Goal: Task Accomplishment & Management: Use online tool/utility

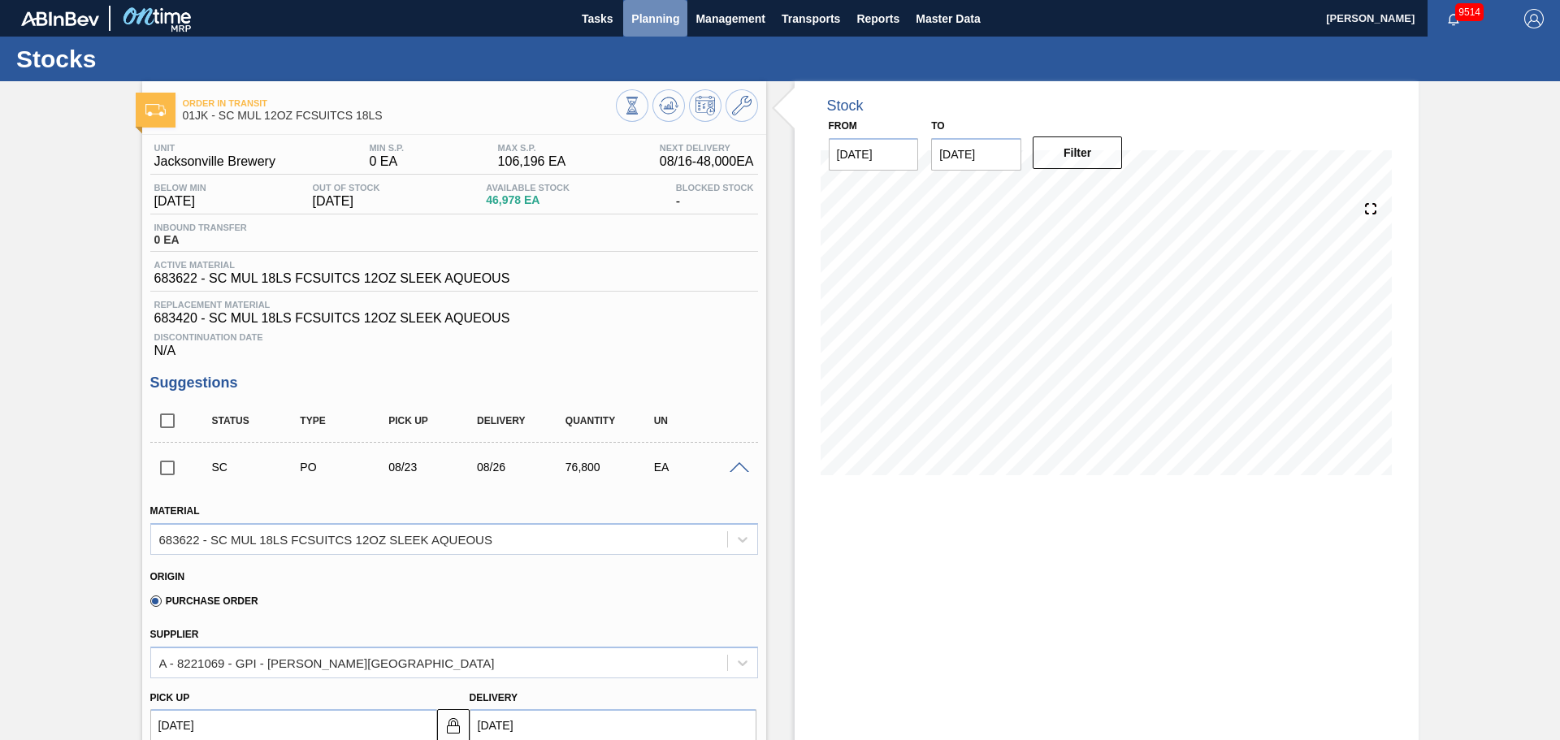
click at [674, 20] on span "Planning" at bounding box center [655, 18] width 48 height 19
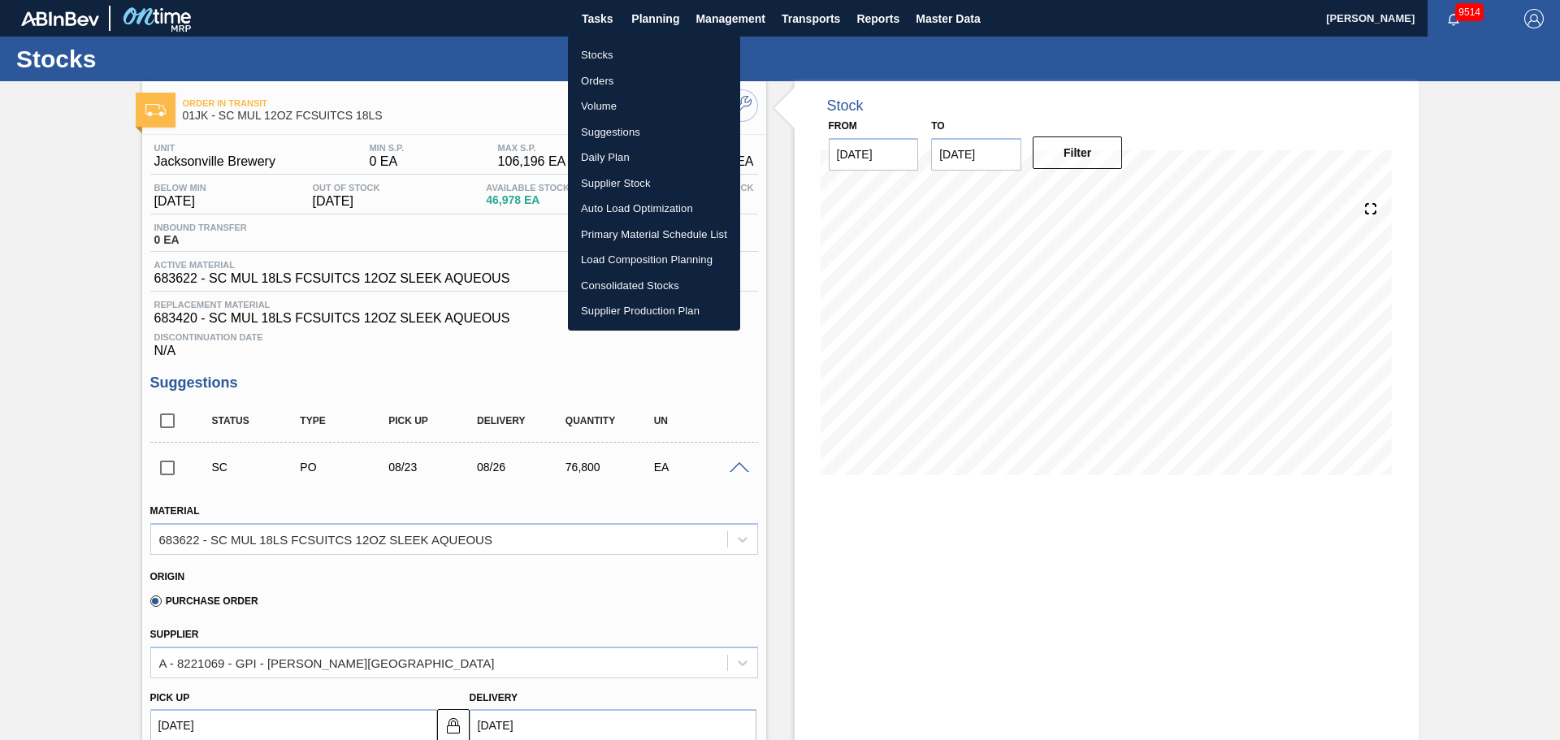
click at [641, 248] on li "Load Composition Planning" at bounding box center [654, 260] width 172 height 26
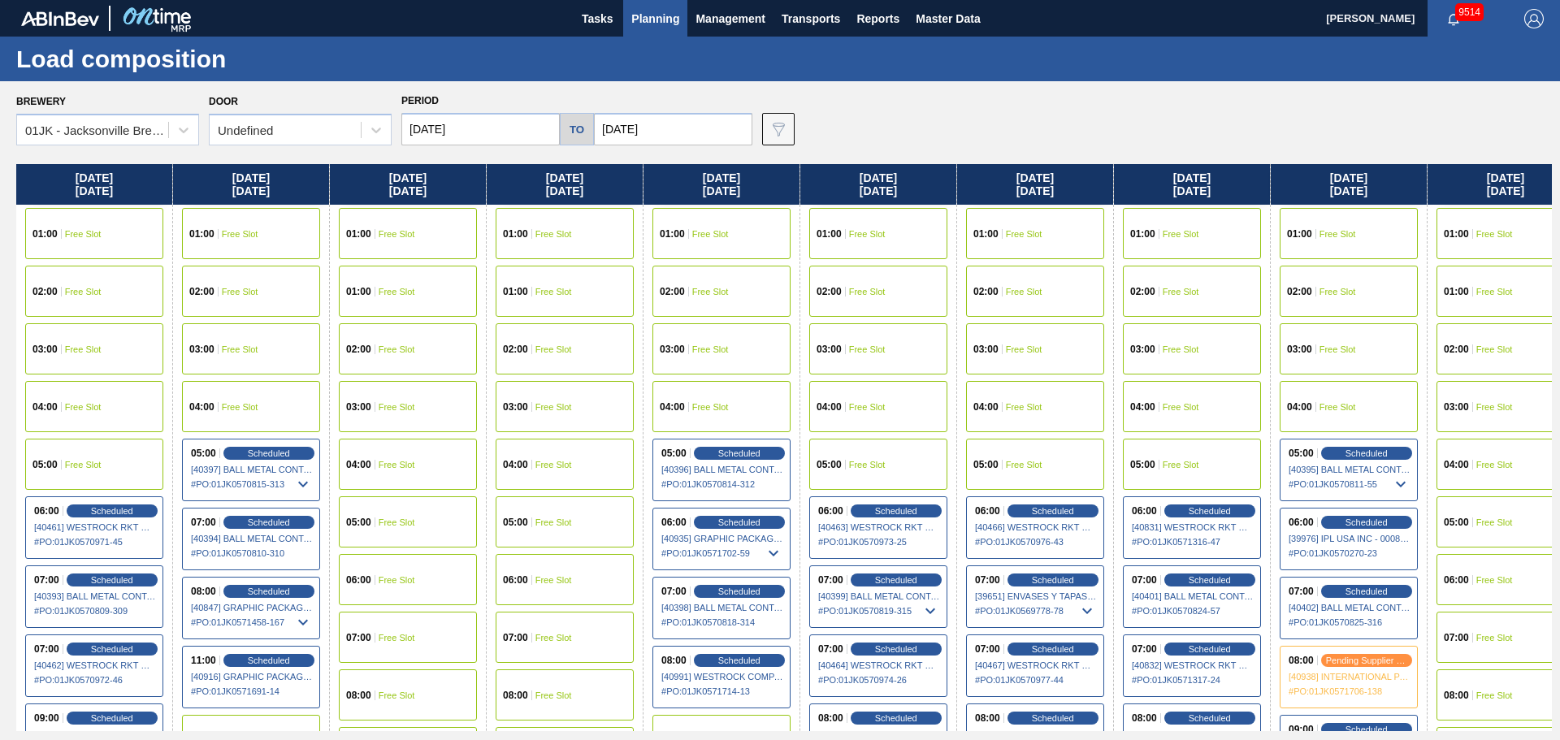
scroll to position [0, 533]
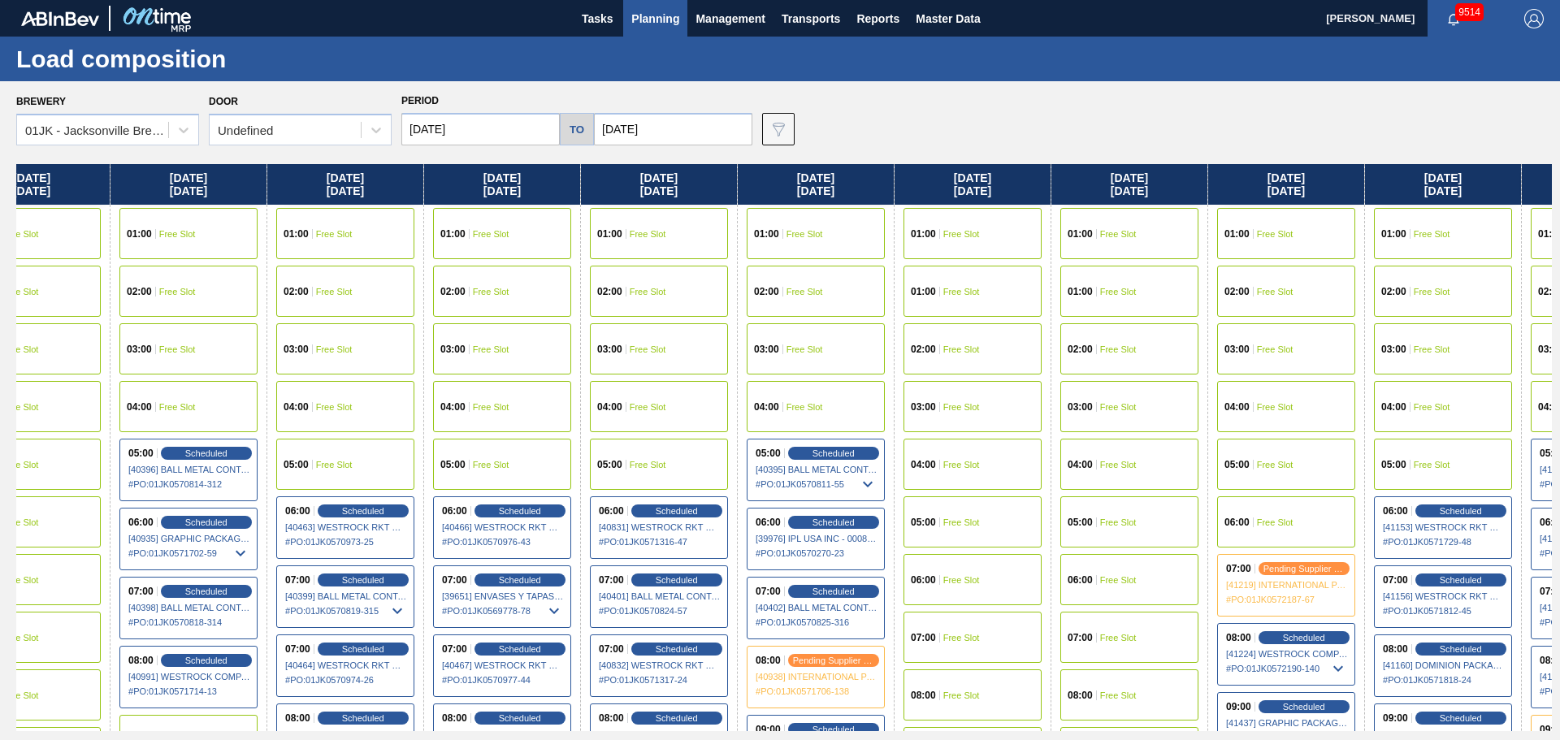
drag, startPoint x: 864, startPoint y: 350, endPoint x: 722, endPoint y: 350, distance: 141.4
click at [722, 350] on div "Thursday 08/07/2025 01:00 Free Slot 02:00 Free Slot 03:00 Free Slot 04:00 Free …" at bounding box center [783, 447] width 1535 height 567
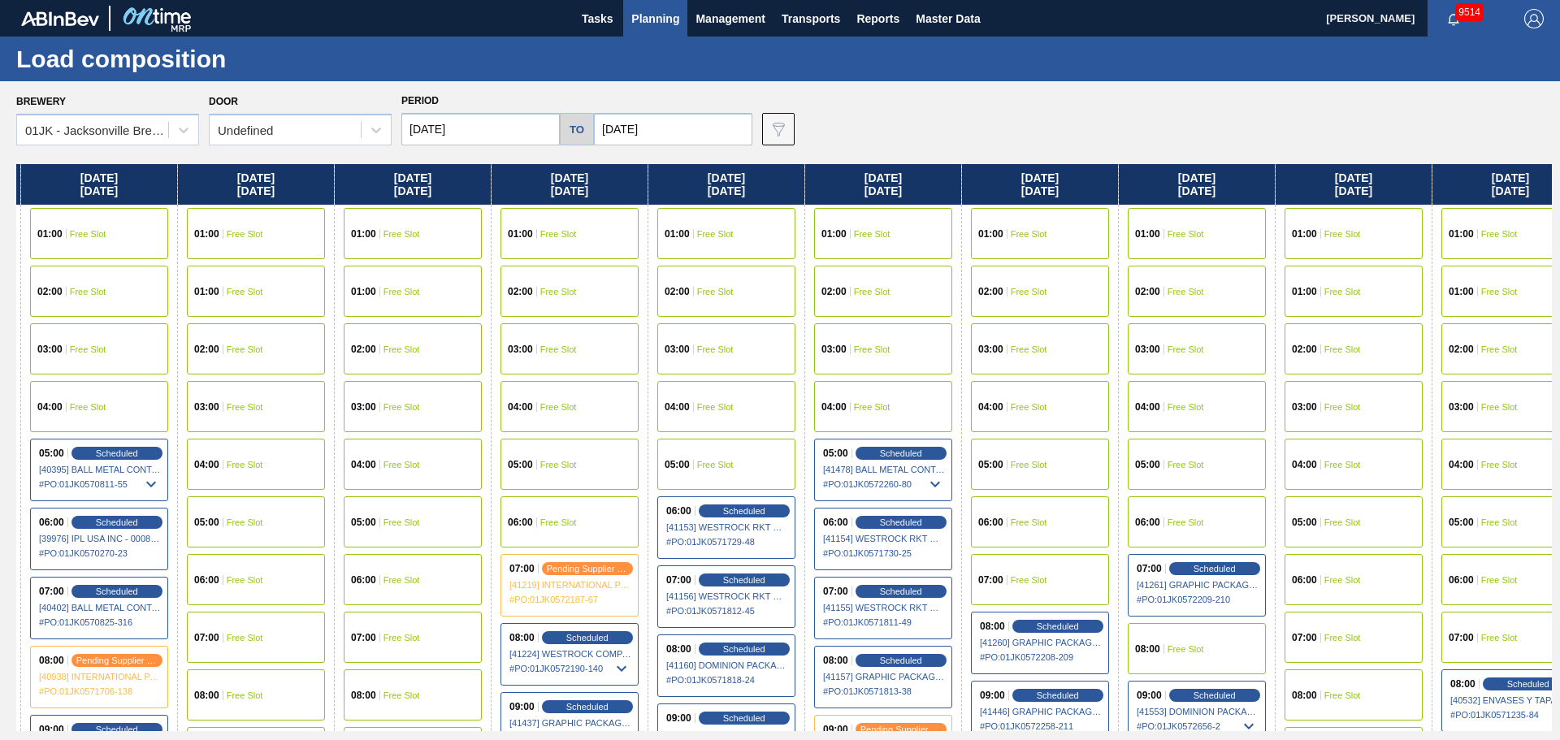
scroll to position [0, 1287]
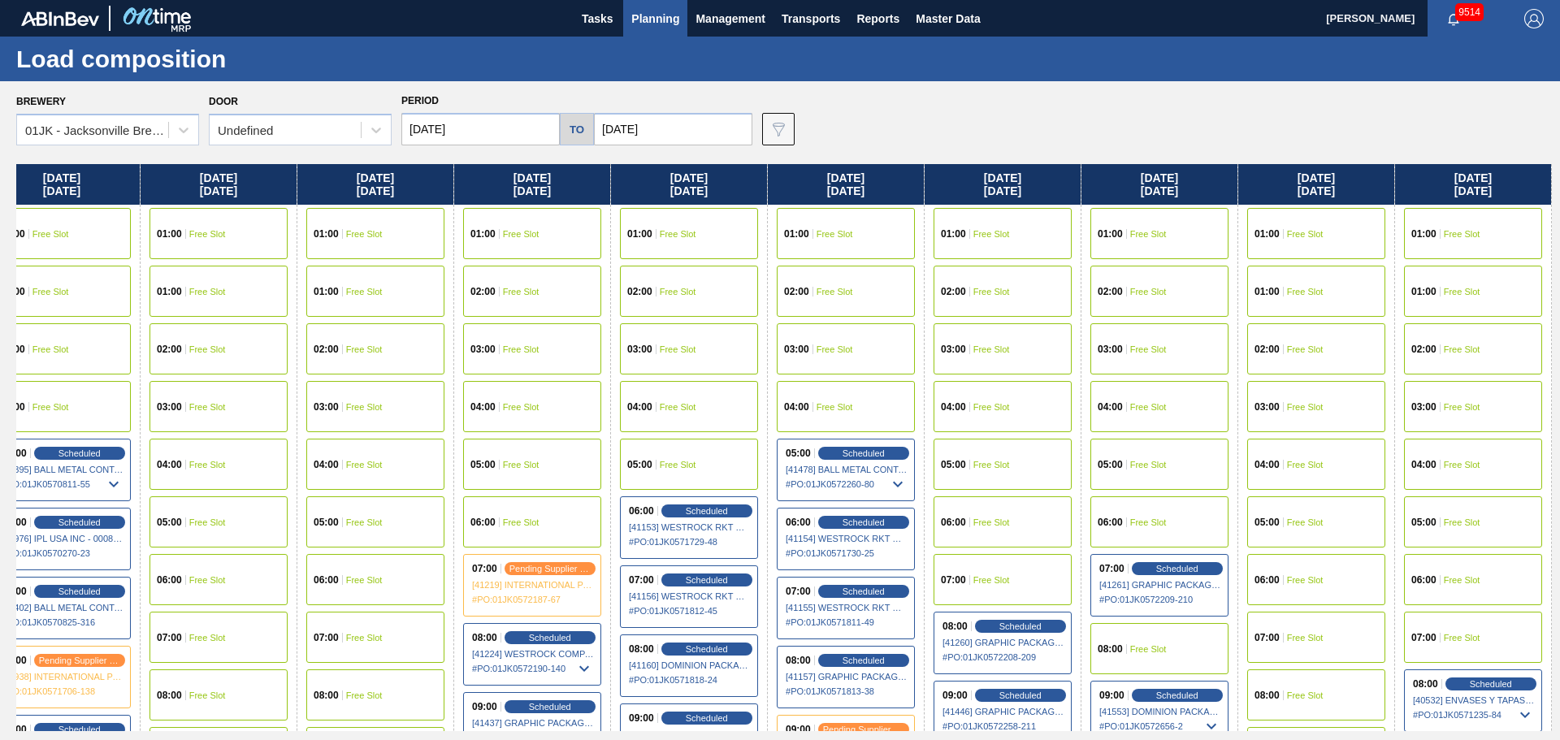
drag, startPoint x: 1324, startPoint y: 264, endPoint x: 427, endPoint y: 259, distance: 897.7
click at [414, 262] on div "Thursday 08/07/2025 01:00 Free Slot 02:00 Free Slot 03:00 Free Slot 04:00 Free …" at bounding box center [783, 447] width 1535 height 567
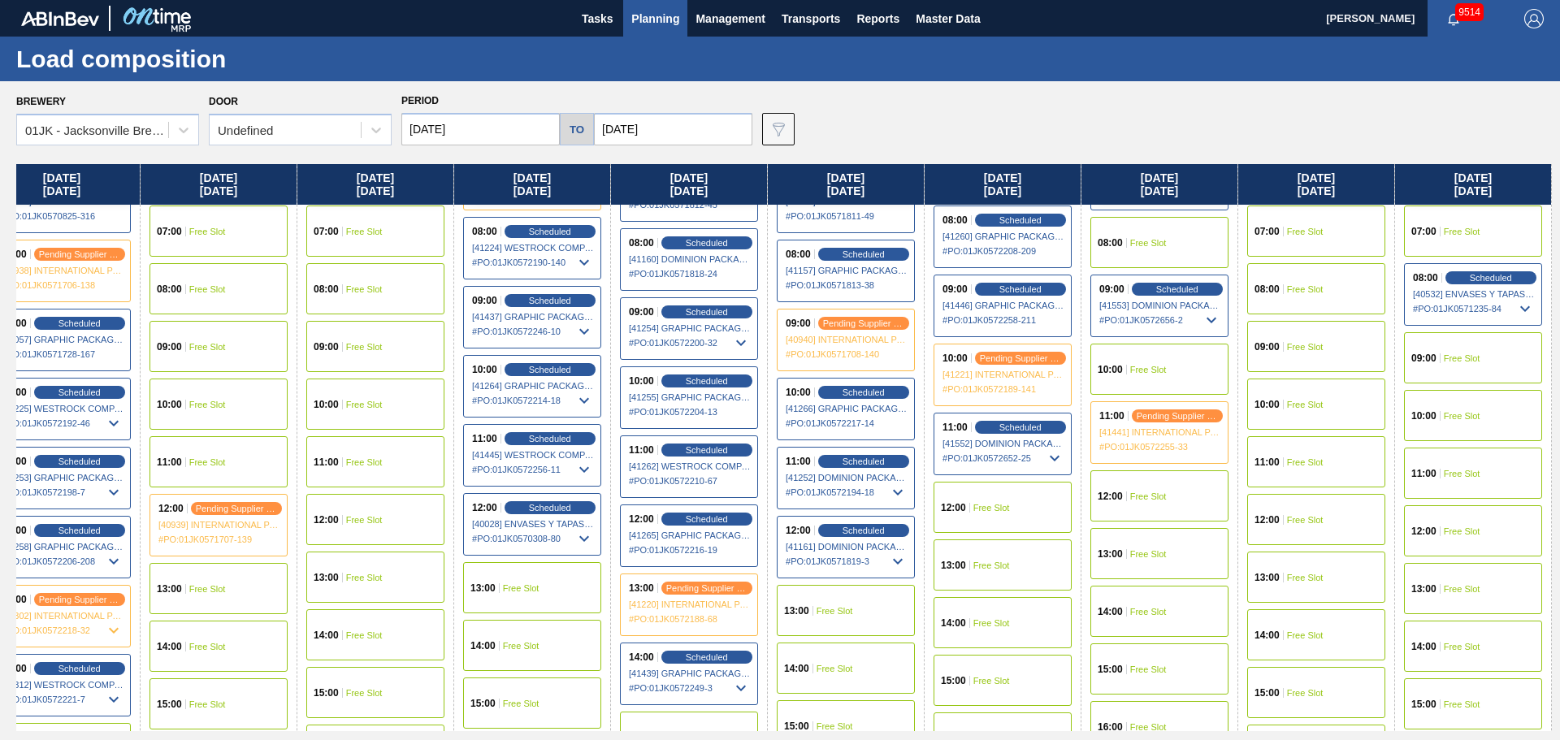
scroll to position [325, 1287]
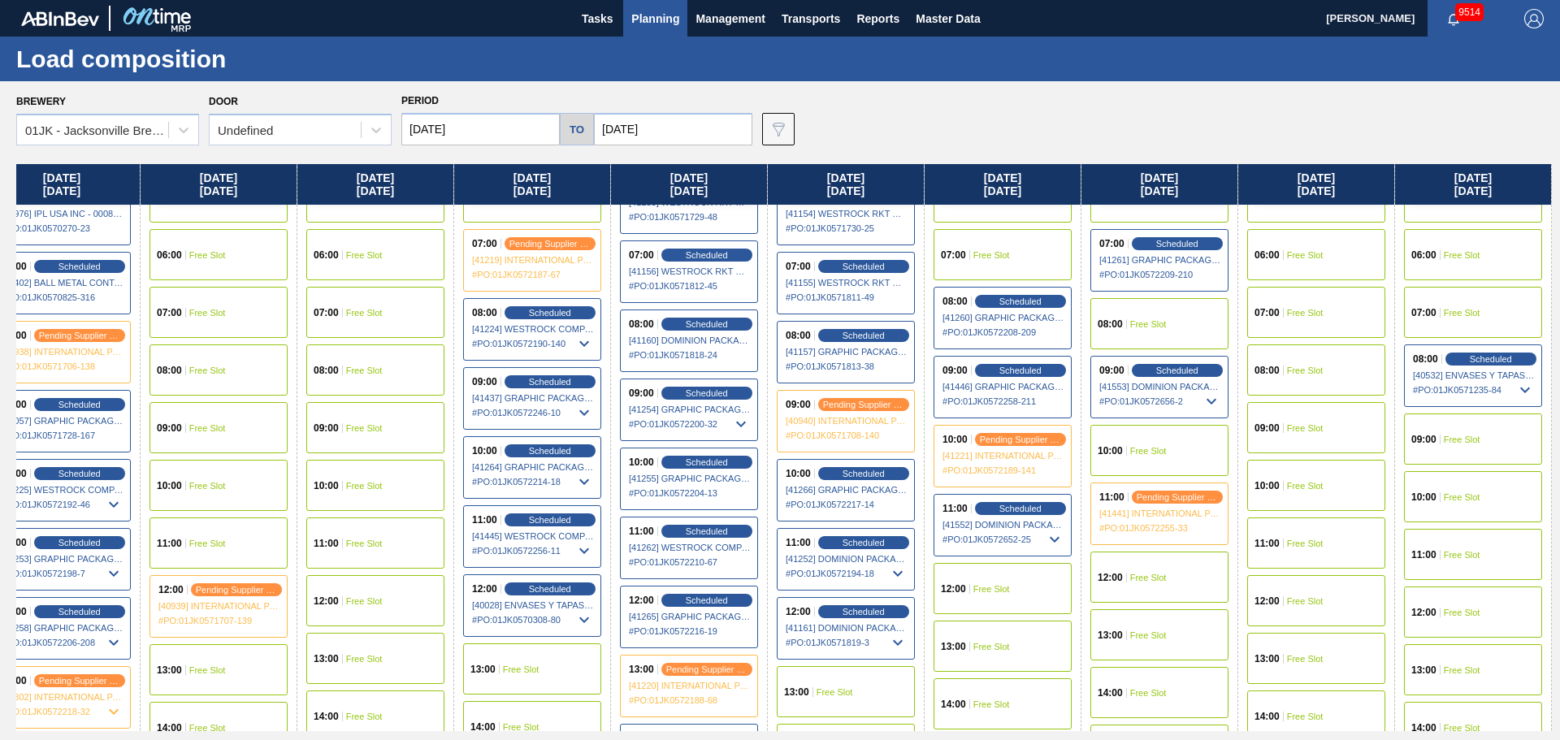
click at [1039, 336] on div "08:00 Free Slot" at bounding box center [1159, 323] width 138 height 51
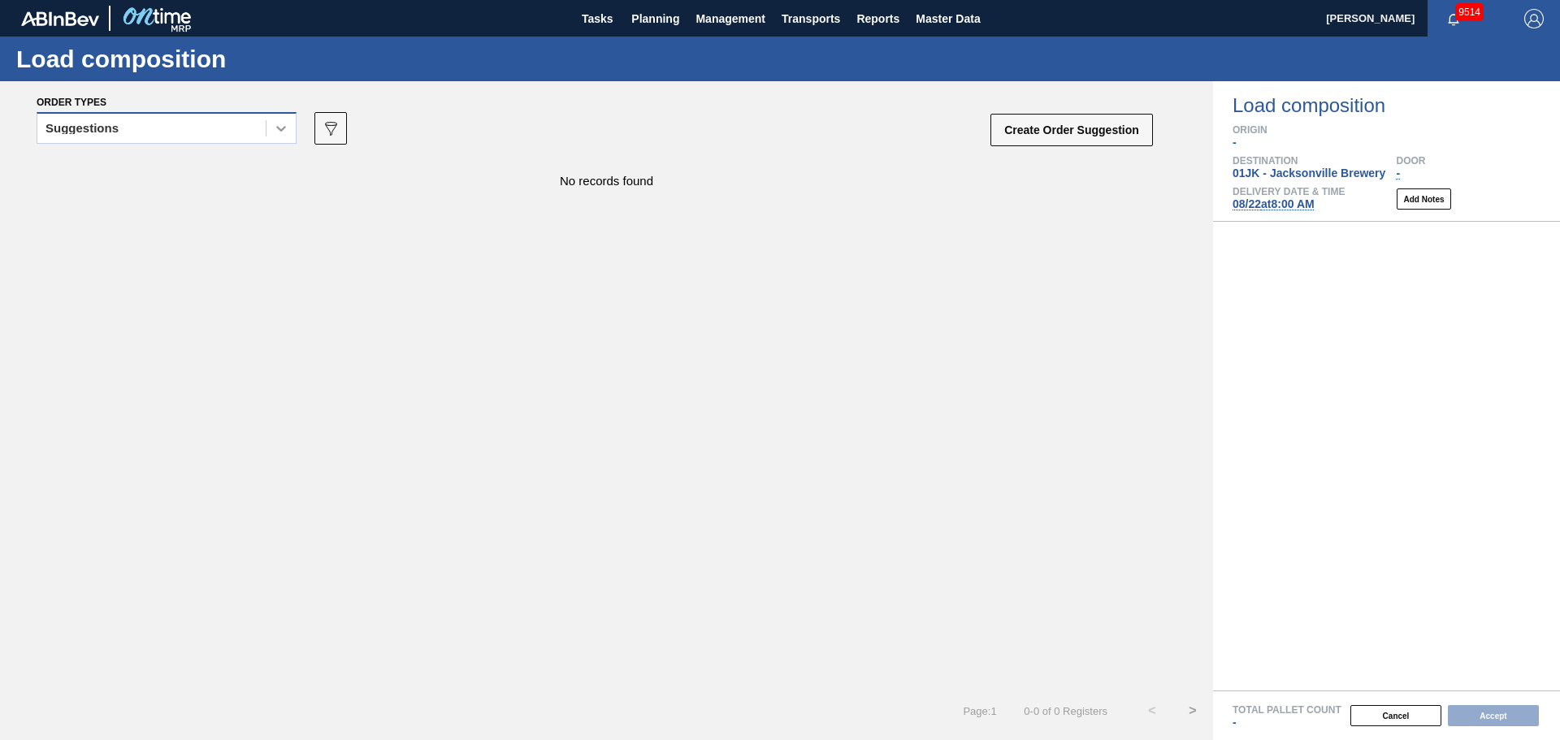
click at [275, 132] on icon at bounding box center [281, 128] width 16 height 16
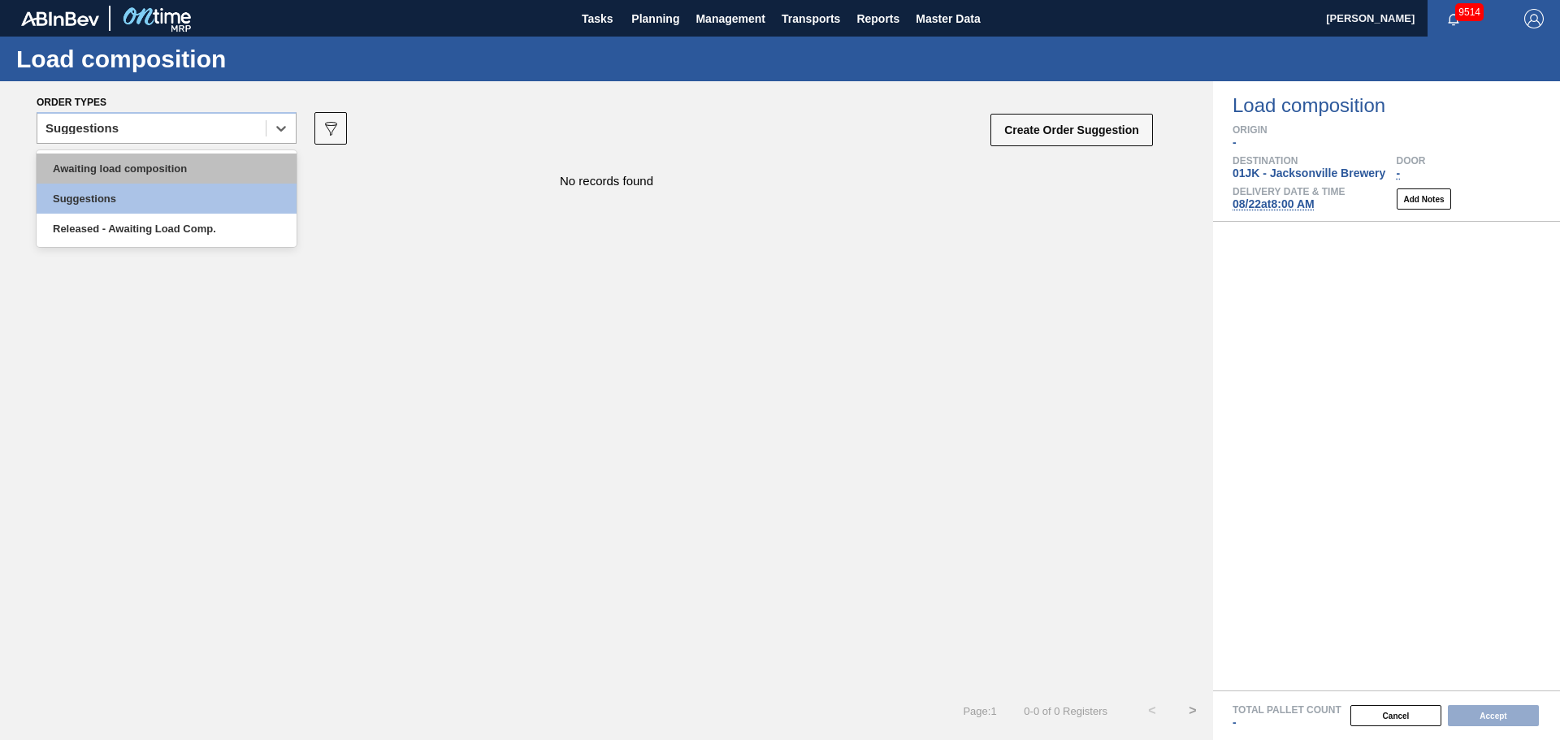
click at [220, 171] on div "Awaiting load composition" at bounding box center [167, 169] width 260 height 30
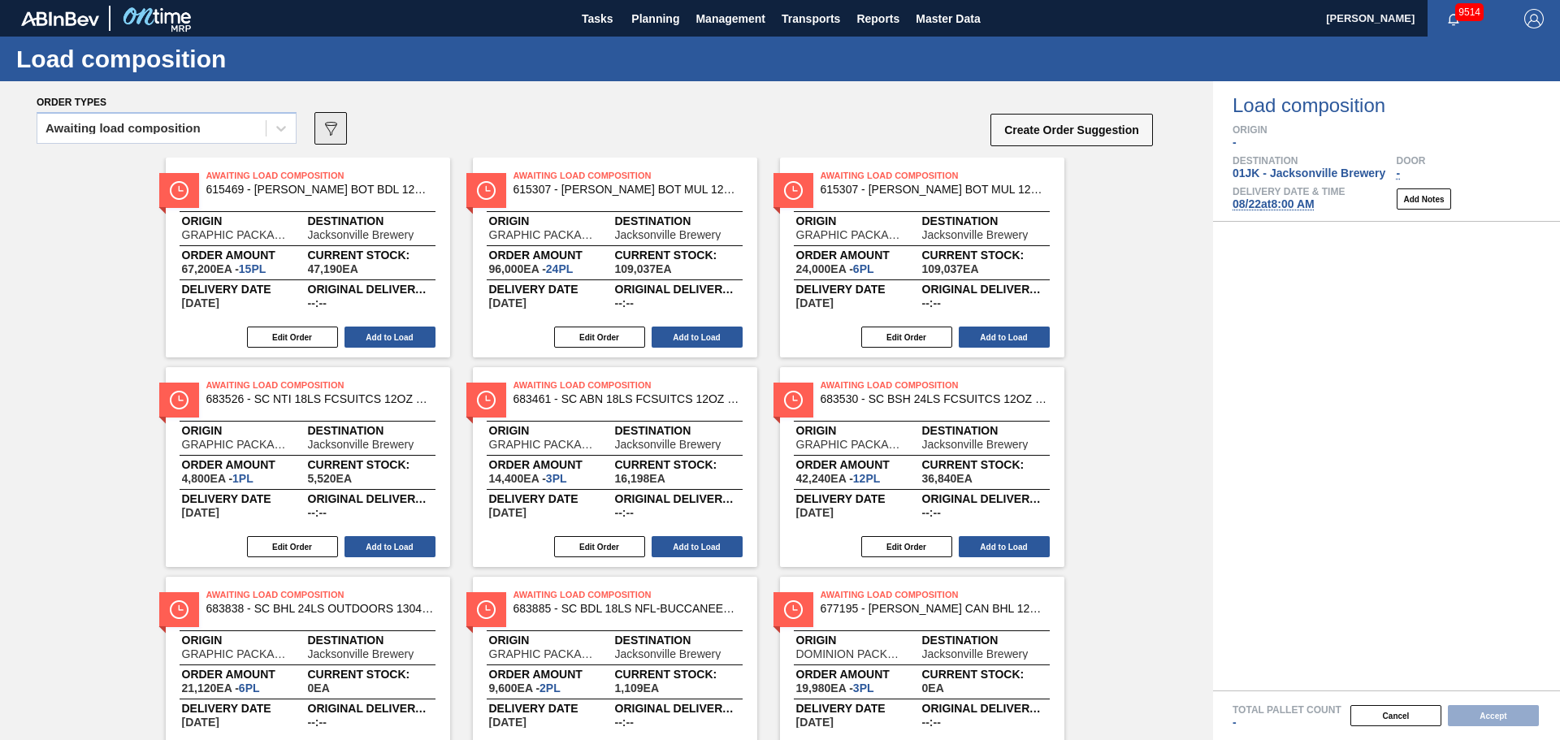
click at [340, 134] on icon "089F7B8B-B2A5-4AFE-B5C0-19BA573D28AC" at bounding box center [330, 128] width 19 height 19
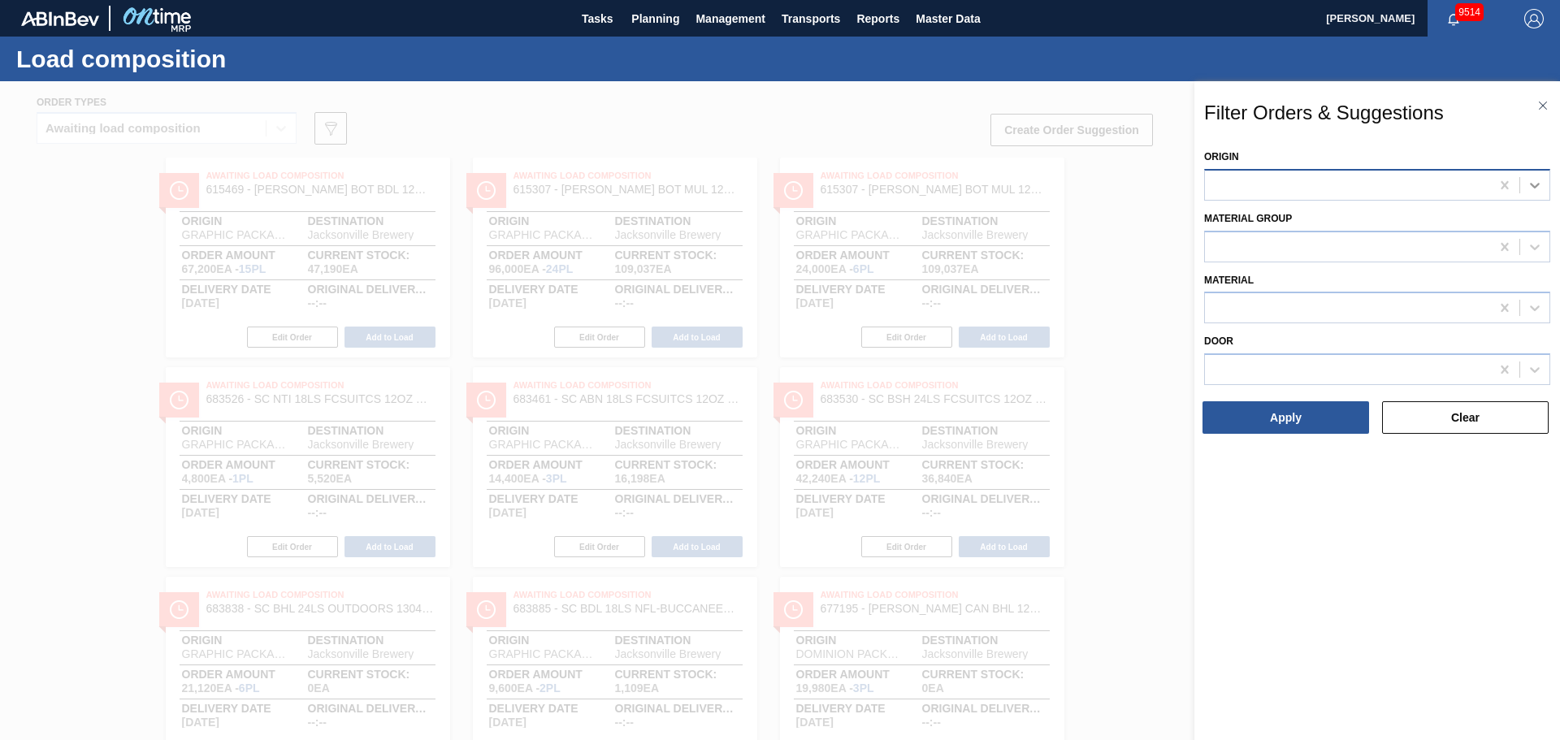
click at [1039, 188] on icon at bounding box center [1535, 185] width 16 height 16
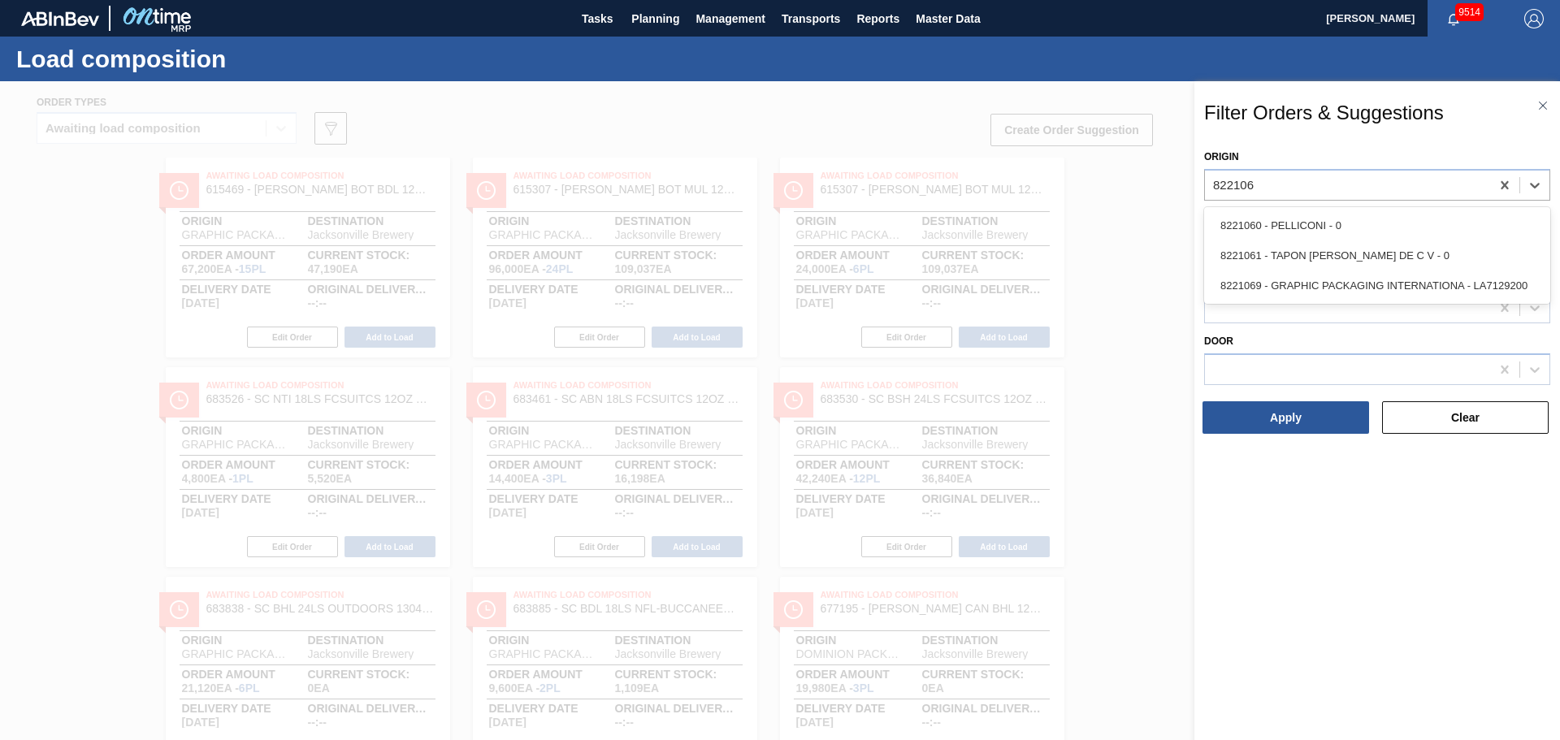
type input "8221069"
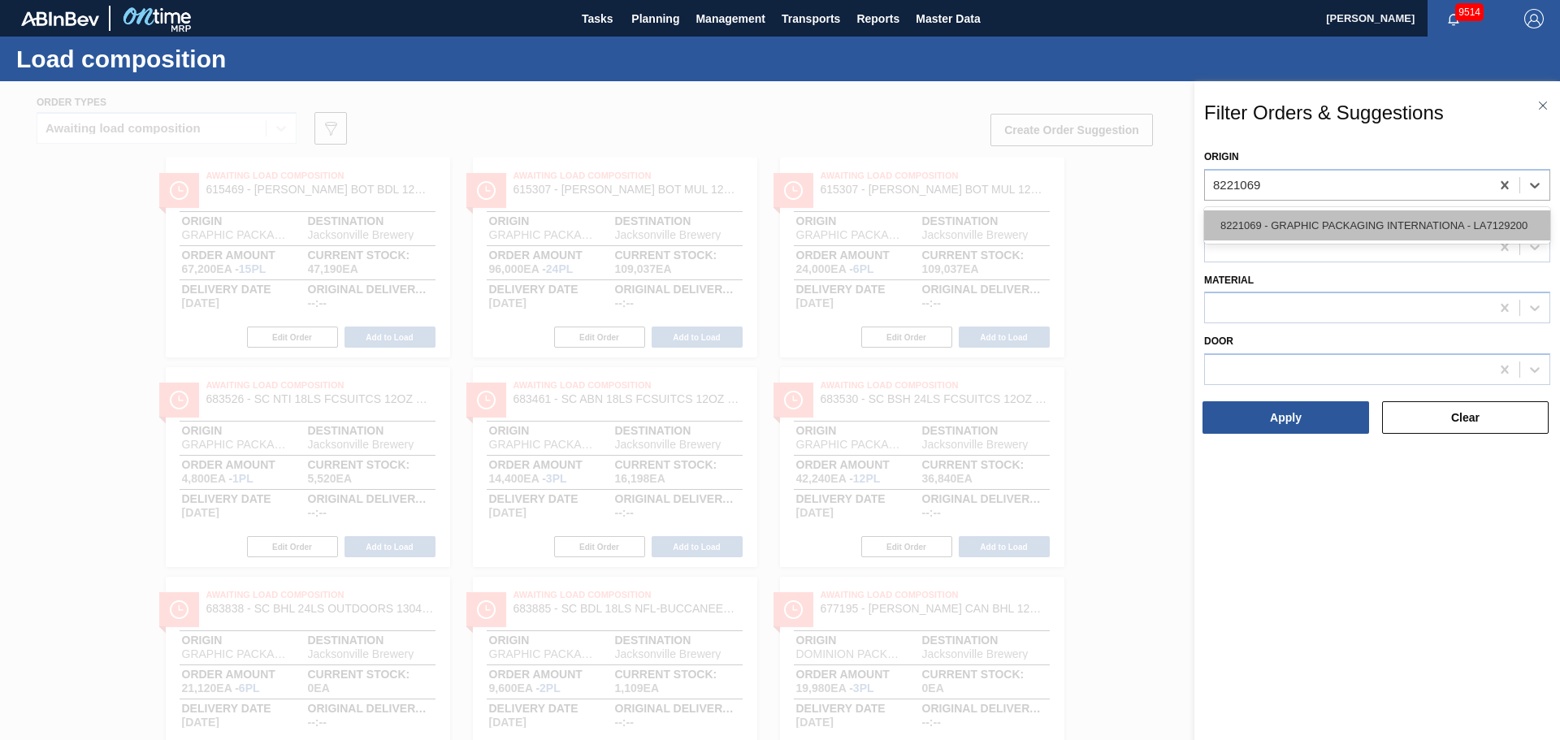
click at [1039, 220] on div "8221069 - GRAPHIC PACKAGING INTERNATIONA - LA7129200" at bounding box center [1377, 225] width 346 height 30
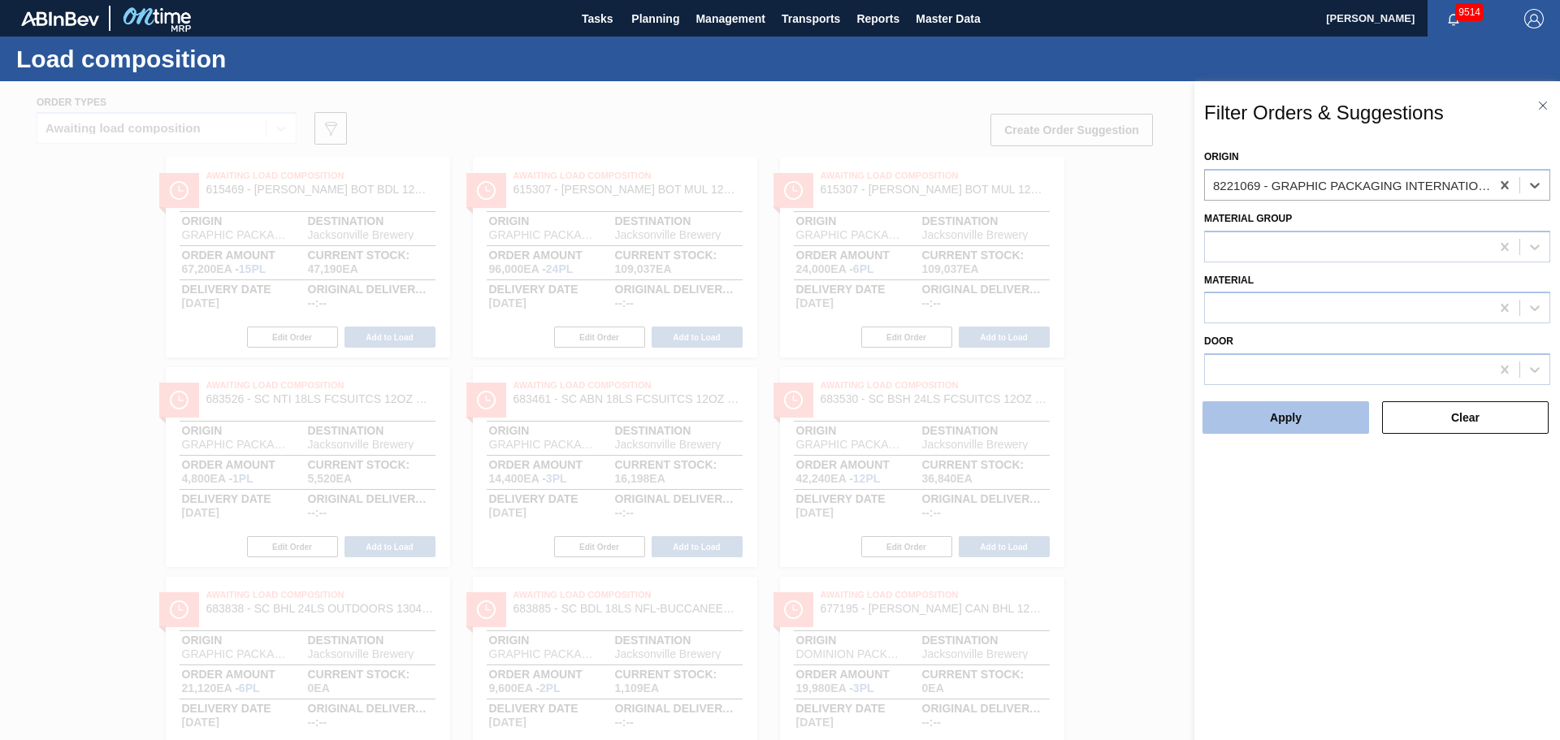
click at [1039, 412] on button "Apply" at bounding box center [1285, 417] width 167 height 32
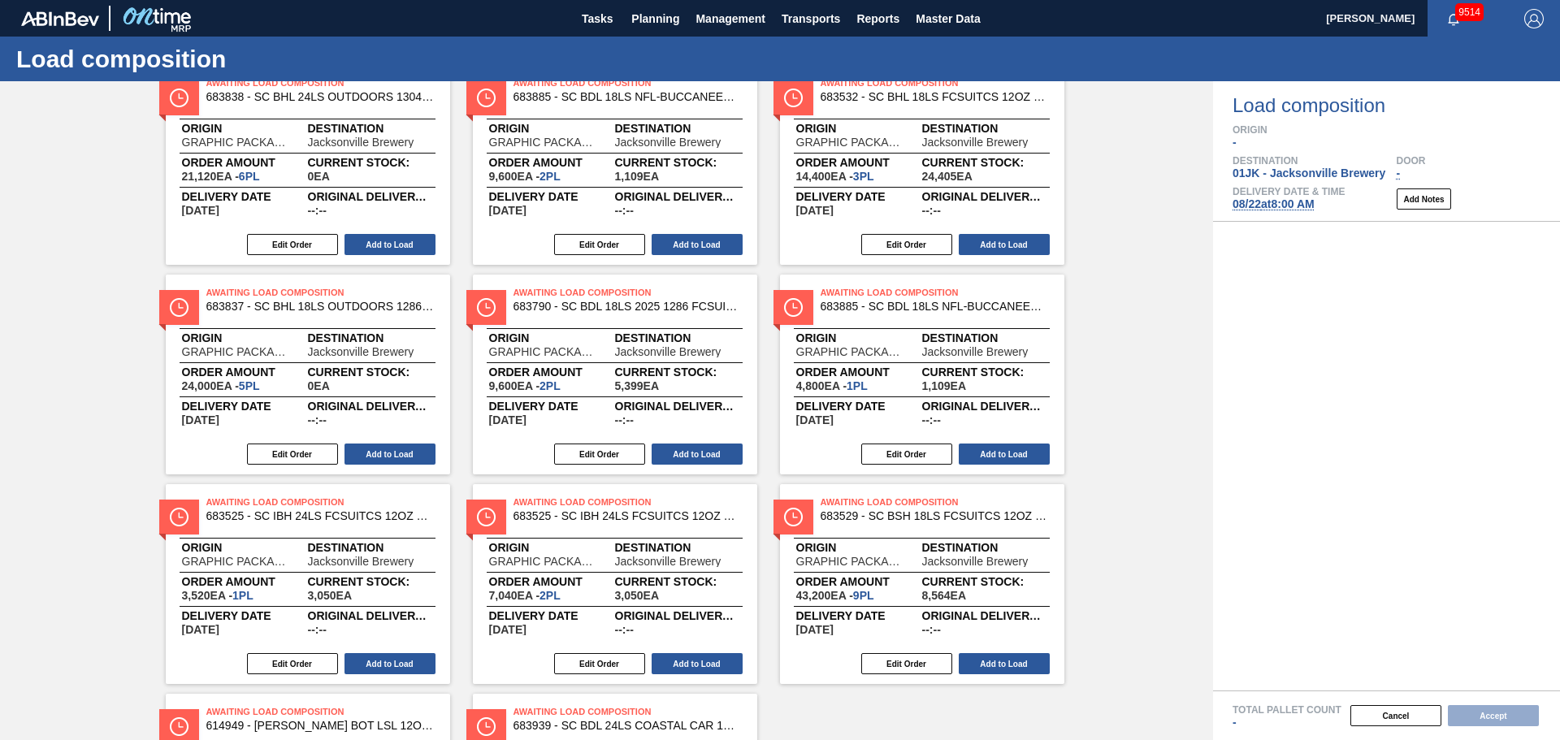
scroll to position [308, 0]
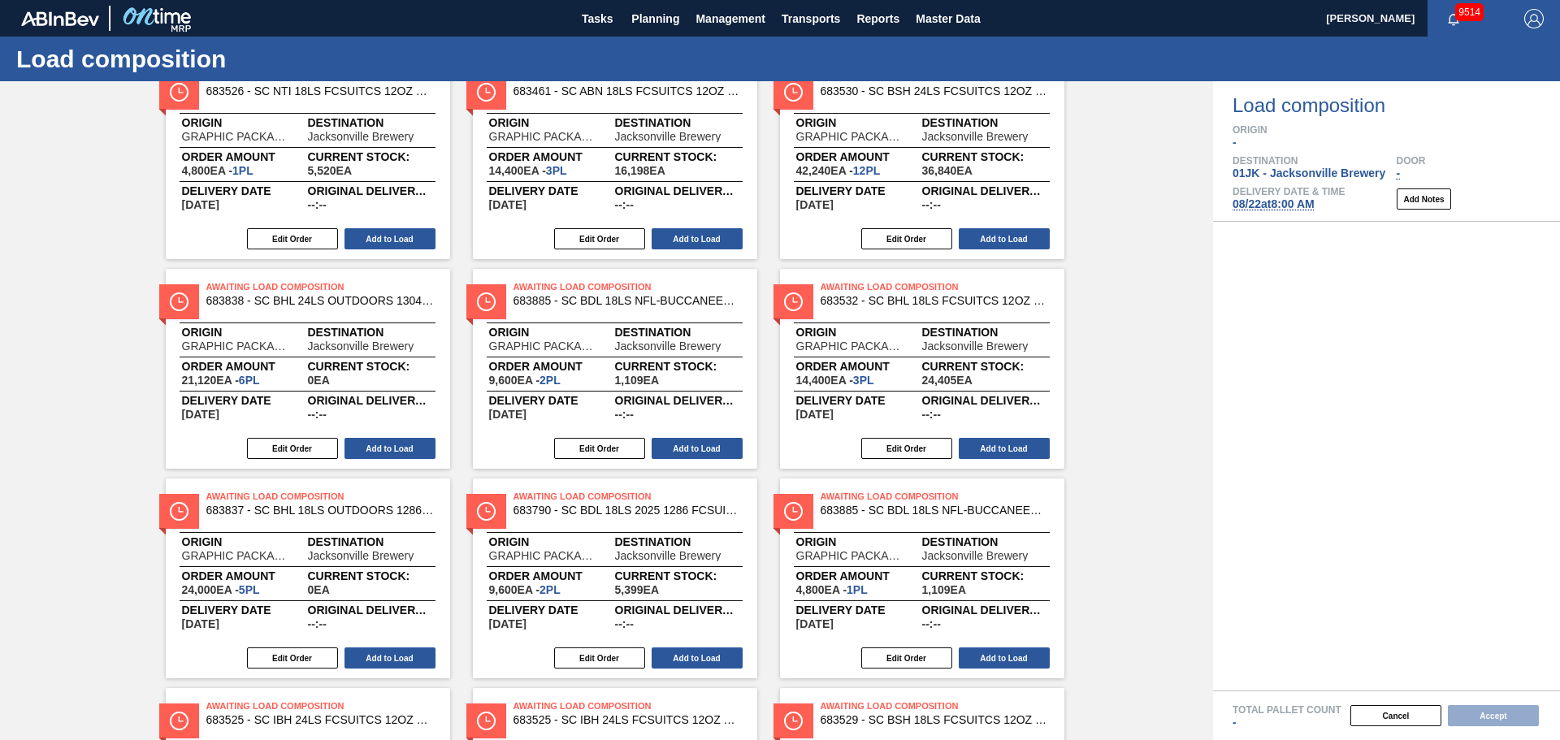
click at [1039, 214] on div "Awaiting Load Composition 615469 - CARR BOT BDL 12OZ SNUG 12/12 12OZ BOT 09 Ori…" at bounding box center [606, 474] width 1213 height 1248
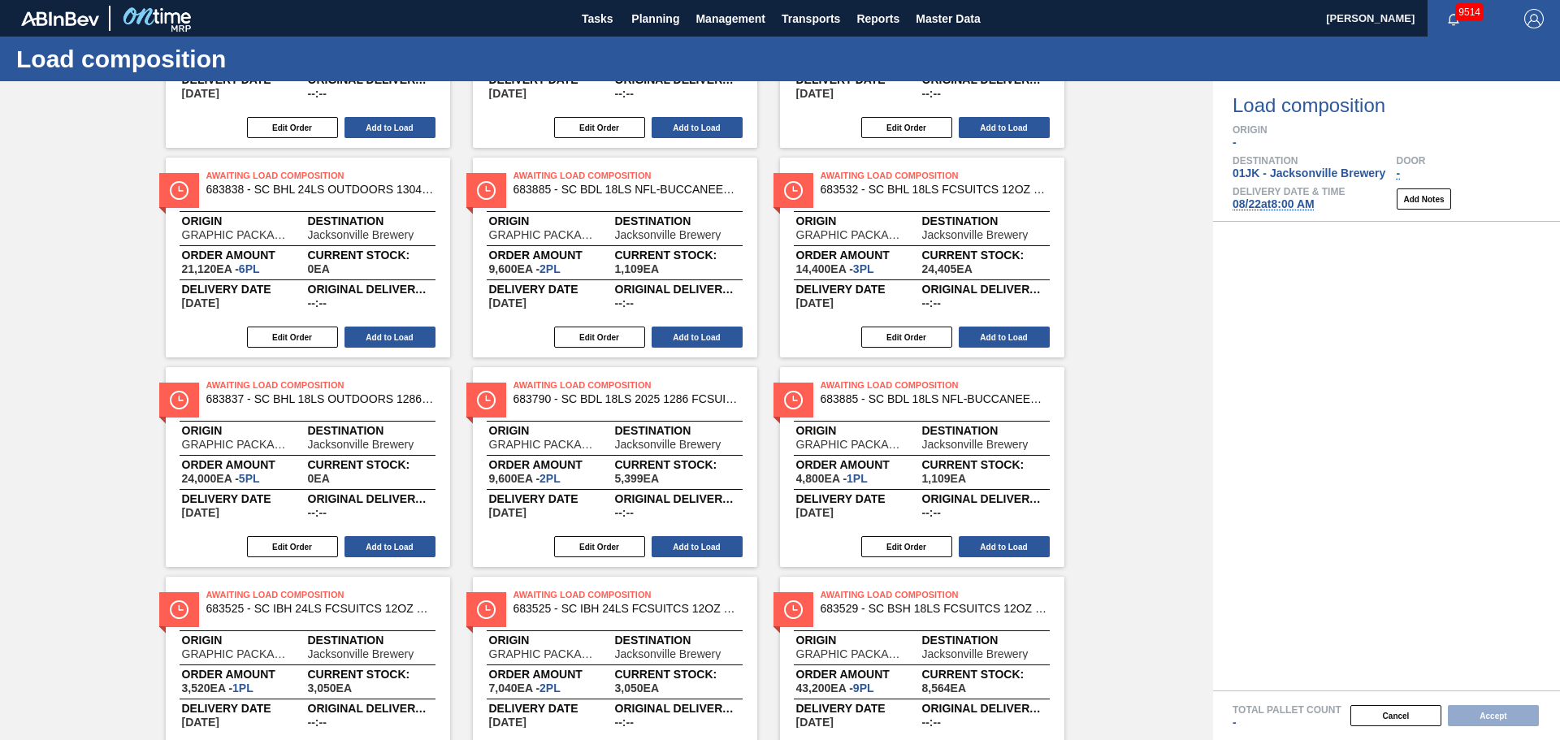
scroll to position [714, 0]
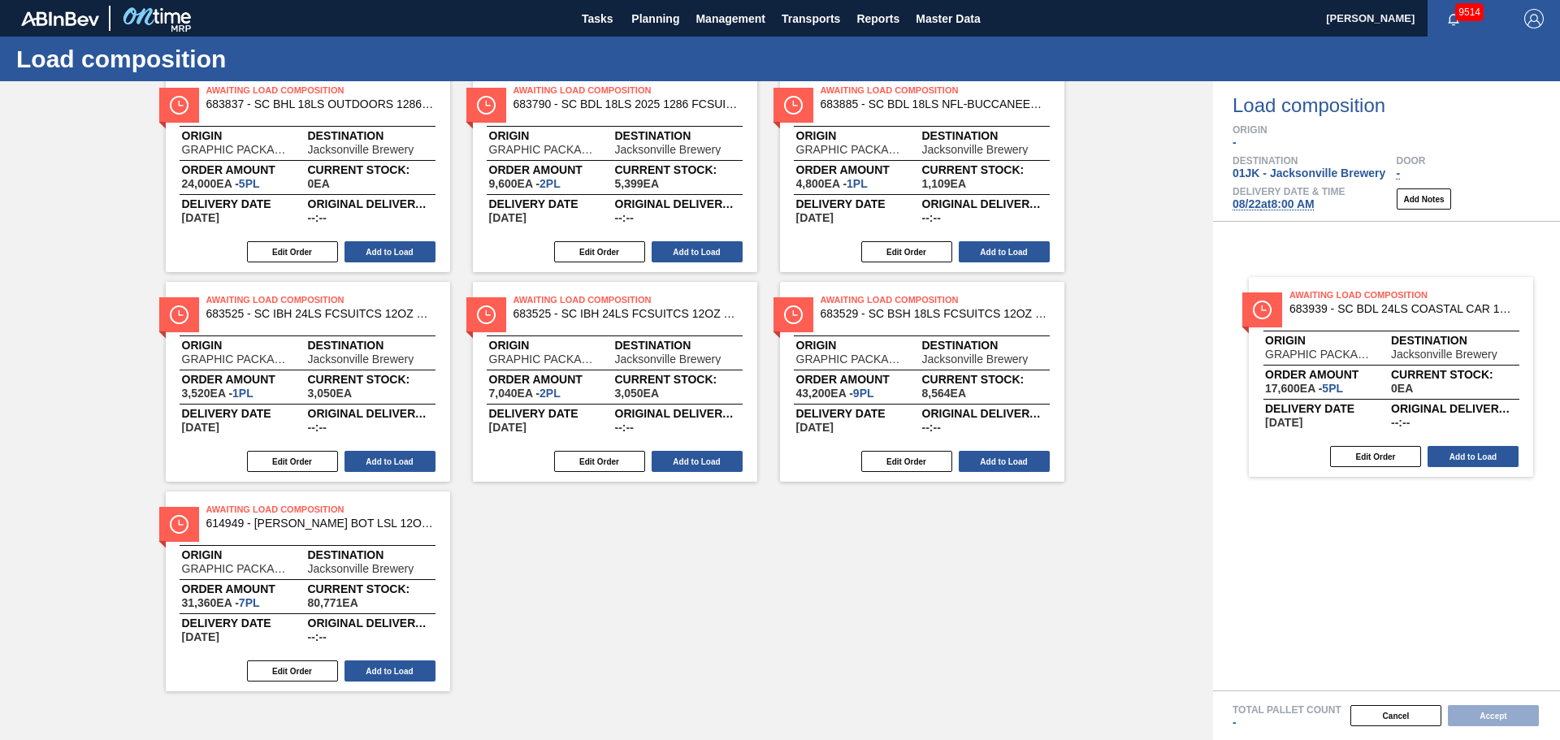
drag, startPoint x: 626, startPoint y: 535, endPoint x: 1414, endPoint y: 318, distance: 817.6
click at [1039, 318] on div "Order types Awaiting load composition 089F7B8B-B2A5-4AFE-B5C0-19BA573D28AC Crea…" at bounding box center [780, 410] width 1560 height 659
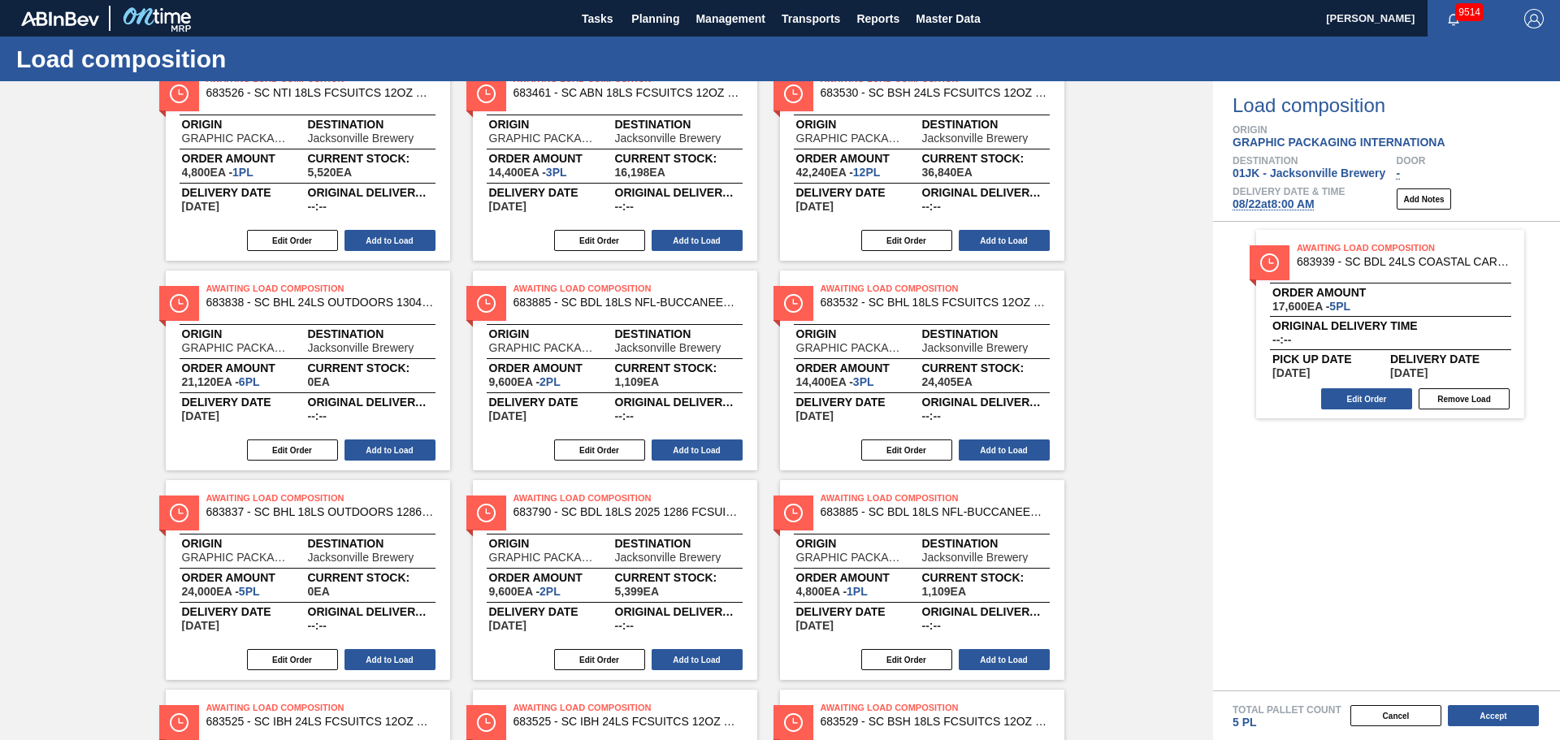
scroll to position [227, 0]
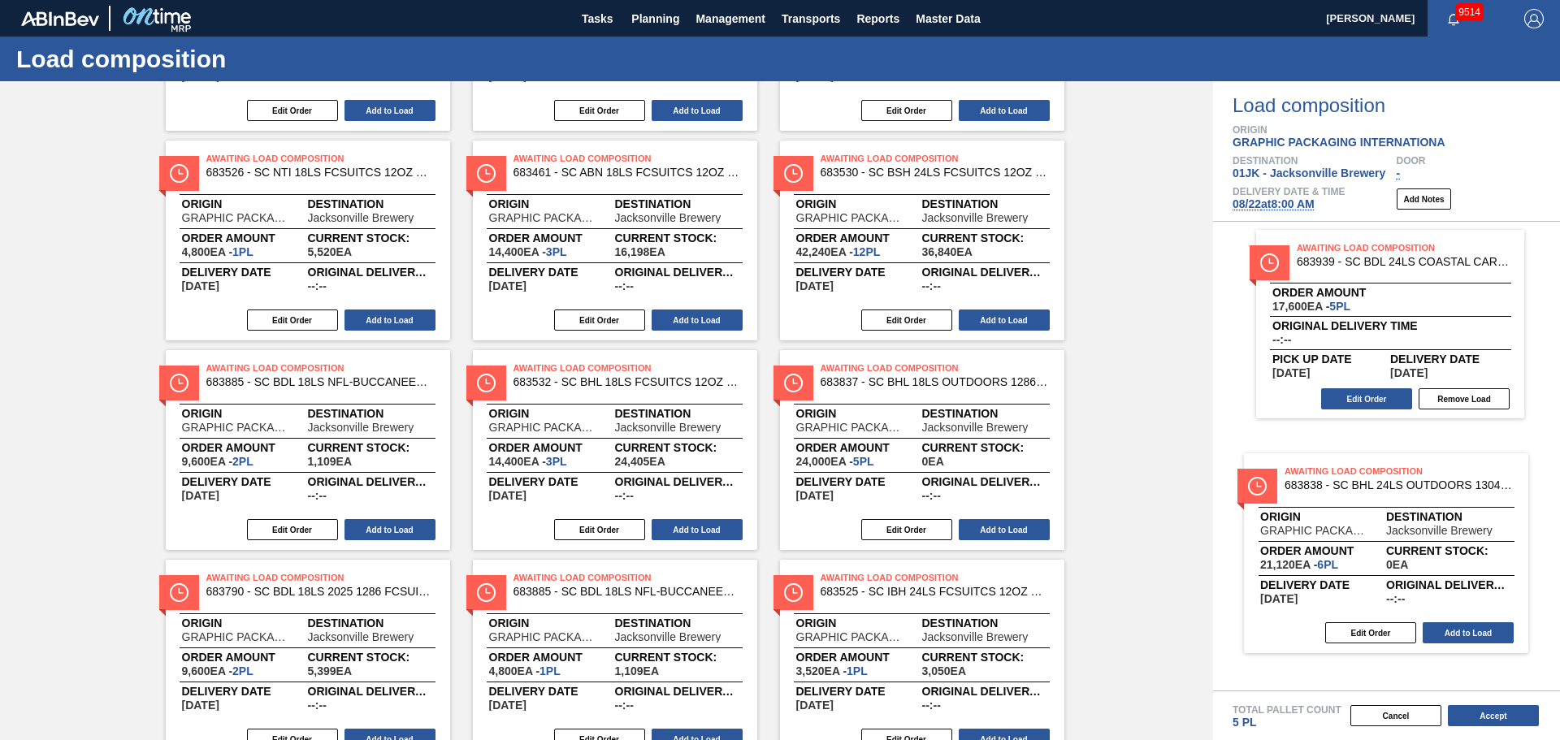
drag, startPoint x: 234, startPoint y: 390, endPoint x: 1321, endPoint y: 483, distance: 1091.0
click at [1039, 447] on div "Order types Awaiting load composition 089F7B8B-B2A5-4AFE-B5C0-19BA573D28AC Crea…" at bounding box center [780, 410] width 1560 height 659
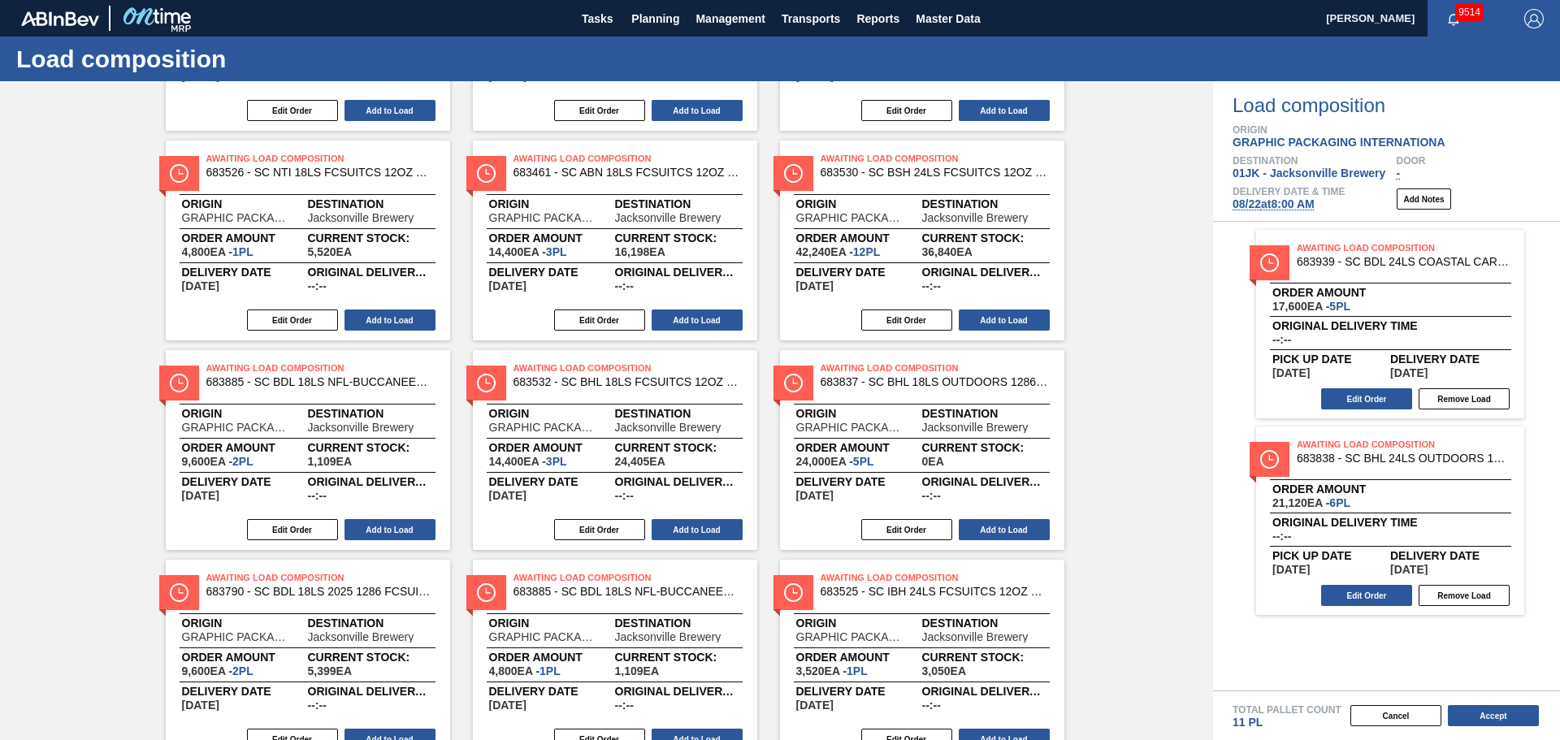
scroll to position [0, 0]
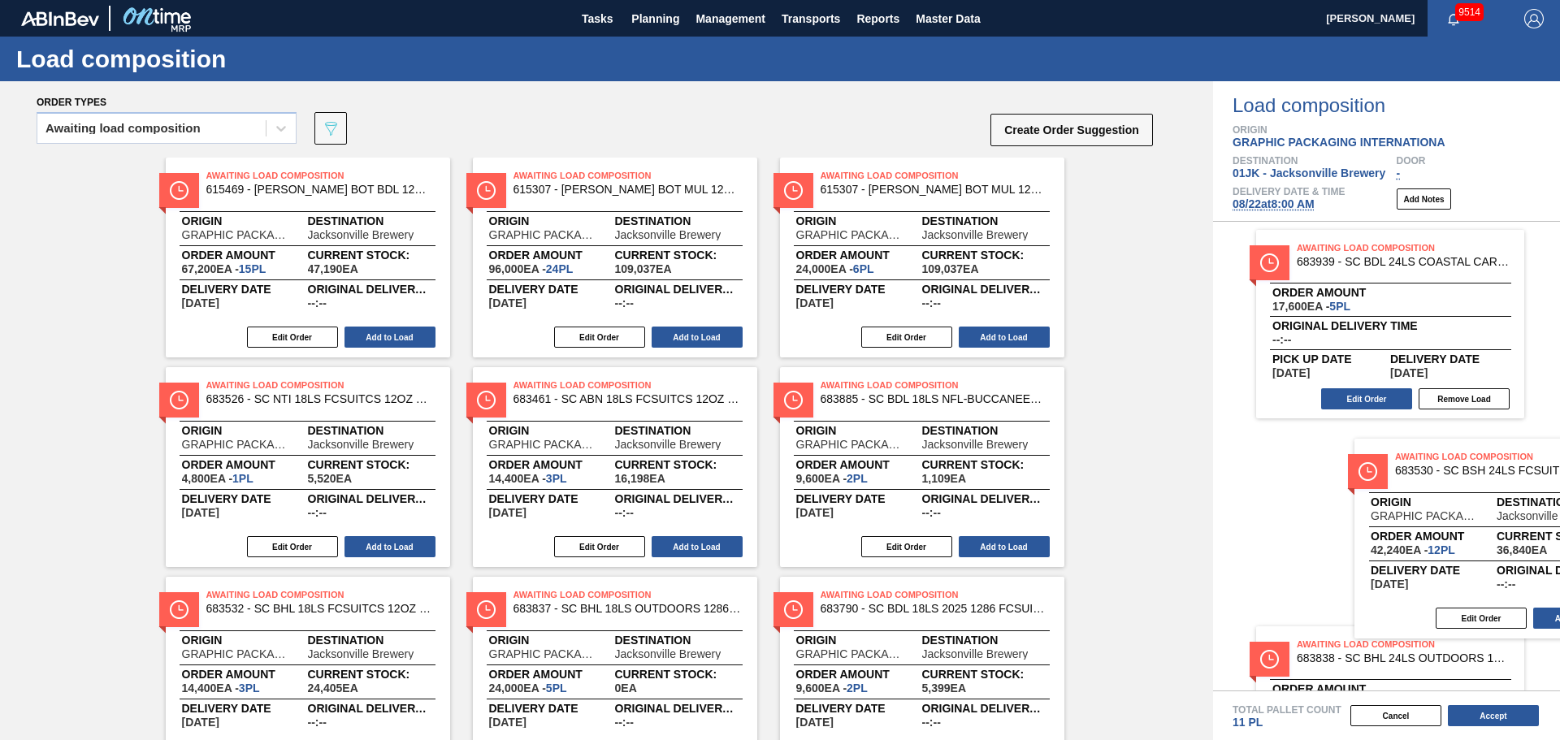
drag, startPoint x: 958, startPoint y: 406, endPoint x: 1546, endPoint y: 486, distance: 593.6
click at [1039, 447] on div "Order types Awaiting load composition 089F7B8B-B2A5-4AFE-B5C0-19BA573D28AC Crea…" at bounding box center [780, 410] width 1560 height 659
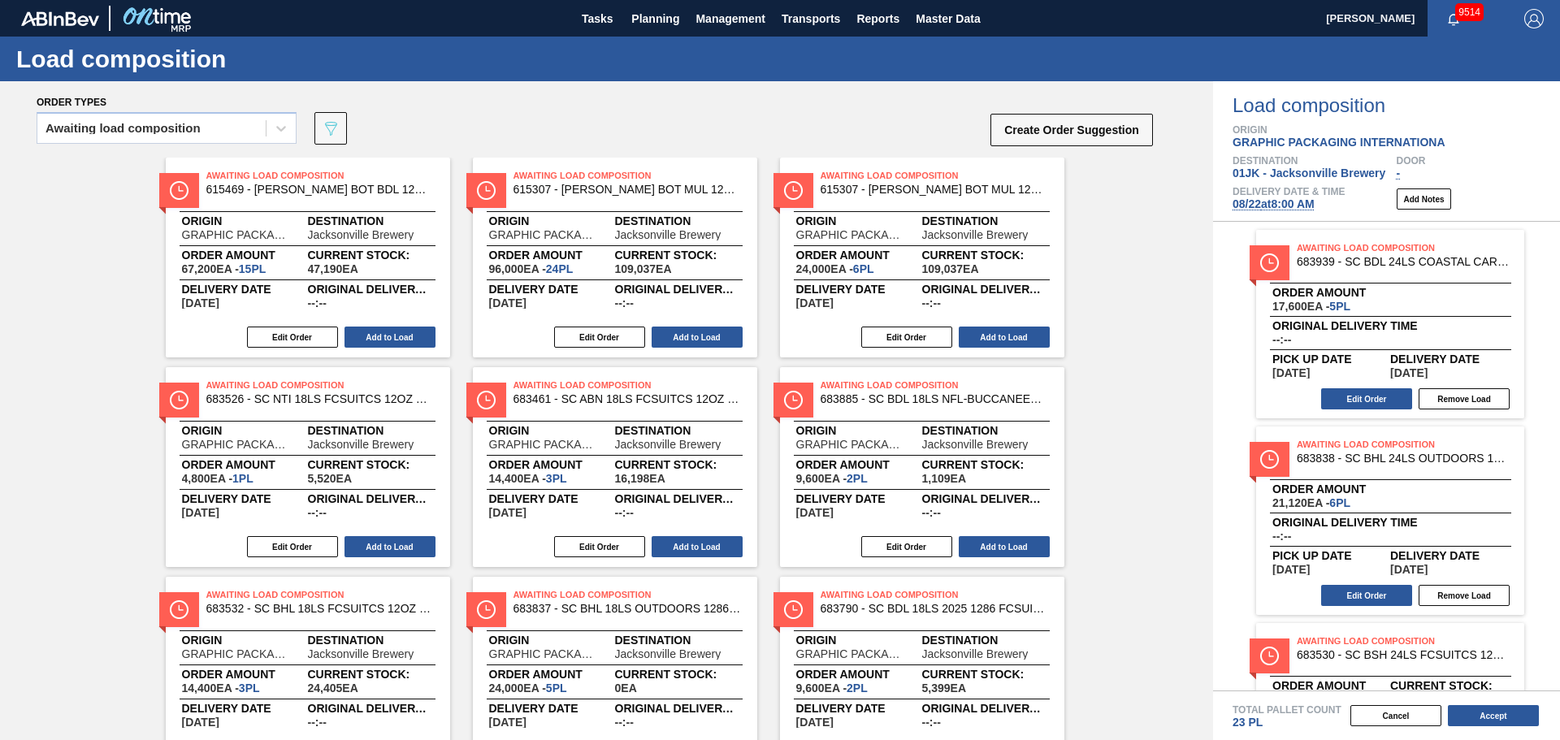
scroll to position [408, 0]
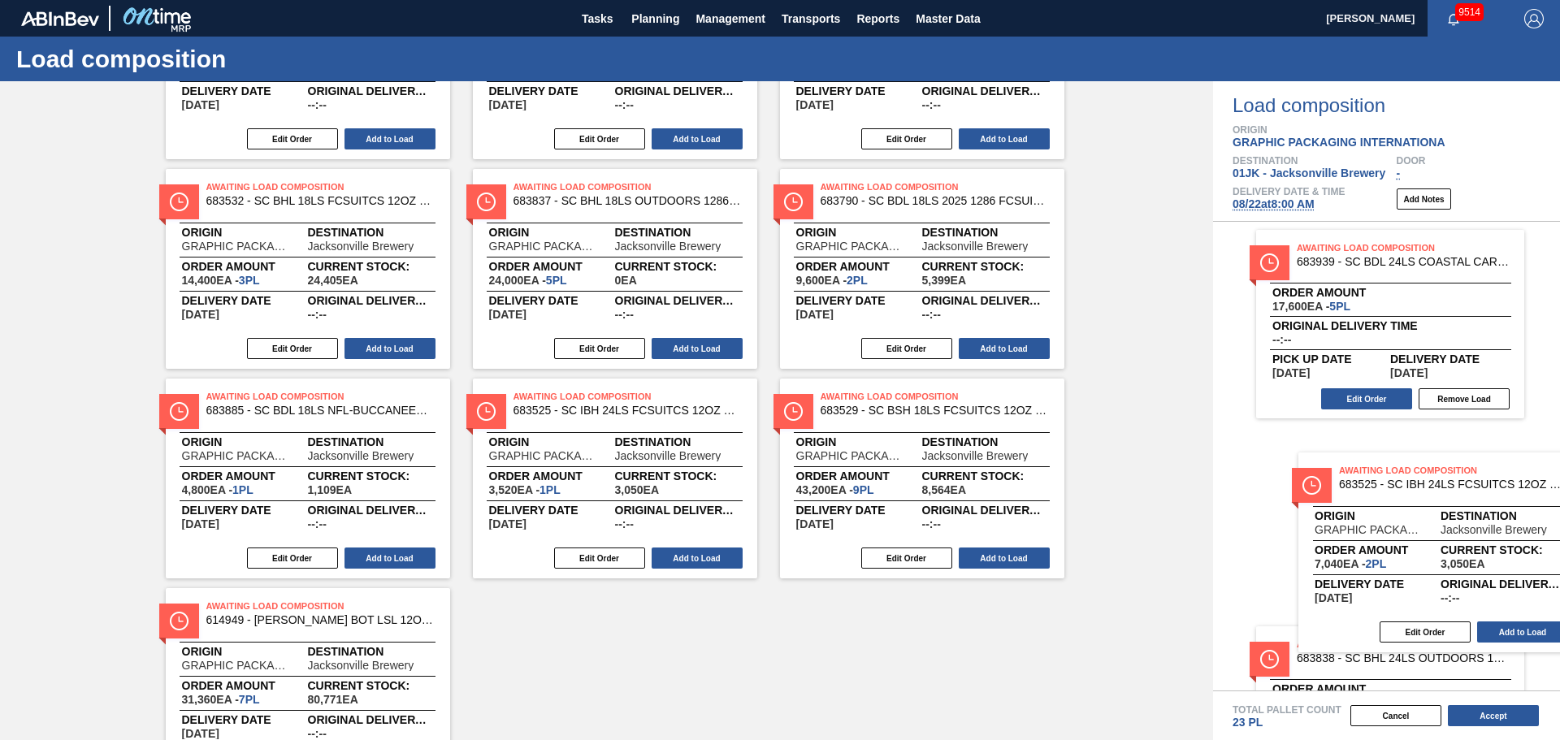
drag, startPoint x: 918, startPoint y: 417, endPoint x: 1423, endPoint y: 498, distance: 511.0
click at [1039, 447] on div "Order types Awaiting load composition 089F7B8B-B2A5-4AFE-B5C0-19BA573D28AC Crea…" at bounding box center [780, 410] width 1560 height 659
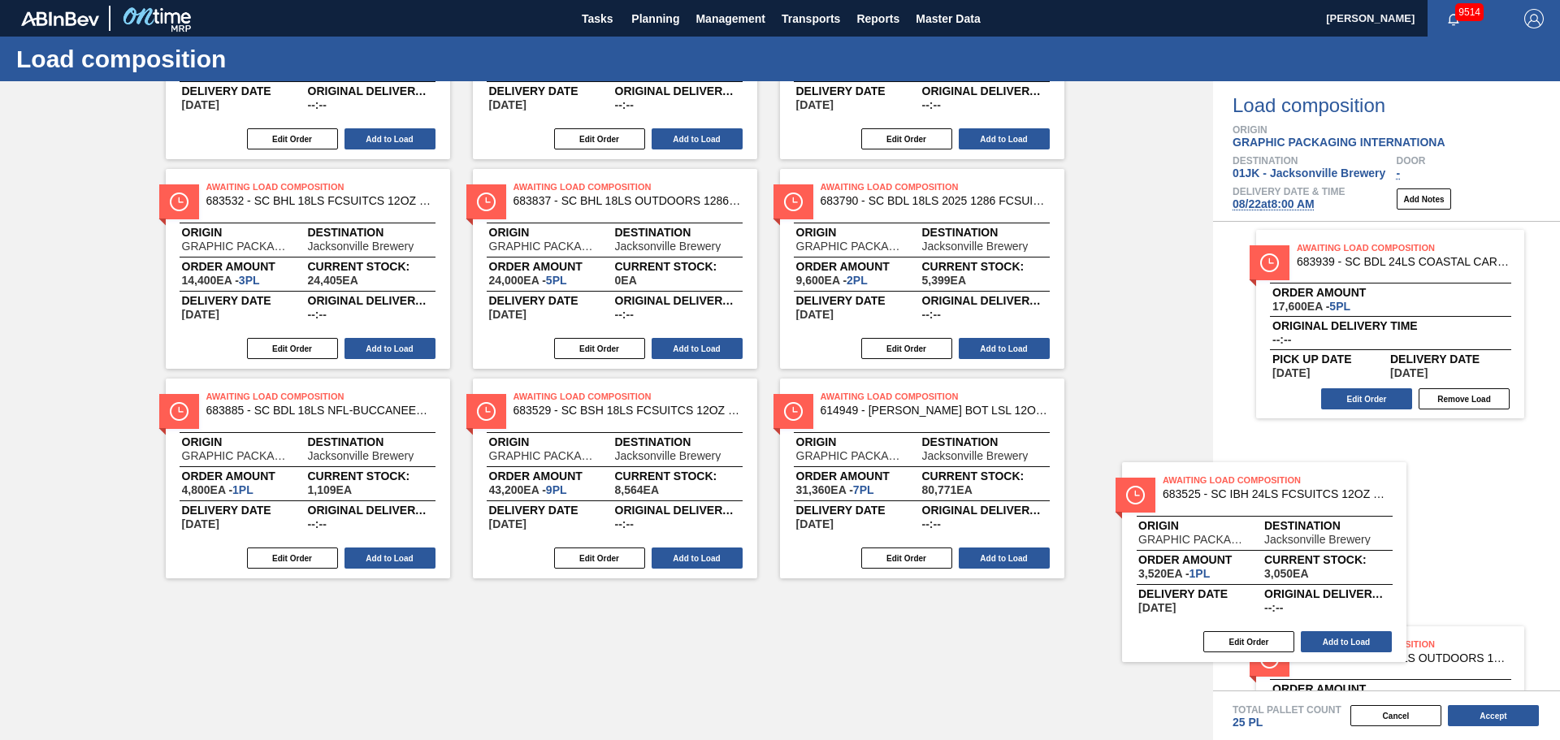
drag, startPoint x: 630, startPoint y: 420, endPoint x: 1299, endPoint y: 500, distance: 674.3
click at [1039, 447] on div "Order types Awaiting load composition 089F7B8B-B2A5-4AFE-B5C0-19BA573D28AC Crea…" at bounding box center [780, 410] width 1560 height 659
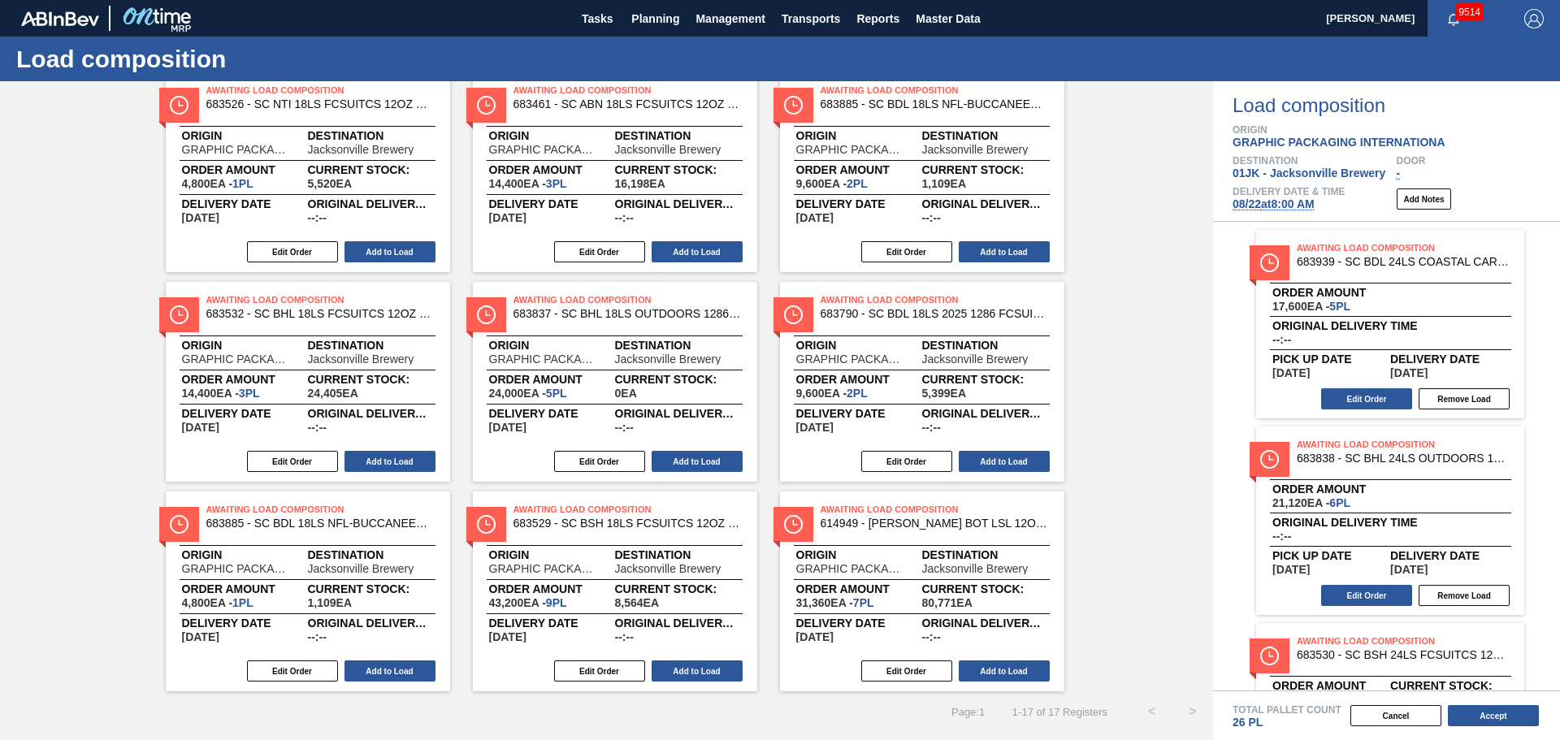
scroll to position [295, 0]
click at [1039, 394] on button "Edit Order" at bounding box center [1366, 398] width 91 height 21
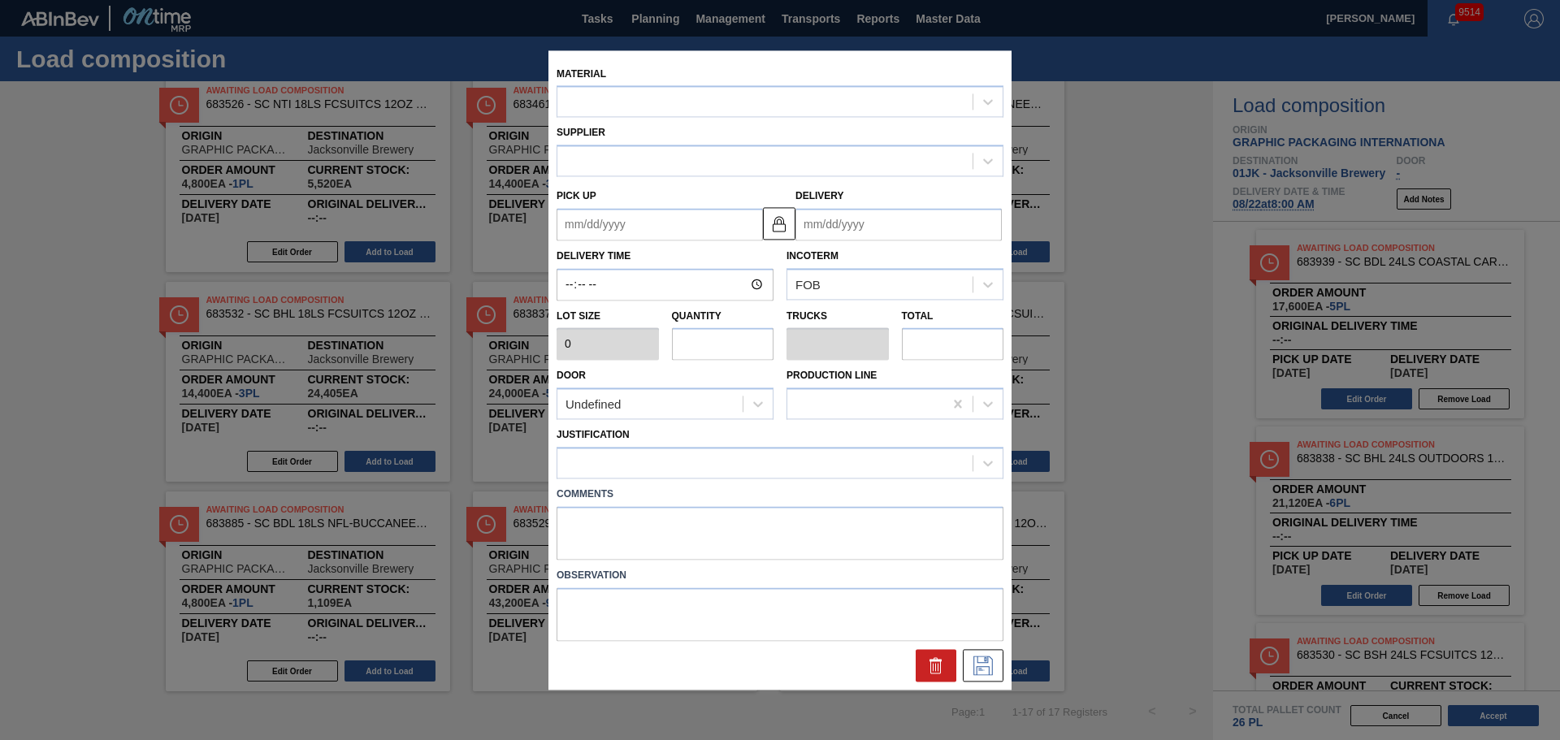
type input "3,520"
type input "5"
type input "0.192"
type input "17,600"
type up "[DATE]"
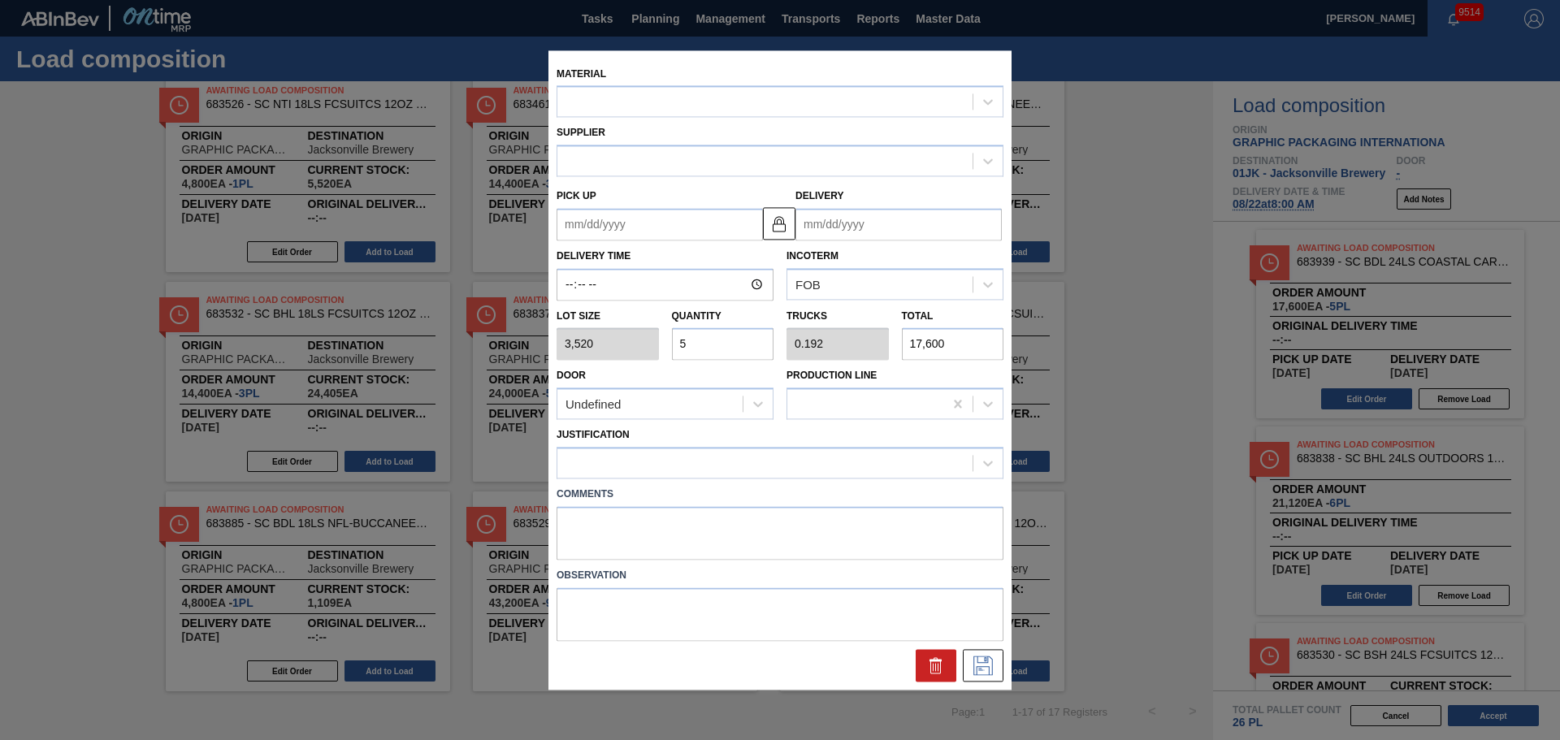
type input "[DATE]"
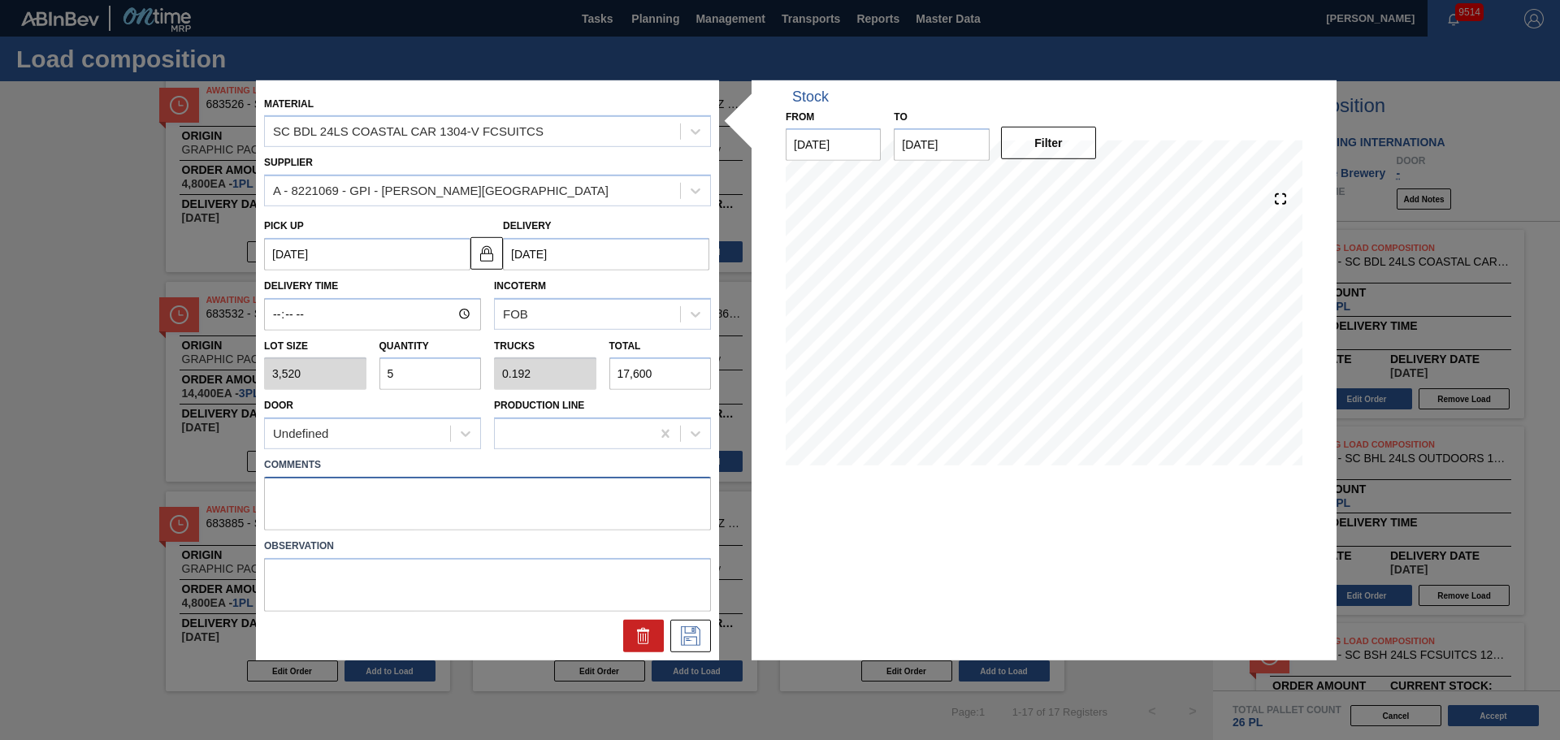
click at [301, 447] on textarea at bounding box center [487, 504] width 447 height 54
type textarea "TAIL, DROP"
click at [697, 447] on icon at bounding box center [691, 635] width 26 height 19
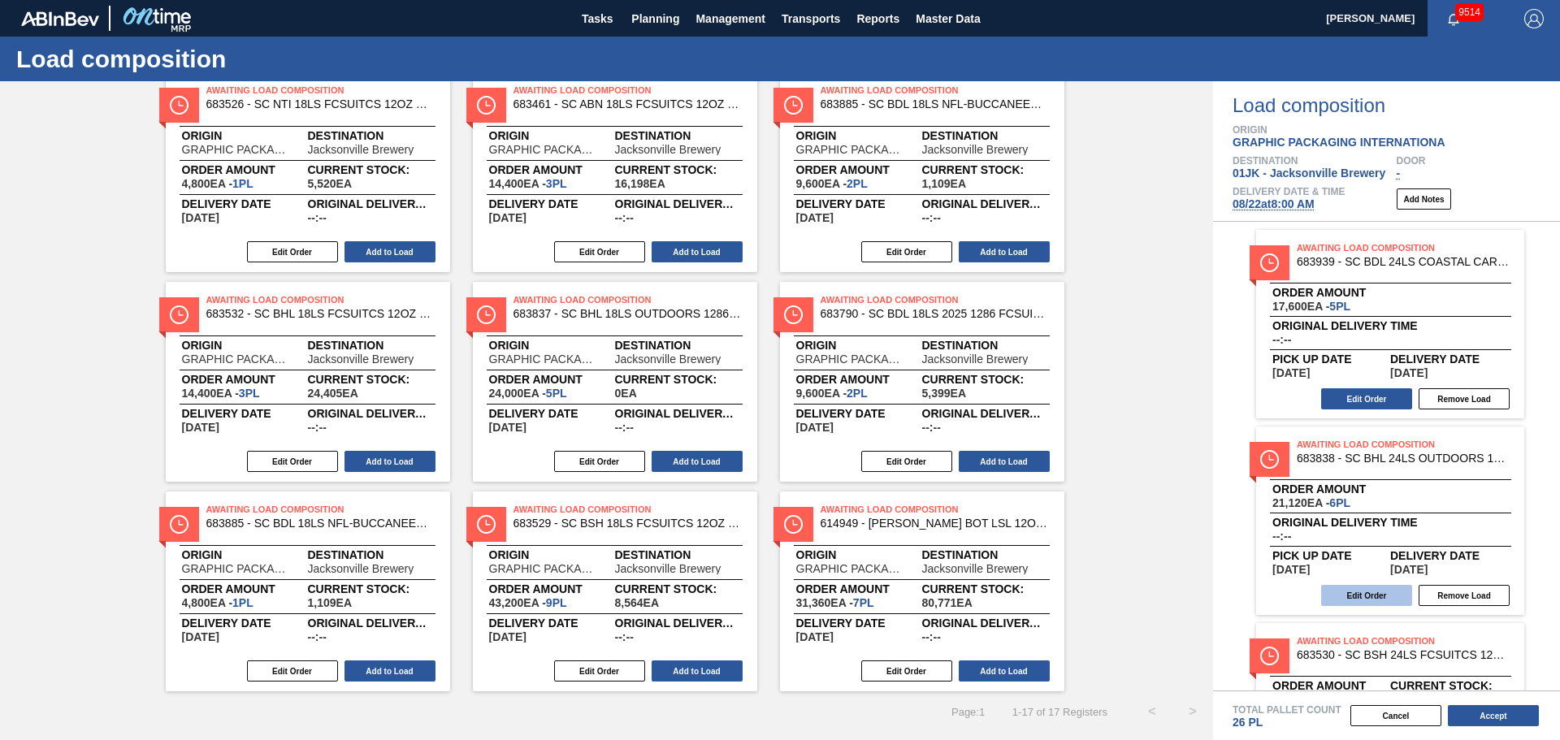
click at [1039, 447] on button "Edit Order" at bounding box center [1366, 595] width 91 height 21
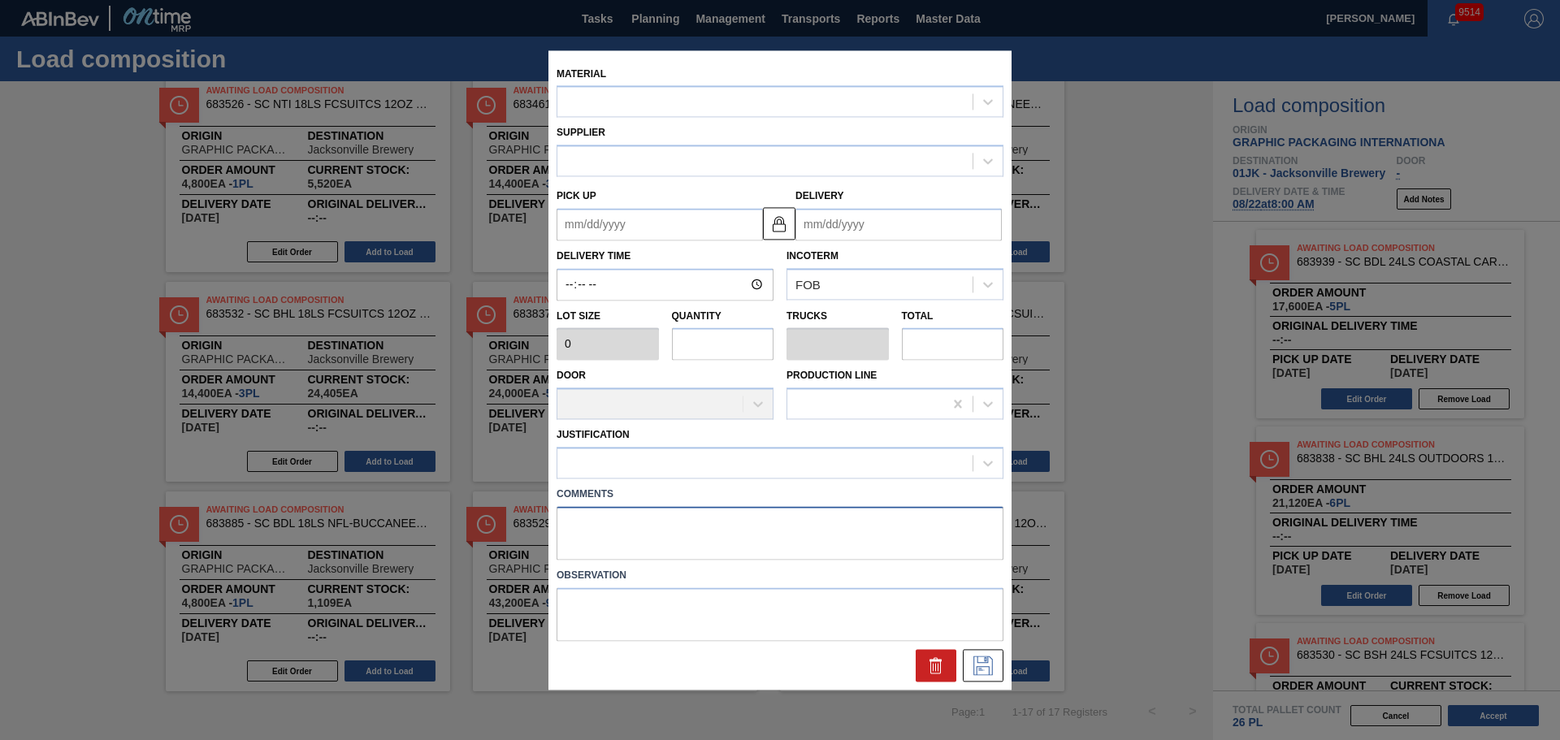
click at [583, 447] on textarea at bounding box center [780, 533] width 447 height 54
type textarea "NOS"
type input "3,520"
type input "6"
type input "0.231"
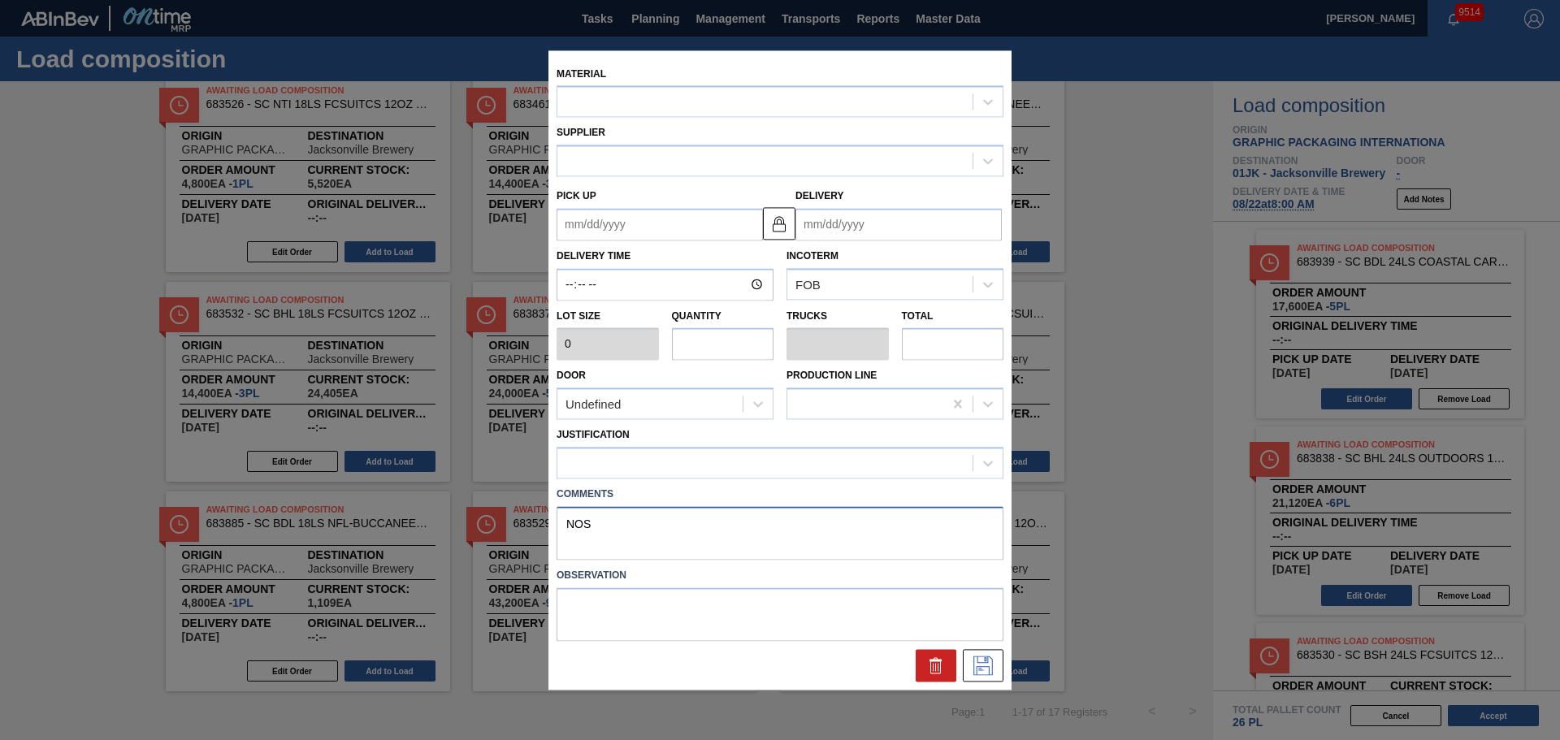
type input "21,120"
type up "[DATE]"
type input "[DATE]"
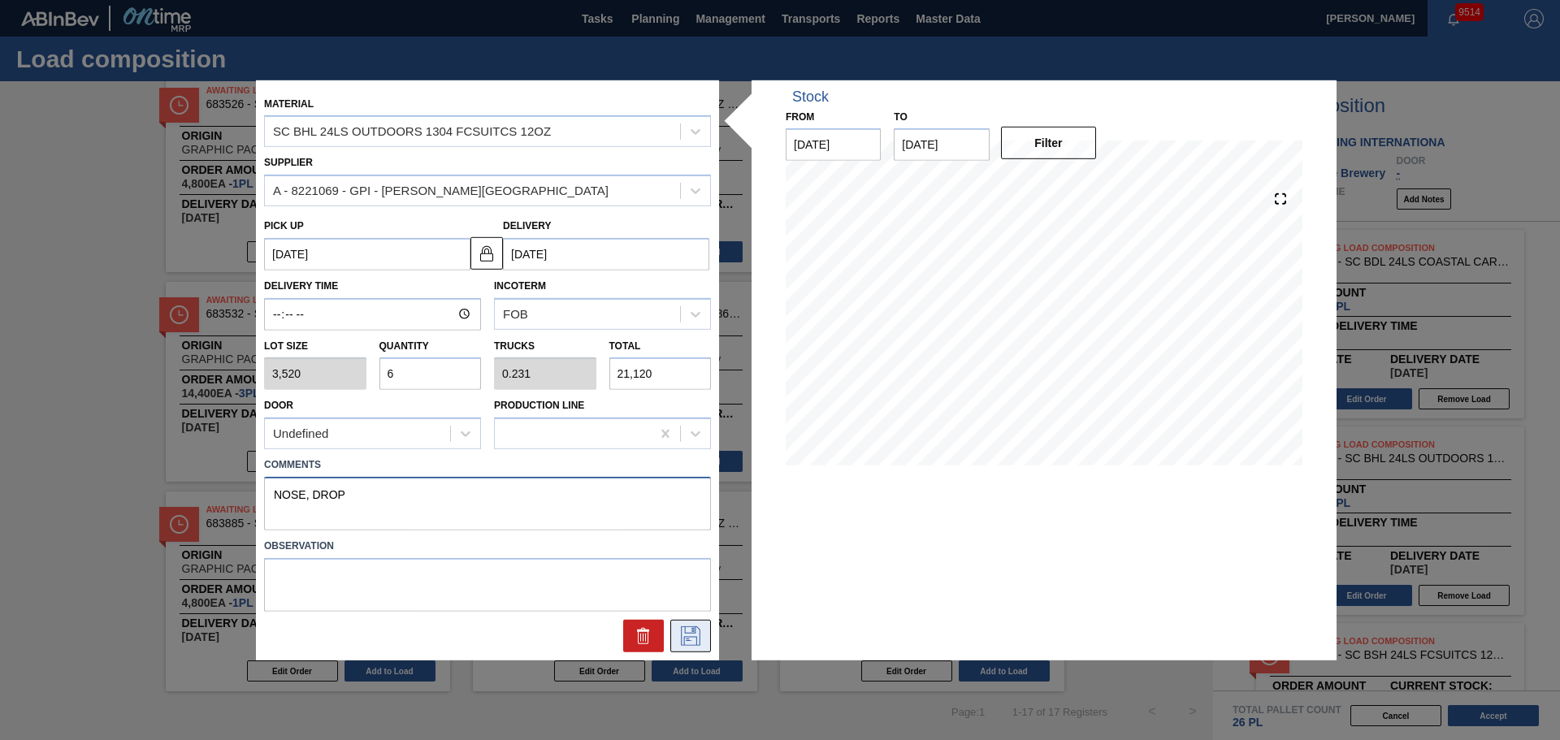
type textarea "NOSE, DROP"
click at [686, 447] on icon at bounding box center [691, 635] width 26 height 19
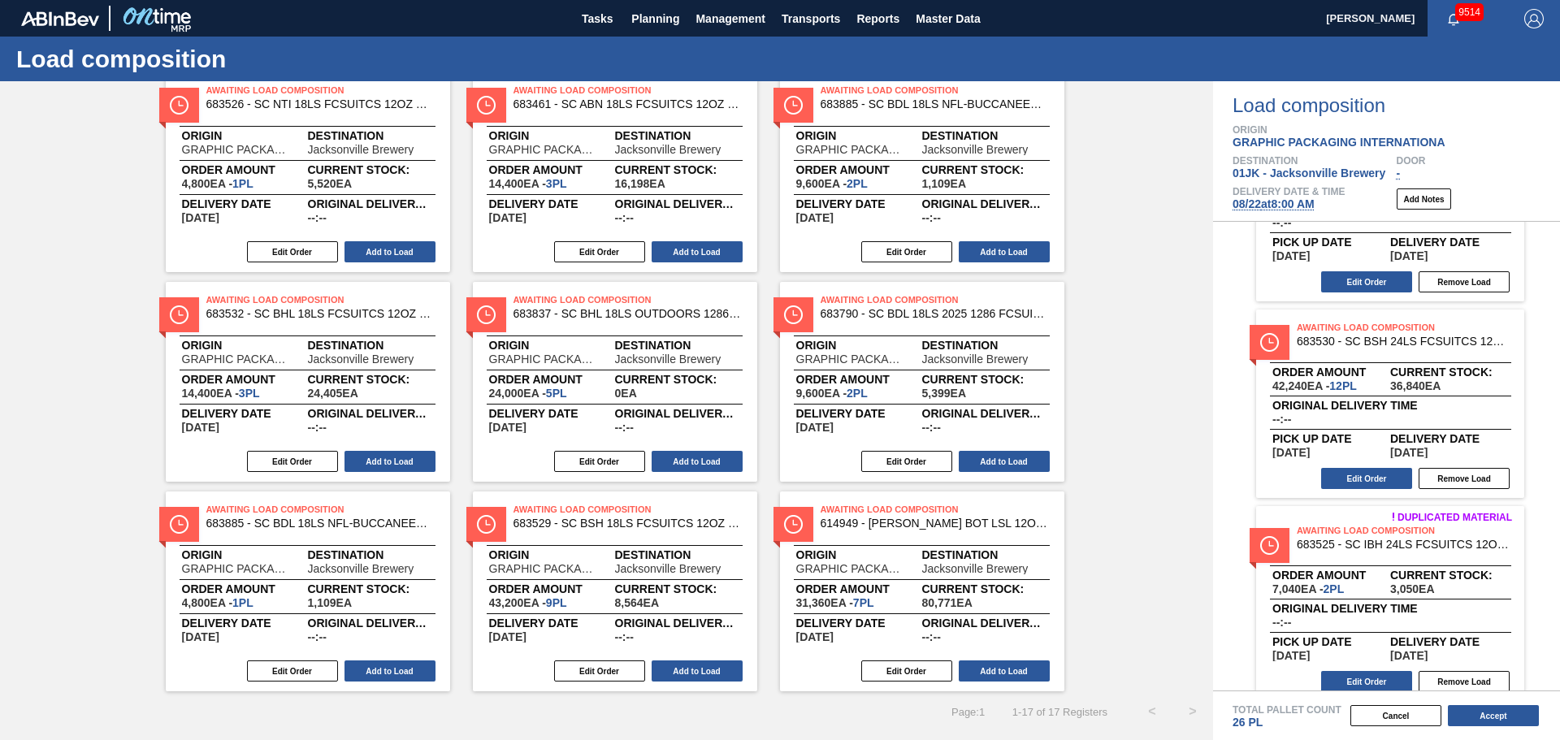
scroll to position [325, 0]
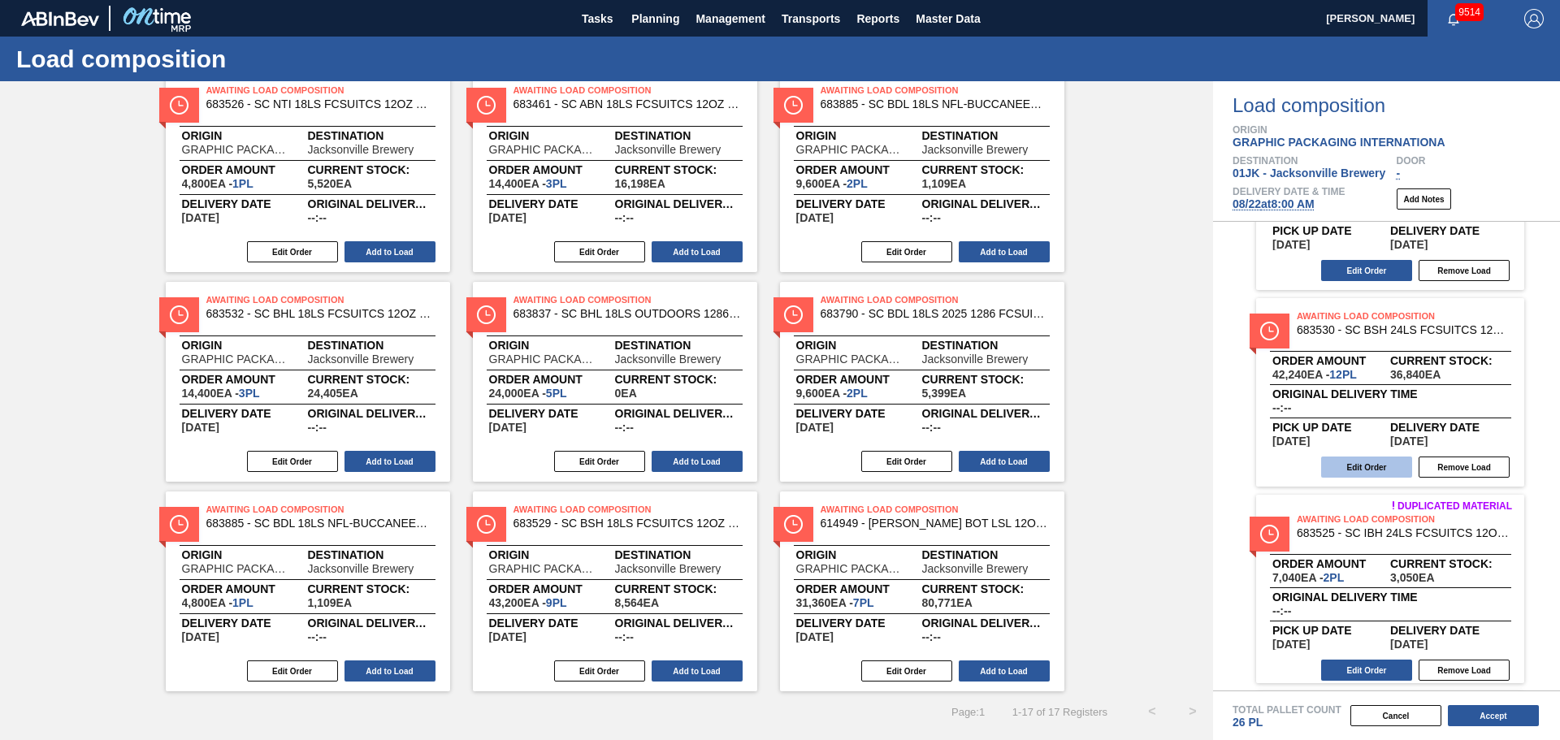
click at [1039, 447] on button "Edit Order" at bounding box center [1366, 467] width 91 height 21
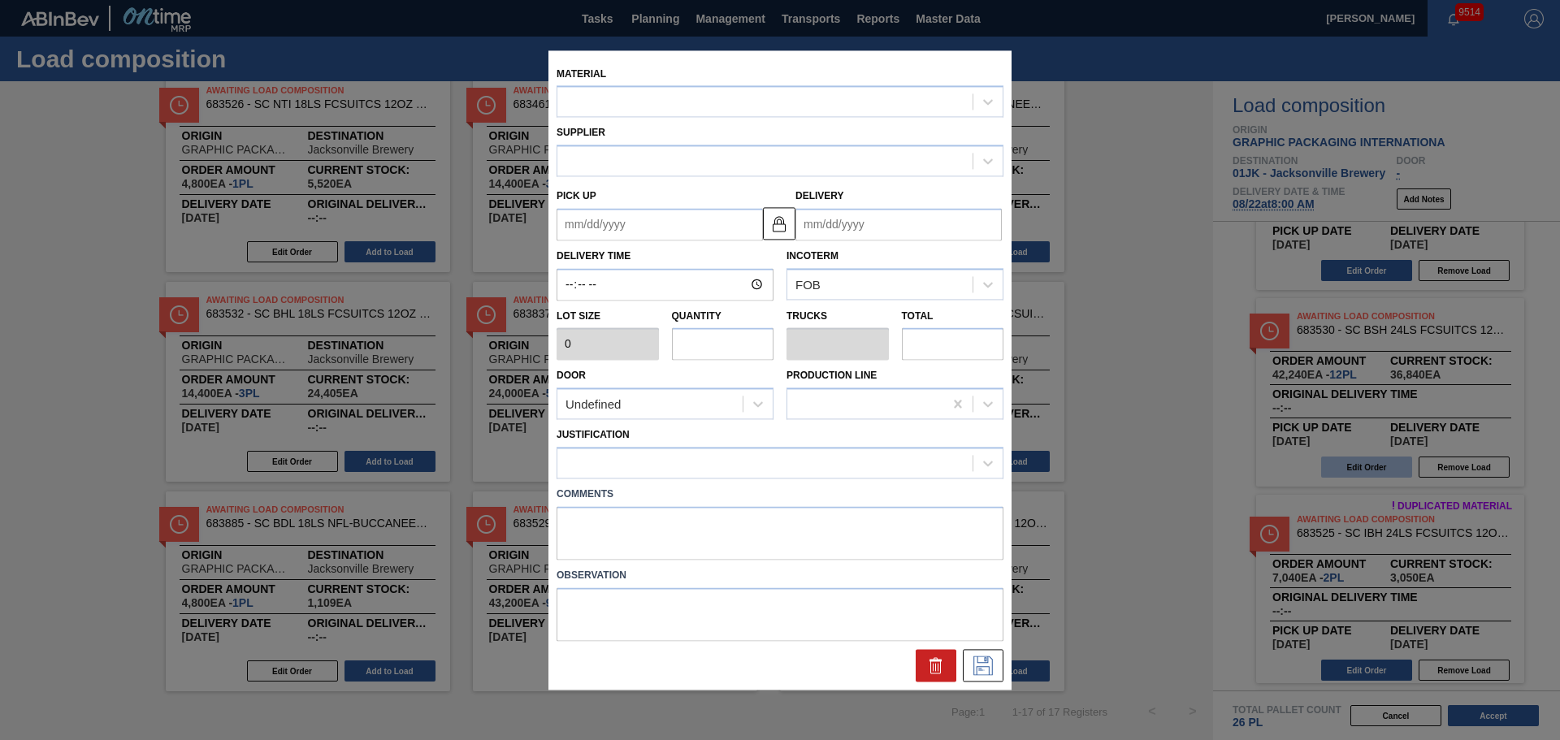
type input "3,520"
type input "12"
type input "0.5"
type input "42,240"
type up "[DATE]"
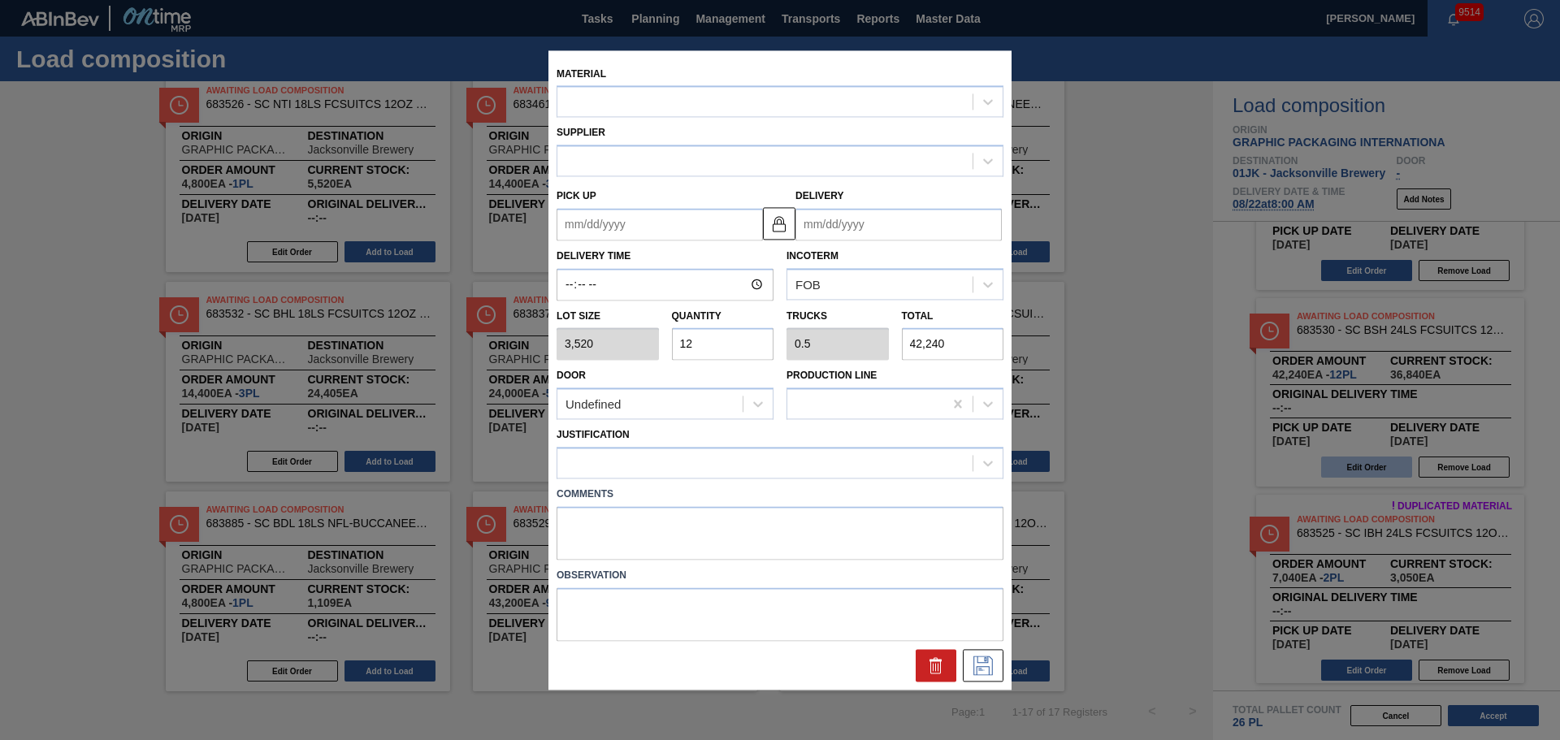
type input "[DATE]"
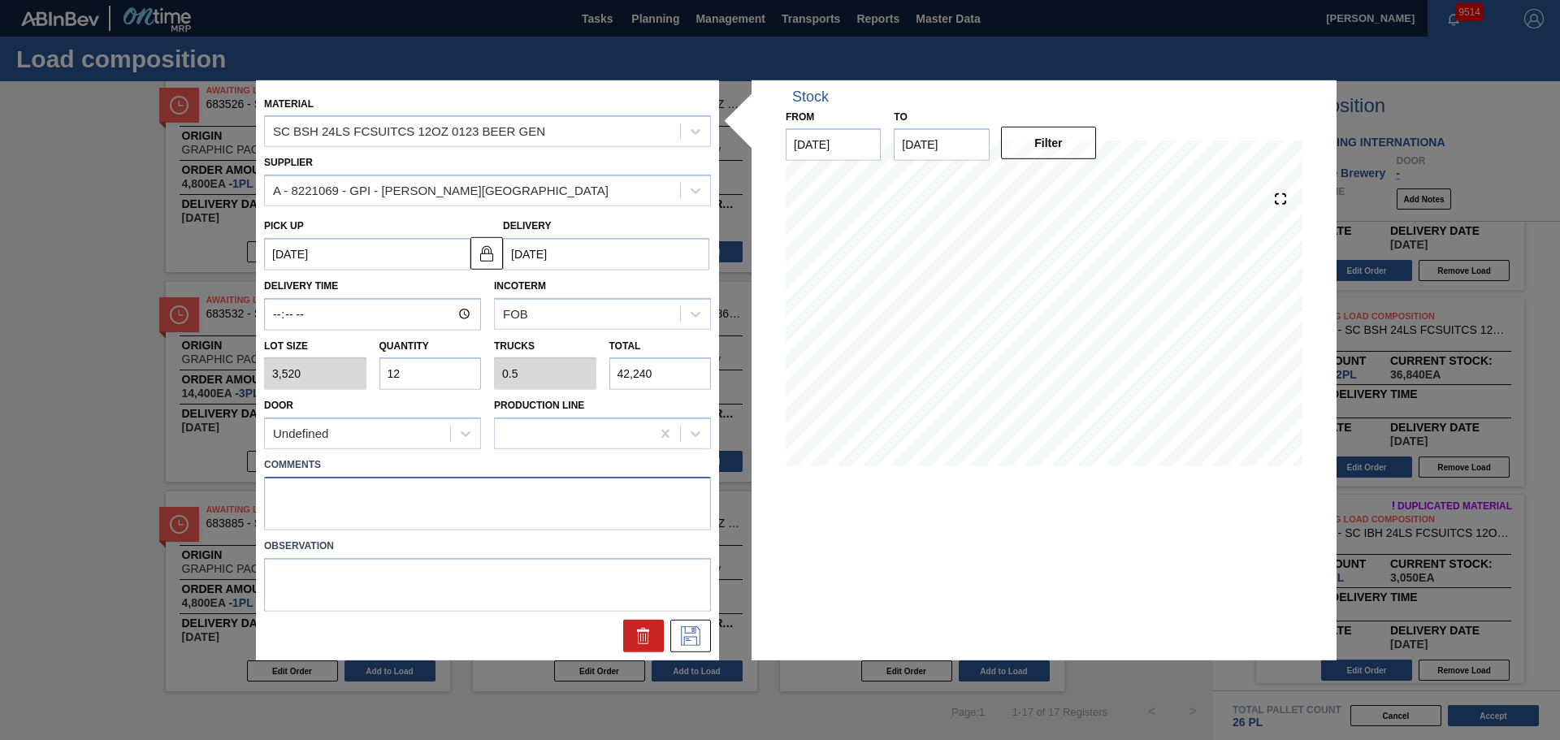
click at [515, 447] on textarea at bounding box center [487, 504] width 447 height 54
type textarea "M1, DROP"
click at [688, 447] on icon at bounding box center [691, 635] width 26 height 19
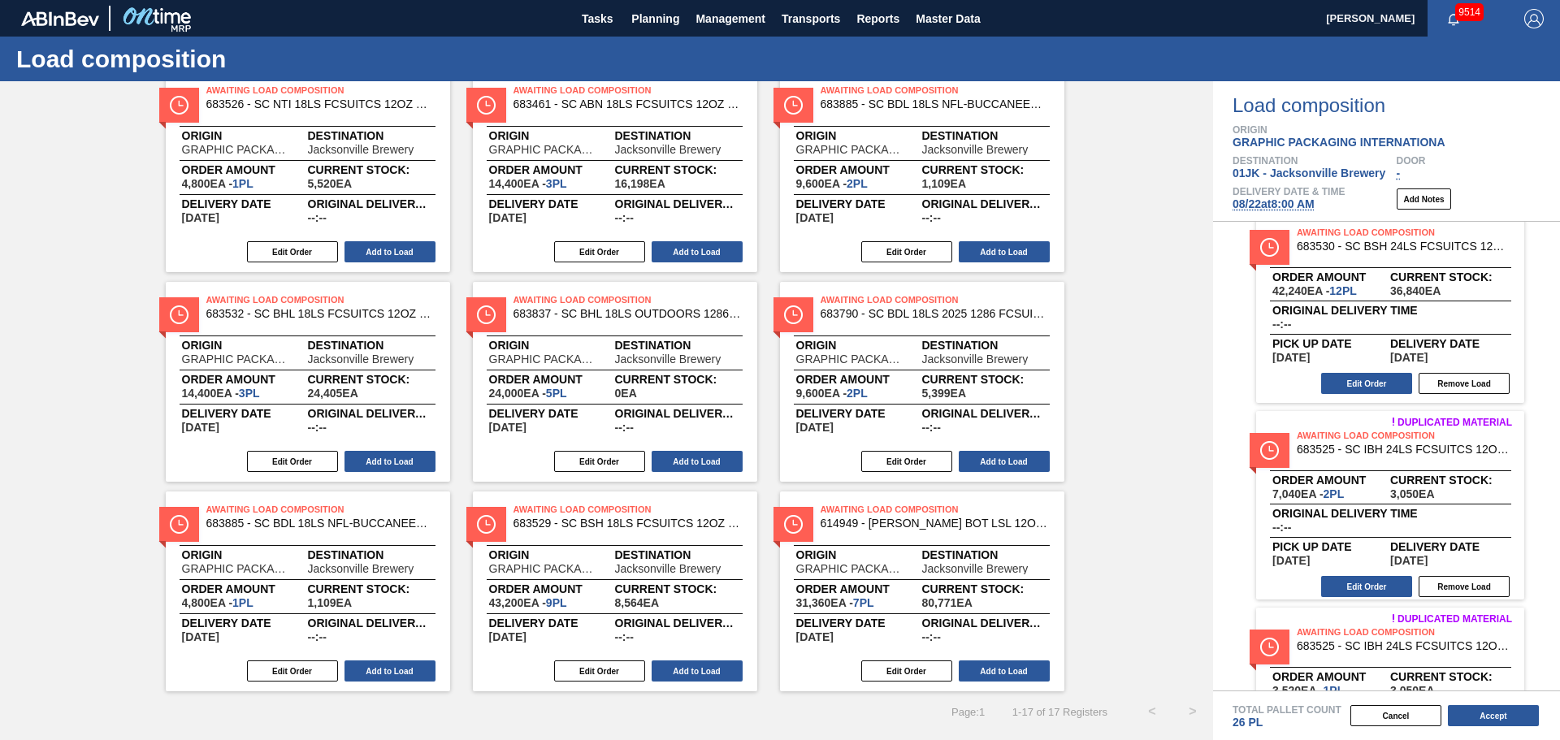
scroll to position [522, 0]
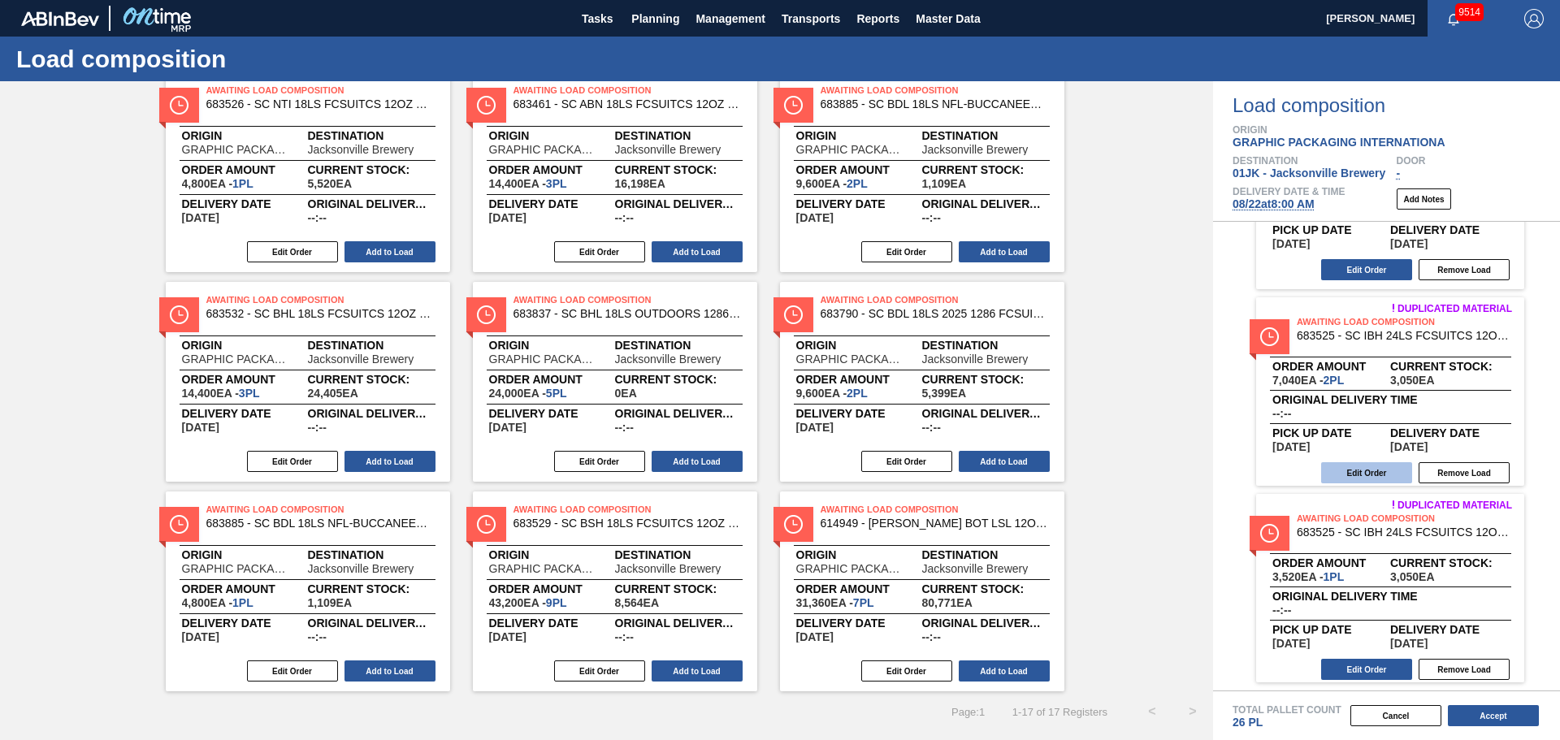
click at [1039, 447] on button "Edit Order" at bounding box center [1366, 472] width 91 height 21
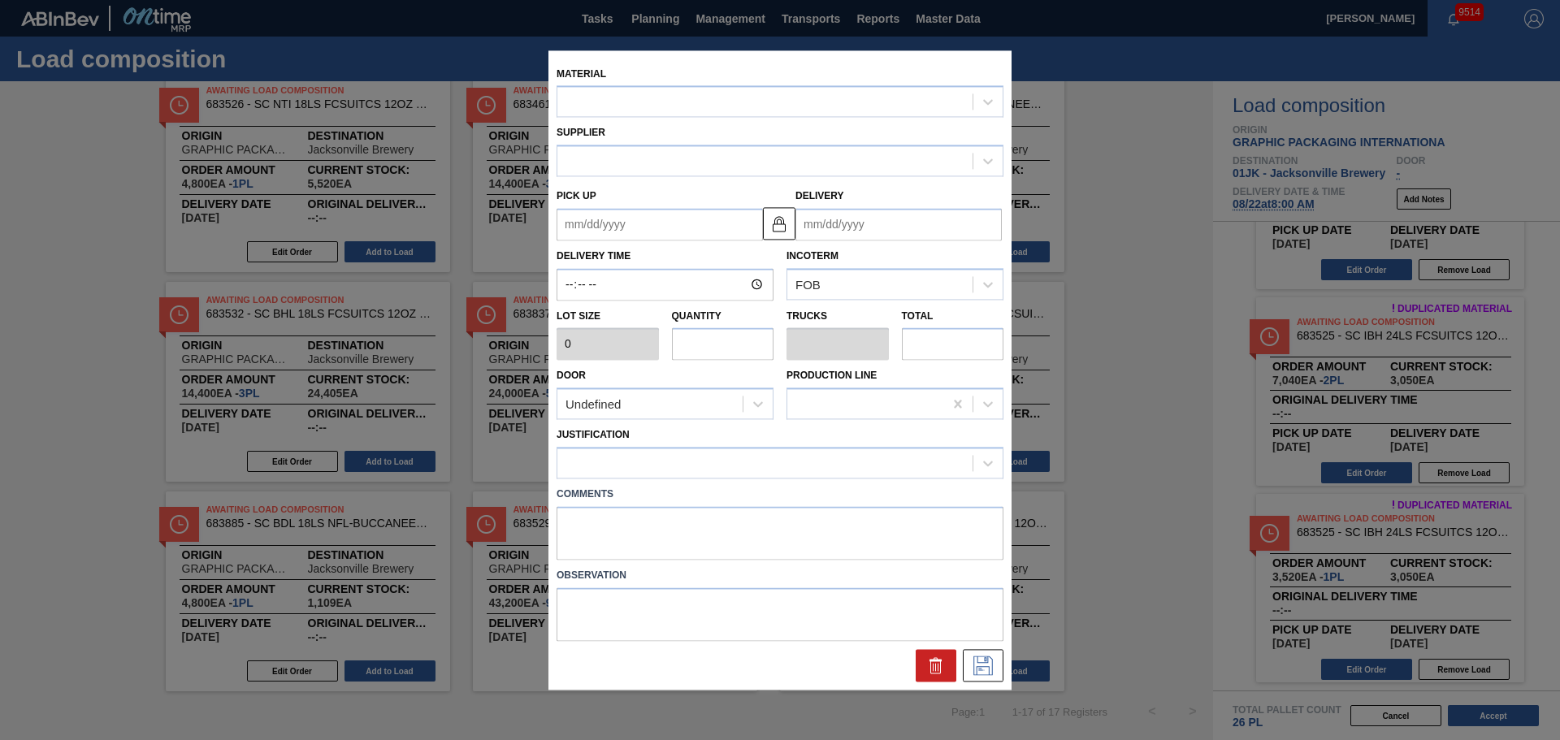
type input "3,520"
type input "2"
type input "0.077"
type input "7,040"
type up "[DATE]"
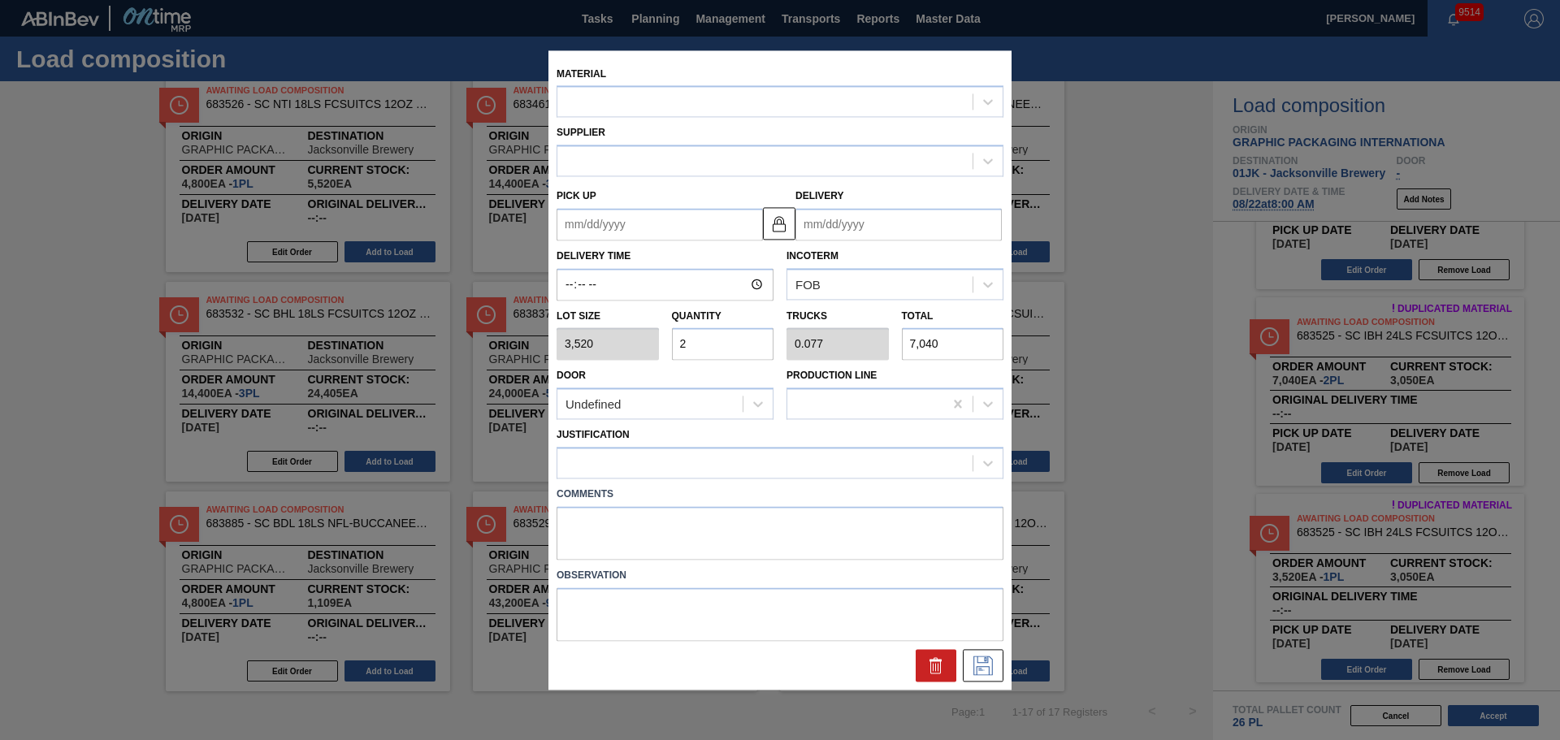
type input "[DATE]"
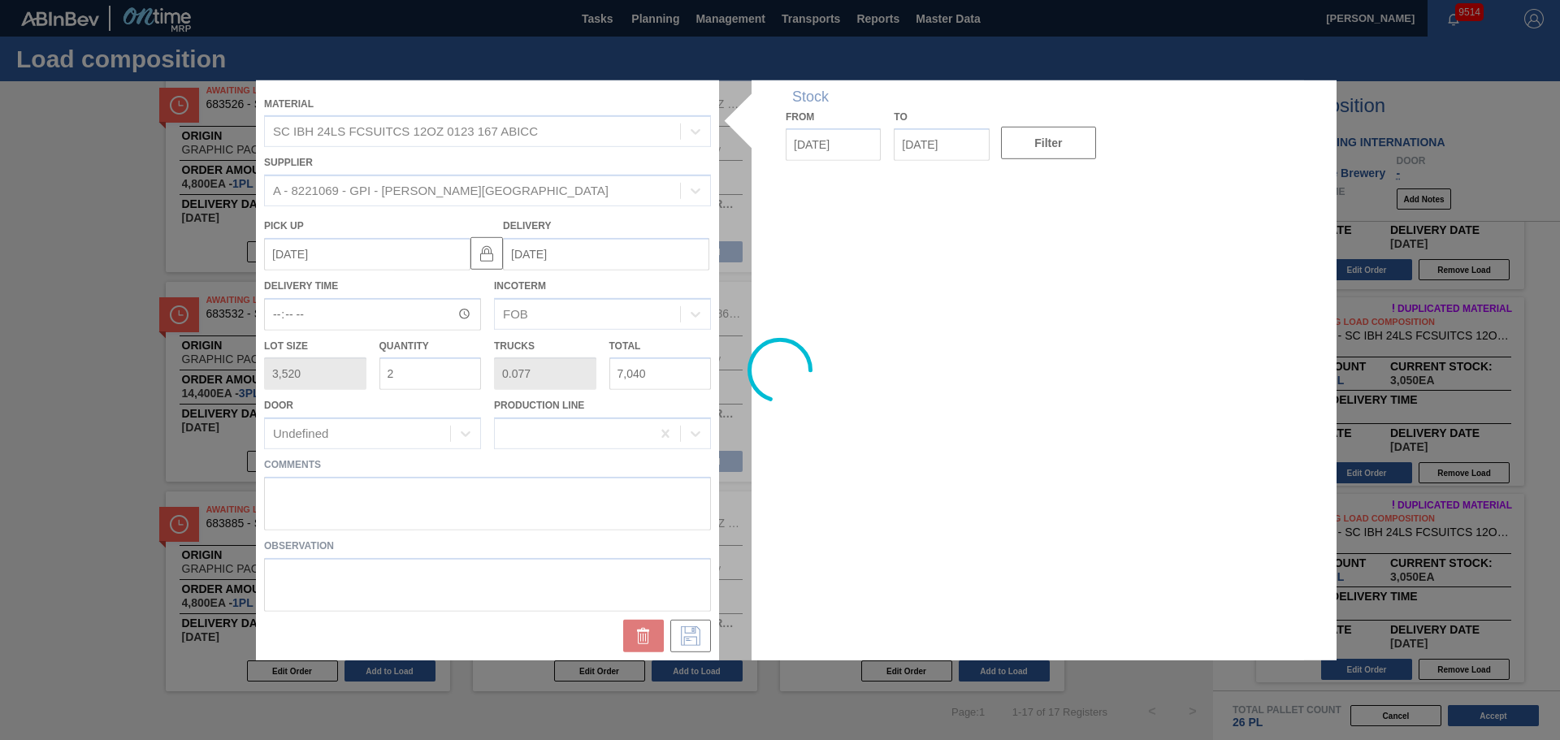
click at [531, 447] on div at bounding box center [780, 370] width 1048 height 580
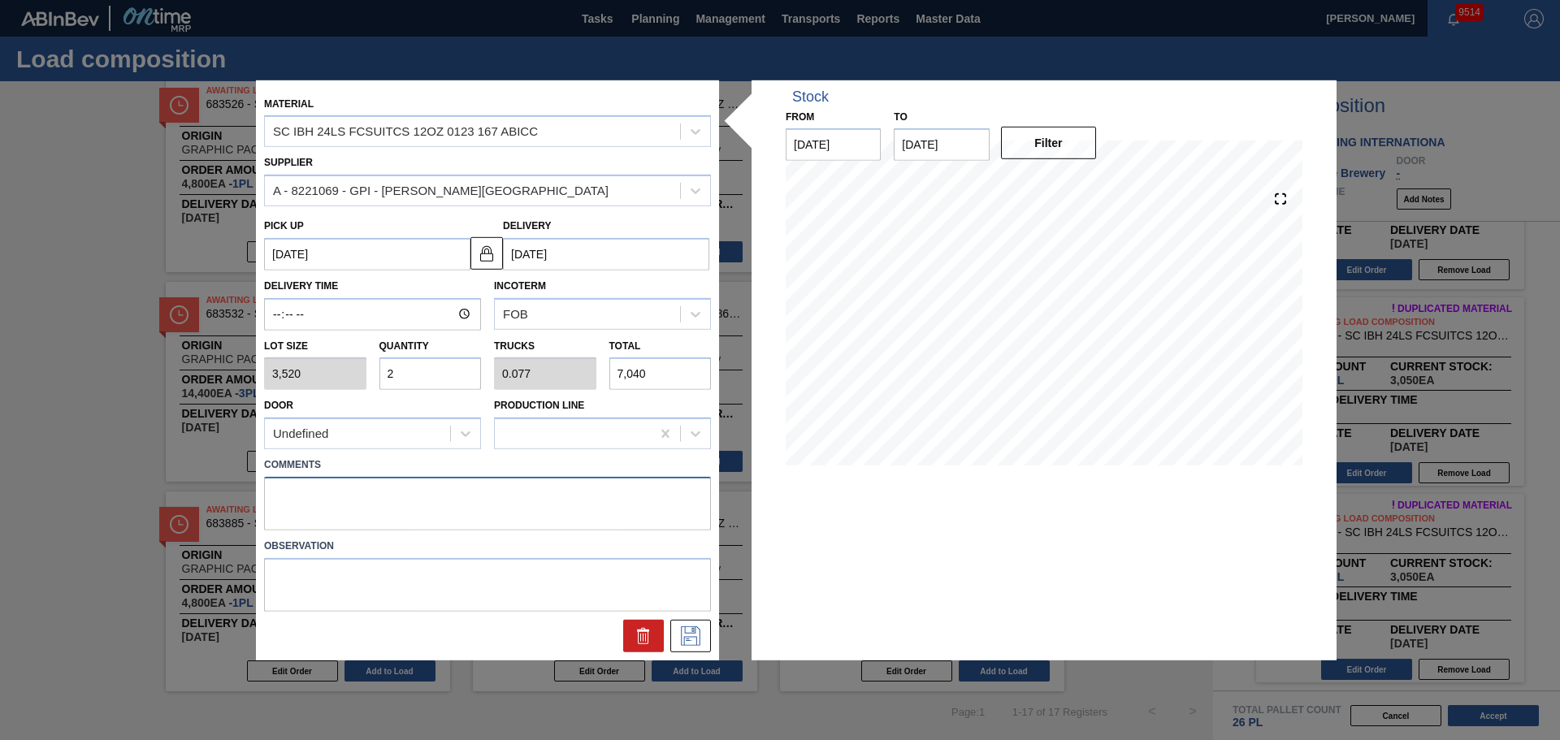
click at [531, 447] on textarea at bounding box center [487, 504] width 447 height 54
type textarea "M2, DROP"
click at [686, 447] on icon at bounding box center [691, 635] width 26 height 19
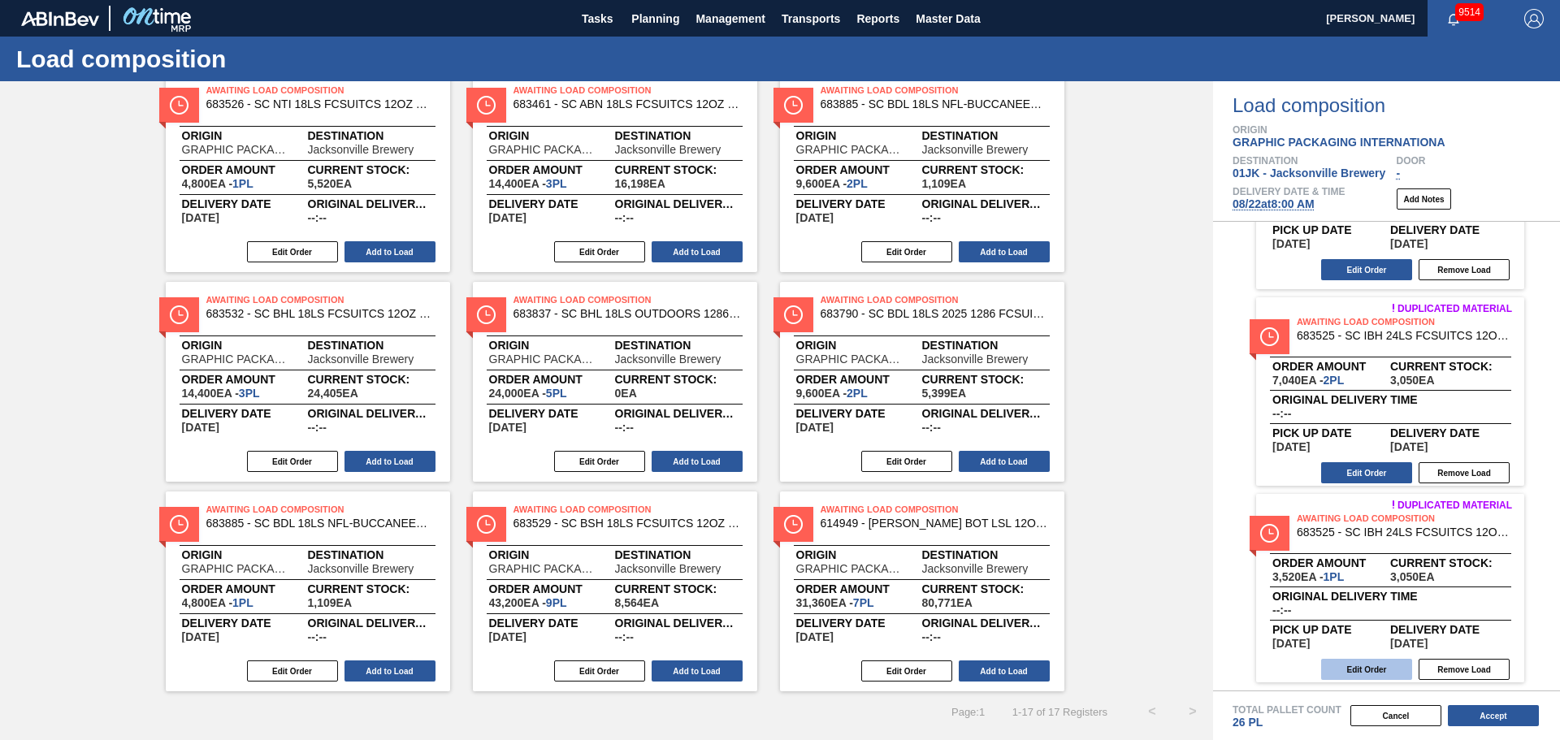
click at [1039, 447] on button "Edit Order" at bounding box center [1366, 669] width 91 height 21
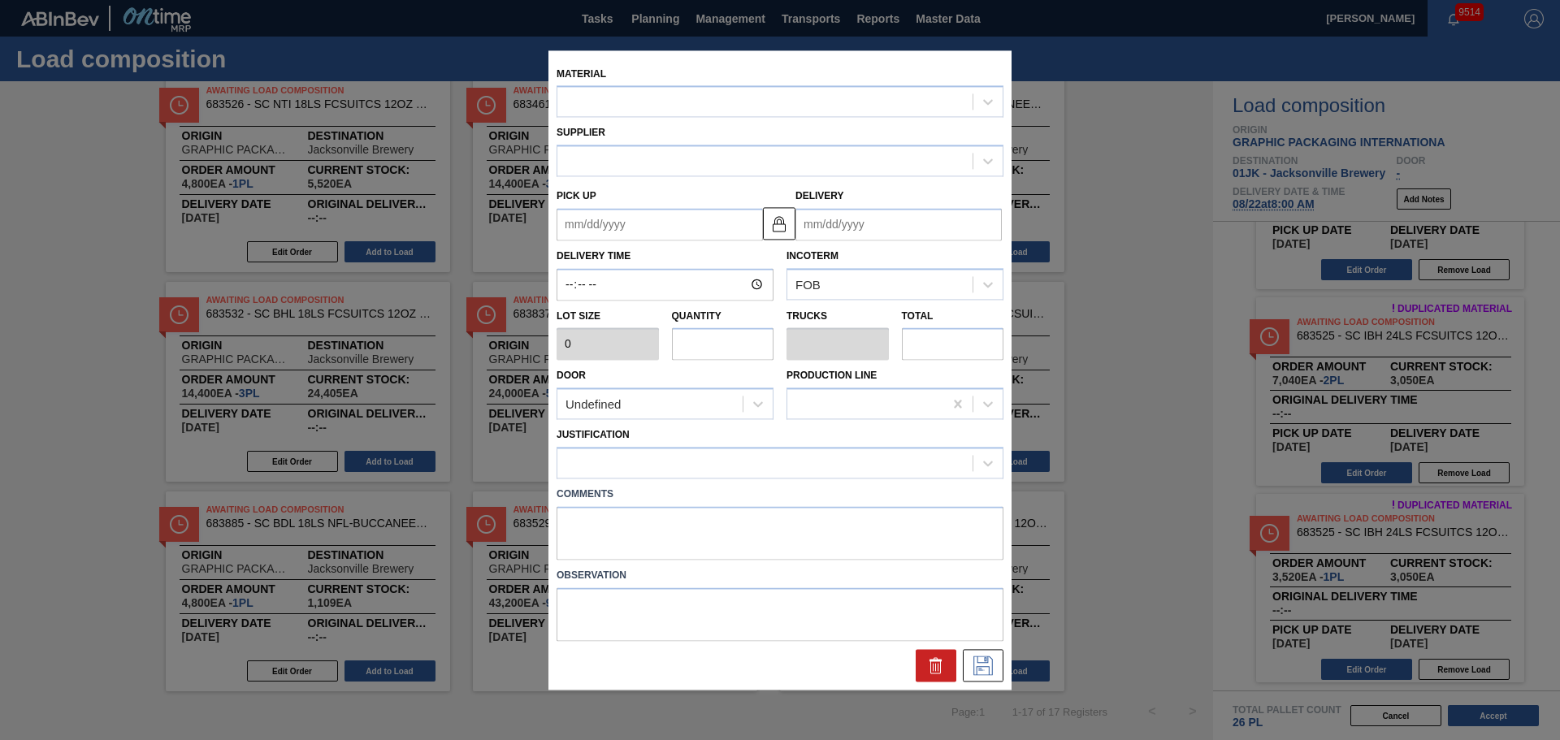
type input "3,520"
type input "1"
type input "0.038"
type input "3,520"
type up "[DATE]"
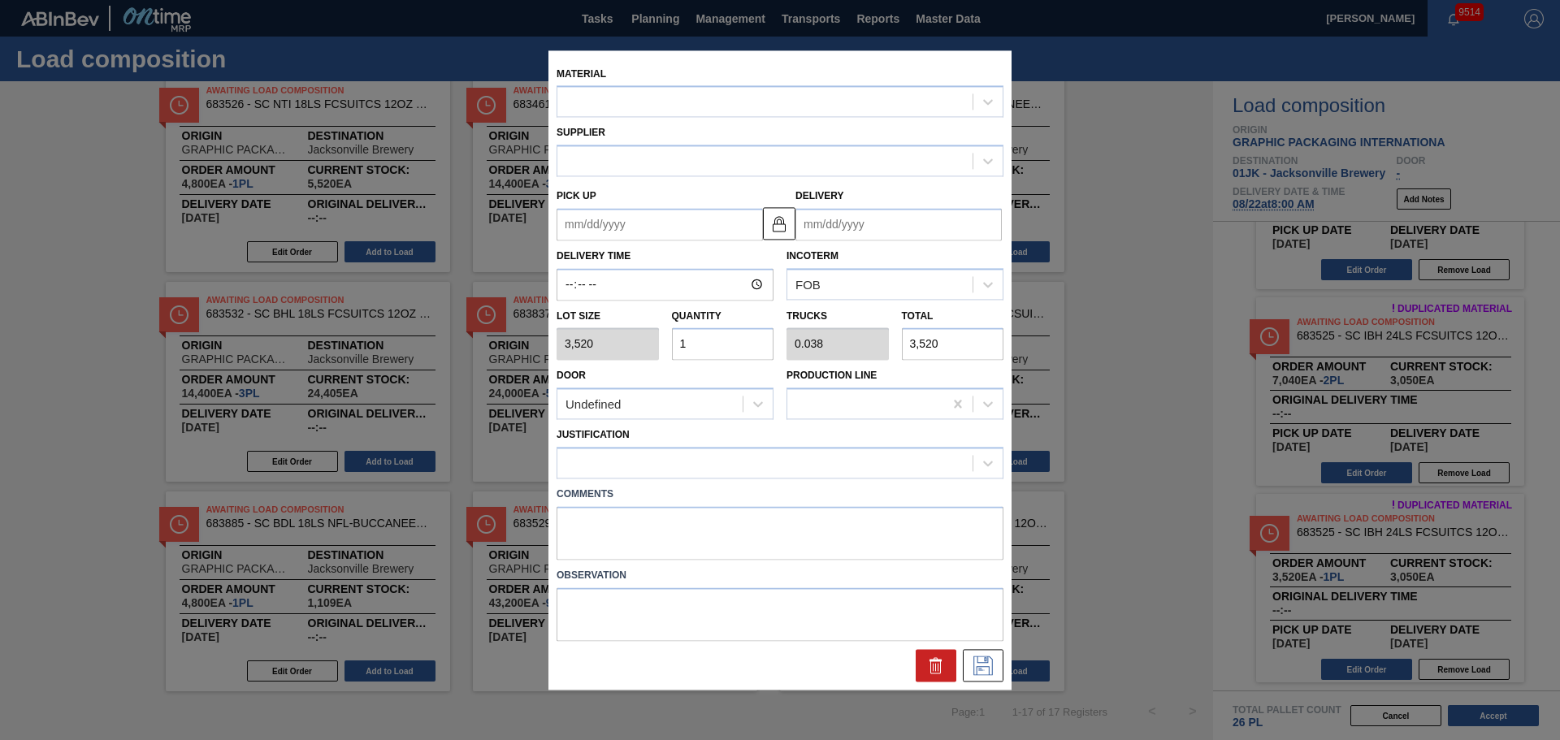
type input "[DATE]"
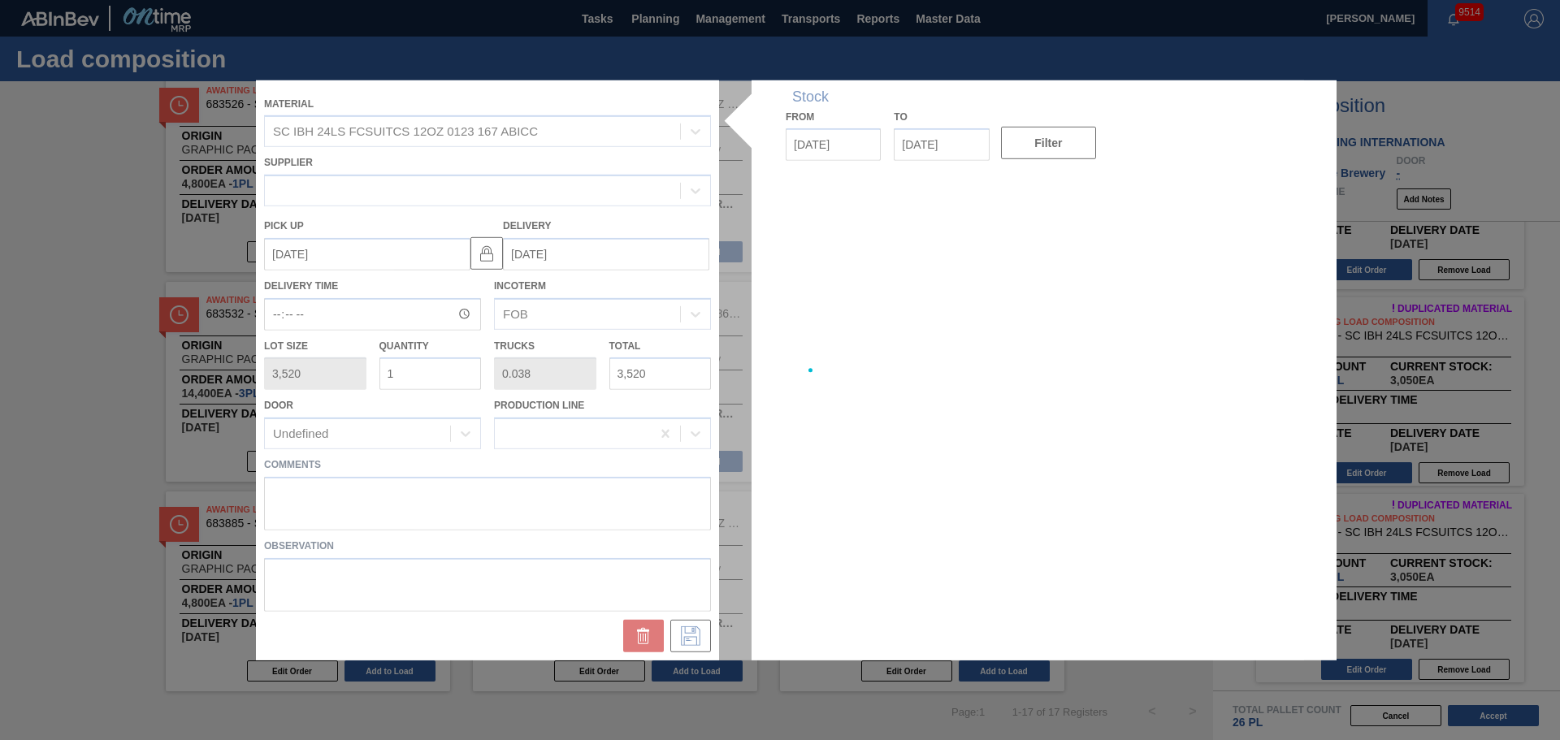
click at [652, 447] on div at bounding box center [780, 370] width 1048 height 580
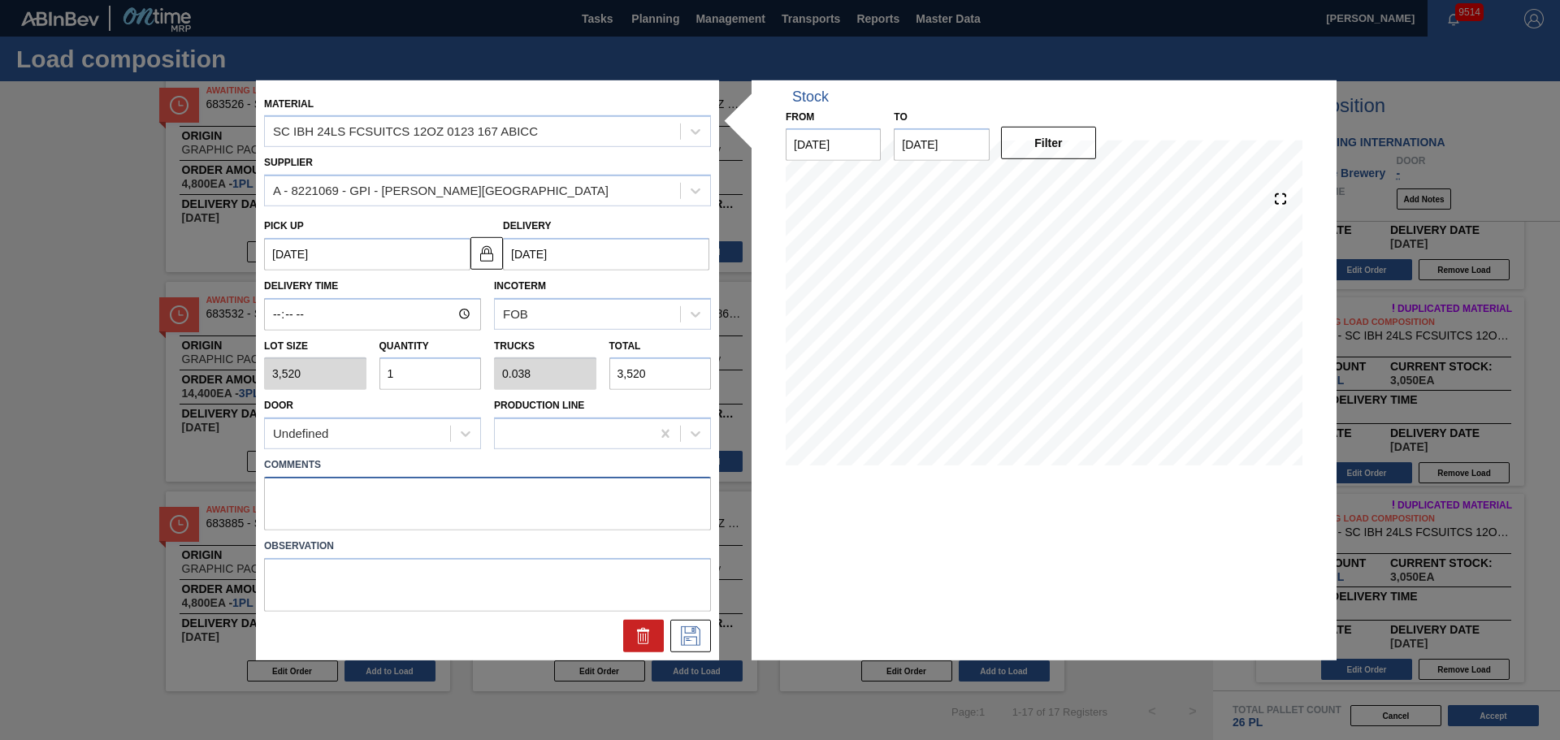
click at [617, 447] on textarea at bounding box center [487, 504] width 447 height 54
type textarea "N"
type textarea "M1, DROP"
click at [704, 447] on button at bounding box center [690, 636] width 41 height 32
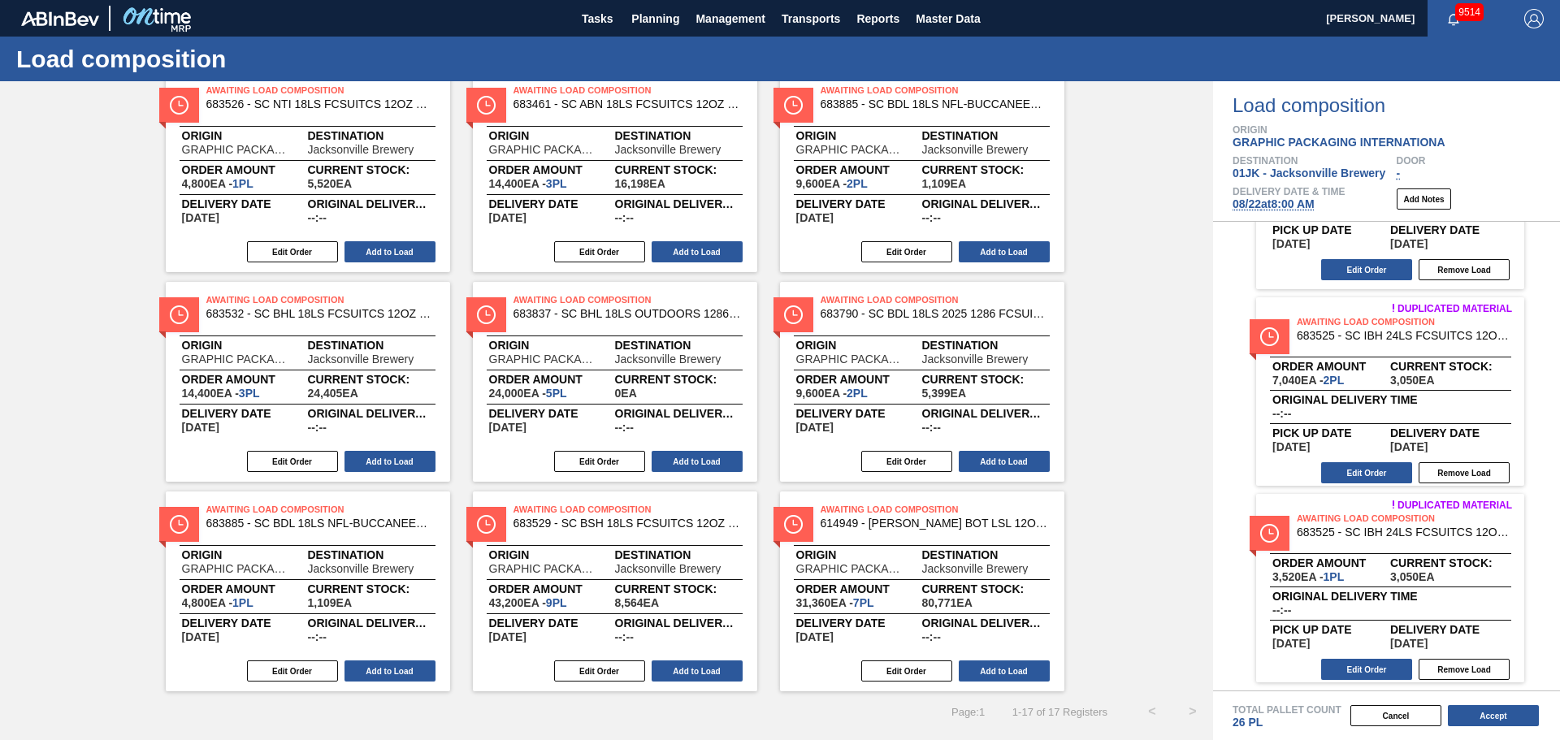
click at [1039, 447] on div "Total Pallet Count 26 PL Cancel Accept" at bounding box center [1386, 716] width 347 height 50
click at [1039, 447] on button "Accept" at bounding box center [1493, 715] width 91 height 21
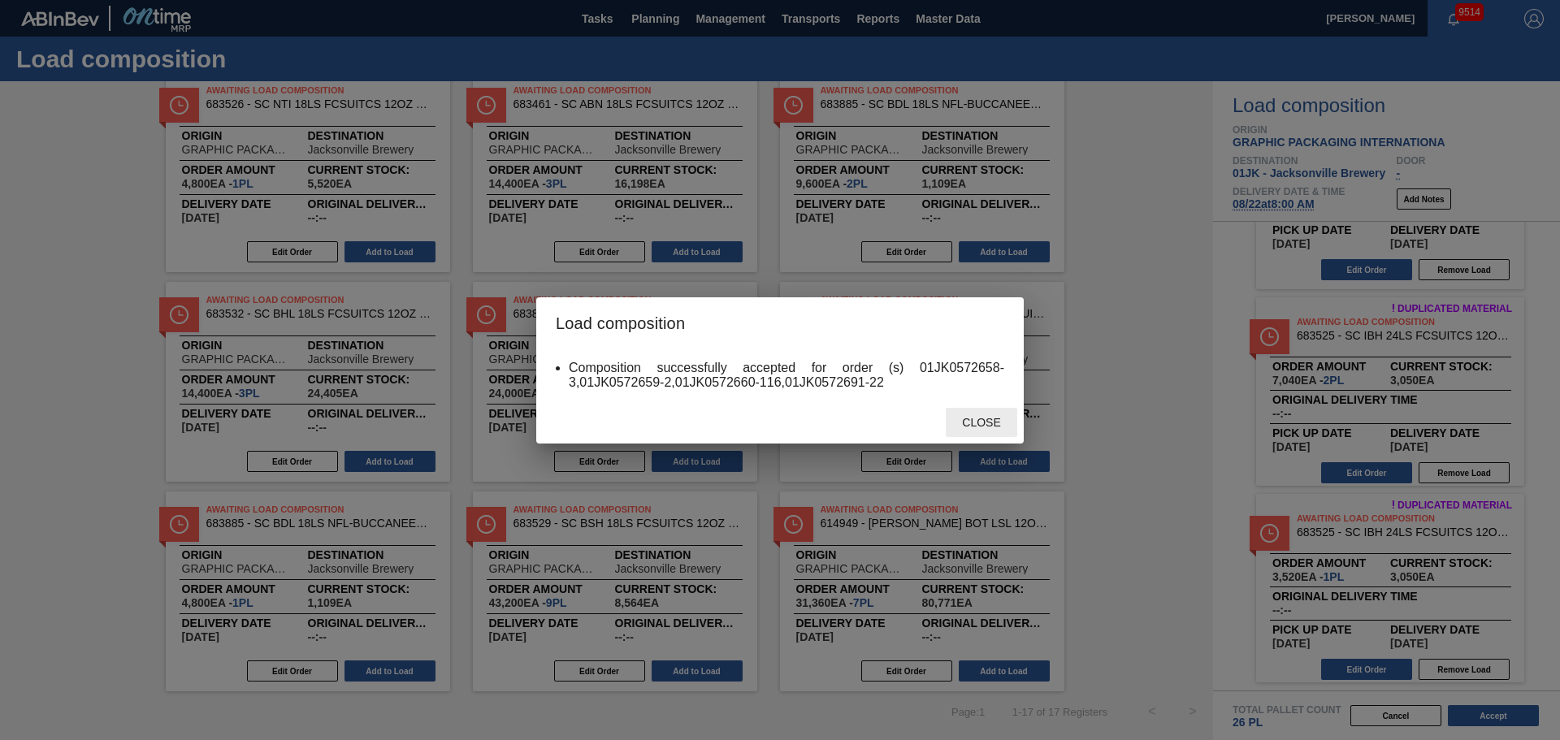
click at [970, 416] on span "Close" at bounding box center [981, 422] width 64 height 13
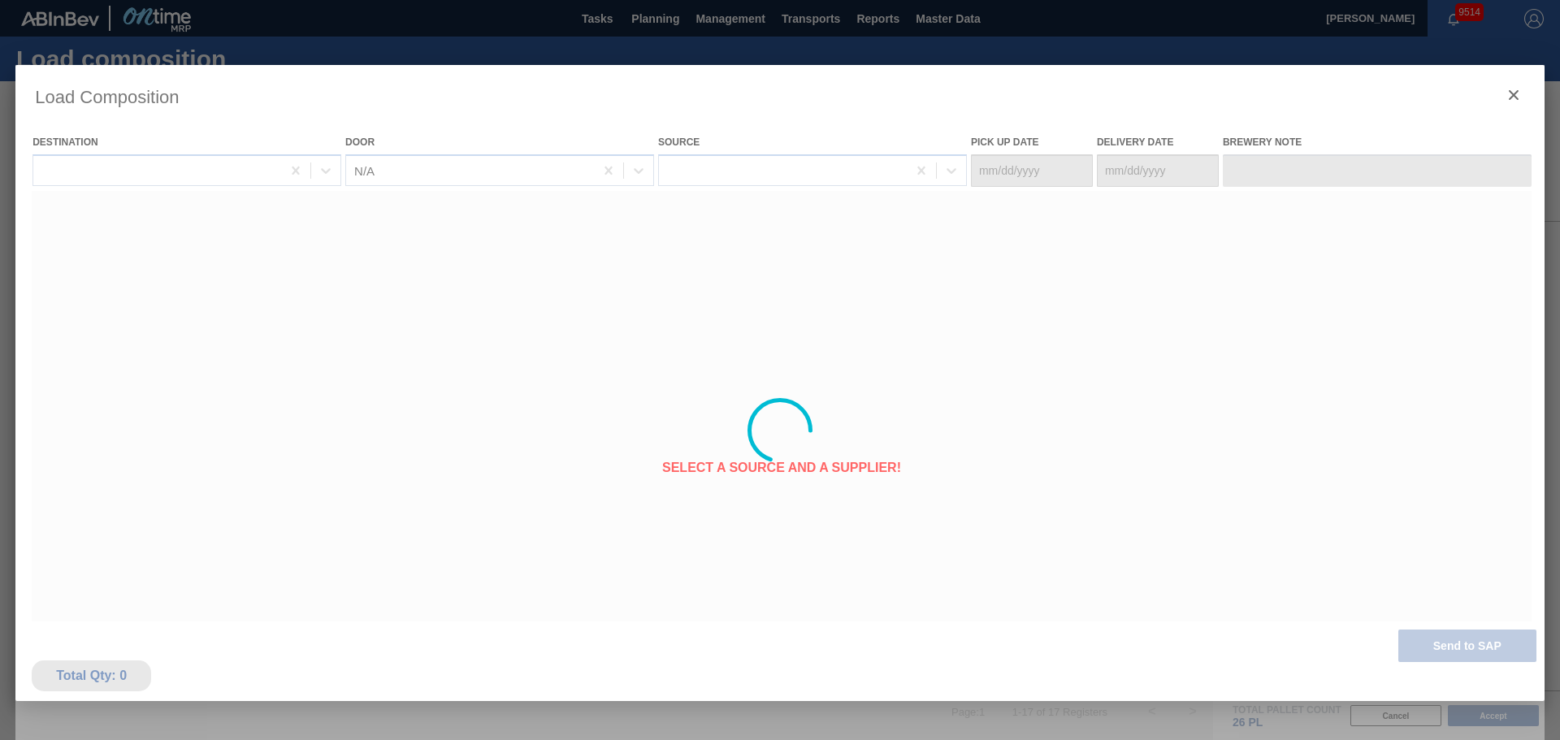
type Date "[DATE]"
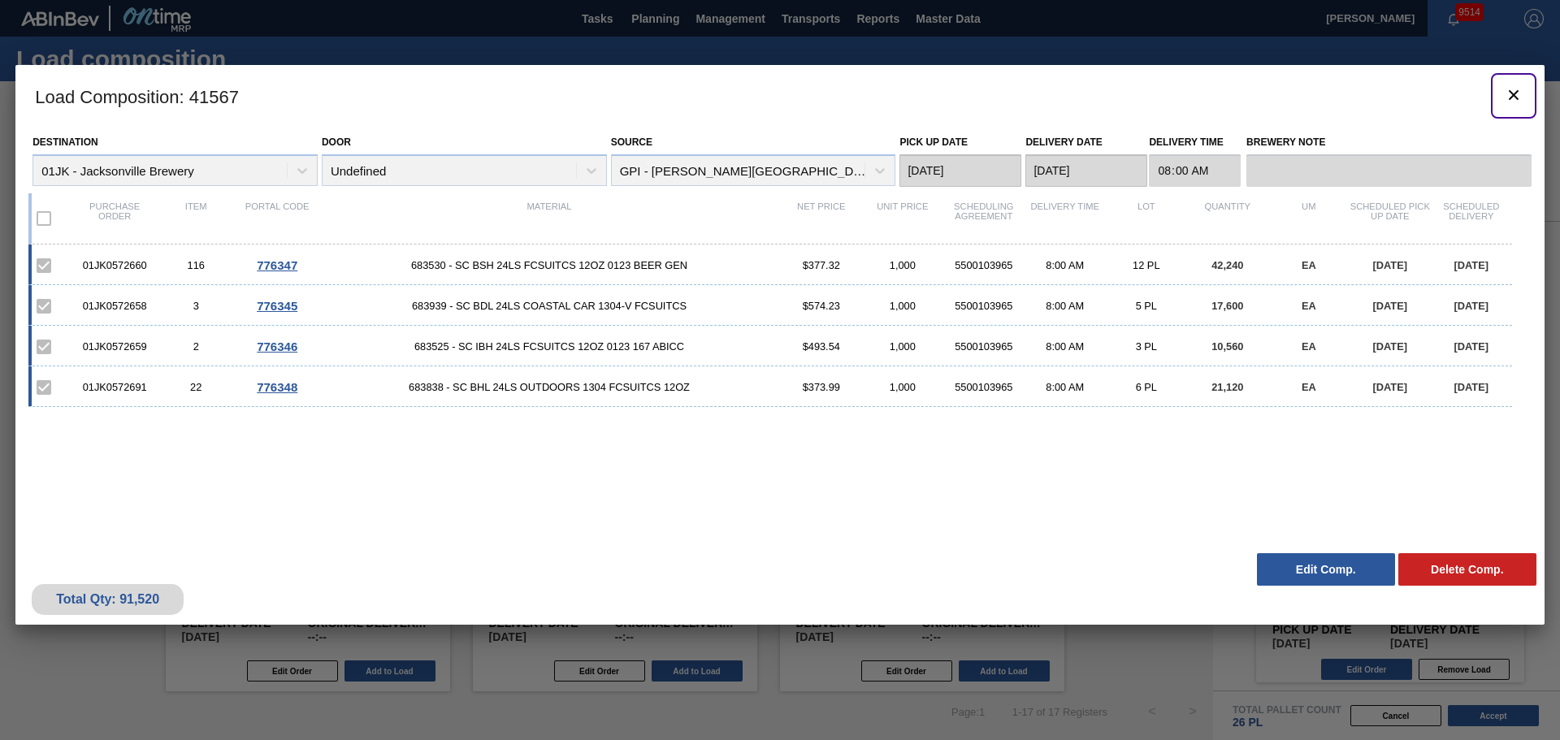
drag, startPoint x: 1510, startPoint y: 94, endPoint x: 1468, endPoint y: 18, distance: 87.3
click at [1039, 94] on icon "botão de ícone" at bounding box center [1513, 94] width 19 height 19
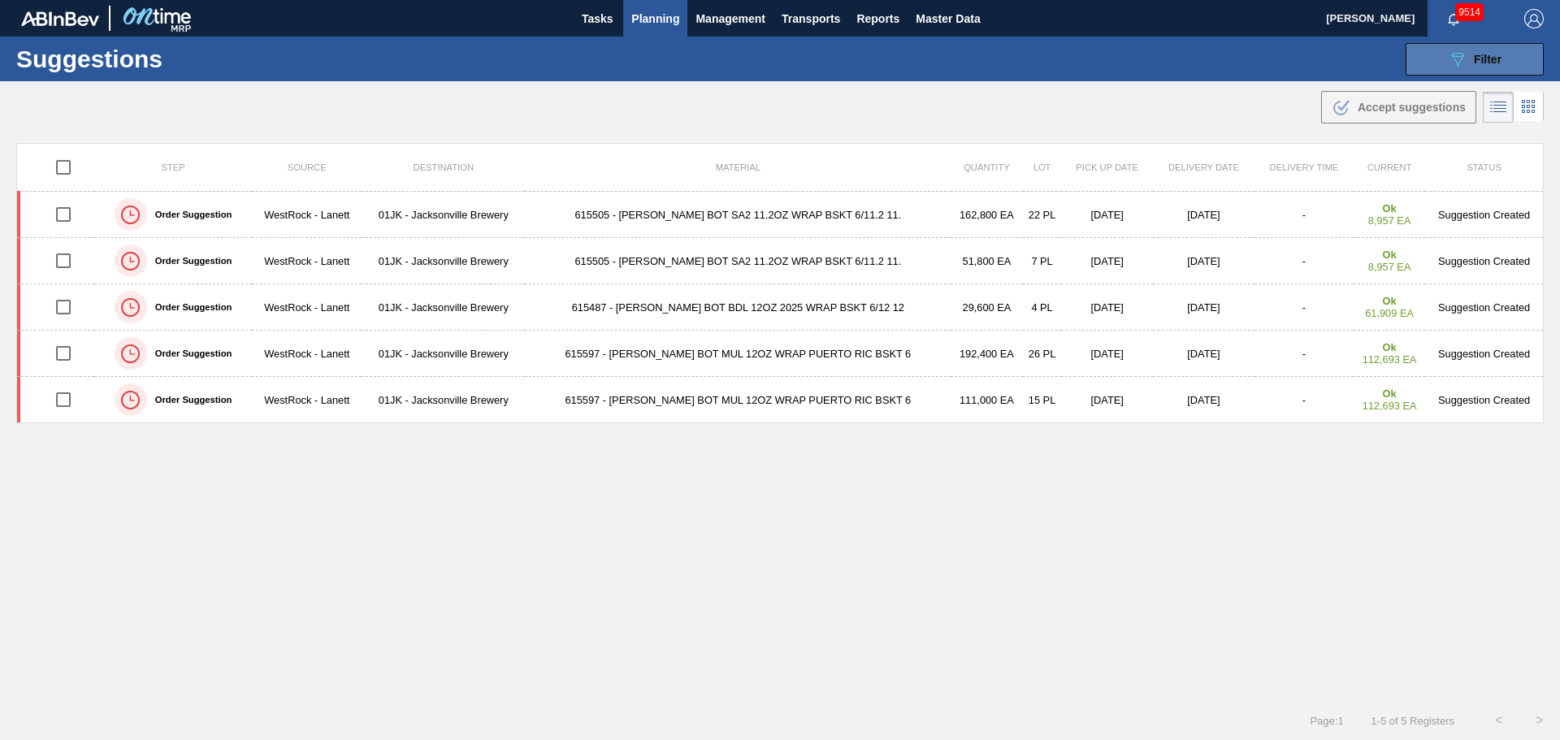
click at [1469, 67] on div "089F7B8B-B2A5-4AFE-B5C0-19BA573D28AC Filter" at bounding box center [1475, 59] width 54 height 19
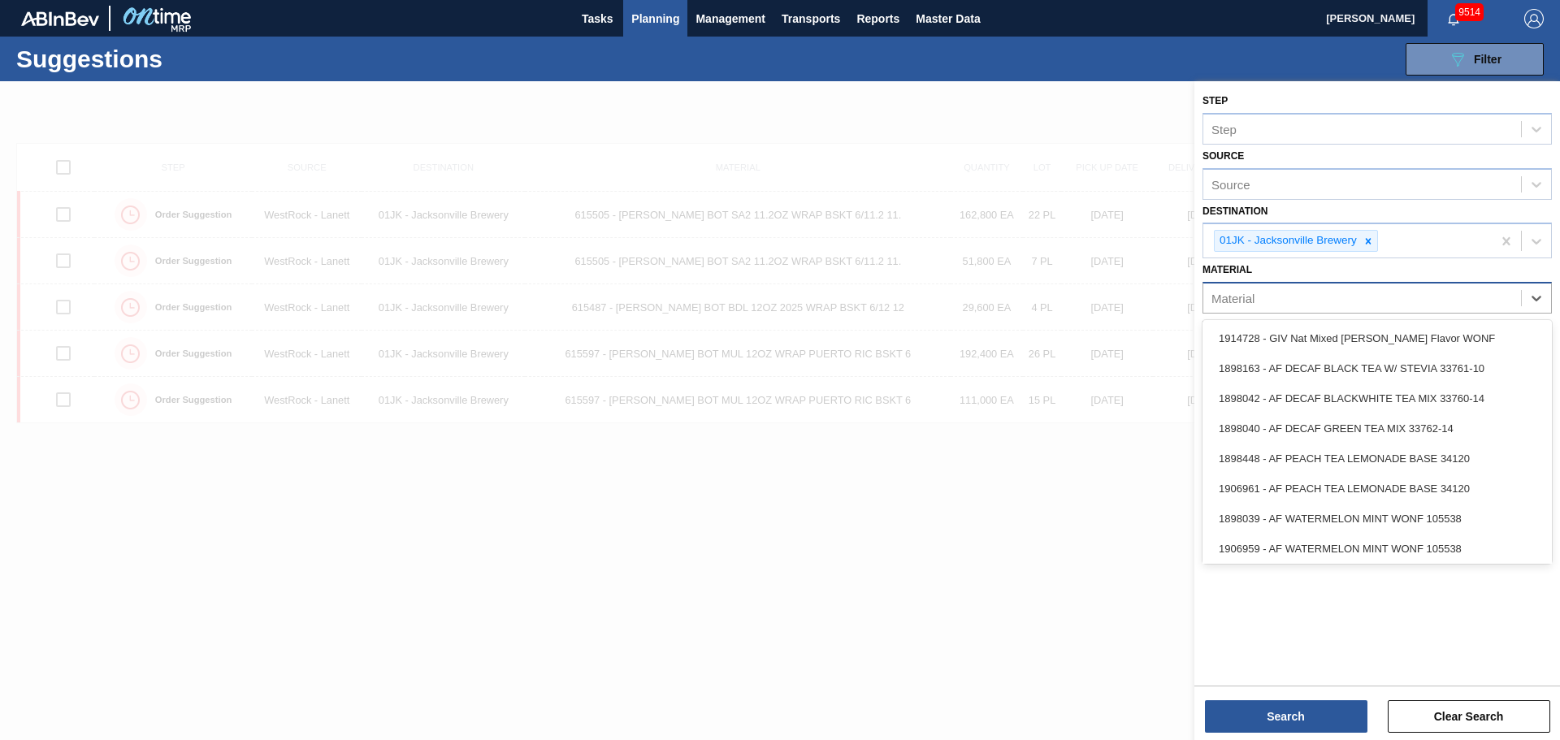
click at [1440, 310] on div "Material" at bounding box center [1362, 299] width 318 height 24
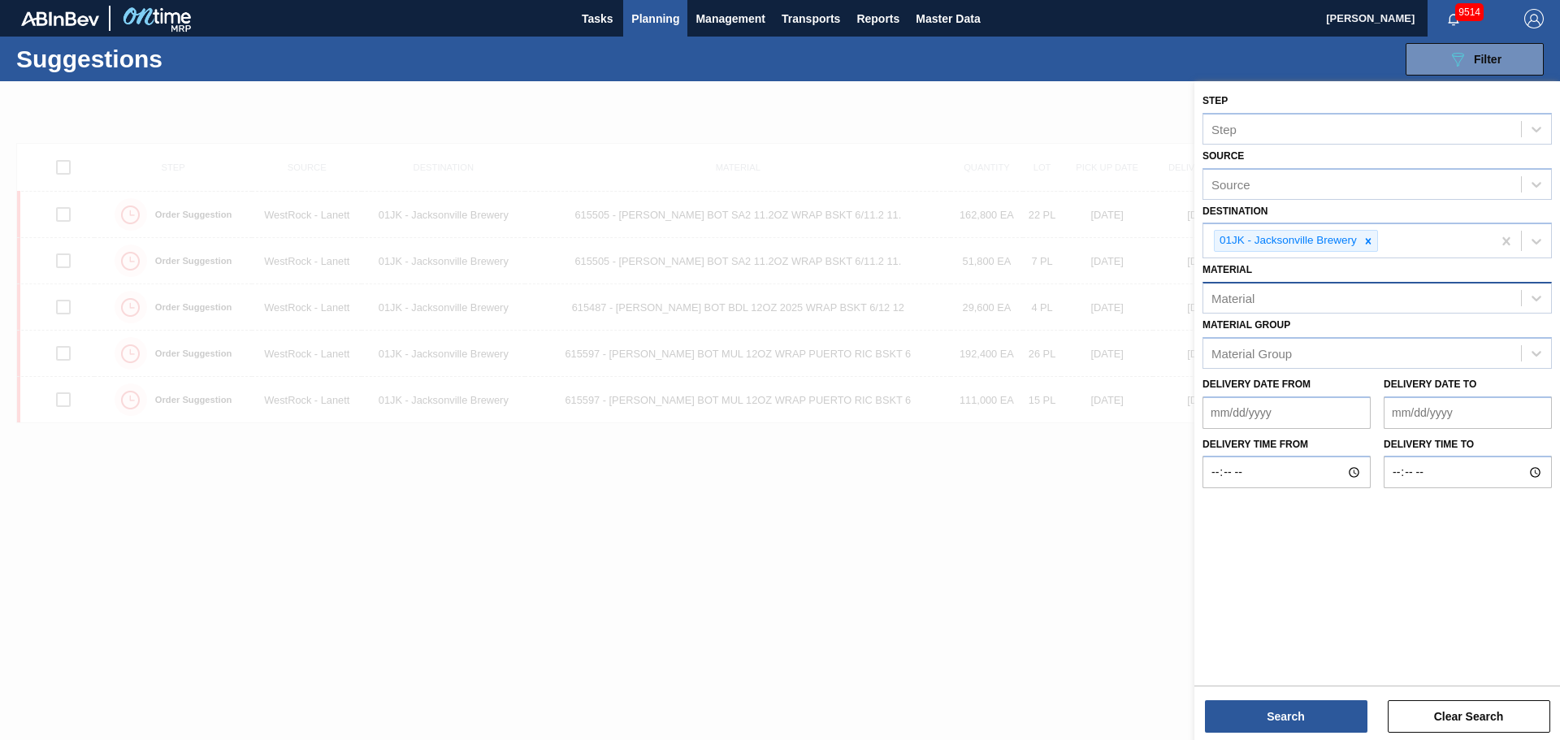
click at [1264, 309] on div "Material" at bounding box center [1362, 299] width 318 height 24
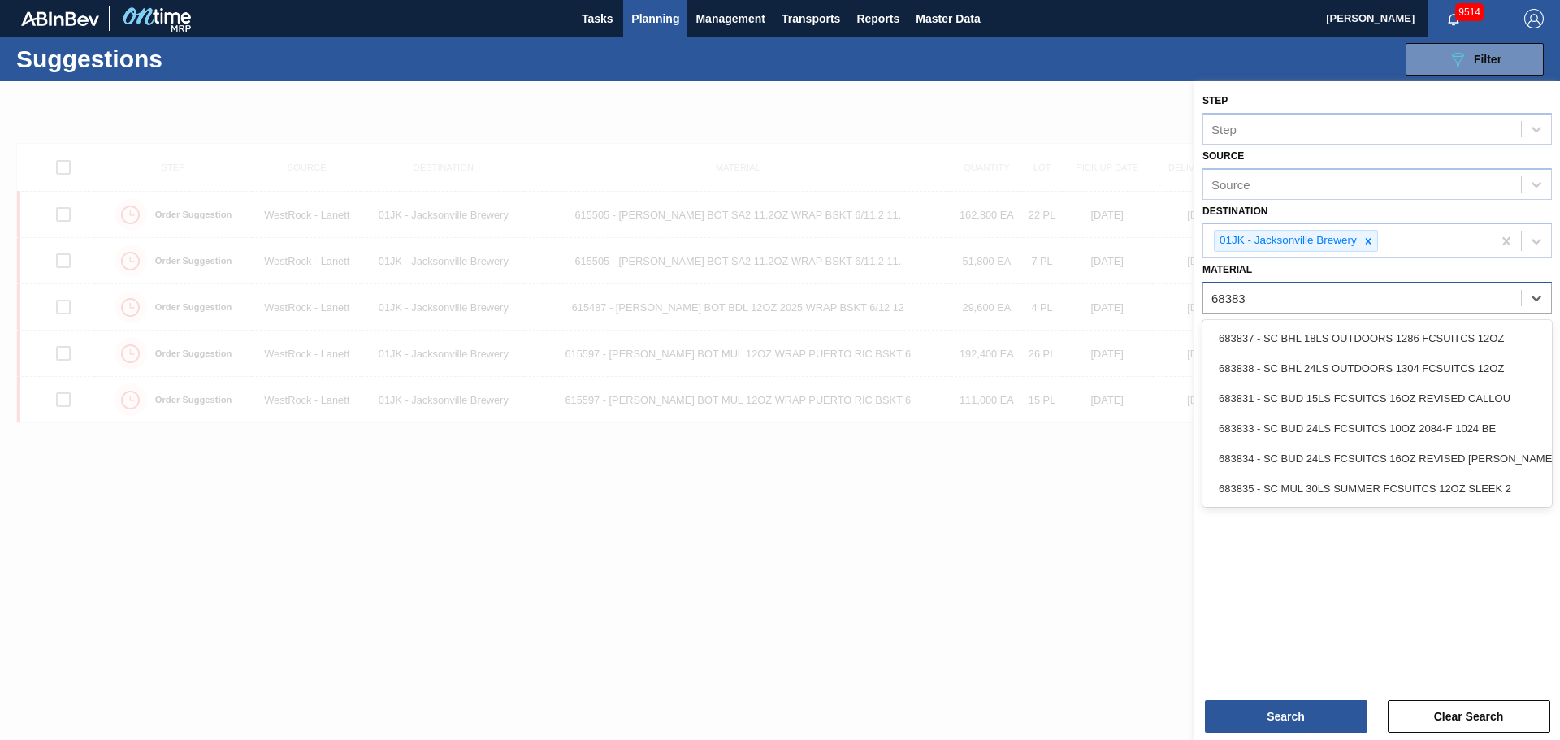
type input "683838"
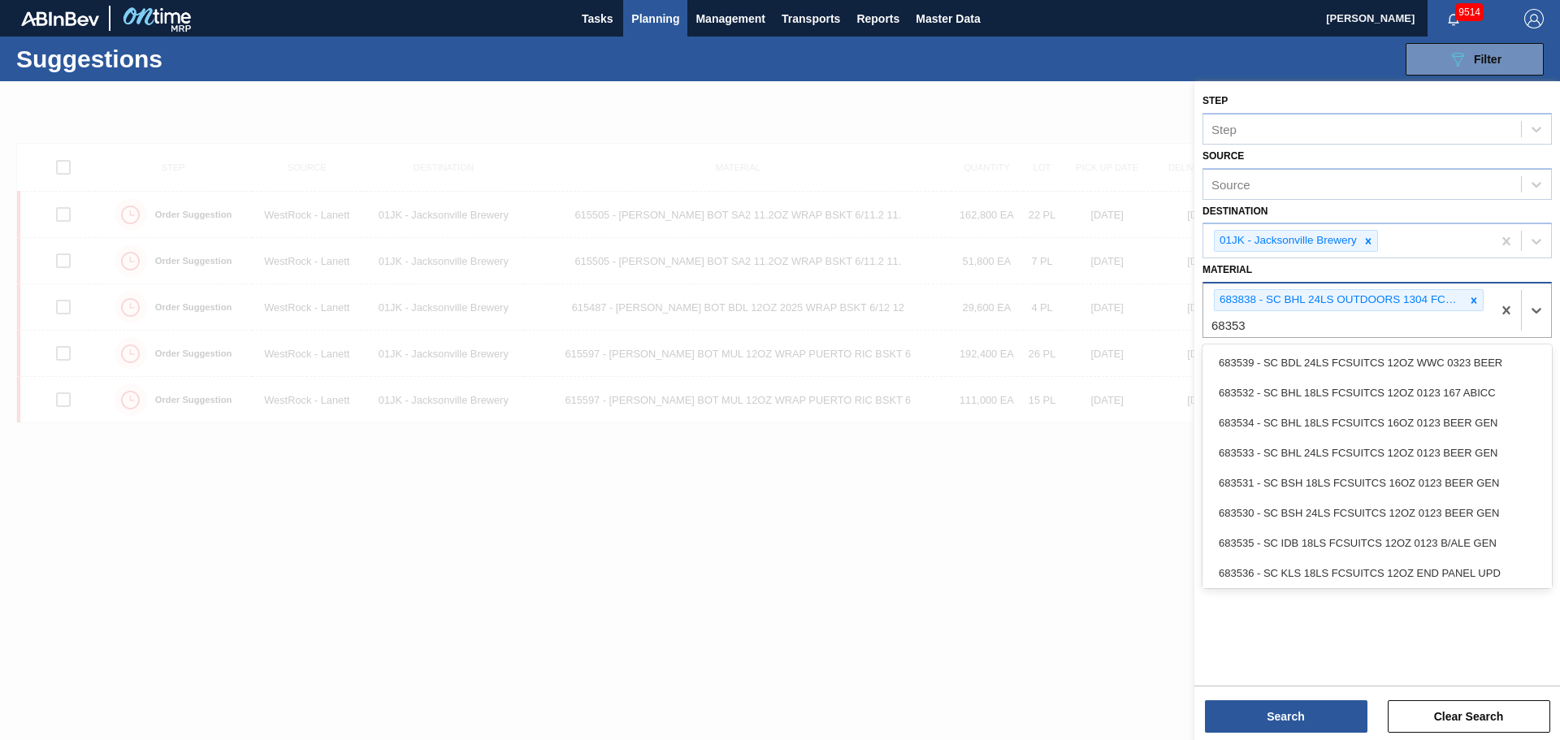
type input "683530"
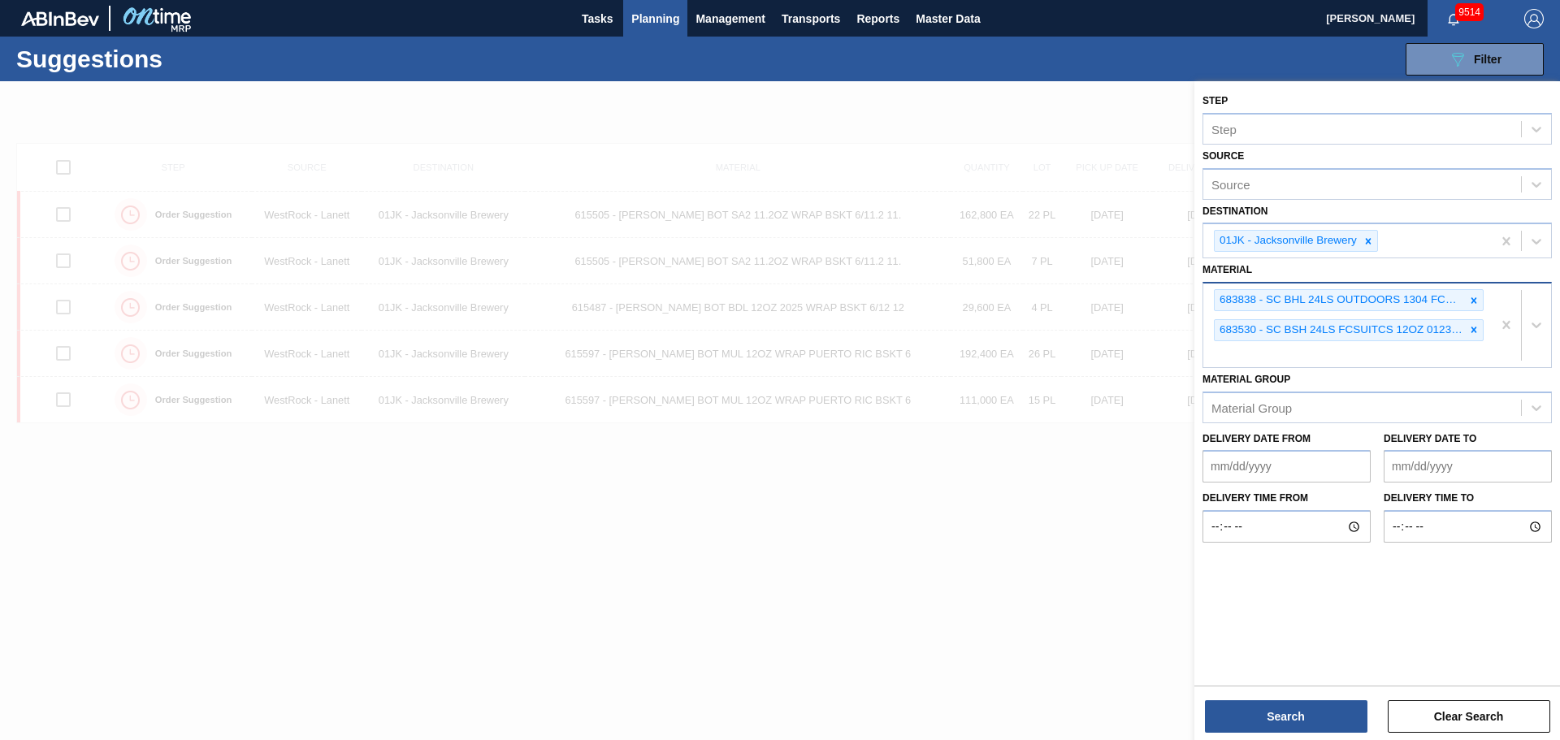
click at [1277, 349] on div "683838 - SC BHL 24LS OUTDOORS 1304 FCSUITCS 12OZ 683530 - SC BSH 24LS FCSUITCS …" at bounding box center [1347, 326] width 288 height 84
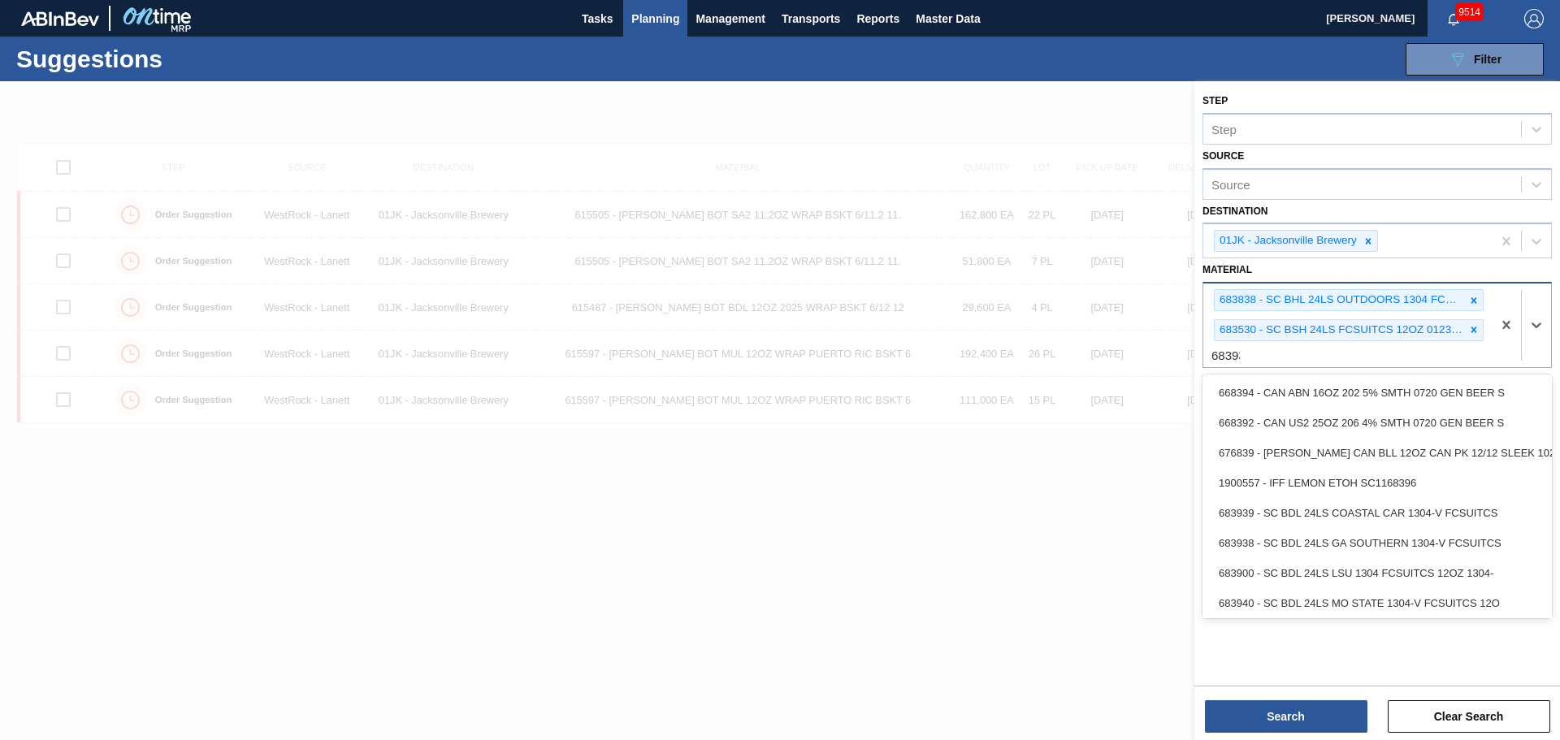
type input "683939"
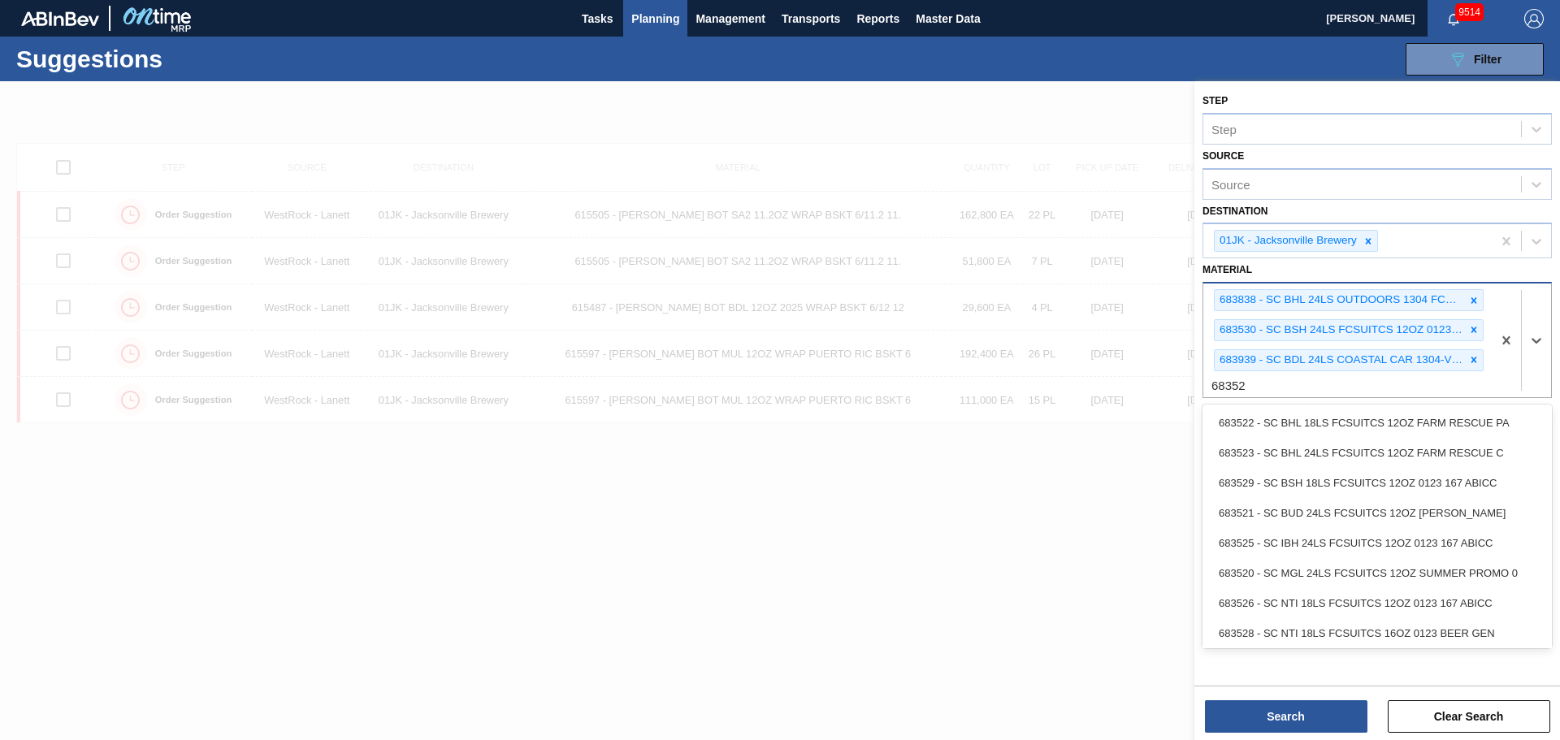
type input "683525"
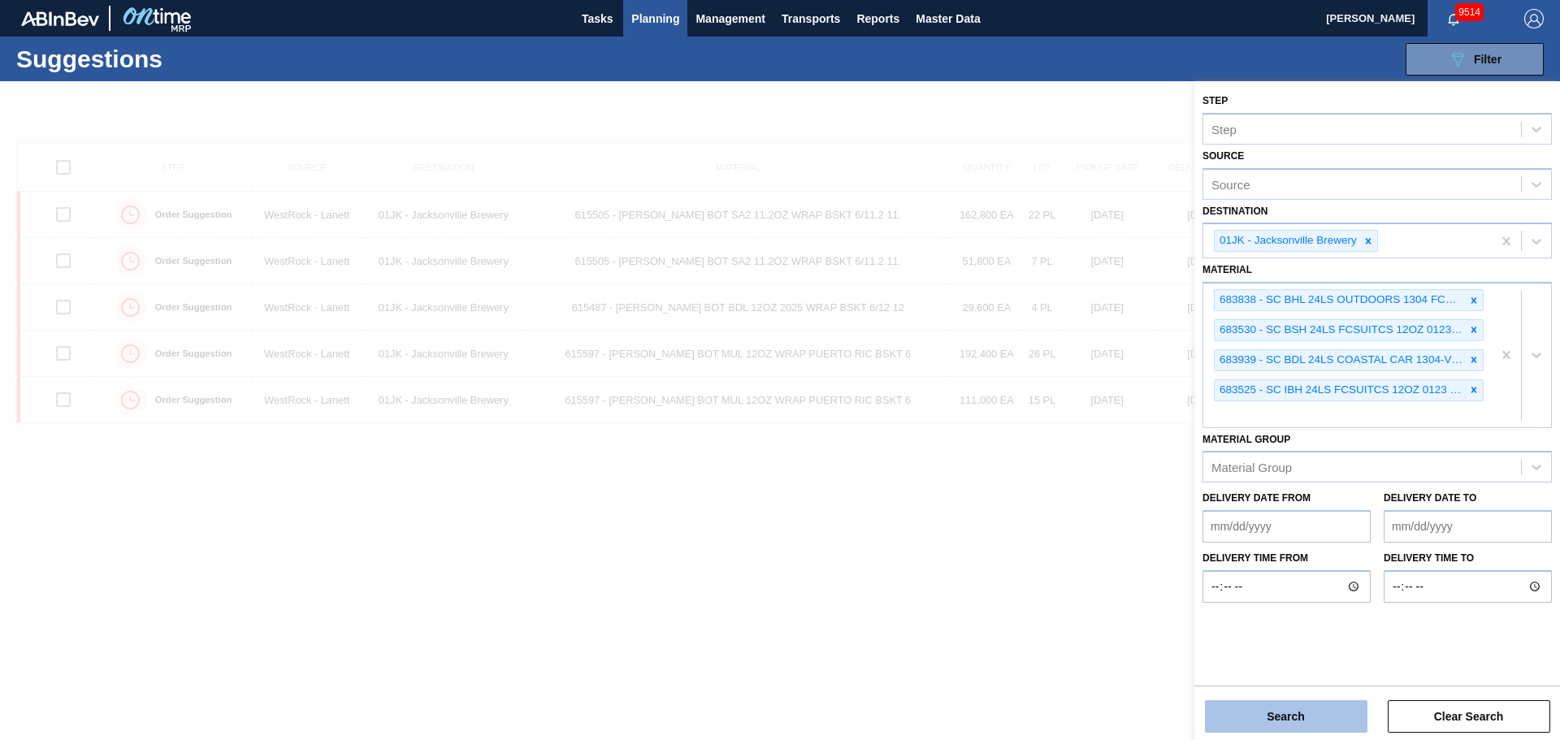
drag, startPoint x: 1280, startPoint y: 720, endPoint x: 1279, endPoint y: 730, distance: 10.6
click at [1279, 730] on button "Search" at bounding box center [1286, 716] width 162 height 32
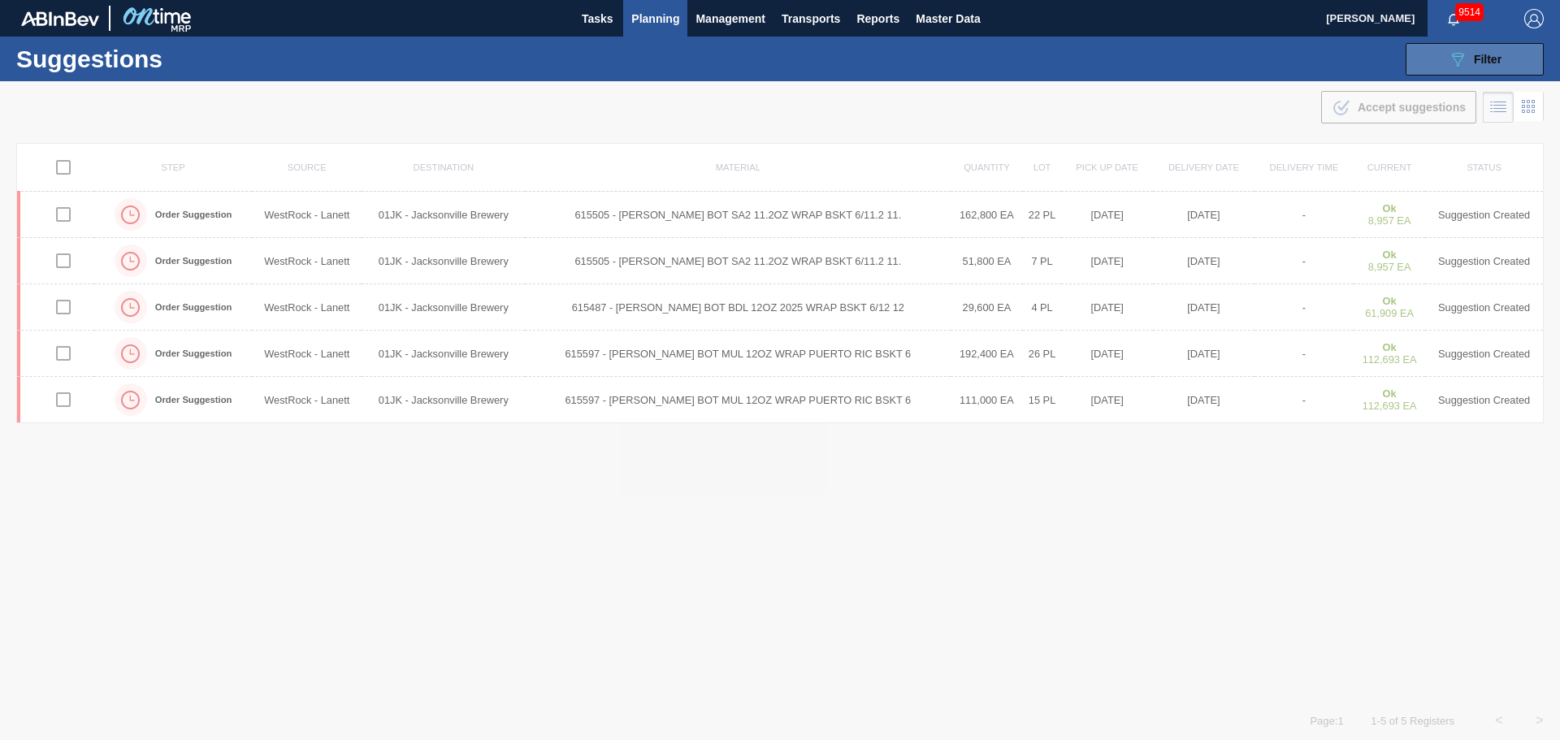
click at [1480, 57] on span "Filter" at bounding box center [1488, 59] width 28 height 13
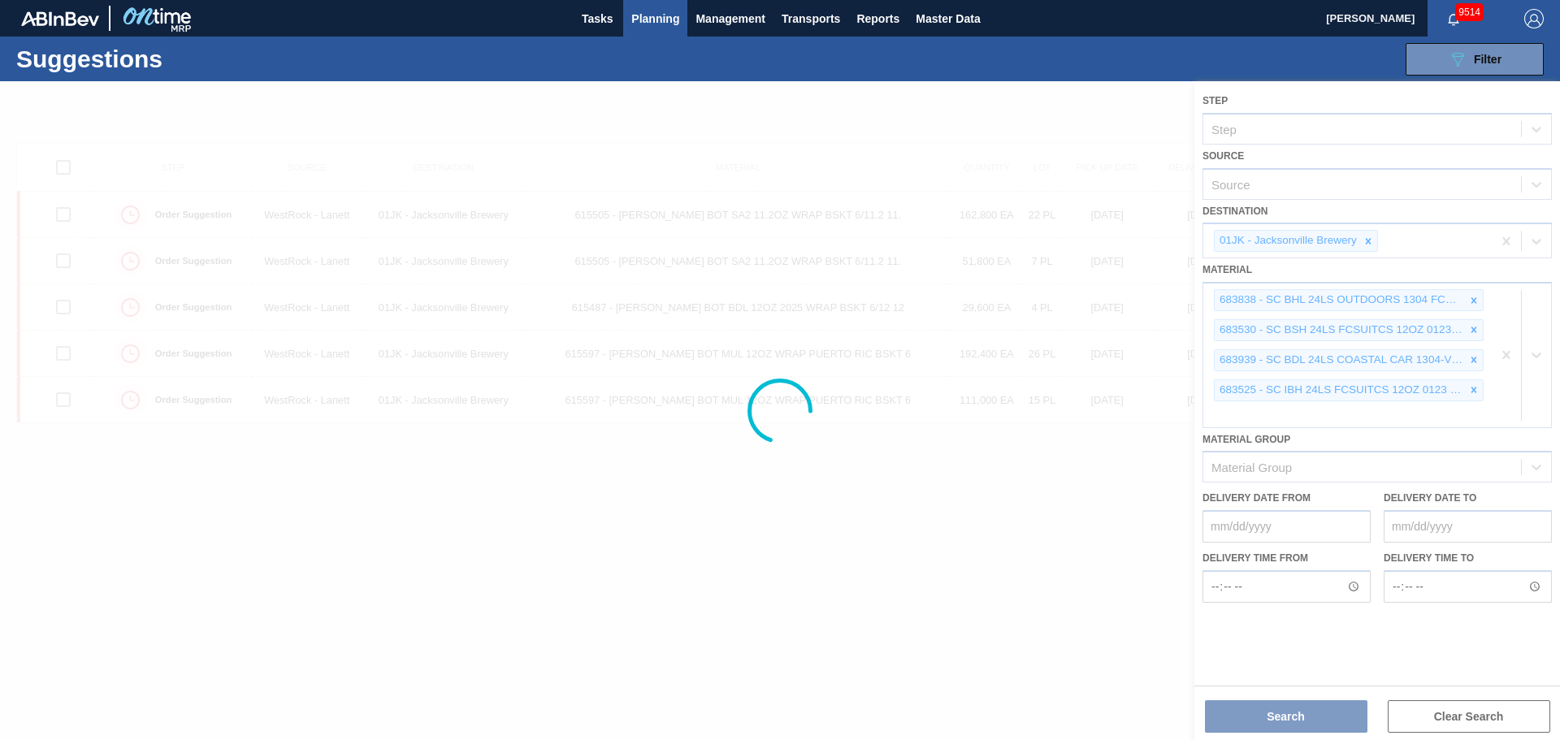
click at [1414, 257] on div at bounding box center [780, 410] width 1560 height 659
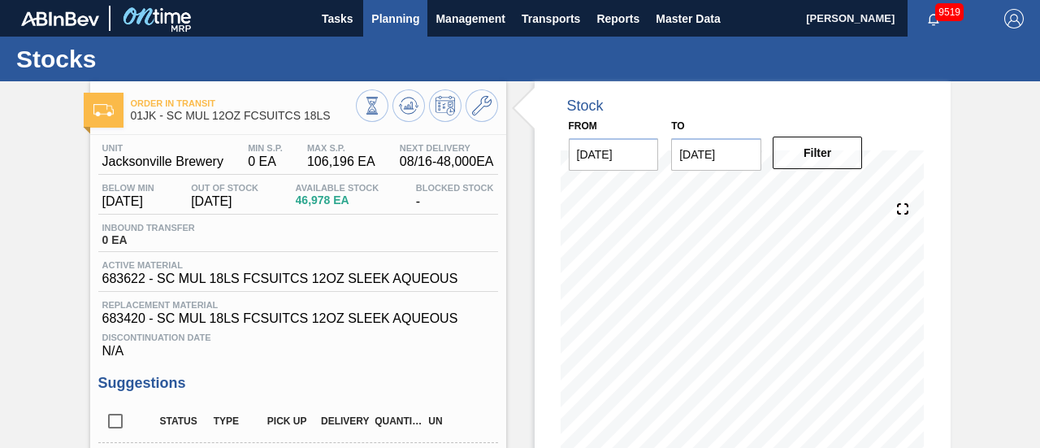
click at [364, 30] on button "Planning" at bounding box center [395, 18] width 64 height 37
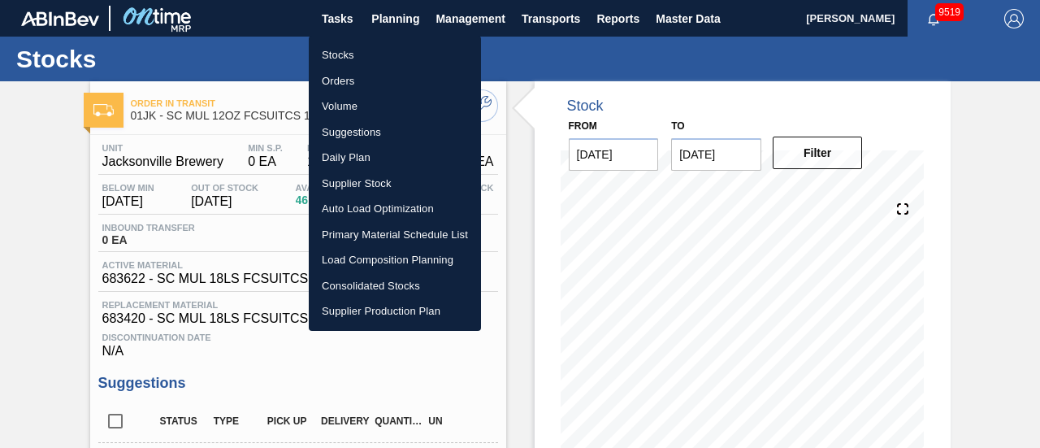
click at [354, 132] on li "Suggestions" at bounding box center [395, 132] width 172 height 26
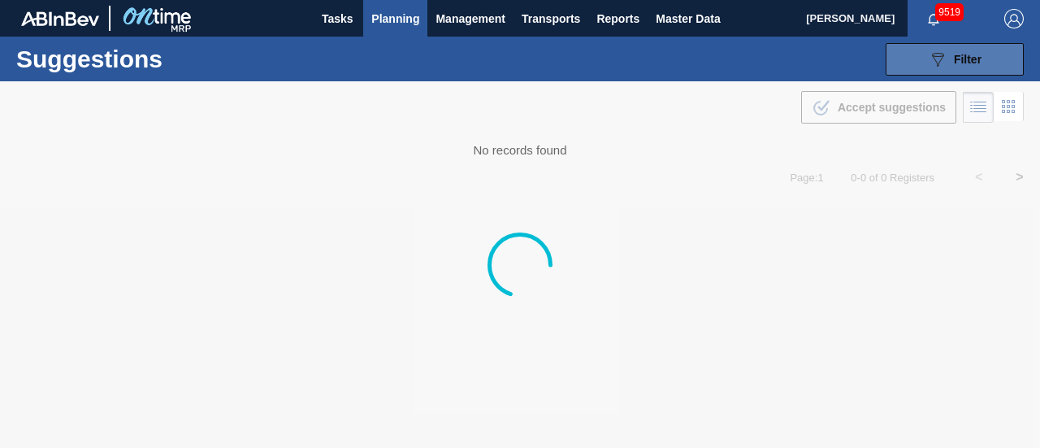
click at [947, 52] on div "089F7B8B-B2A5-4AFE-B5C0-19BA573D28AC Filter" at bounding box center [955, 59] width 54 height 19
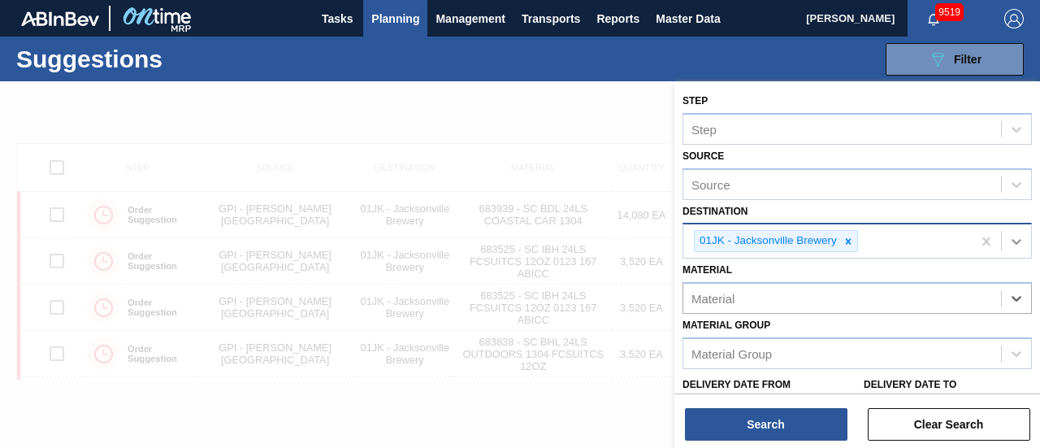
click at [1002, 240] on div at bounding box center [1016, 241] width 29 height 29
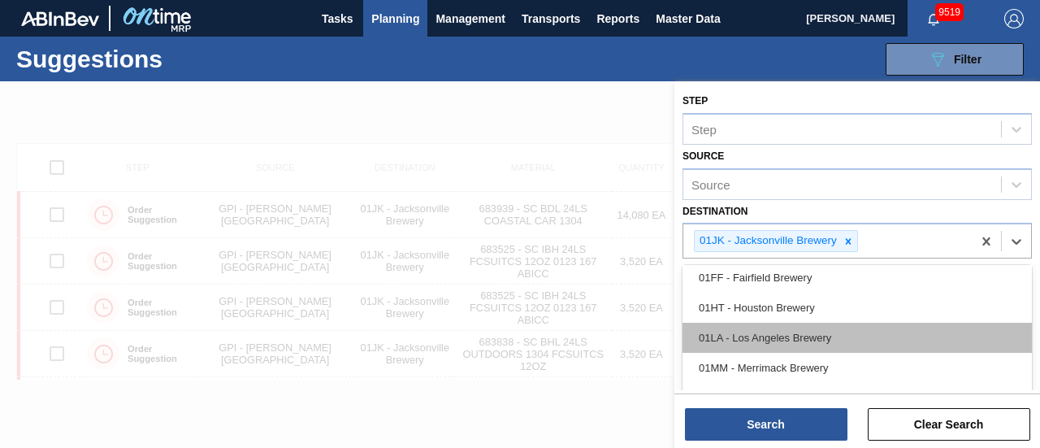
scroll to position [159, 0]
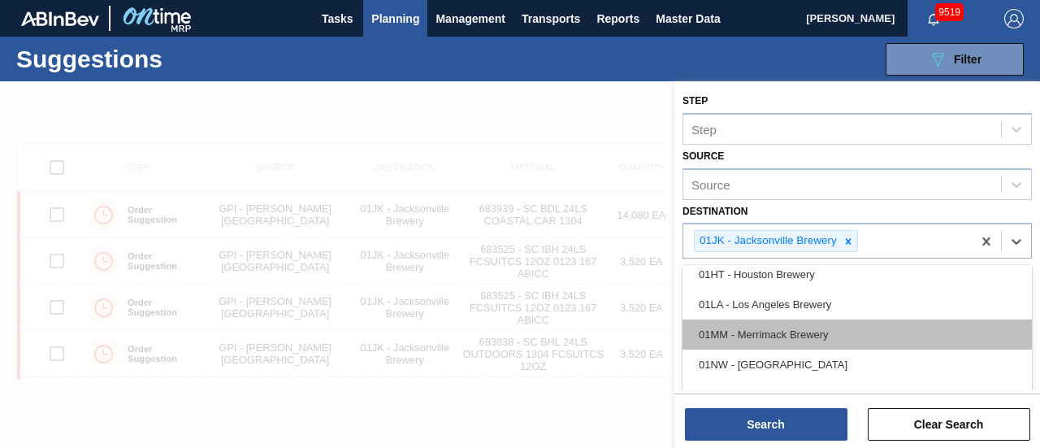
click at [774, 339] on div "01MM - Merrimack Brewery" at bounding box center [856, 334] width 349 height 30
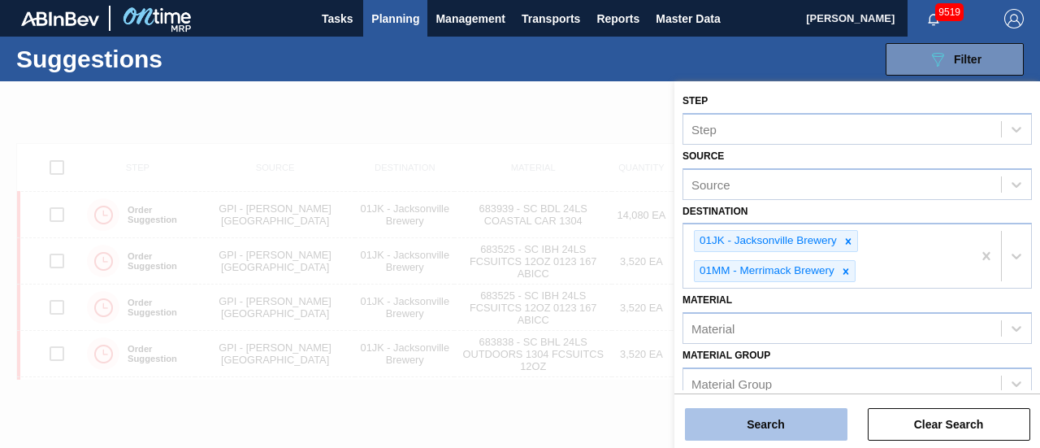
click at [786, 415] on button "Search" at bounding box center [766, 424] width 162 height 32
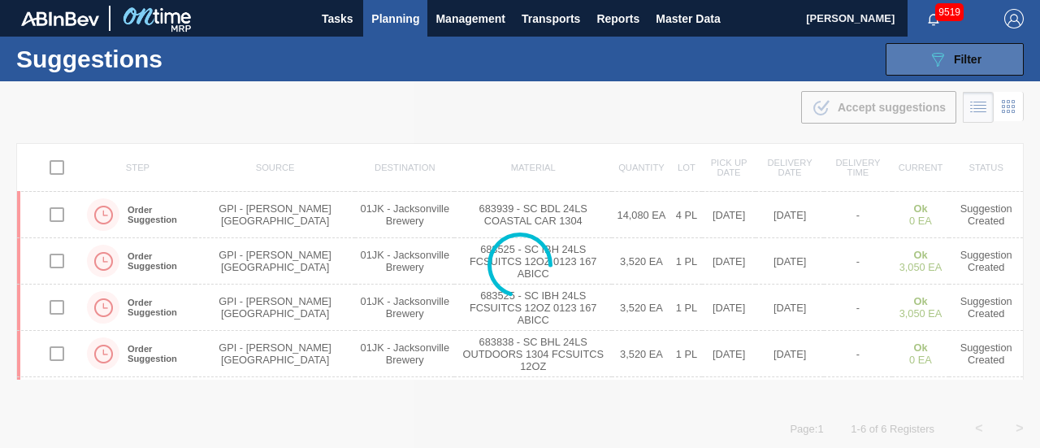
click at [887, 63] on button "089F7B8B-B2A5-4AFE-B5C0-19BA573D28AC Filter" at bounding box center [955, 59] width 138 height 32
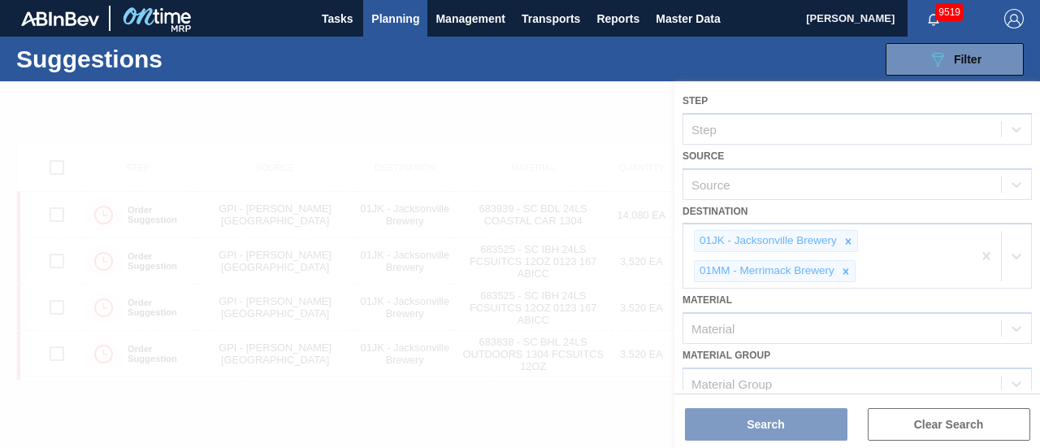
click at [935, 264] on div at bounding box center [520, 264] width 1040 height 366
click at [841, 245] on div at bounding box center [520, 264] width 1040 height 366
drag, startPoint x: 933, startPoint y: 414, endPoint x: 776, endPoint y: 260, distance: 220.0
click at [932, 414] on div at bounding box center [520, 264] width 1040 height 366
click at [625, 145] on div at bounding box center [520, 264] width 1040 height 366
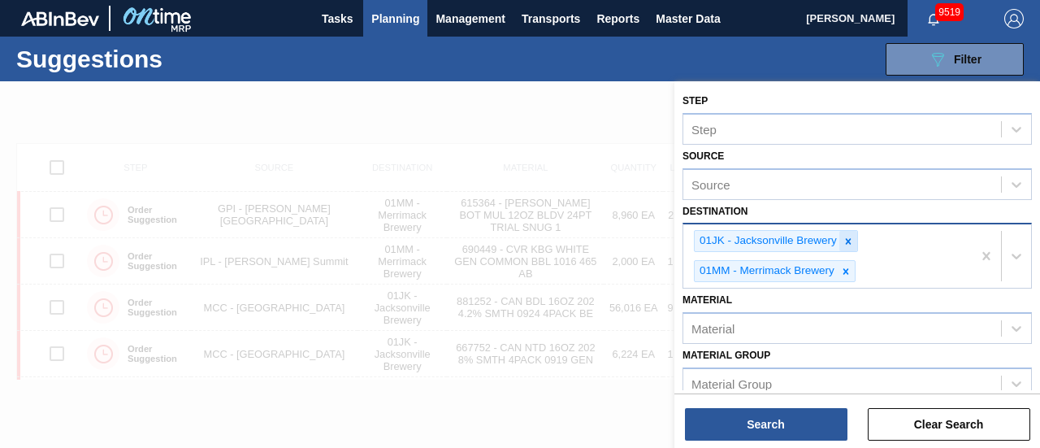
click at [850, 242] on icon at bounding box center [849, 241] width 6 height 6
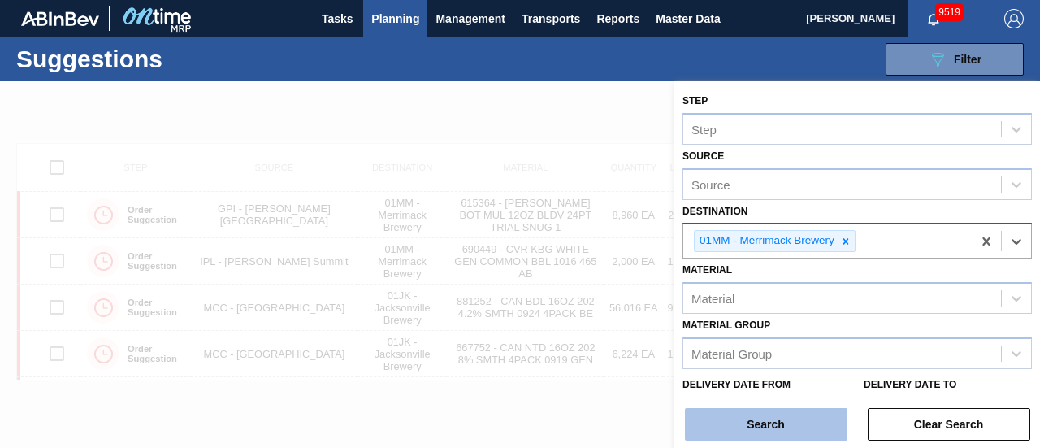
click at [816, 418] on button "Search" at bounding box center [766, 424] width 162 height 32
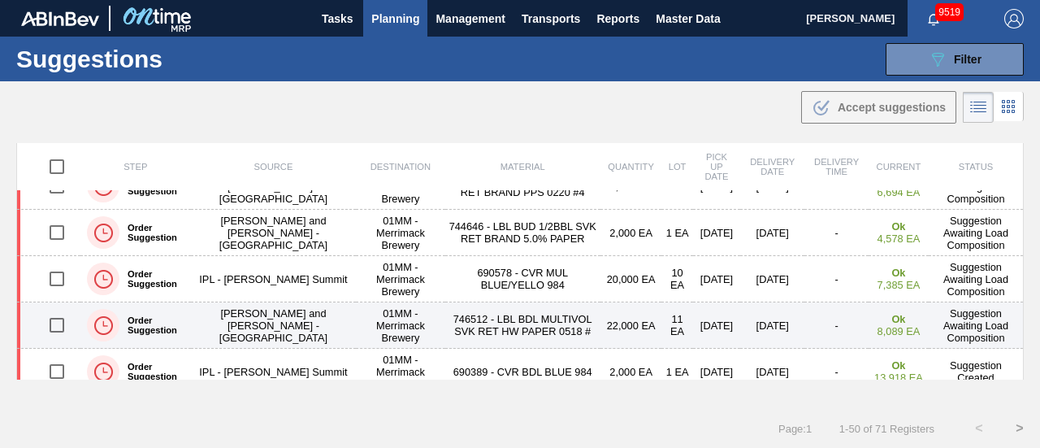
scroll to position [2113, 0]
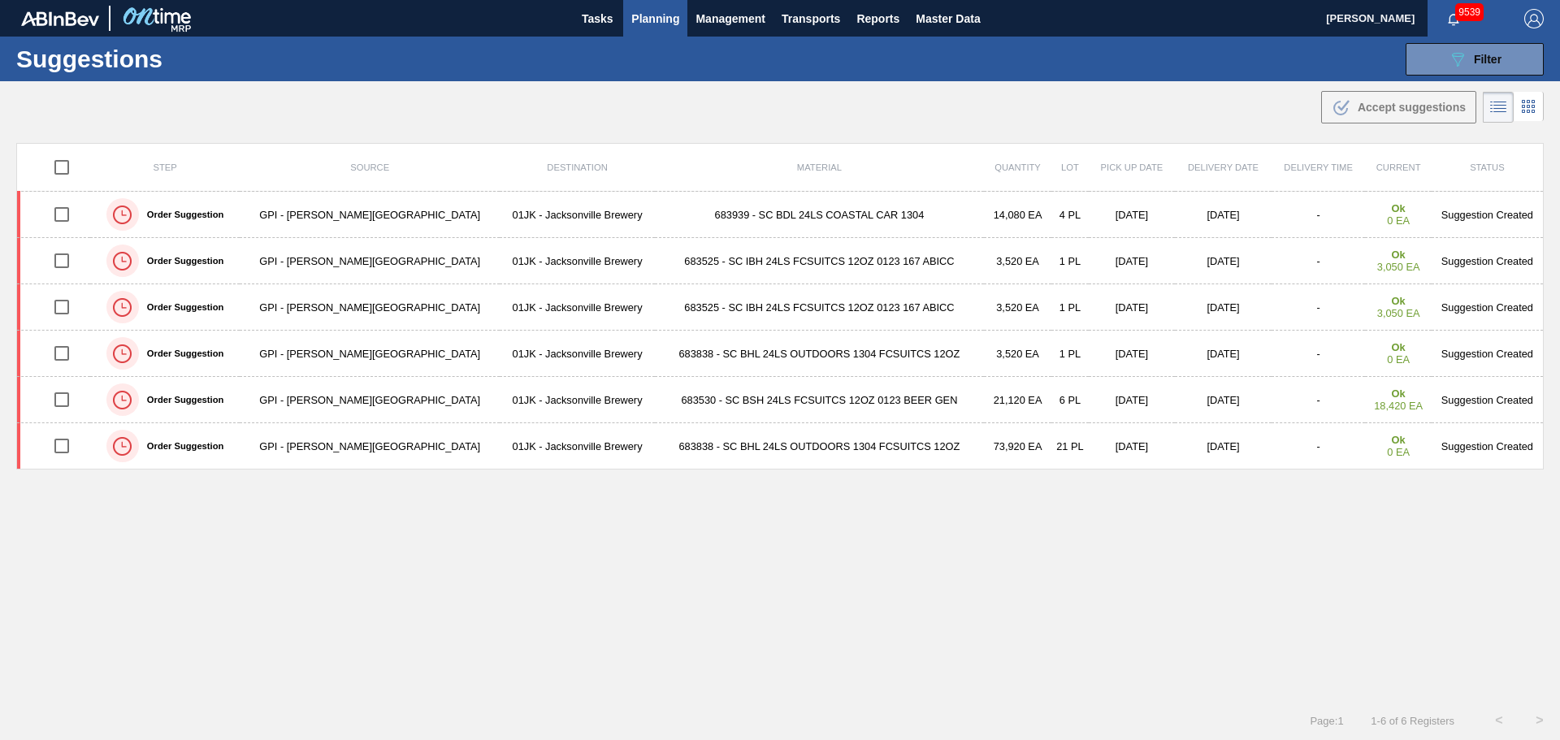
click at [1012, 104] on div ".b{fill:var(--color-action-default)} Accept suggestions" at bounding box center [780, 103] width 1560 height 45
click at [655, 394] on td "683530 - SC BSH 24LS FCSUITCS 12OZ 0123 BEER GEN" at bounding box center [819, 400] width 329 height 46
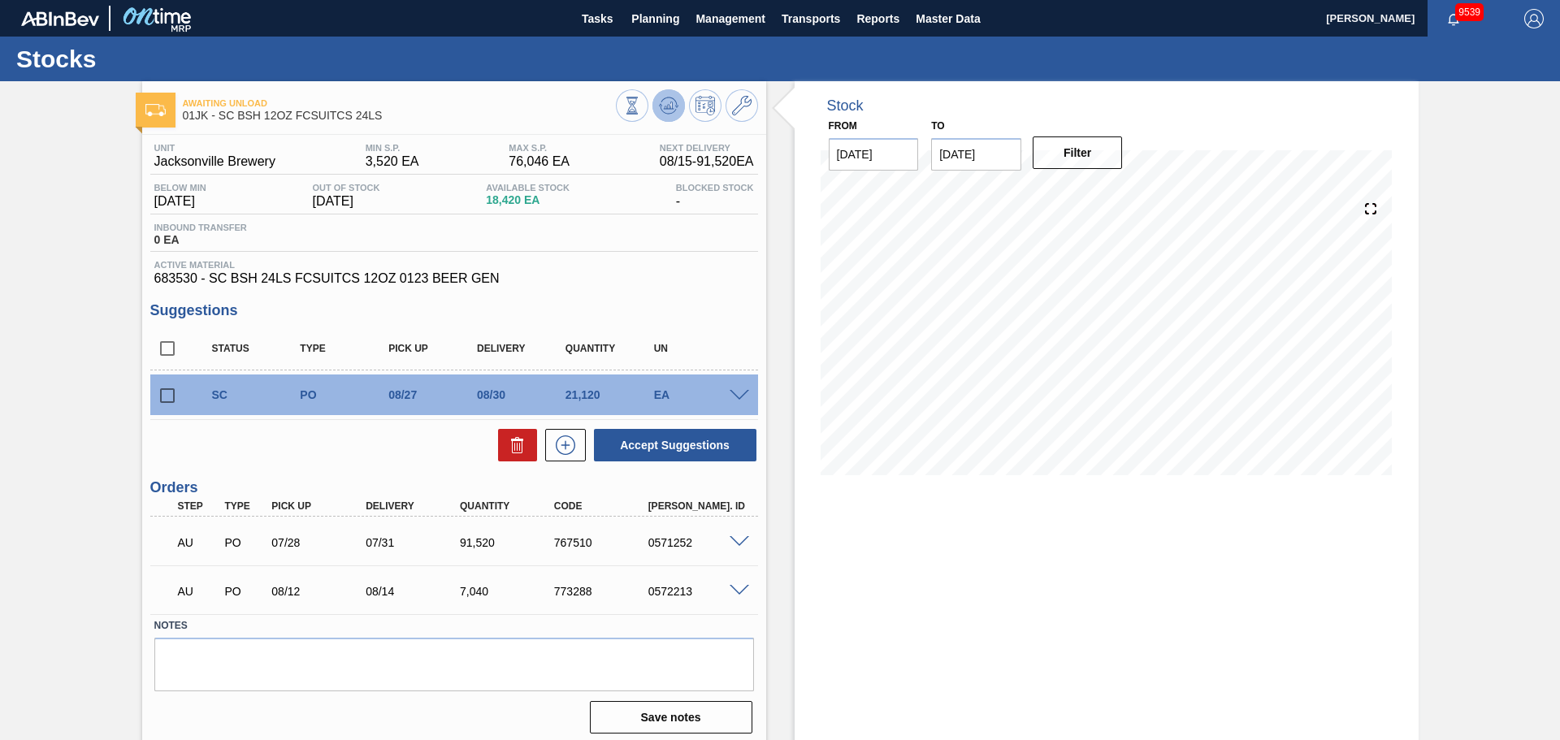
click at [641, 109] on icon at bounding box center [632, 106] width 18 height 18
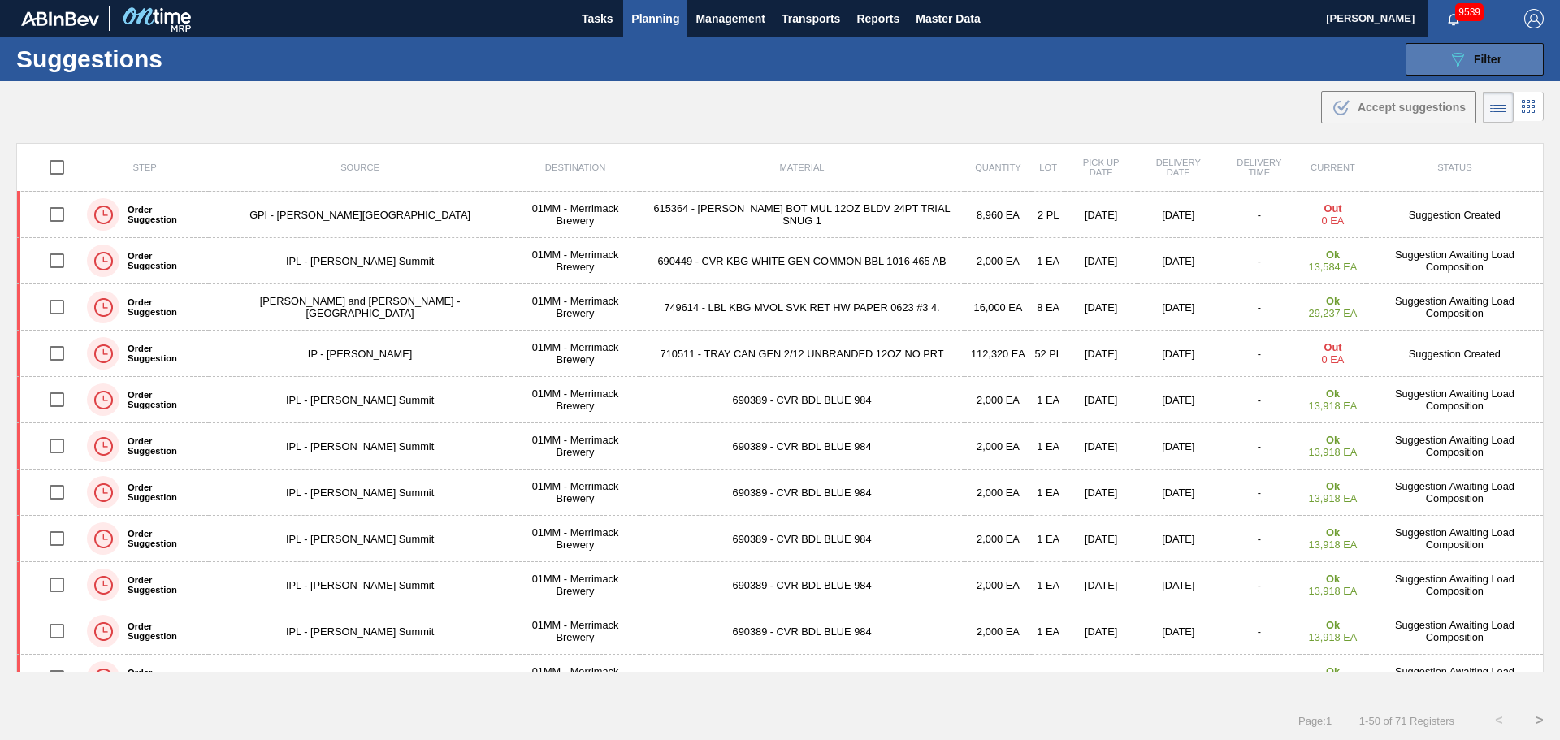
click at [1480, 58] on span "Filter" at bounding box center [1488, 59] width 28 height 13
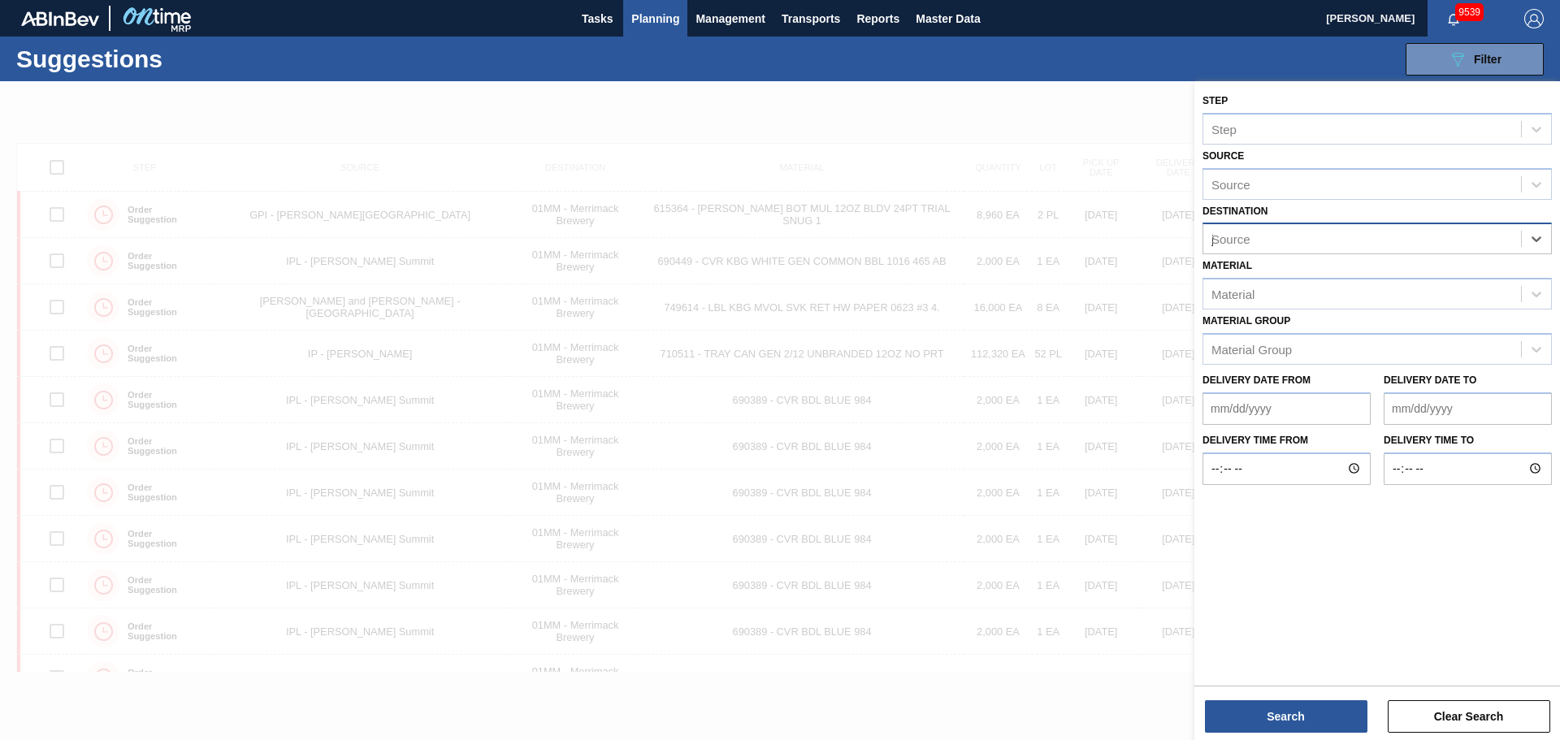
type input "jk"
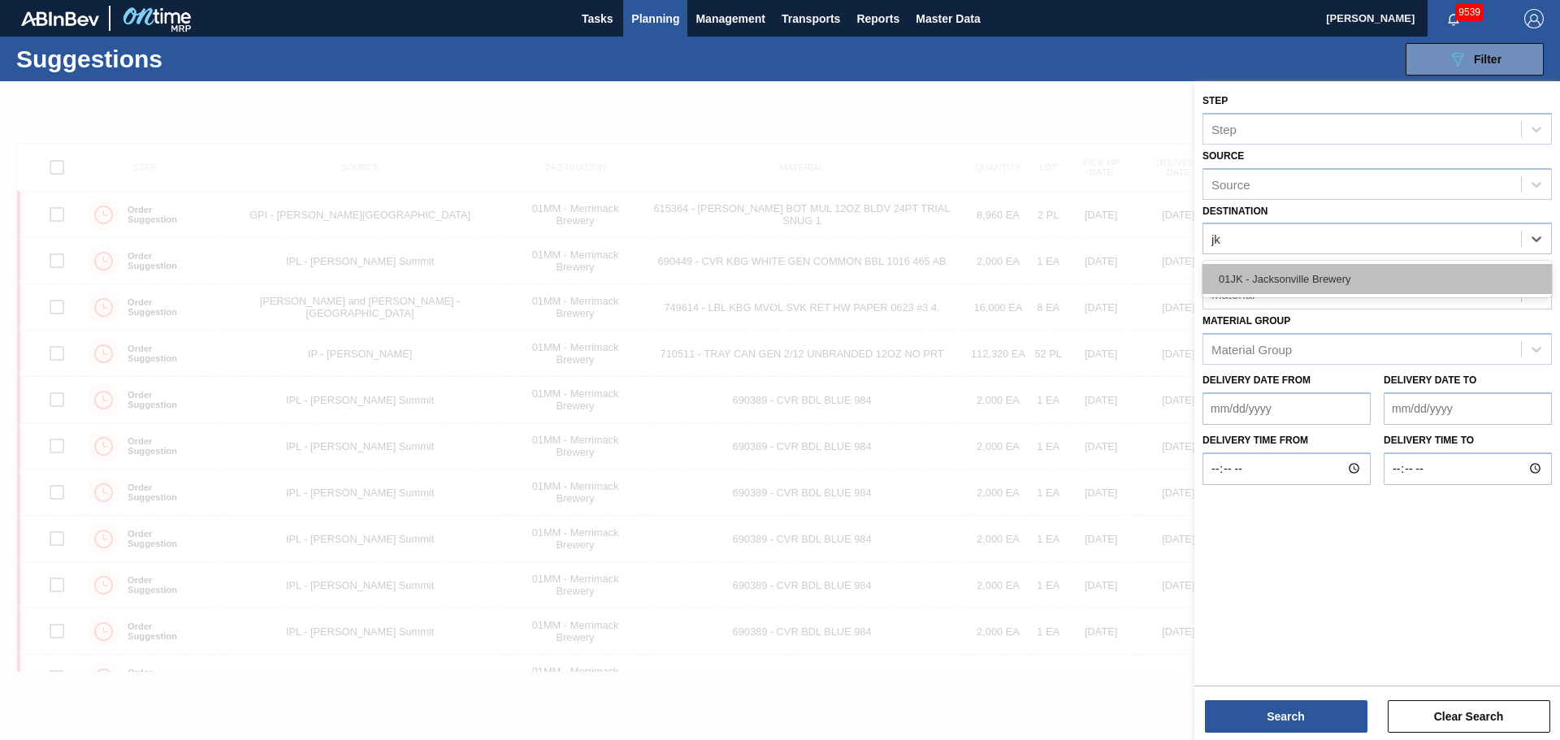
click at [1408, 274] on div "01JK - Jacksonville Brewery" at bounding box center [1376, 279] width 349 height 30
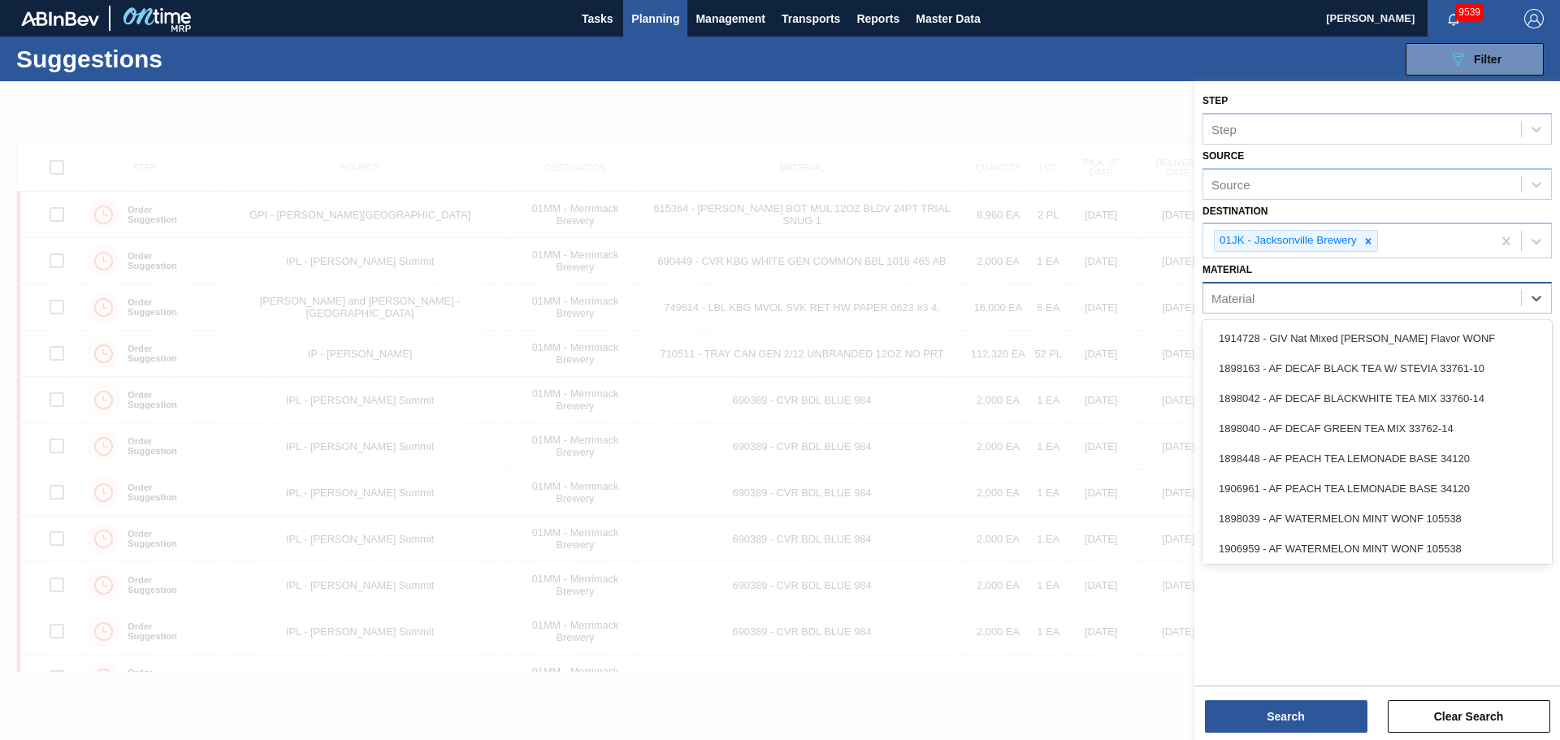
click at [1308, 298] on div "Material" at bounding box center [1362, 299] width 318 height 24
type input "3"
type input "683939"
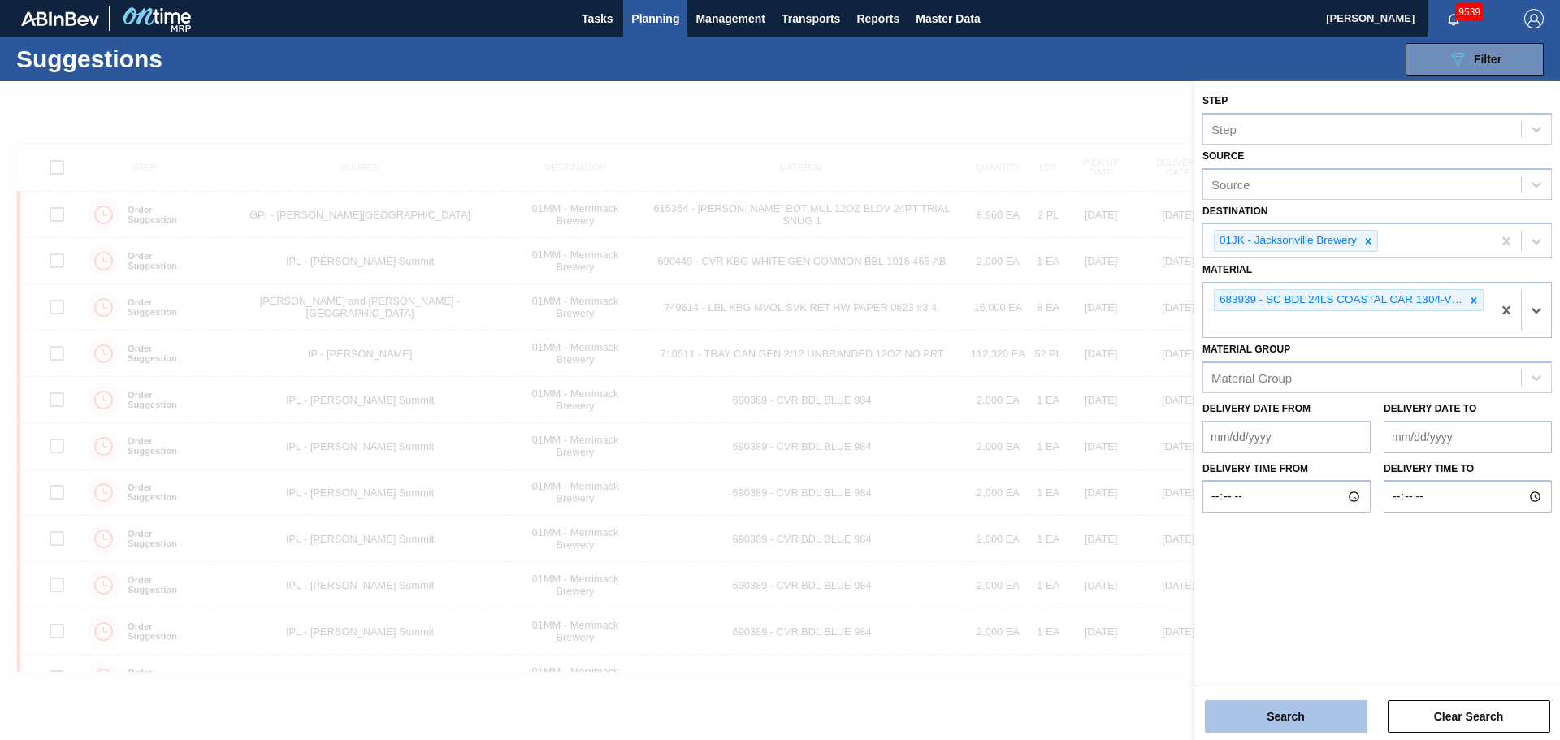
click at [1303, 714] on button "Search" at bounding box center [1286, 716] width 162 height 32
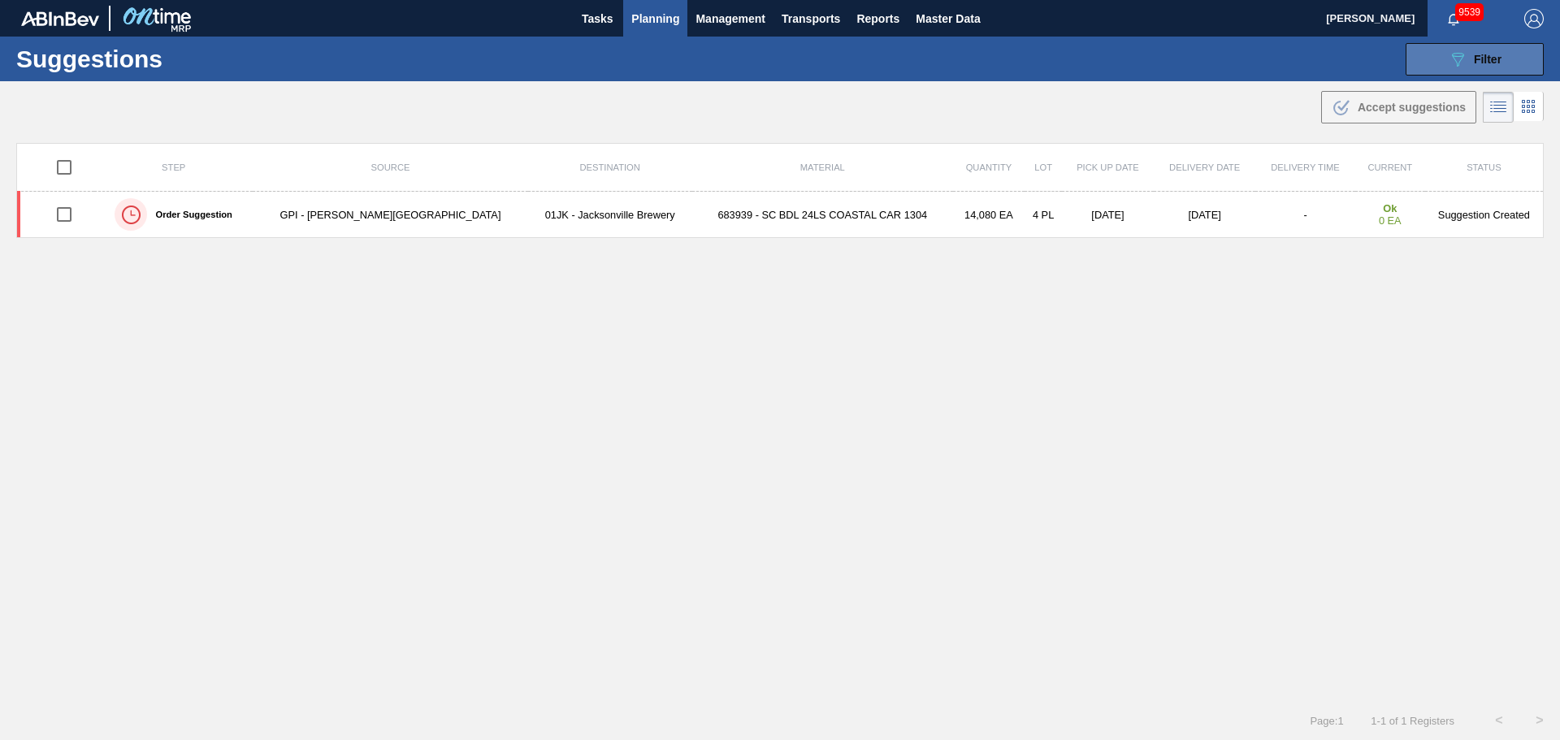
click at [1437, 57] on button "089F7B8B-B2A5-4AFE-B5C0-19BA573D28AC Filter" at bounding box center [1474, 59] width 138 height 32
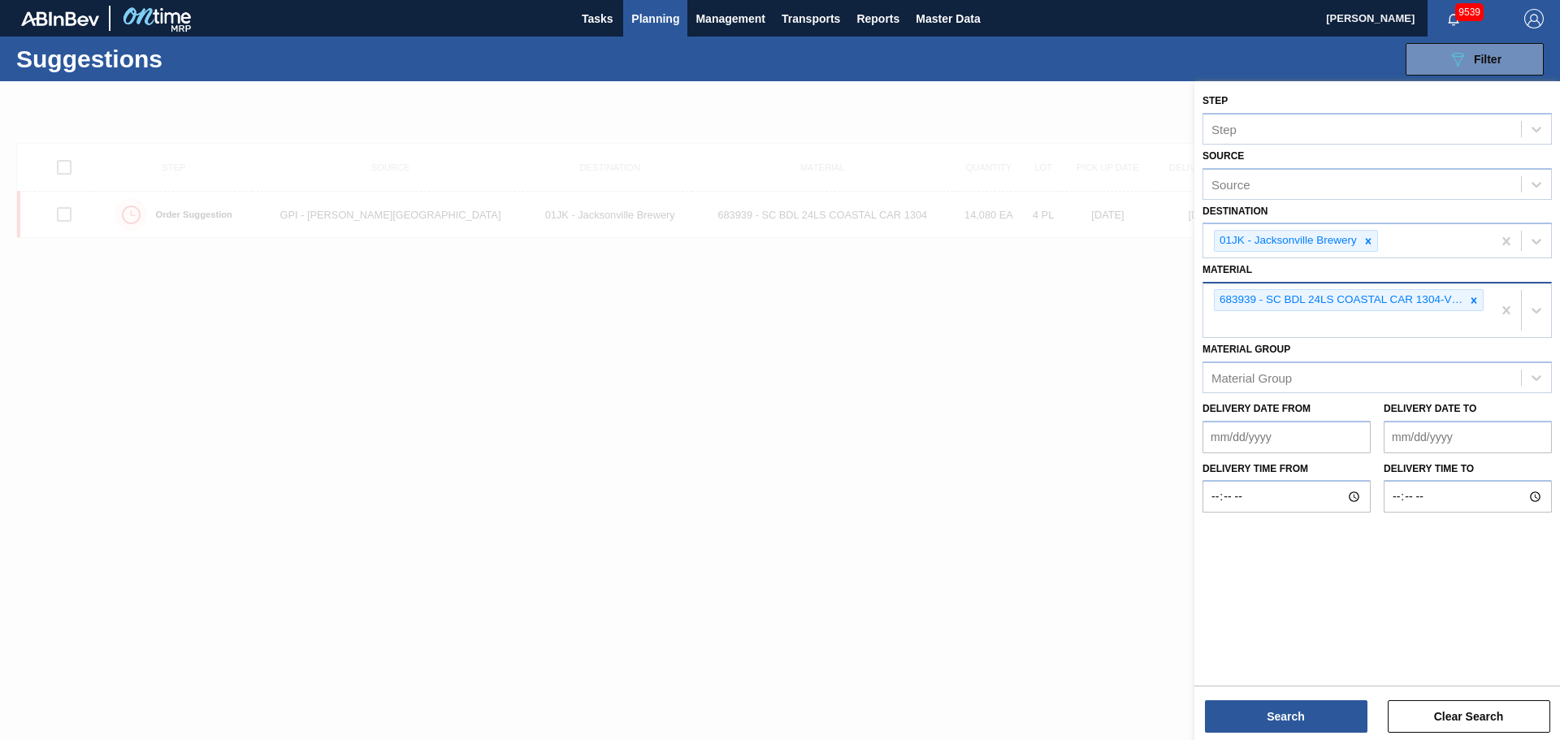
click at [1455, 328] on div "683939 - SC BDL 24LS COASTAL CAR 1304-V FCSUITCS" at bounding box center [1347, 311] width 288 height 54
type input "683838"
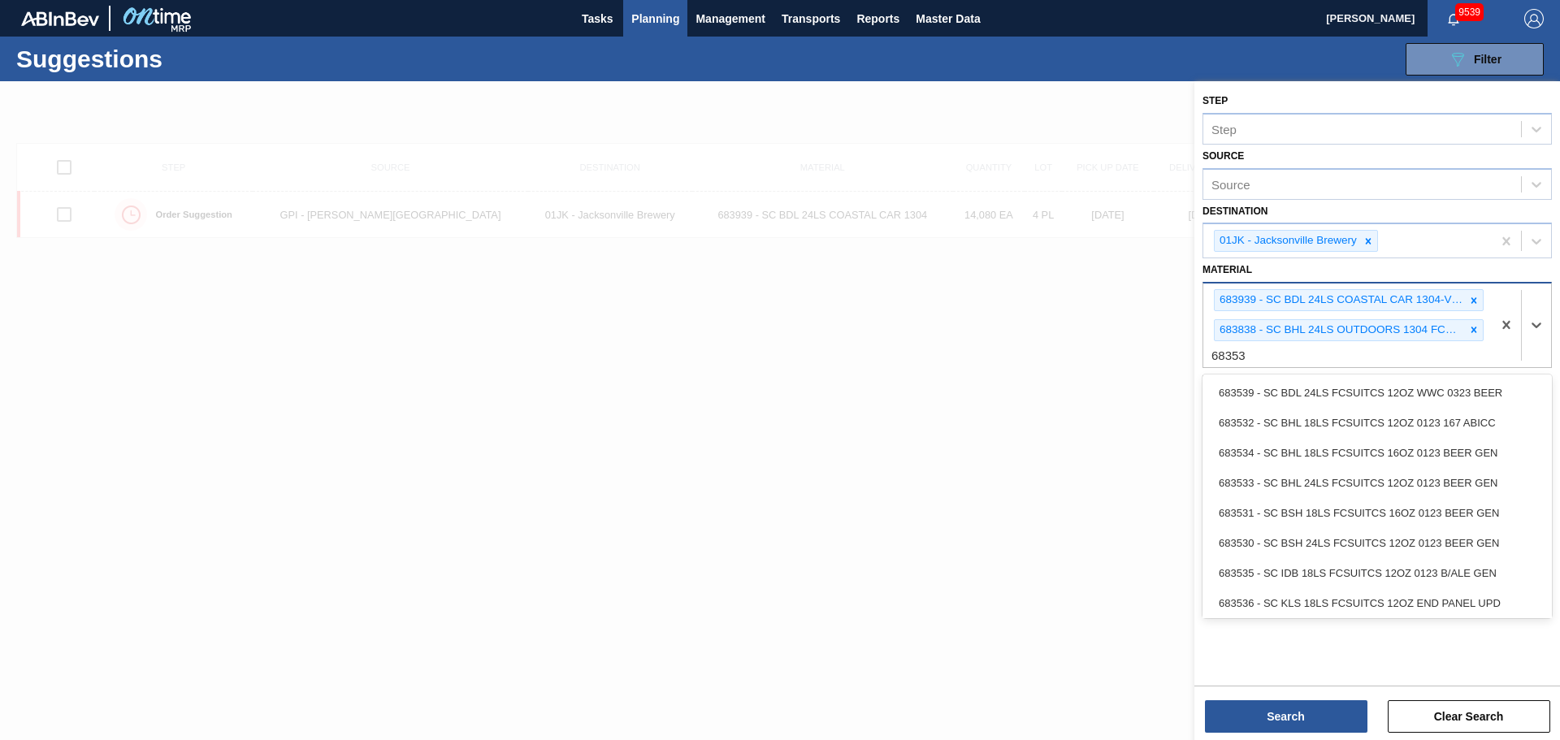
type input "683530"
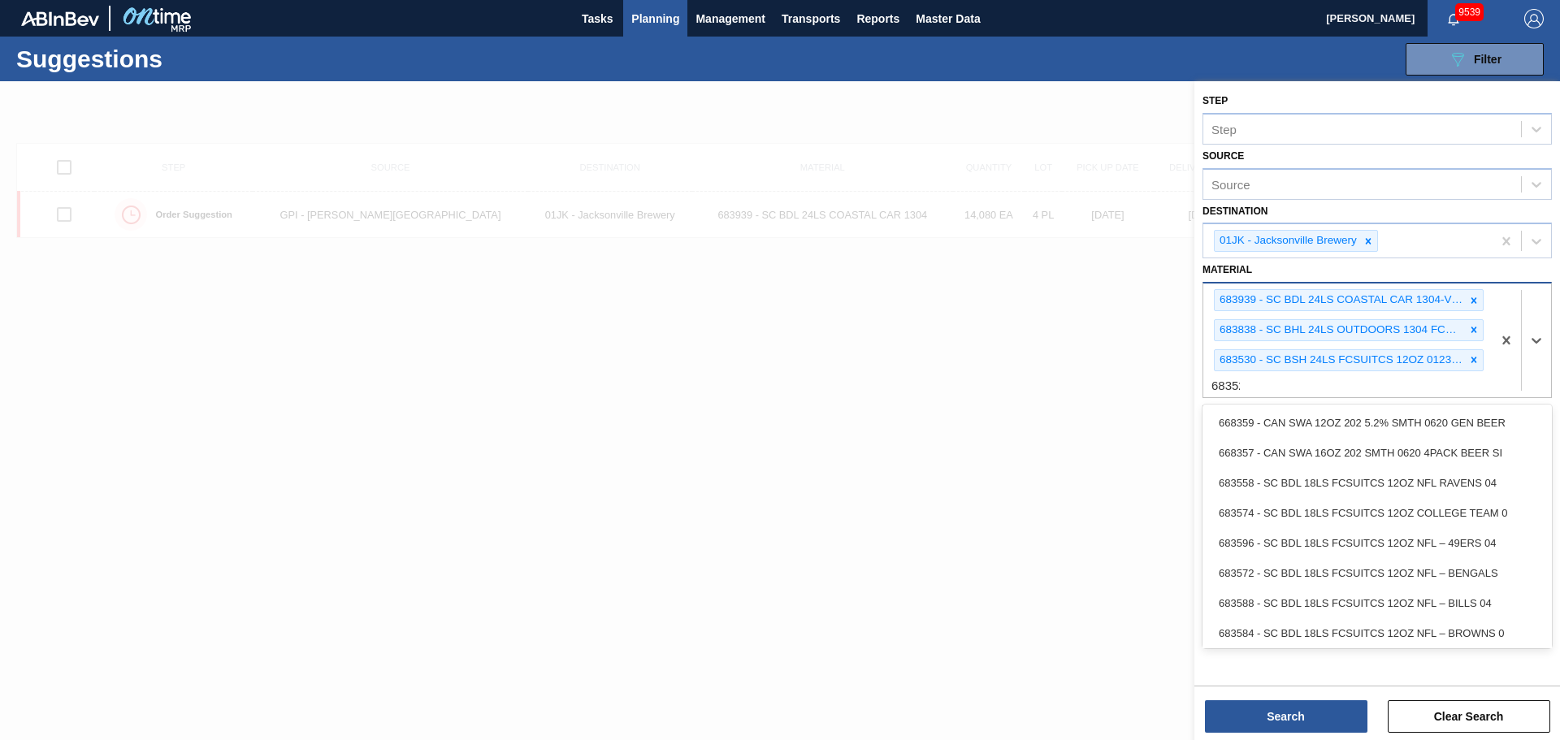
type input "683525"
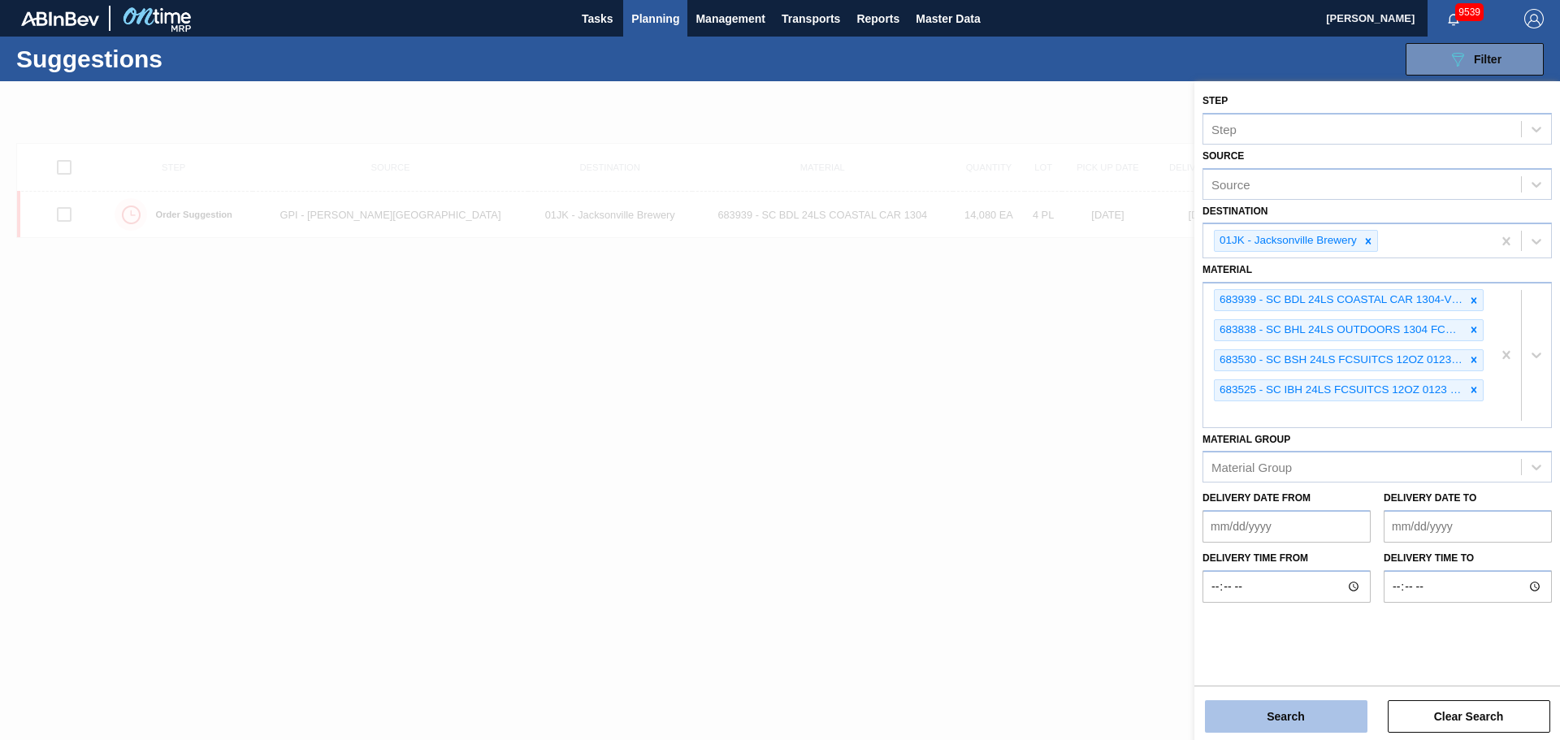
click at [1348, 720] on button "Search" at bounding box center [1286, 716] width 162 height 32
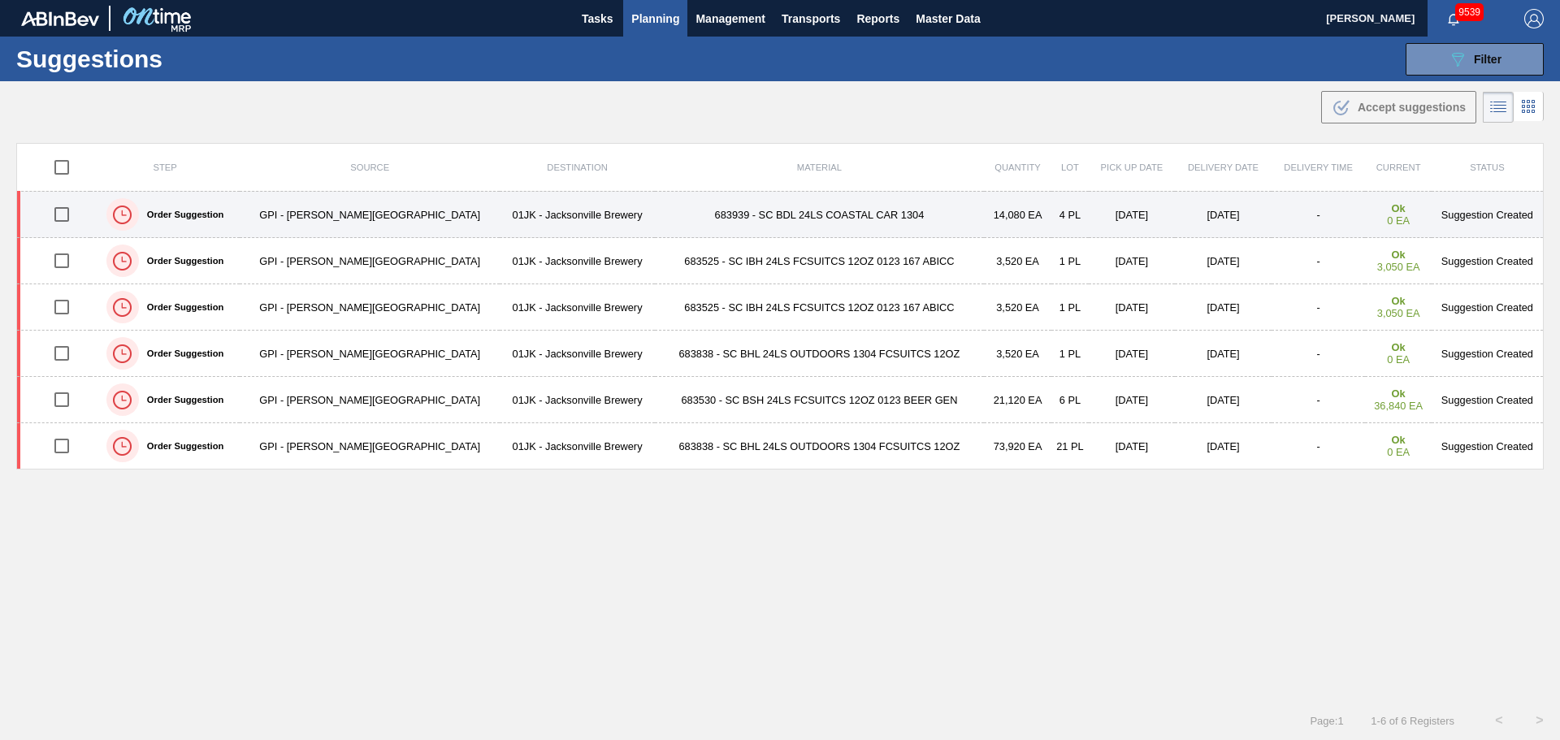
click at [712, 216] on td "683939 - SC BDL 24LS COASTAL CAR 1304" at bounding box center [819, 215] width 329 height 46
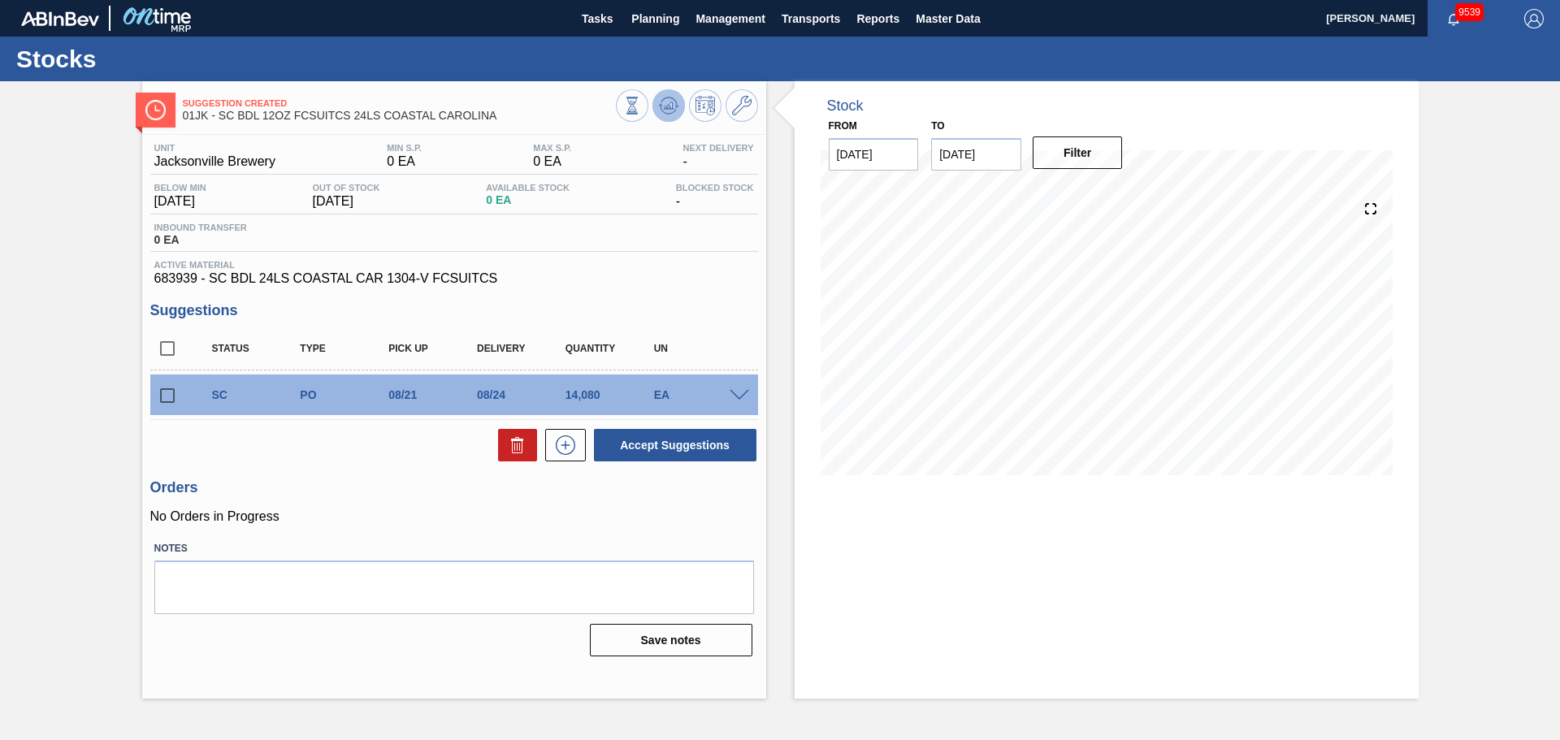
click at [641, 111] on icon at bounding box center [632, 106] width 18 height 18
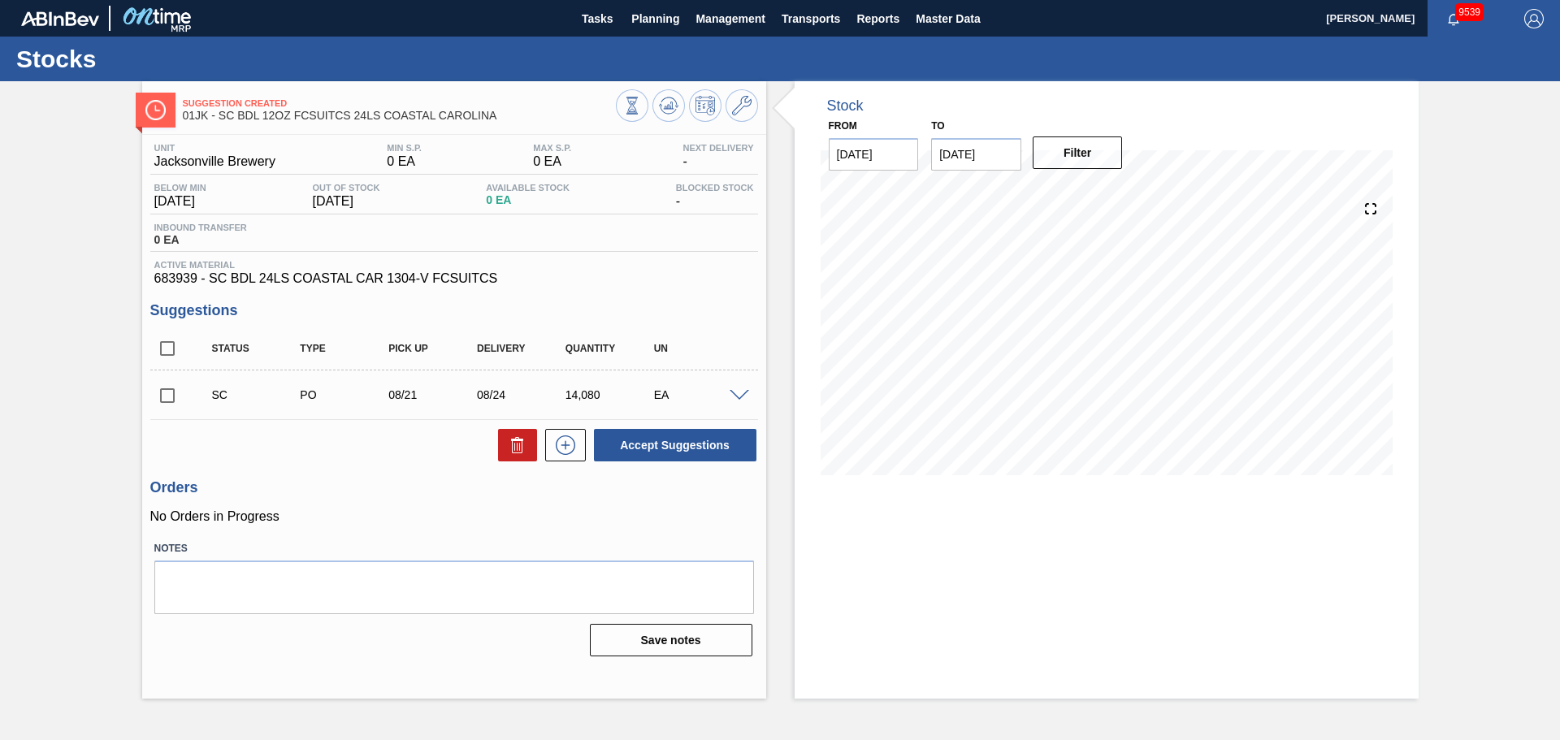
click at [730, 395] on span at bounding box center [739, 396] width 19 height 12
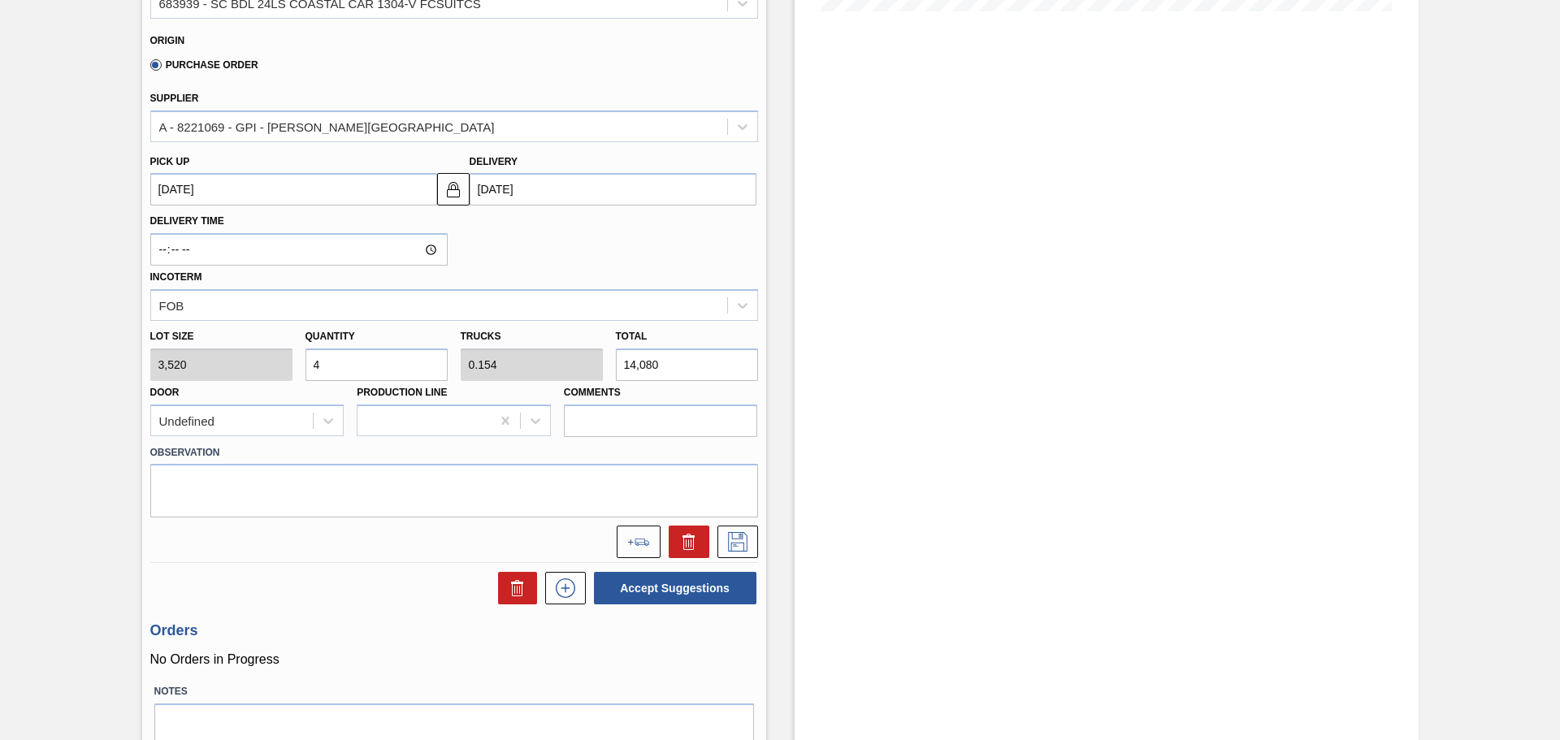
scroll to position [487, 0]
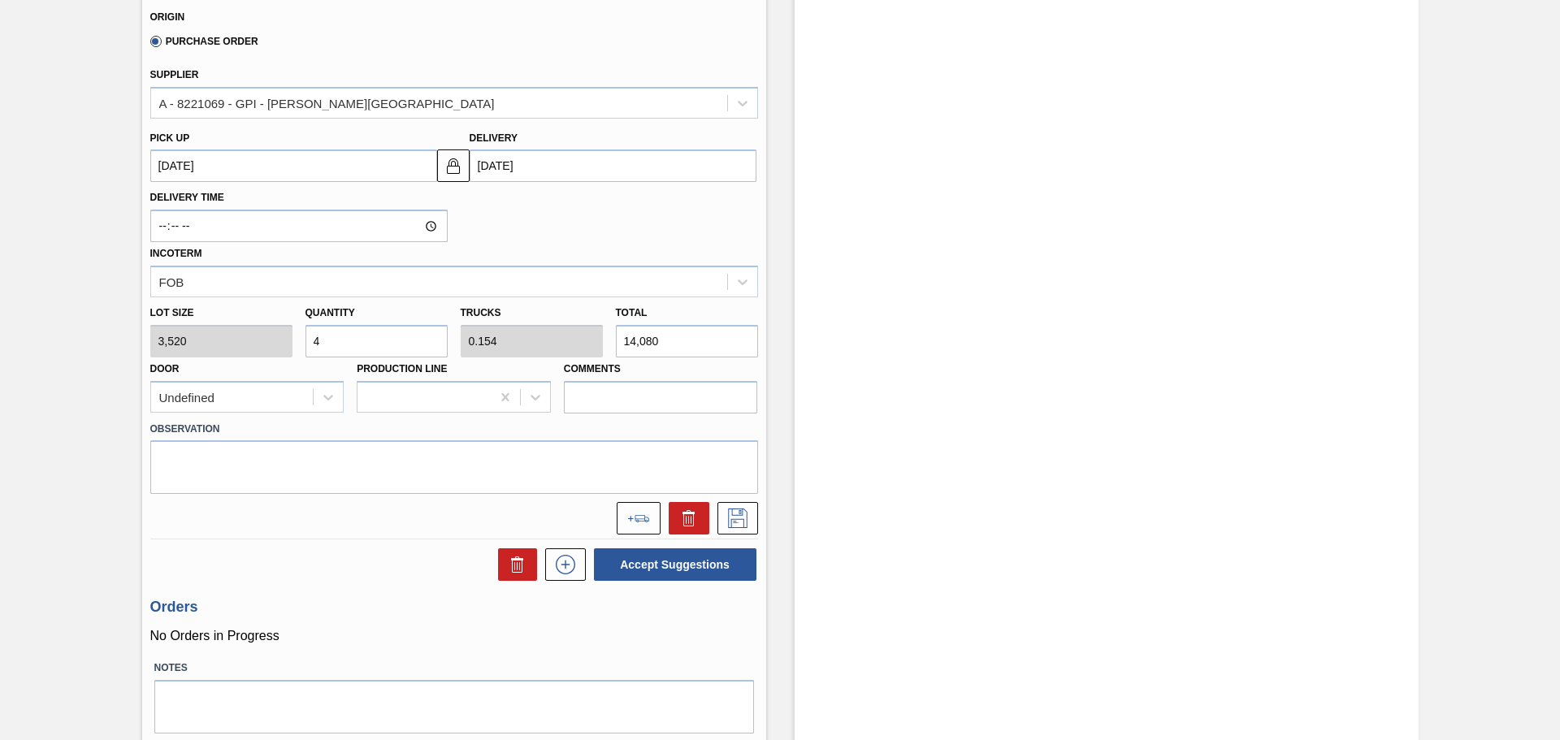
click at [348, 336] on input "4" at bounding box center [376, 341] width 142 height 32
type input "5"
type input "0.192"
type input "17,600"
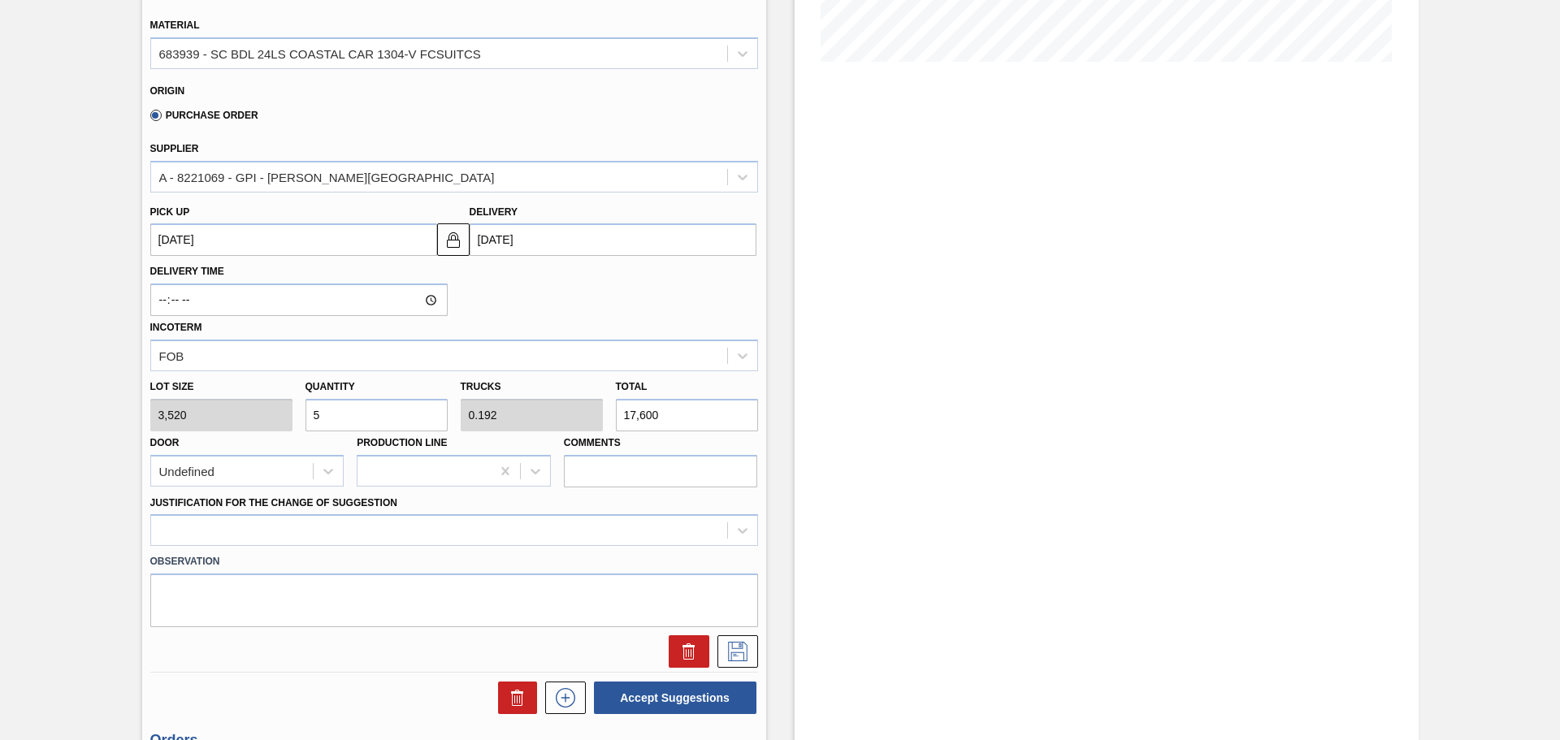
scroll to position [569, 0]
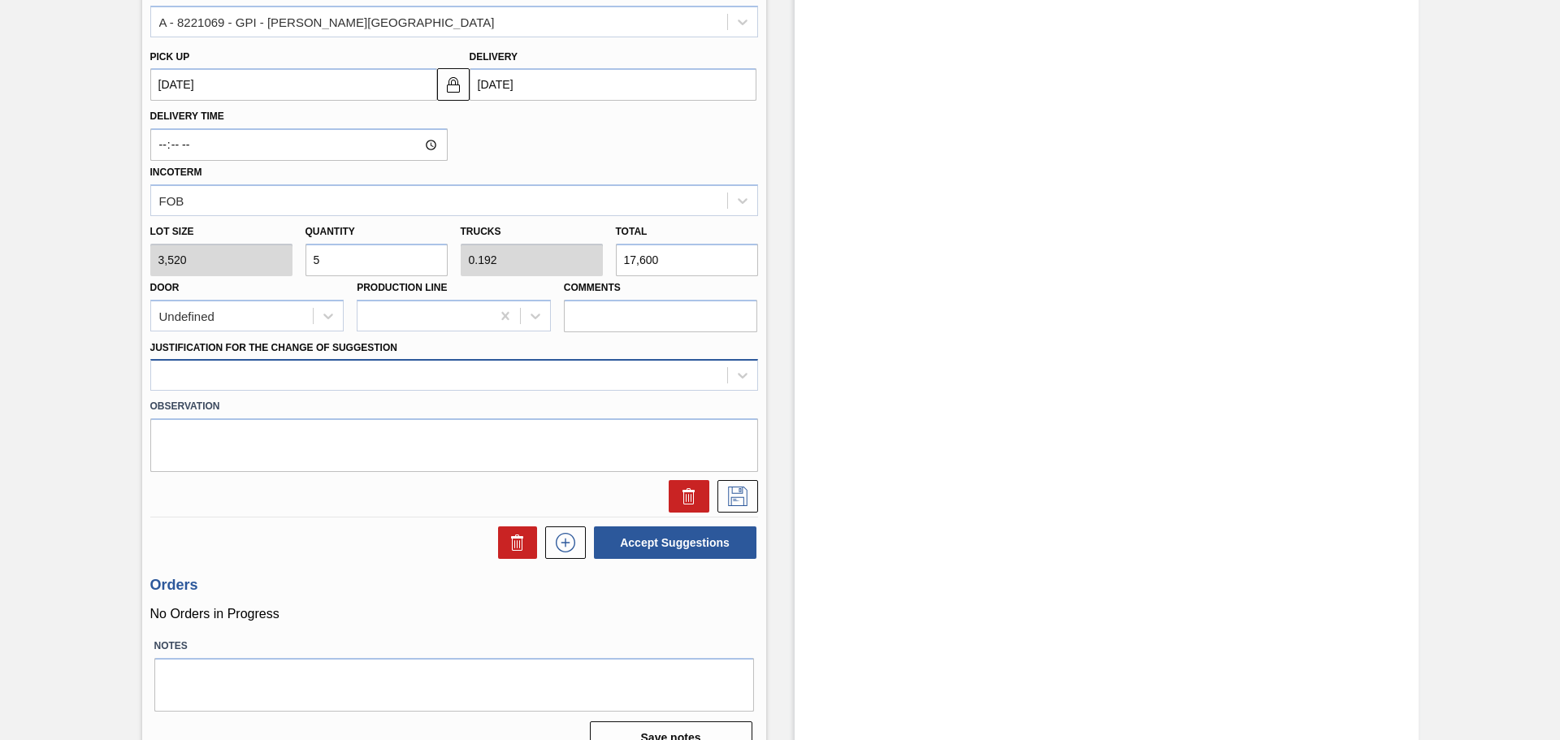
type input "5"
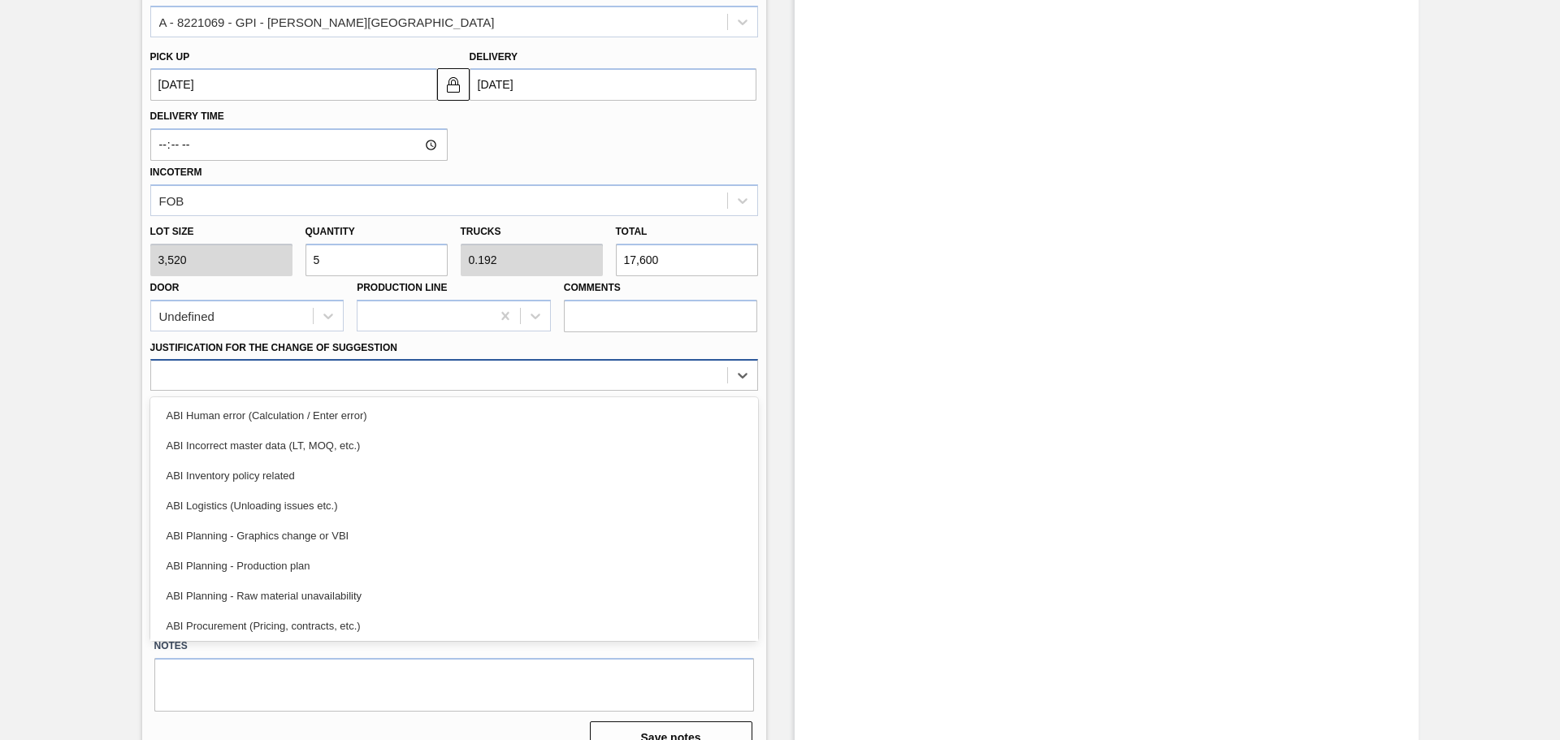
click at [507, 366] on div at bounding box center [439, 376] width 576 height 24
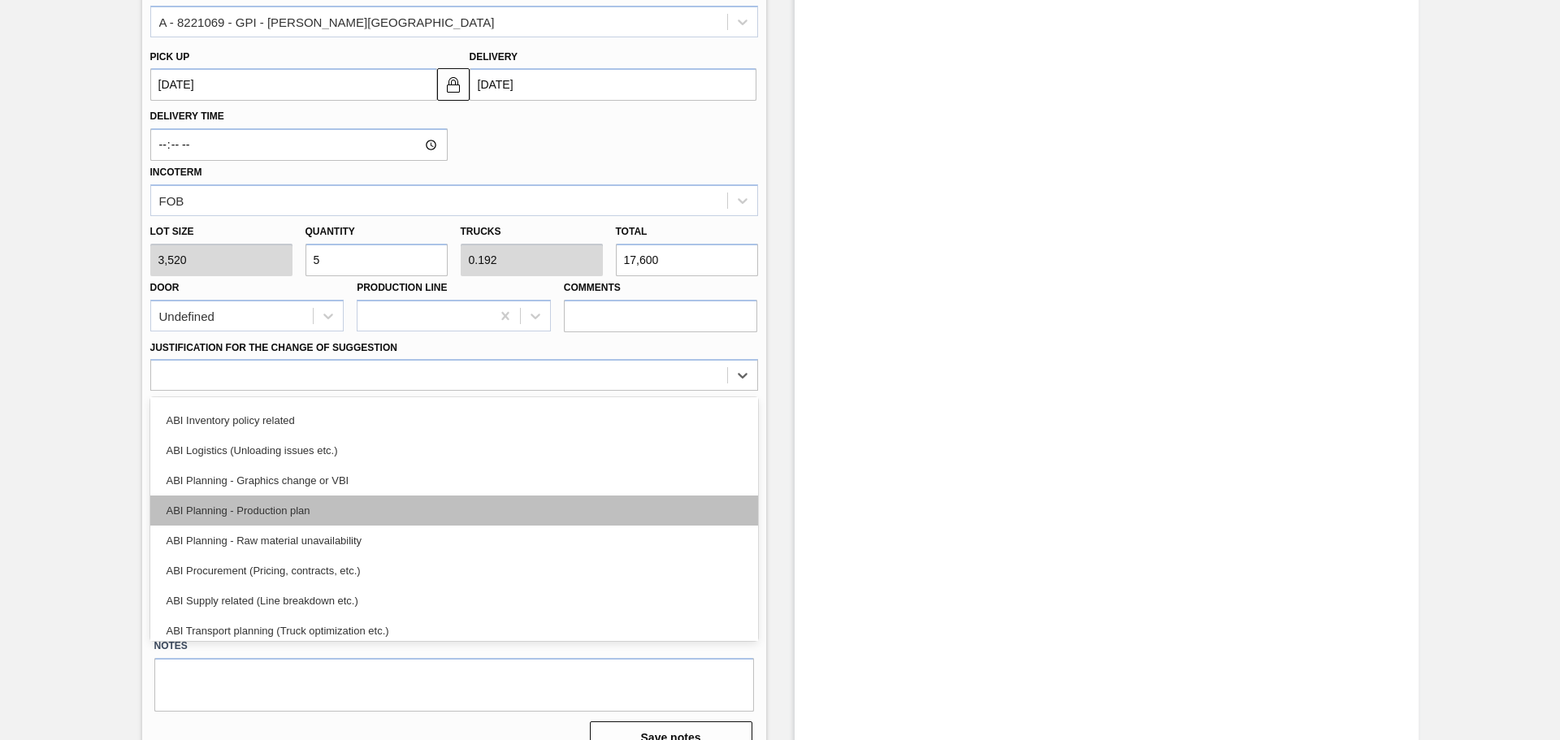
scroll to position [81, 0]
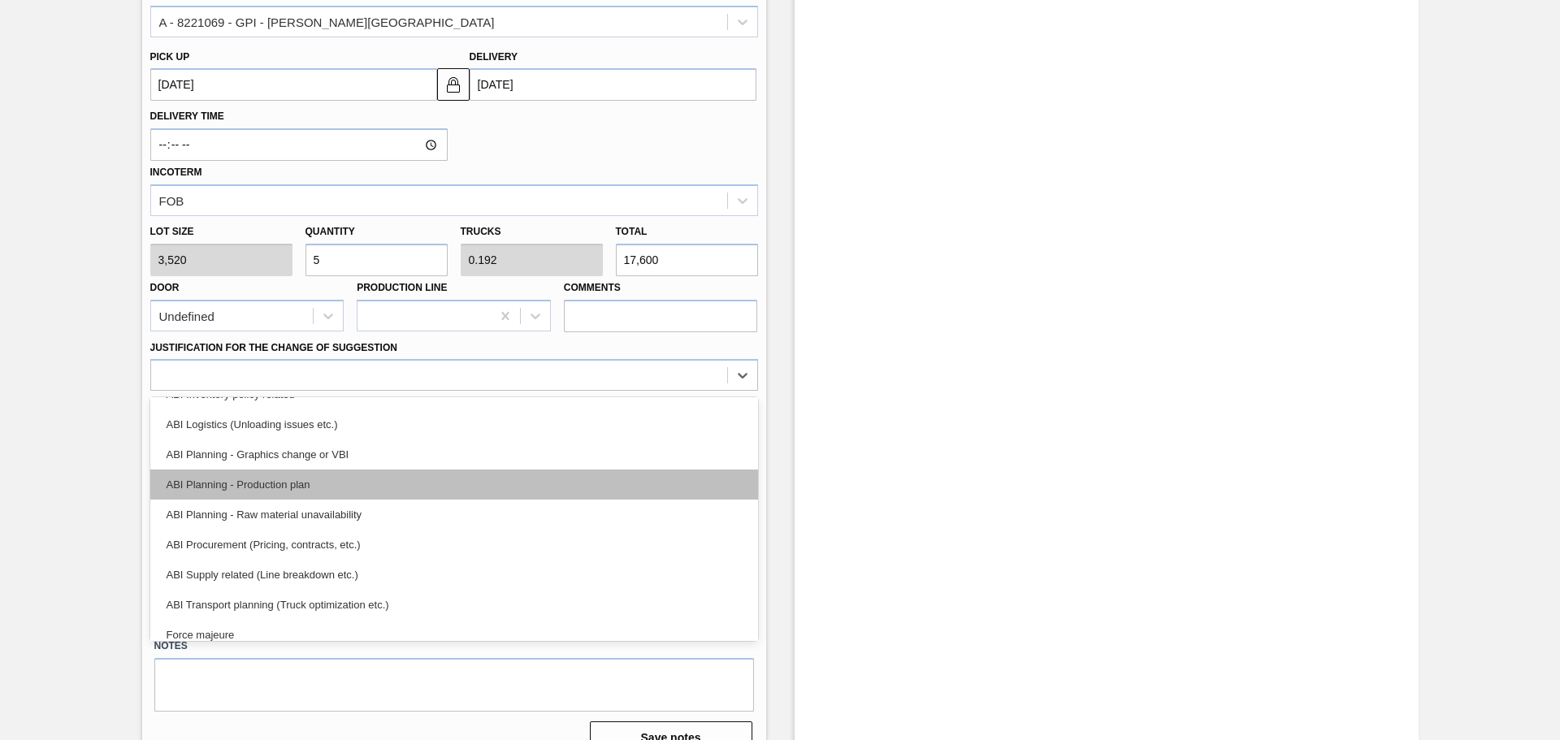
click at [487, 478] on div "ABI Planning - Production plan" at bounding box center [454, 485] width 608 height 30
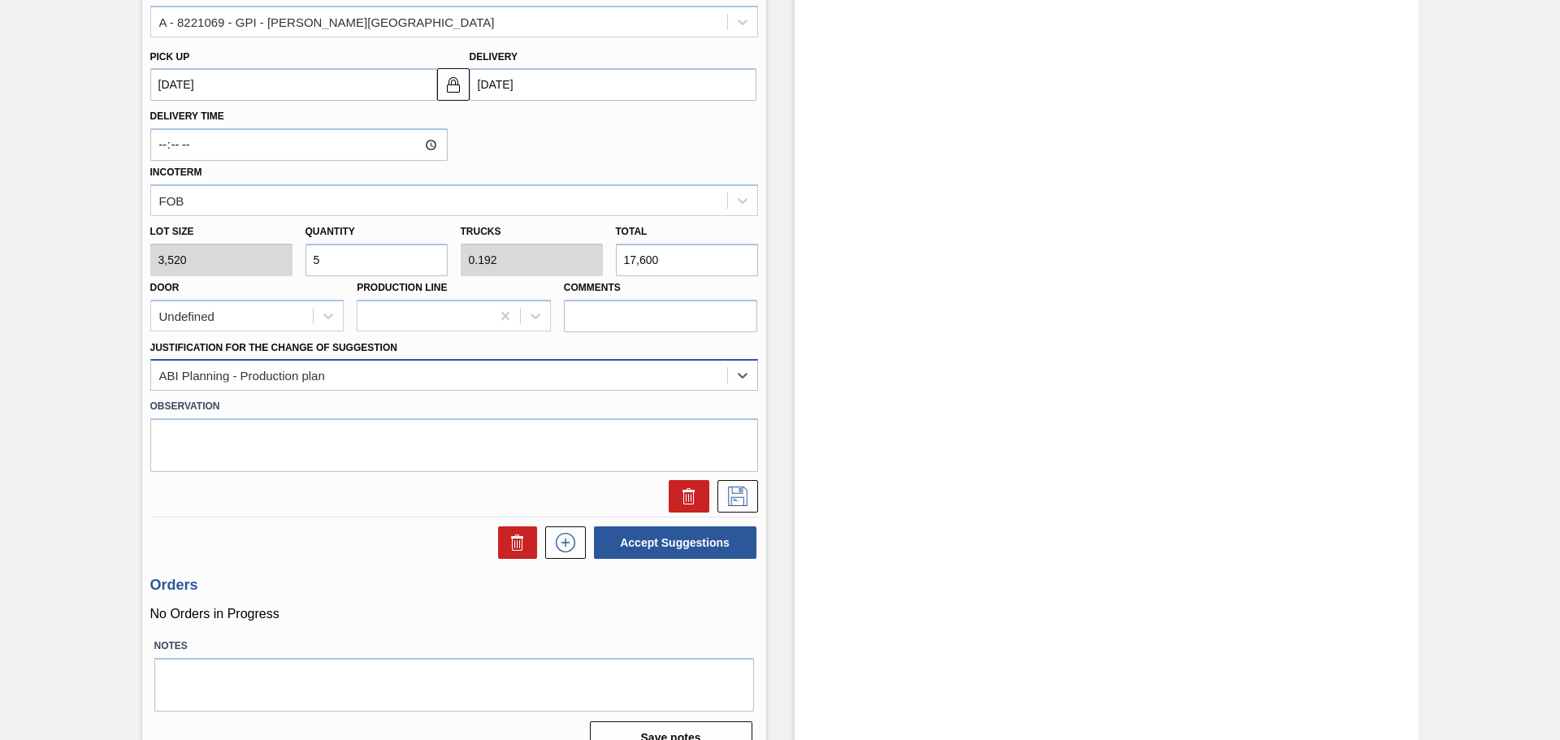
click at [525, 386] on div "ABI Planning - Production plan" at bounding box center [439, 376] width 576 height 24
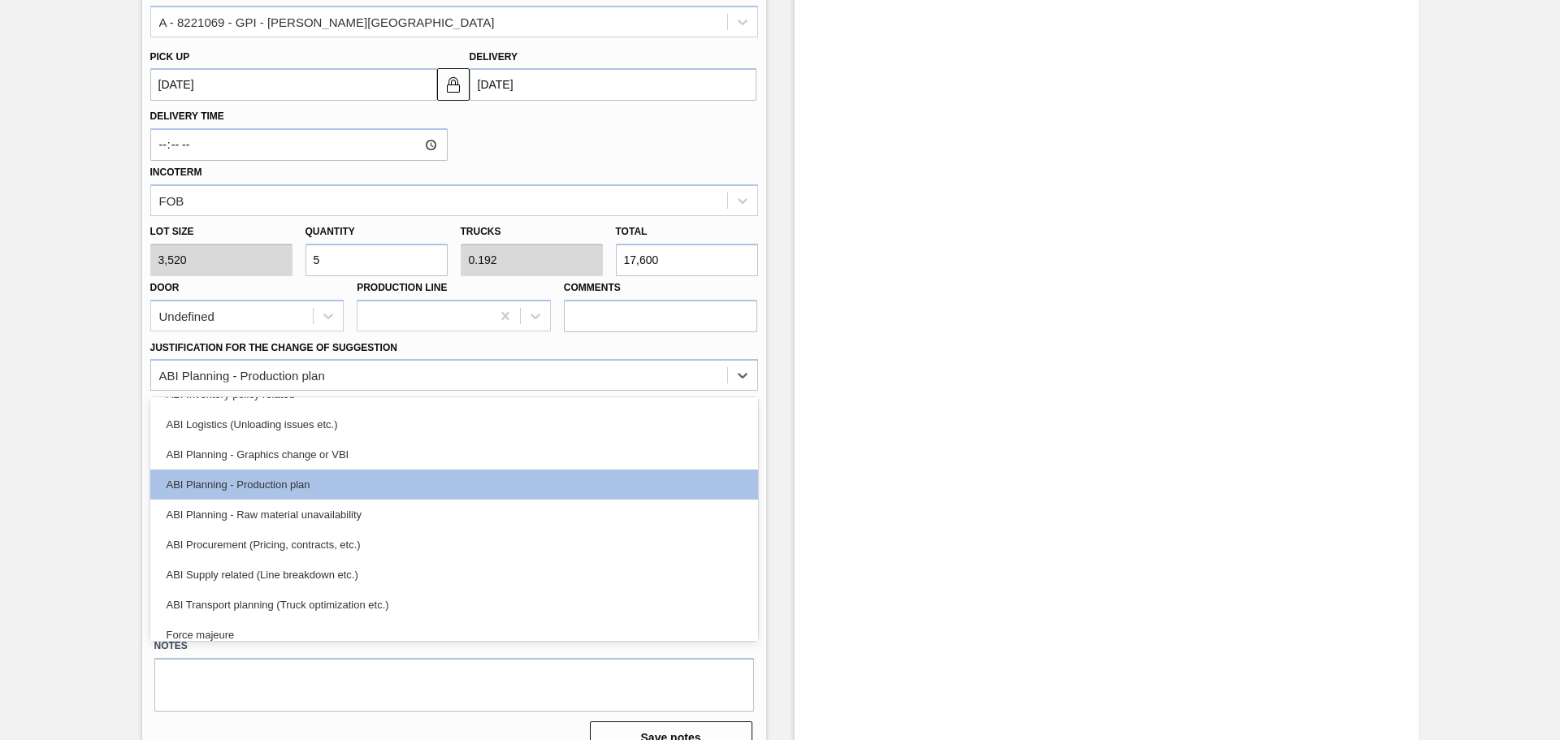
scroll to position [0, 0]
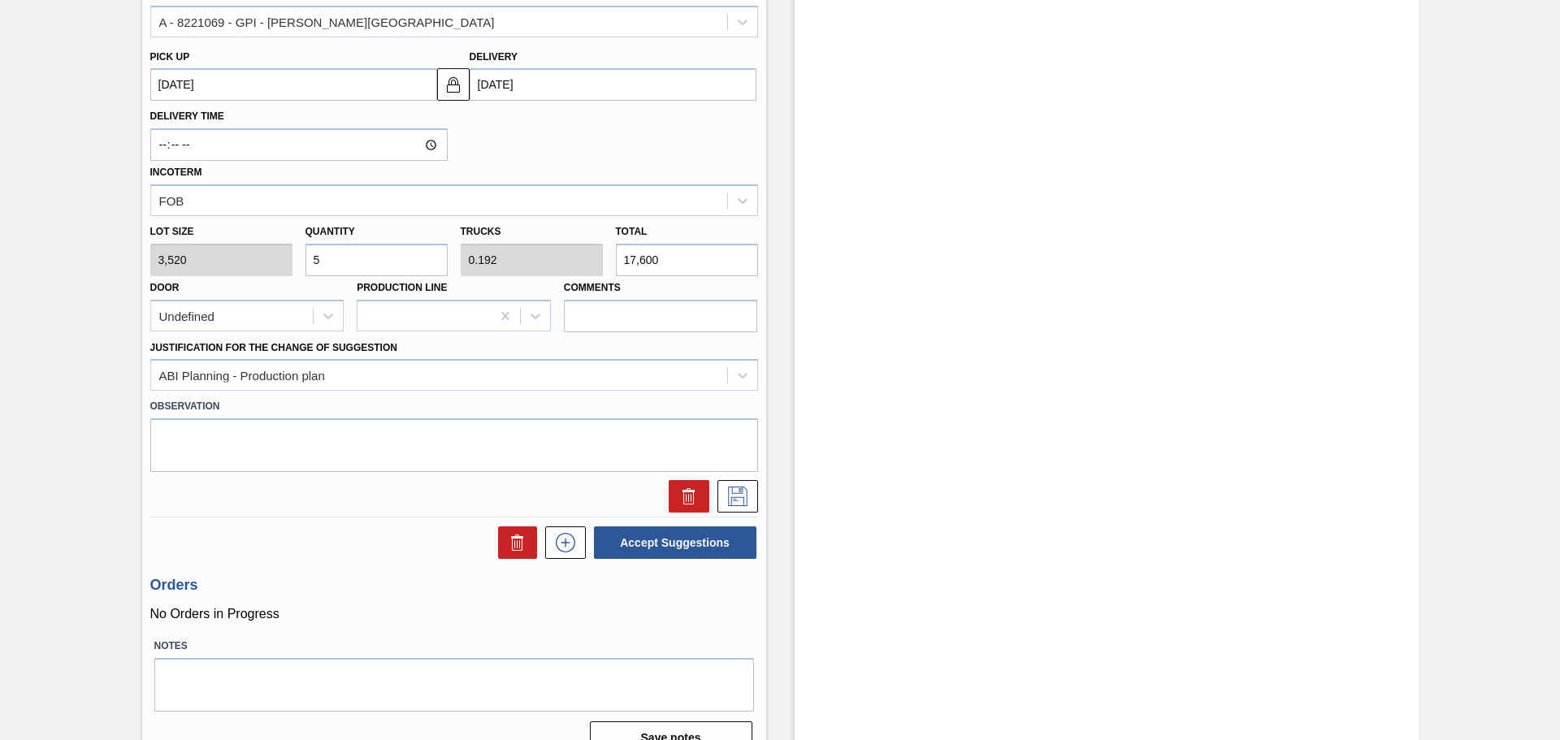
click at [830, 406] on div "Stock From [DATE] to [DATE] Filter 08/20 Stock Projection 0 SAP Planning 0 Targ…" at bounding box center [1107, 140] width 624 height 1255
click at [574, 314] on input "Comments" at bounding box center [661, 316] width 194 height 32
click at [545, 338] on div "Justification for the Change of Suggestion ABI Planning - Production plan" at bounding box center [454, 363] width 608 height 55
click at [733, 500] on icon at bounding box center [737, 494] width 8 height 13
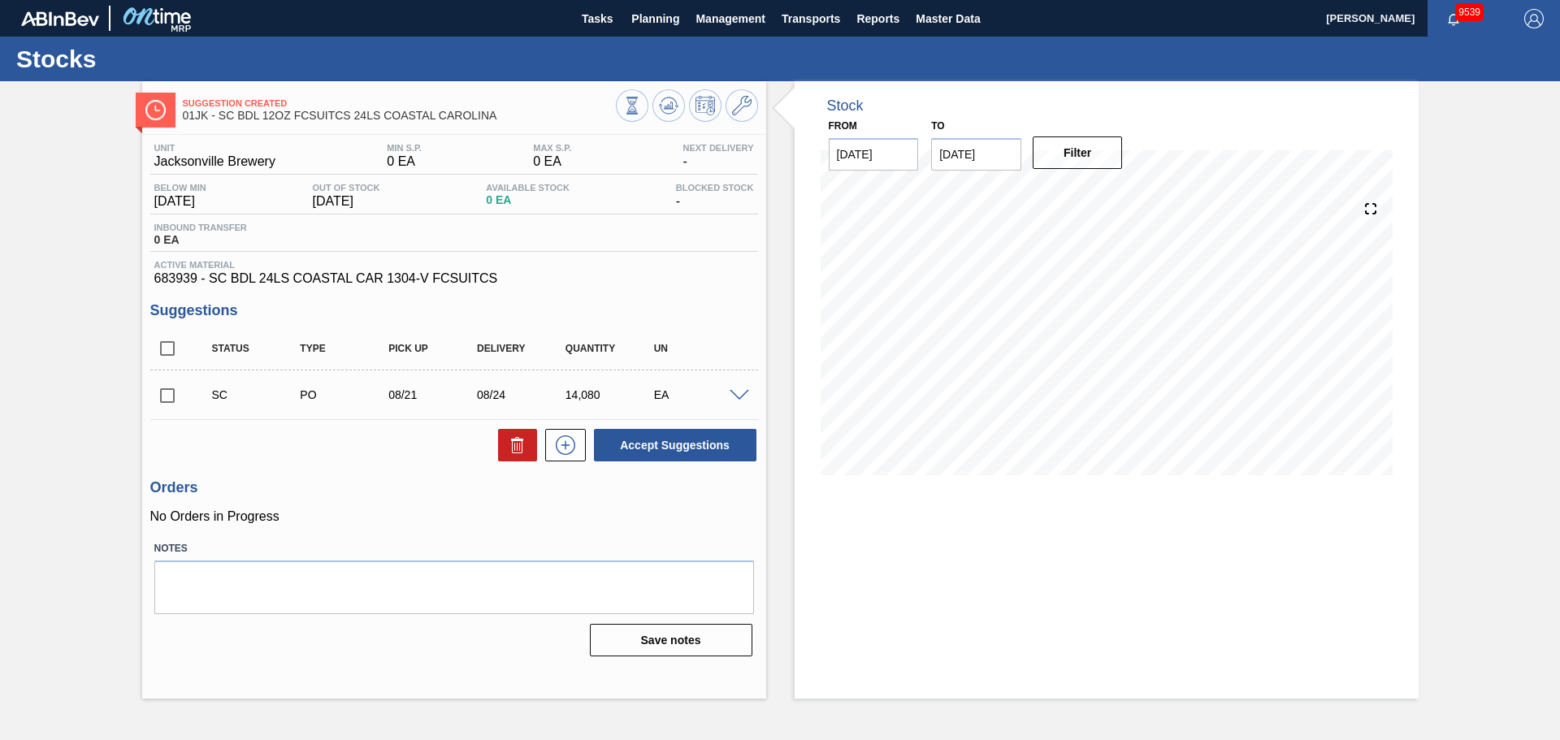
click at [736, 393] on span at bounding box center [739, 396] width 19 height 12
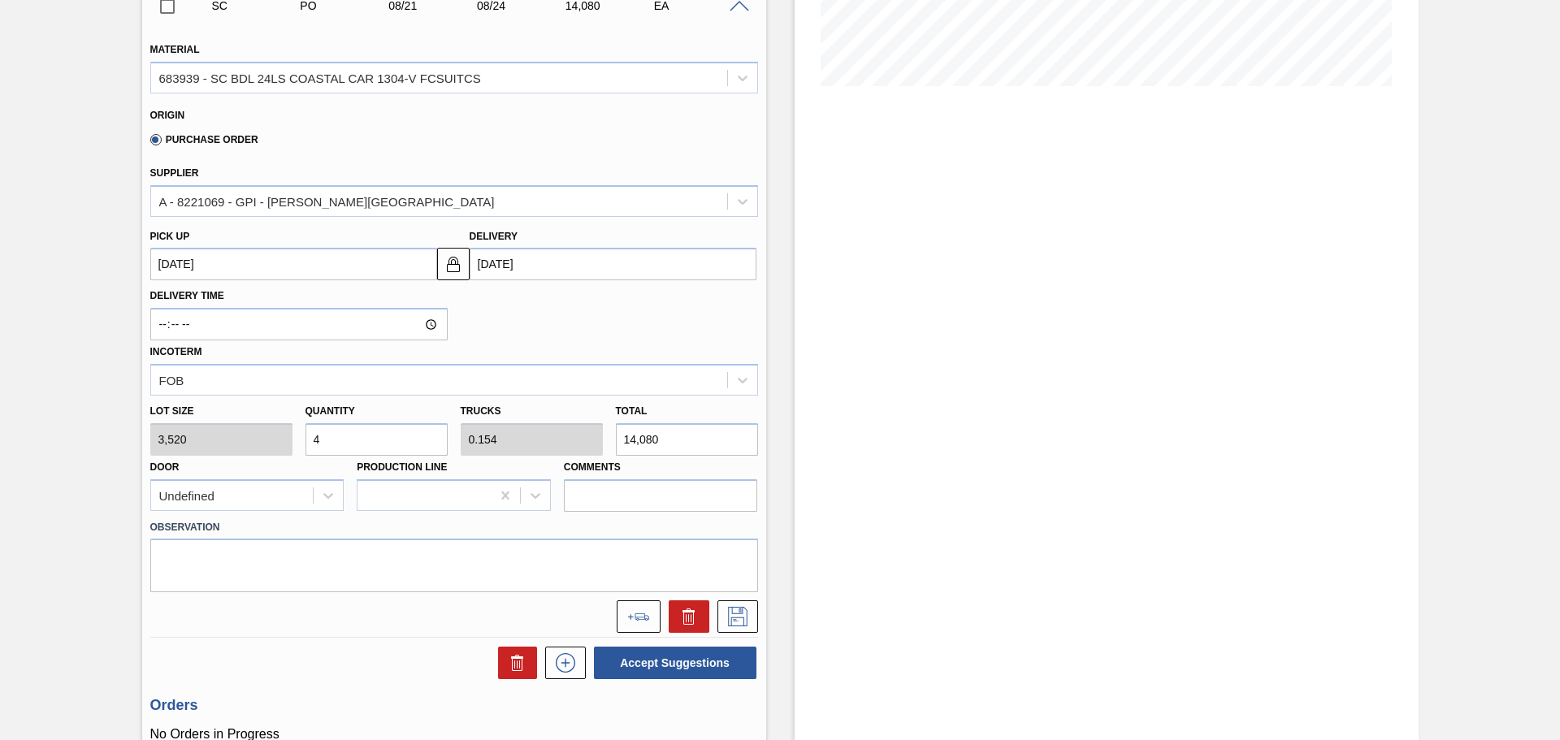
scroll to position [406, 0]
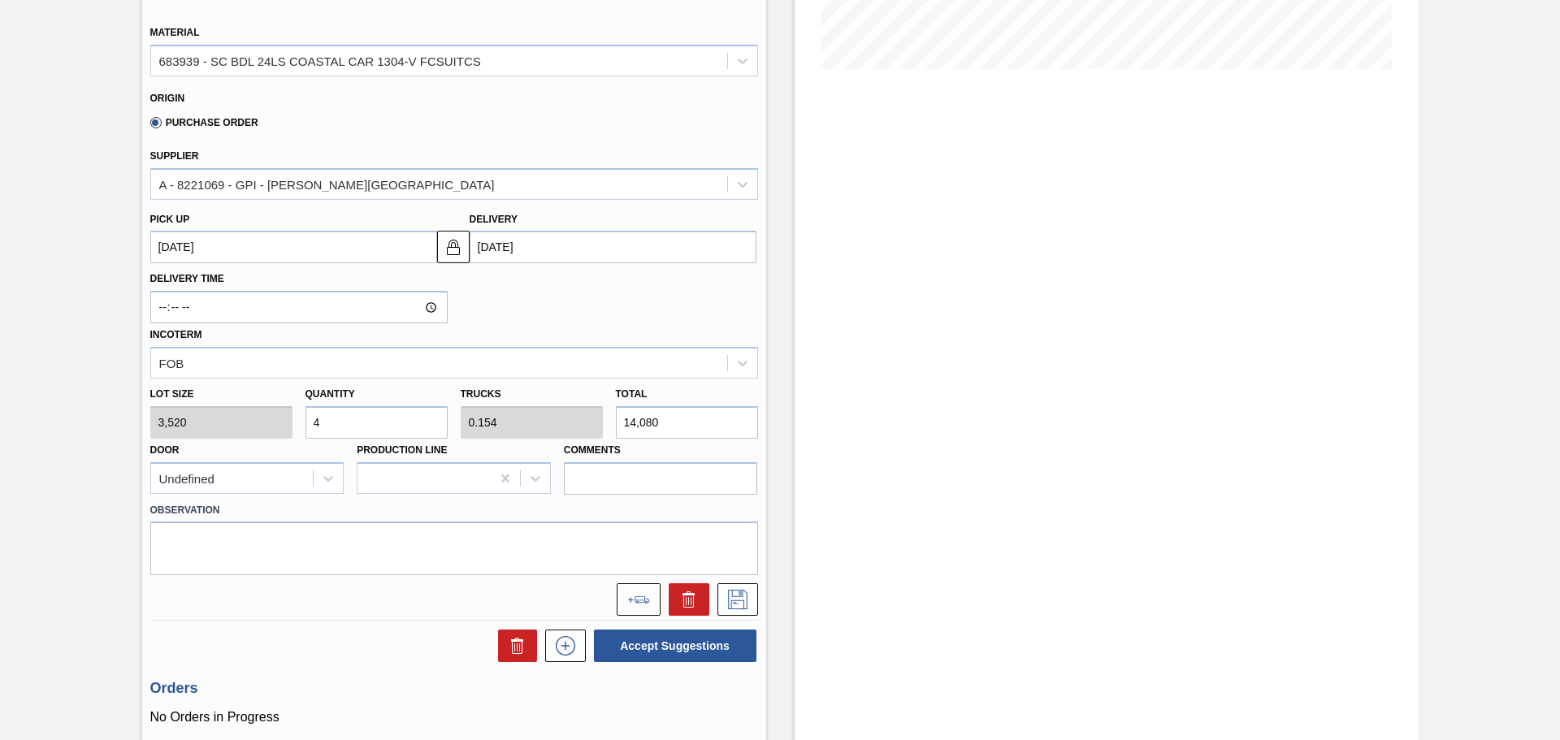
click at [380, 425] on input "4" at bounding box center [376, 422] width 142 height 32
type input "5"
type input "0.192"
type input "17,600"
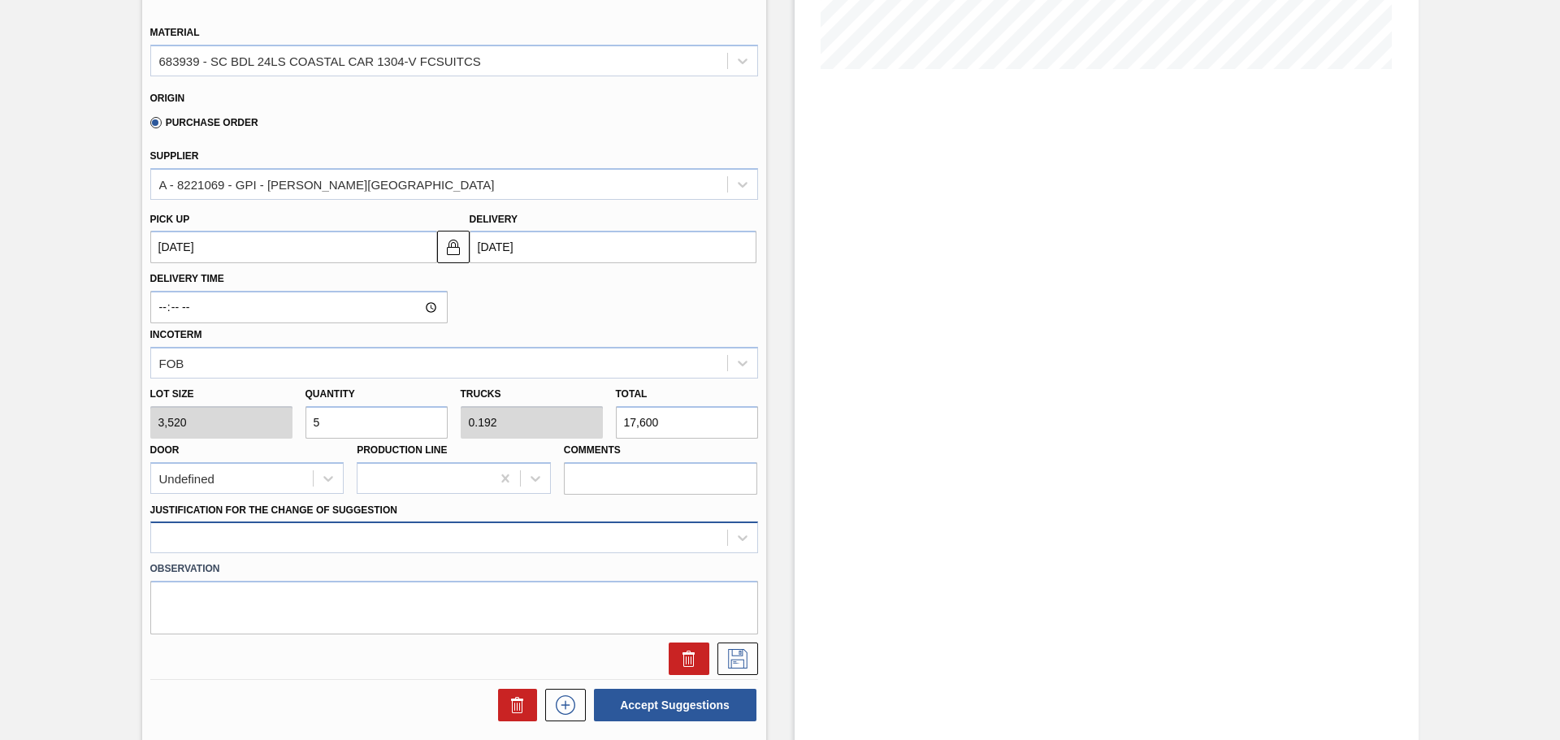
type input "5"
click at [315, 523] on div at bounding box center [454, 538] width 608 height 32
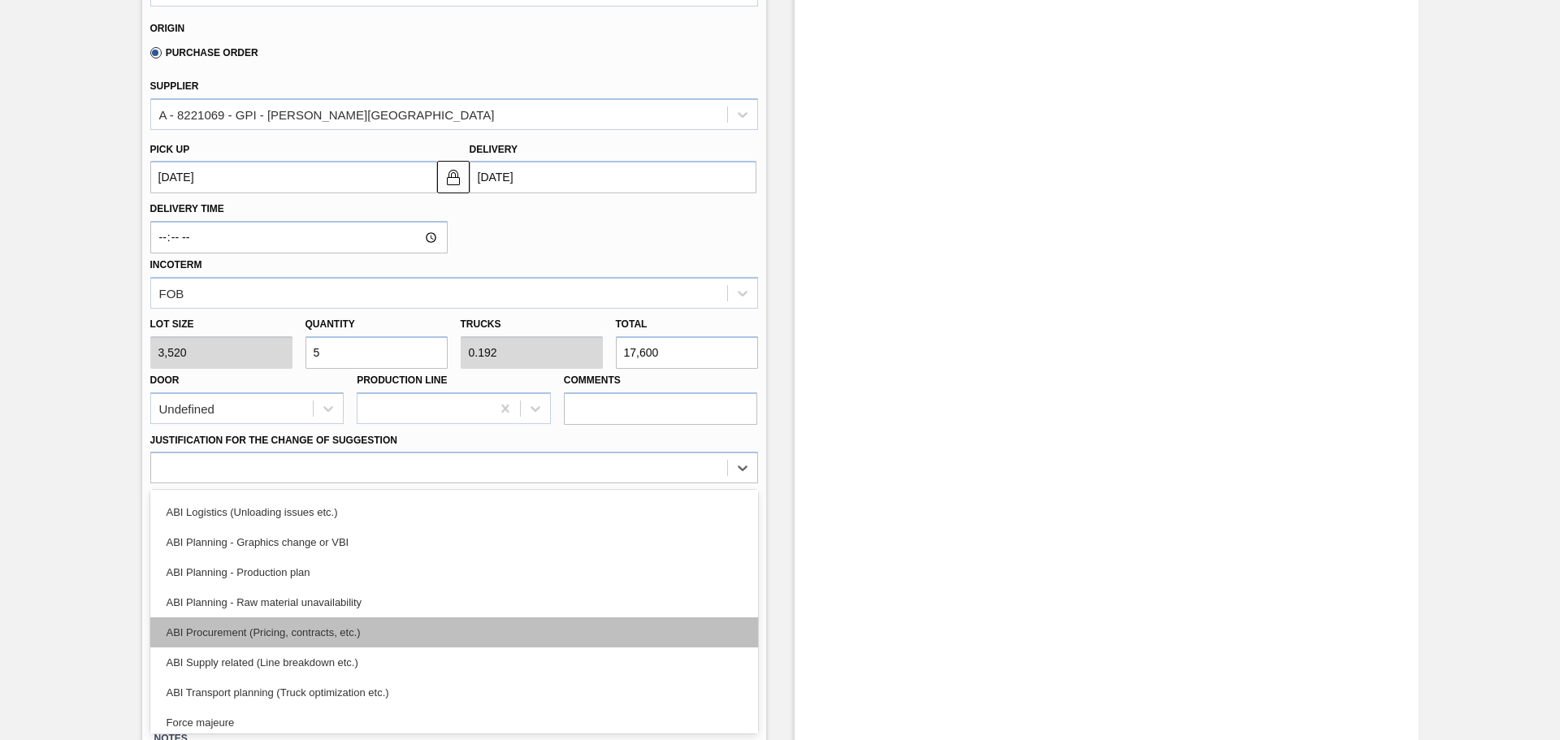
scroll to position [60, 0]
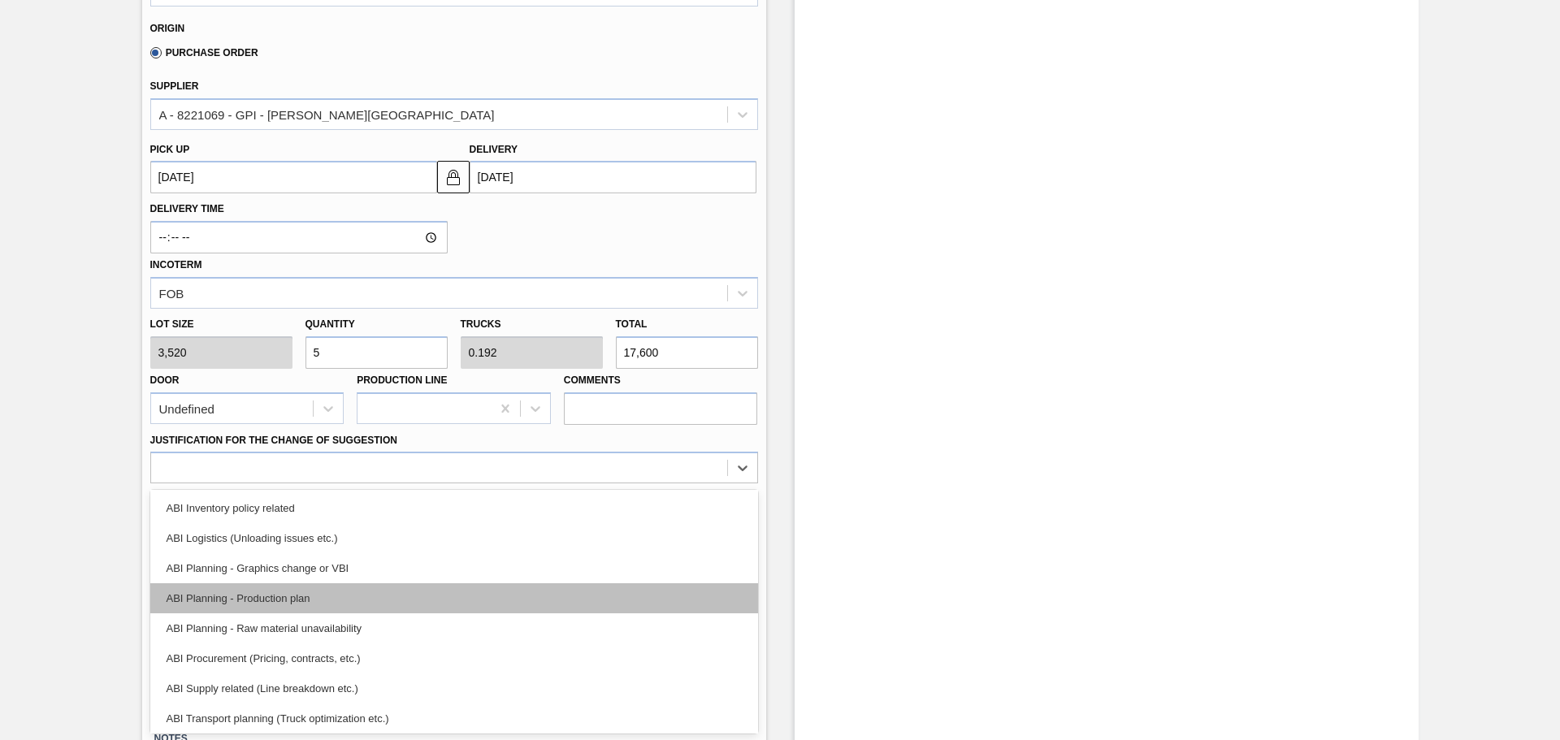
click at [314, 591] on div "ABI Planning - Production plan" at bounding box center [454, 598] width 608 height 30
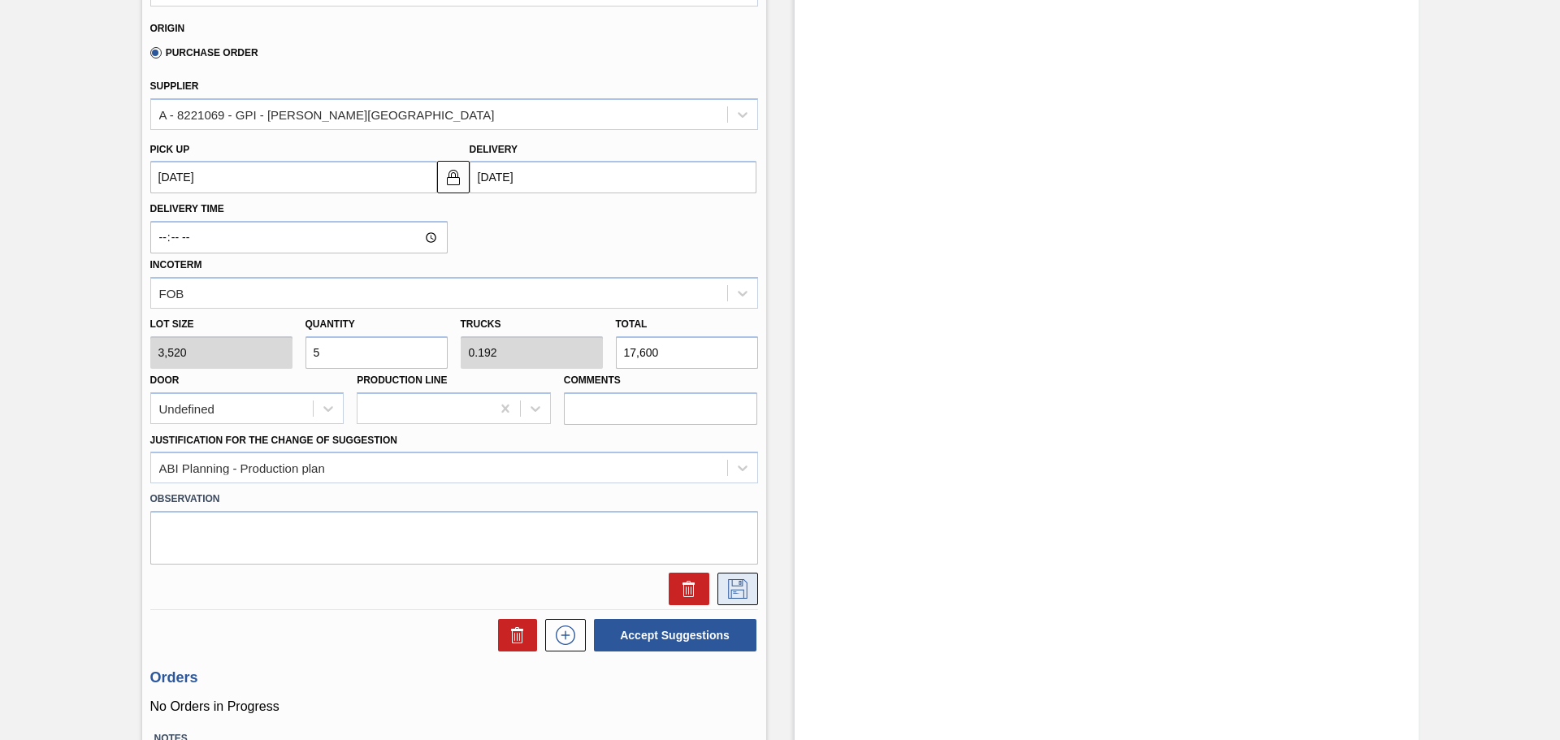
click at [746, 595] on icon at bounding box center [738, 588] width 26 height 19
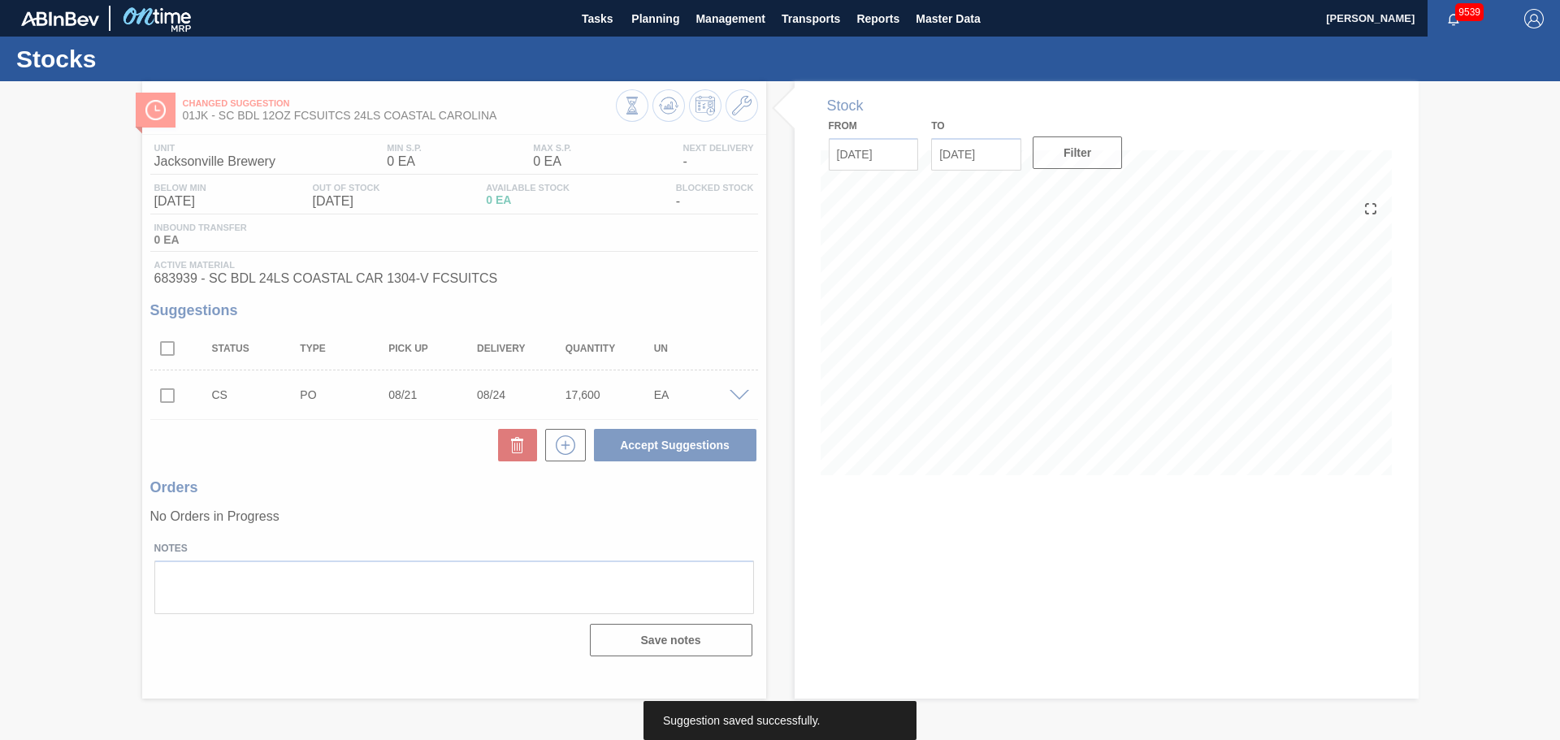
scroll to position [0, 0]
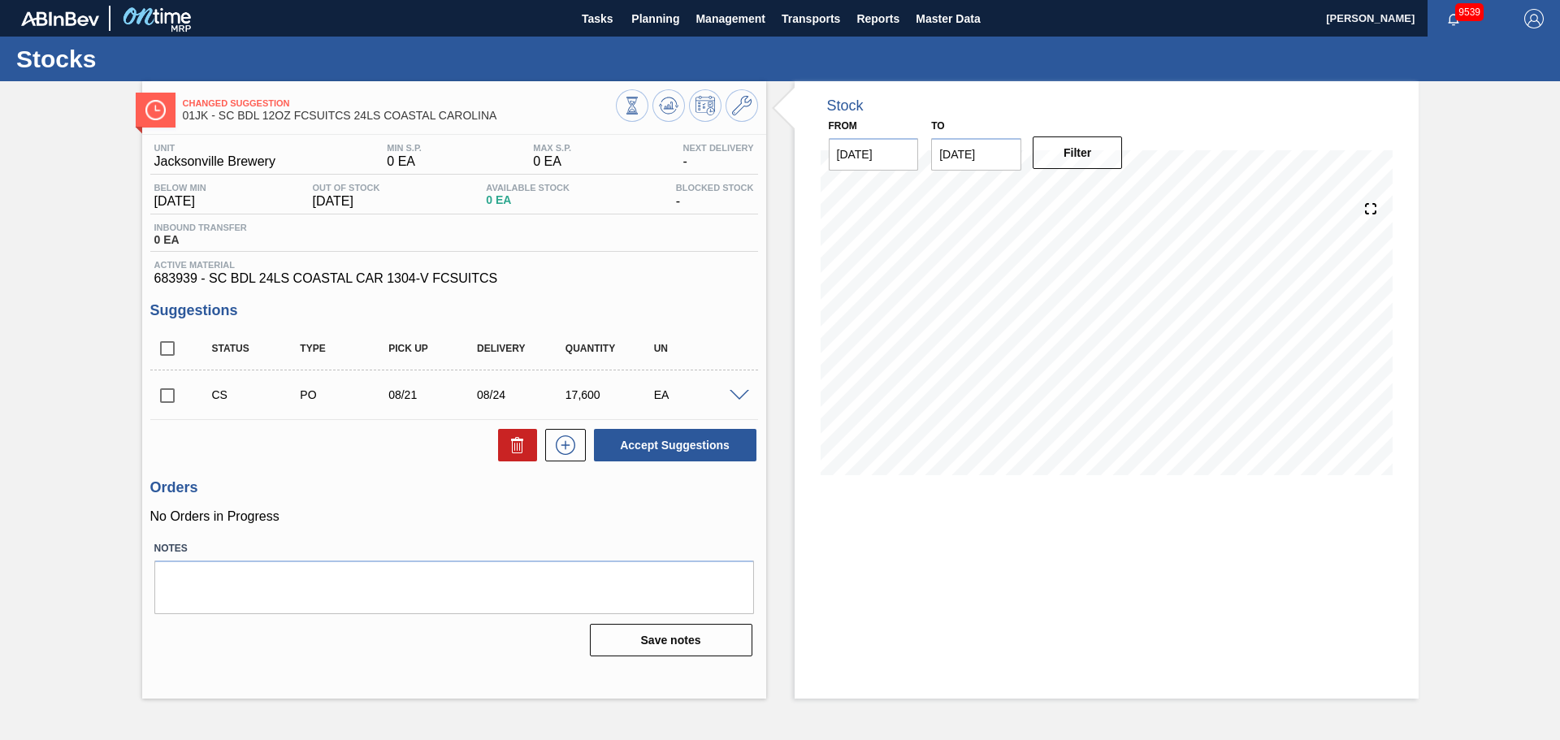
click at [738, 397] on span at bounding box center [739, 396] width 19 height 12
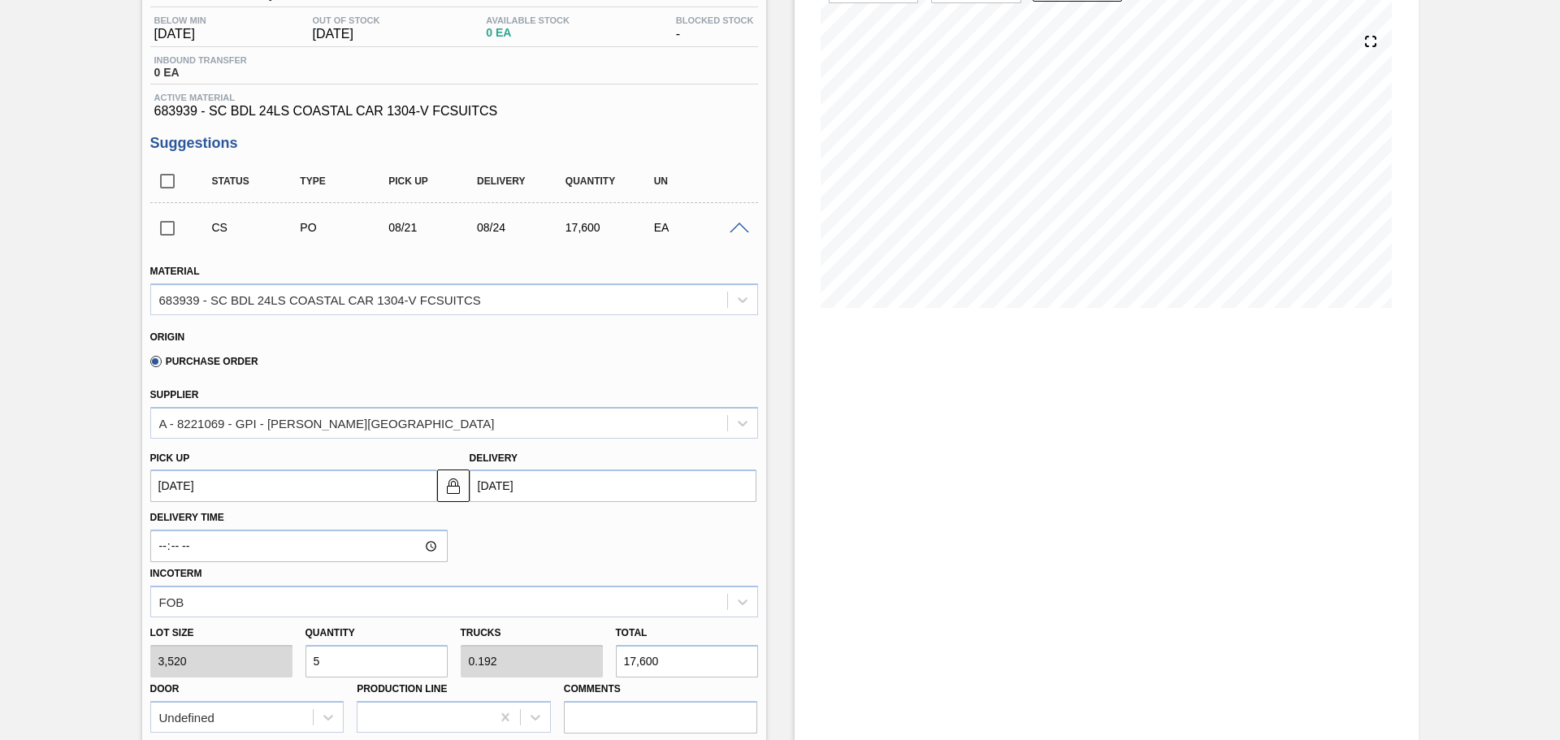
scroll to position [244, 0]
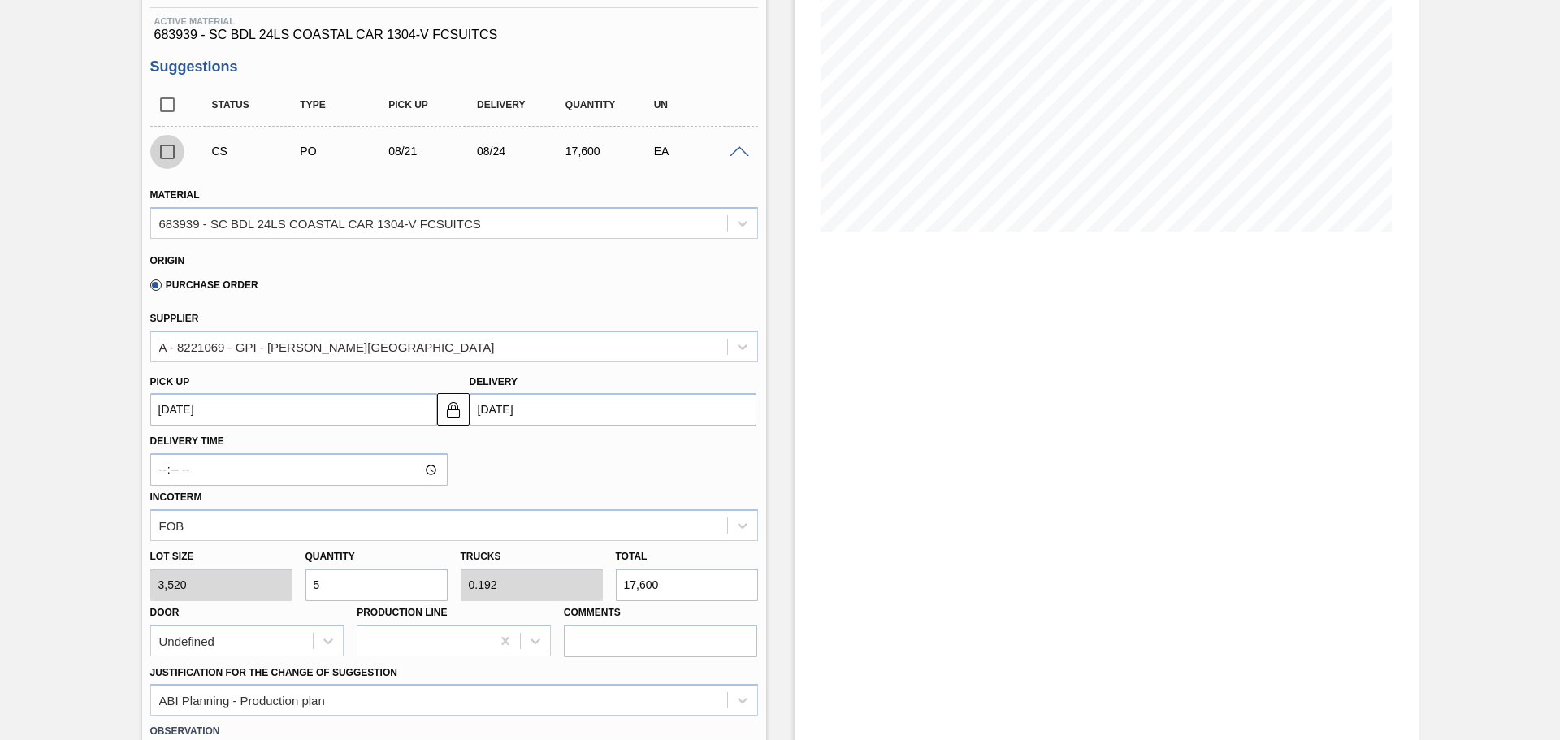
click at [171, 138] on input "checkbox" at bounding box center [167, 152] width 34 height 34
click at [733, 156] on span at bounding box center [739, 152] width 19 height 12
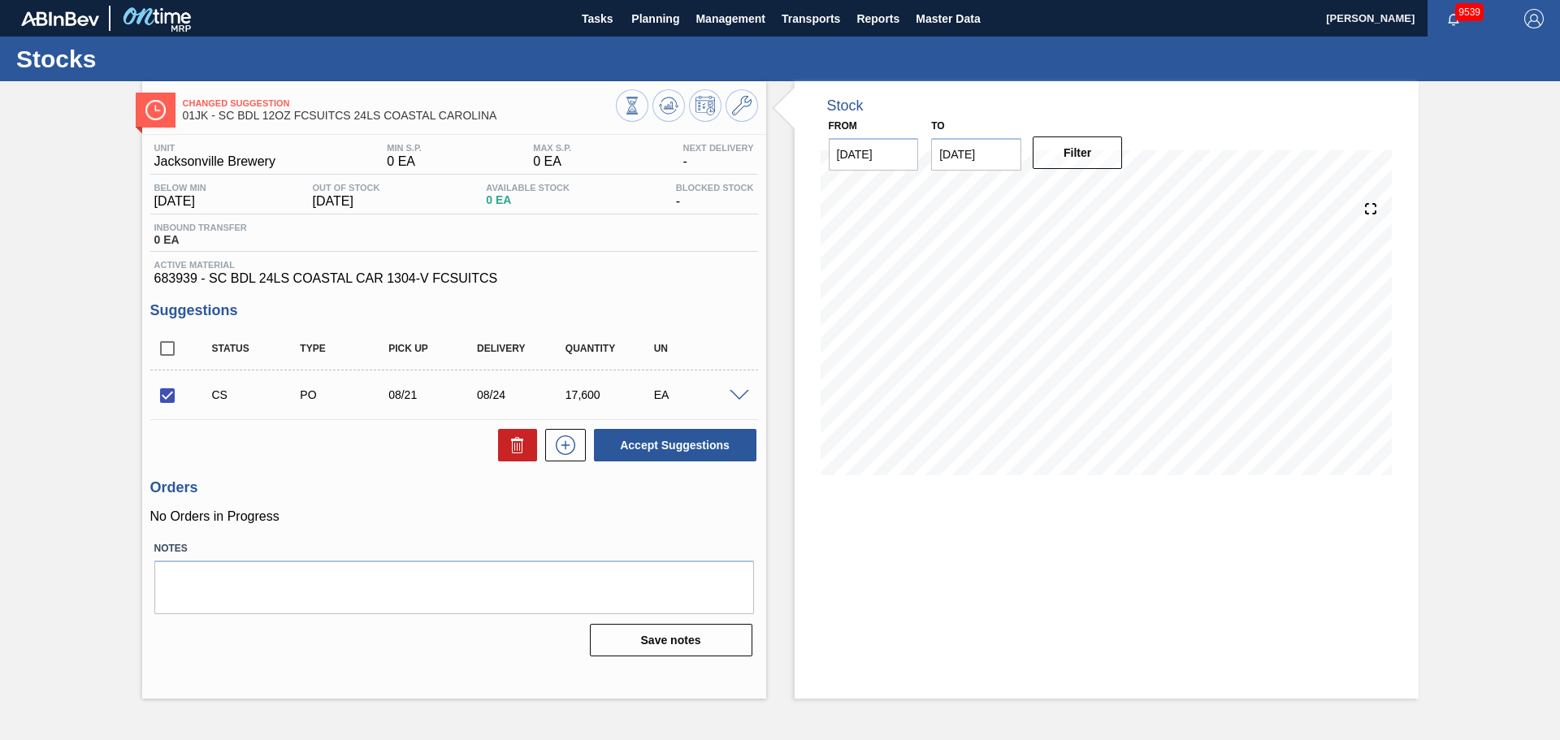
scroll to position [0, 0]
click at [718, 434] on button "Accept Suggestions" at bounding box center [675, 445] width 162 height 32
checkbox input "false"
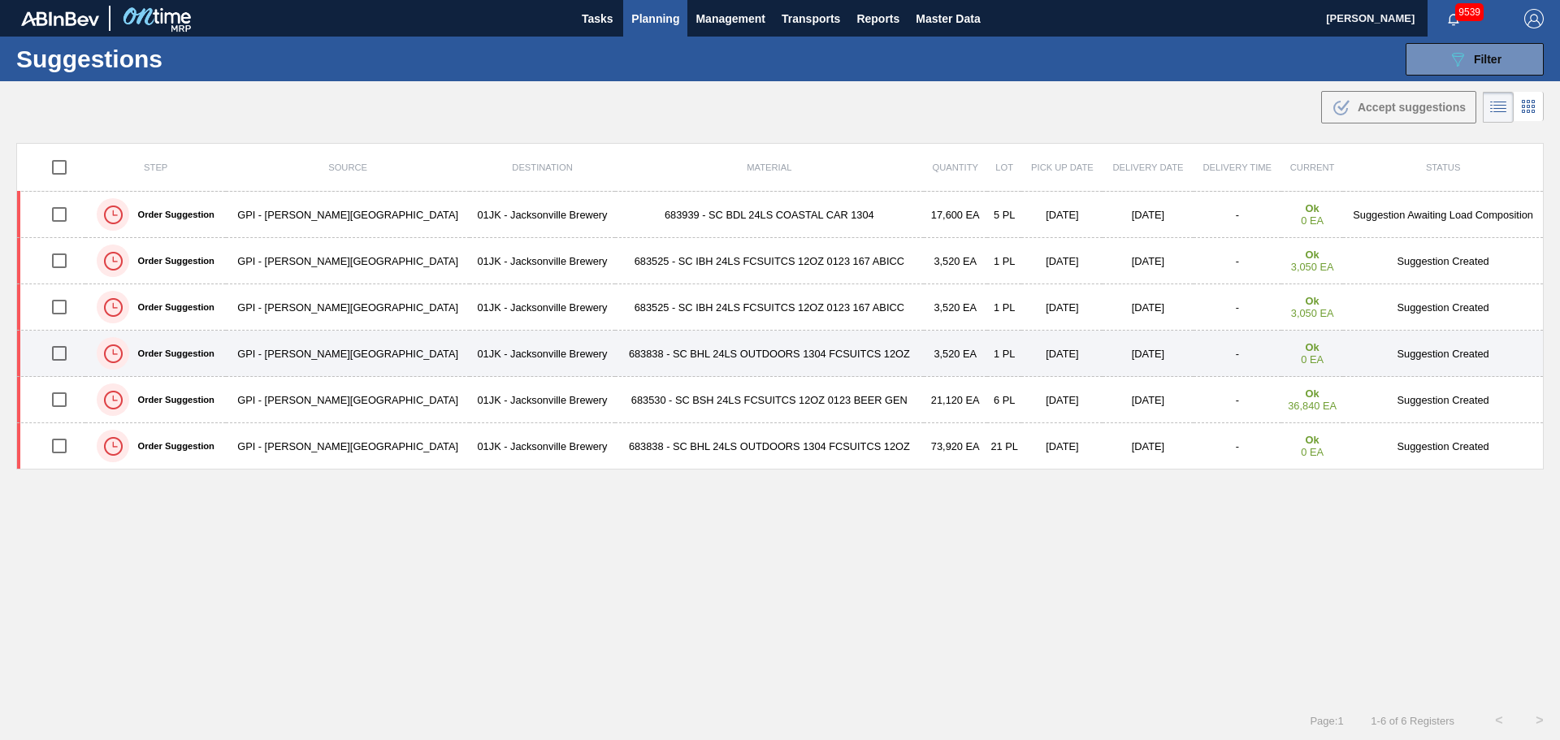
click at [756, 340] on td "683838 - SC BHL 24LS OUTDOORS 1304 FCSUITCS 12OZ" at bounding box center [769, 354] width 309 height 46
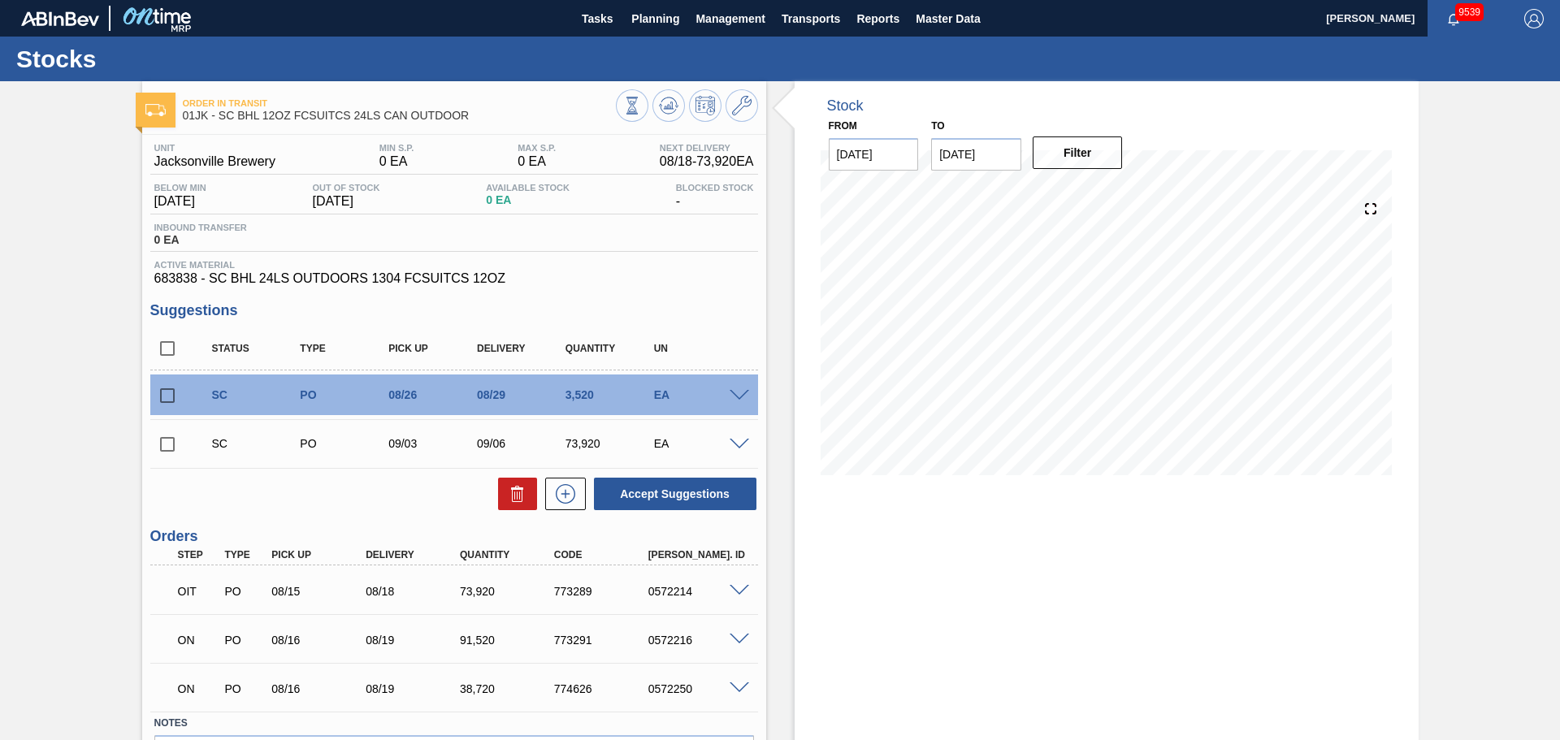
click at [743, 400] on span at bounding box center [739, 396] width 19 height 12
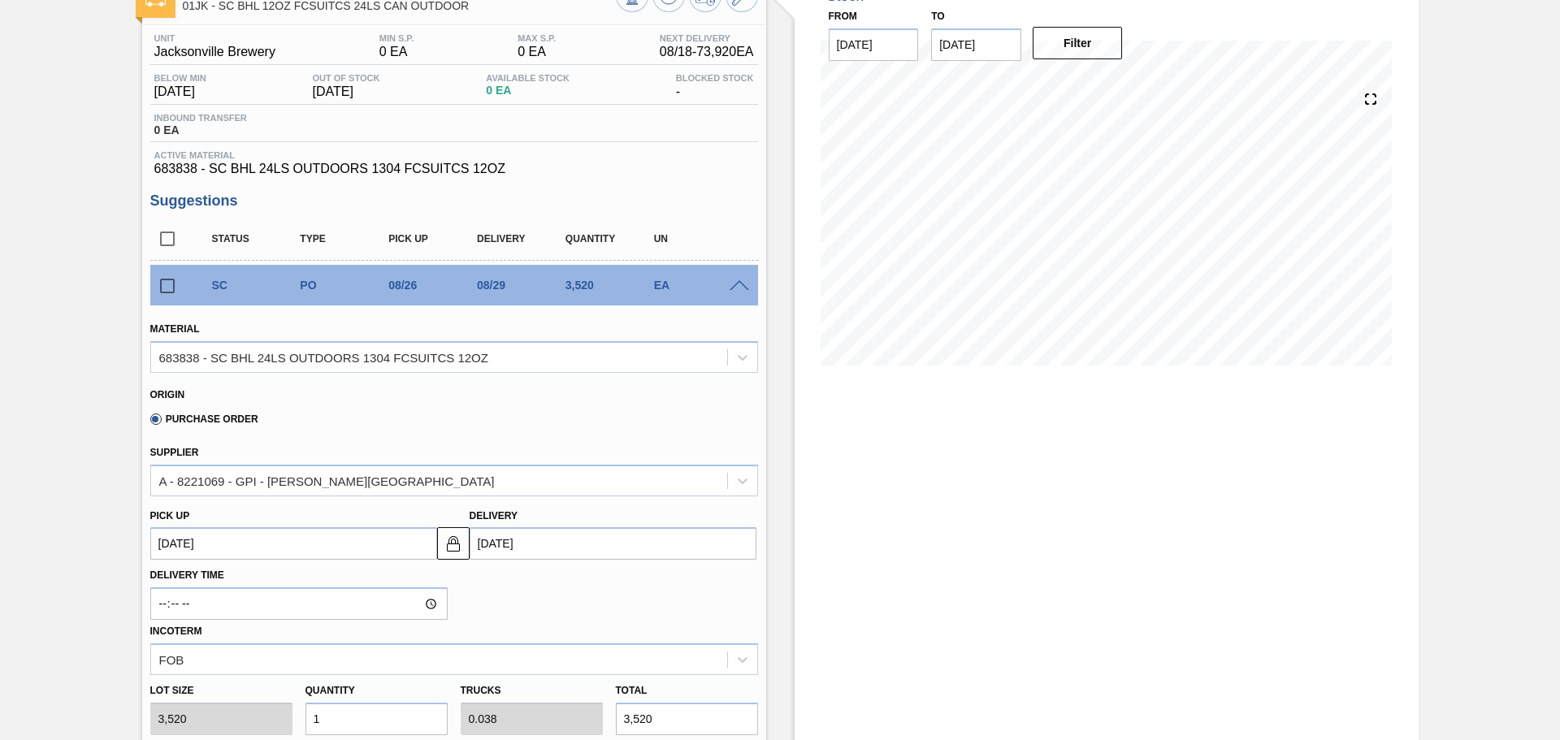
scroll to position [81, 0]
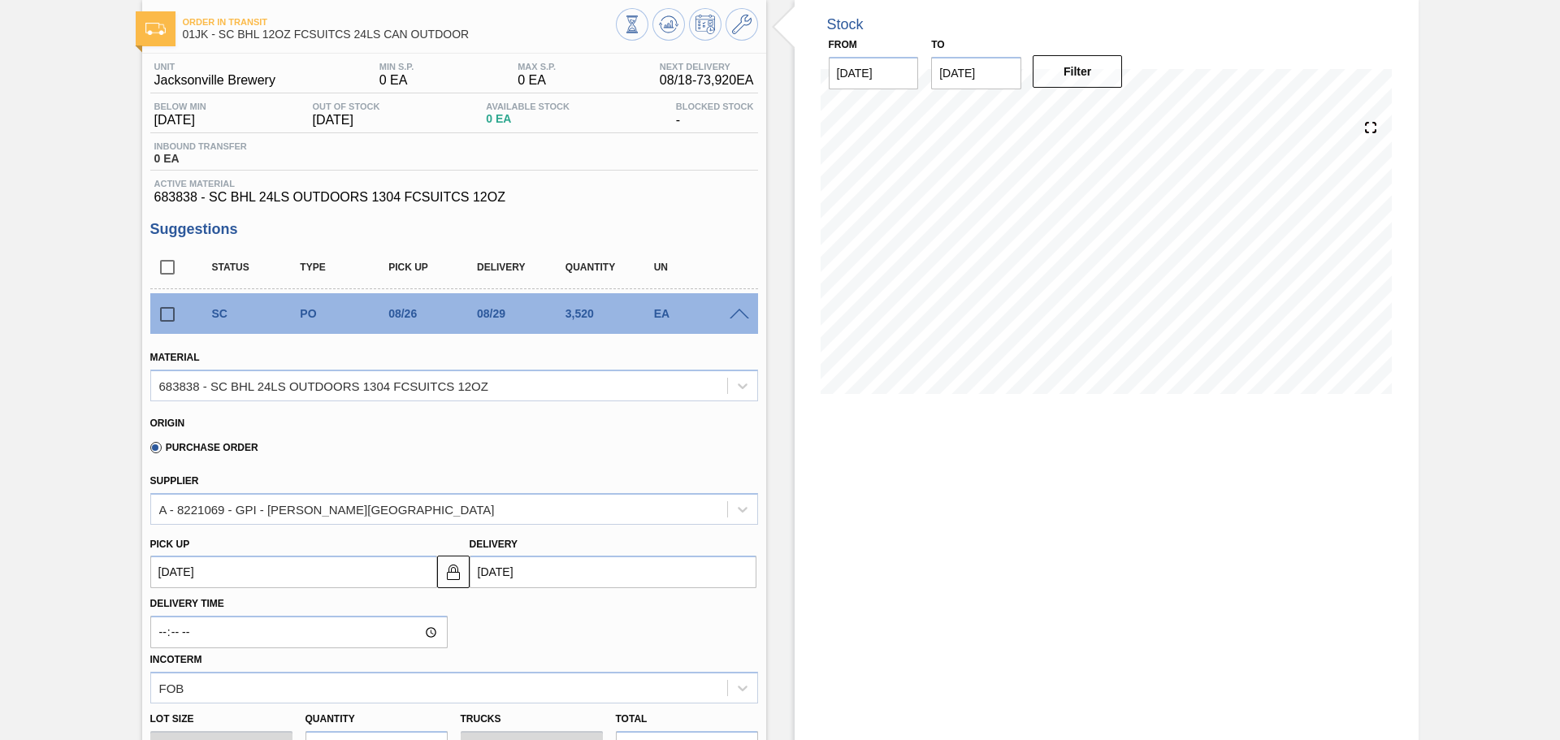
click at [734, 315] on span at bounding box center [739, 315] width 19 height 12
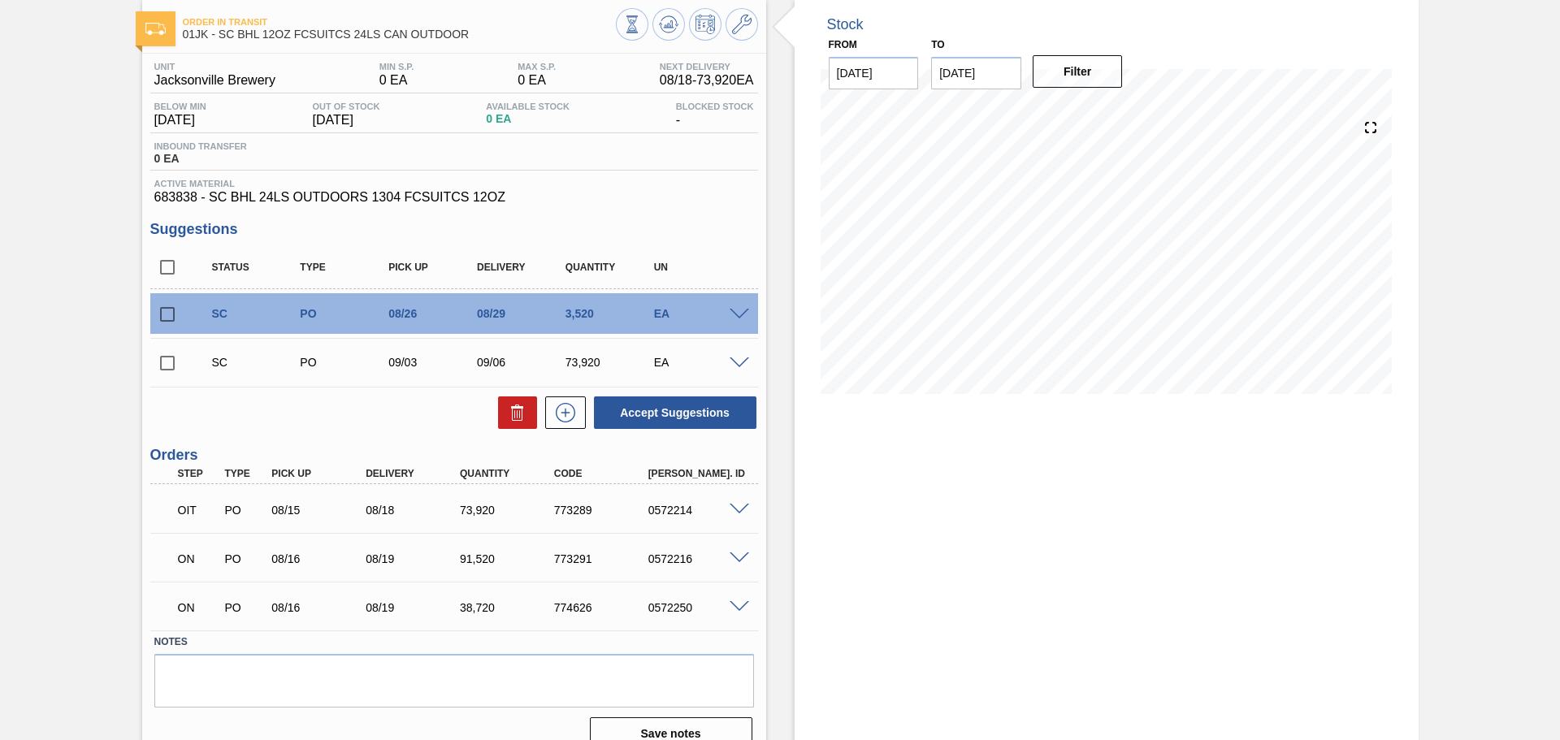
click at [744, 369] on div "SC PO 09/03 09/06 73,920 EA" at bounding box center [454, 362] width 608 height 41
click at [742, 359] on span at bounding box center [739, 363] width 19 height 12
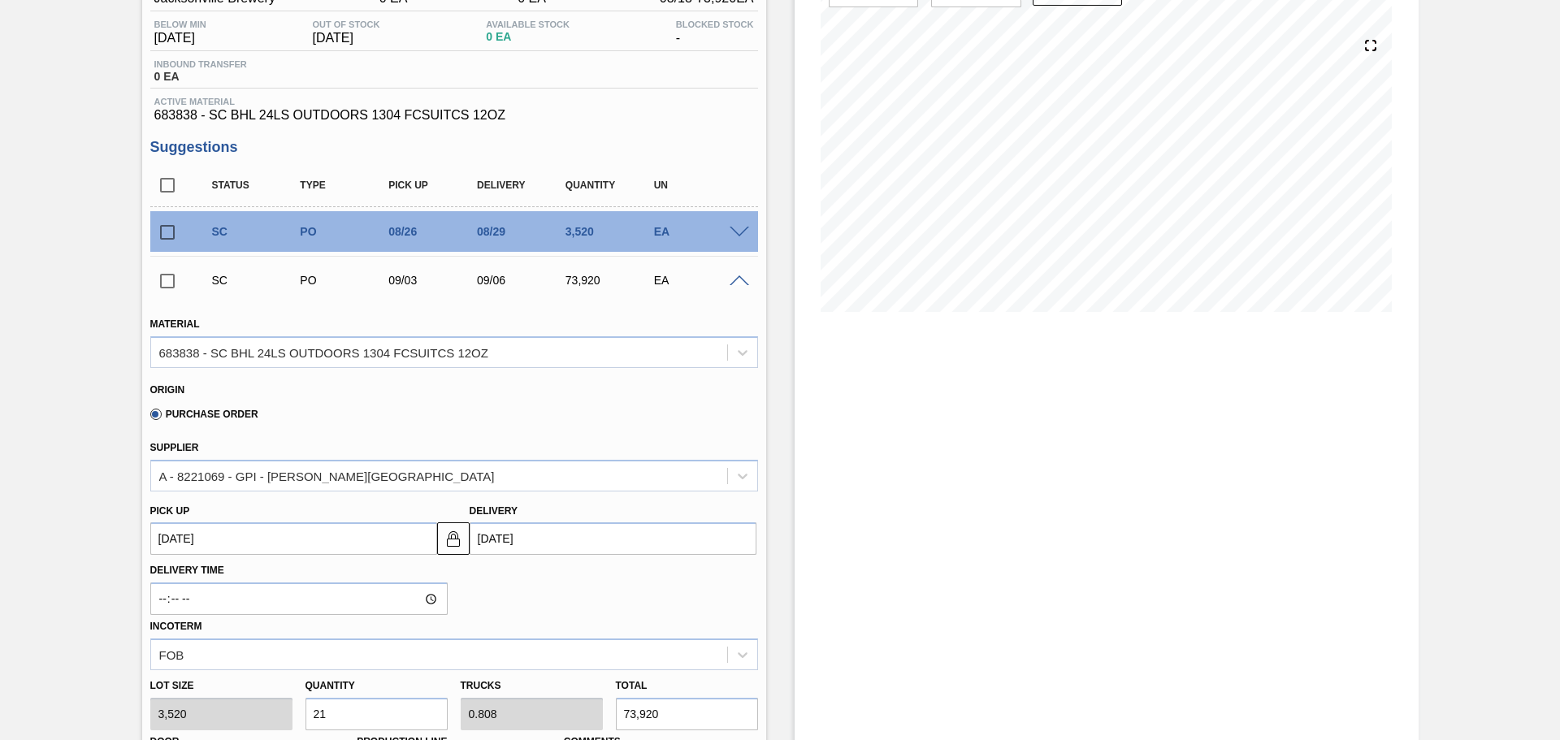
scroll to position [0, 0]
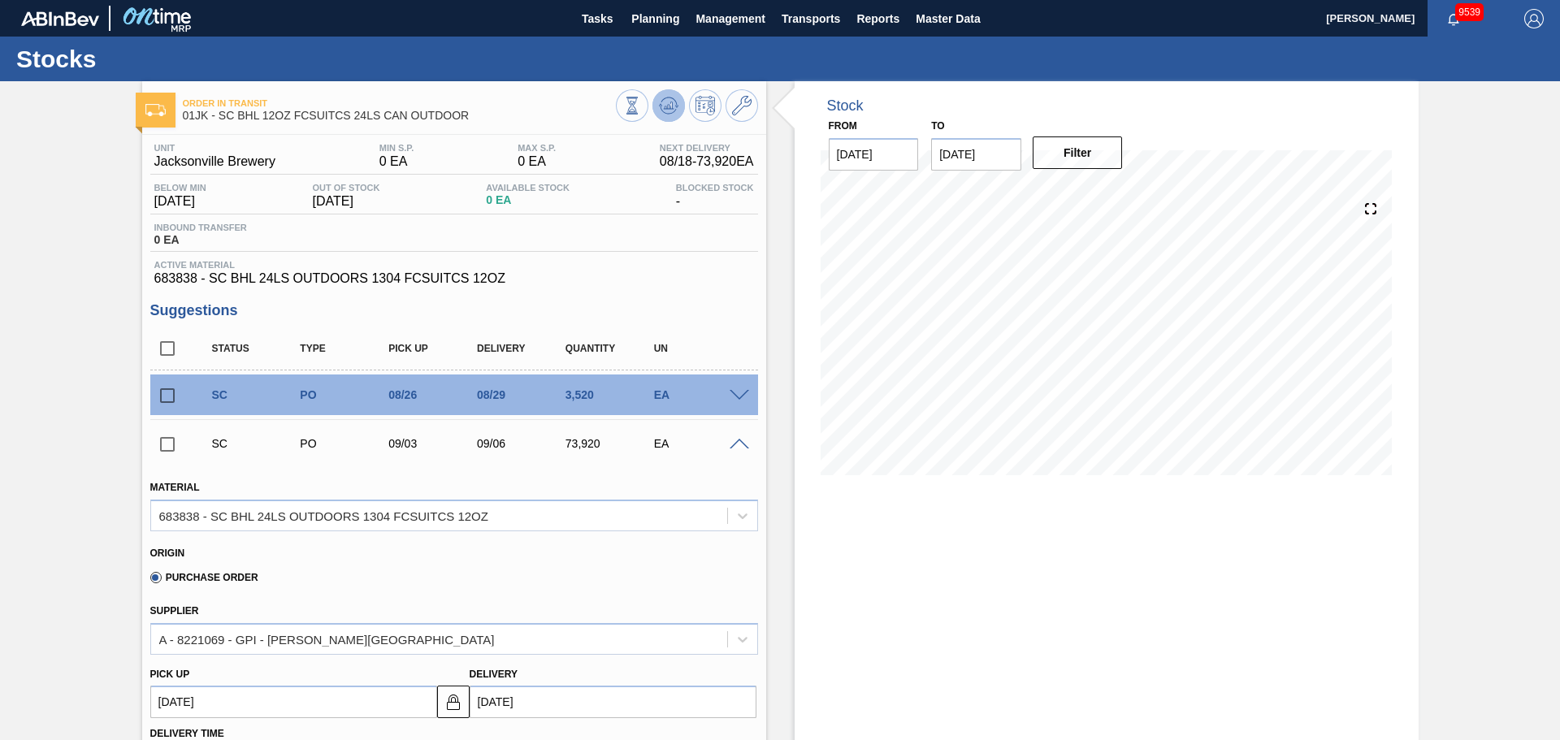
click at [674, 94] on button at bounding box center [668, 105] width 32 height 32
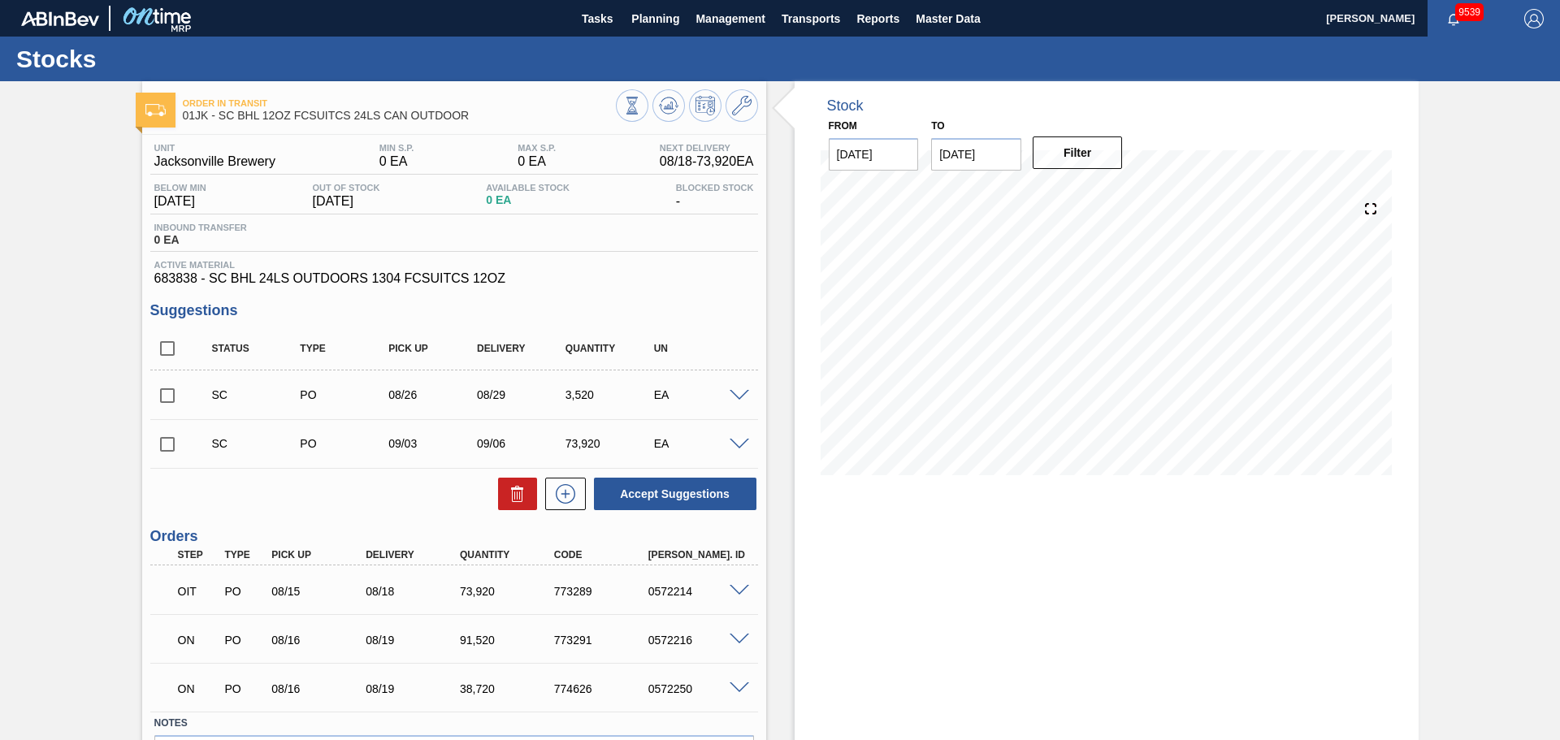
click at [745, 401] on span at bounding box center [739, 396] width 19 height 12
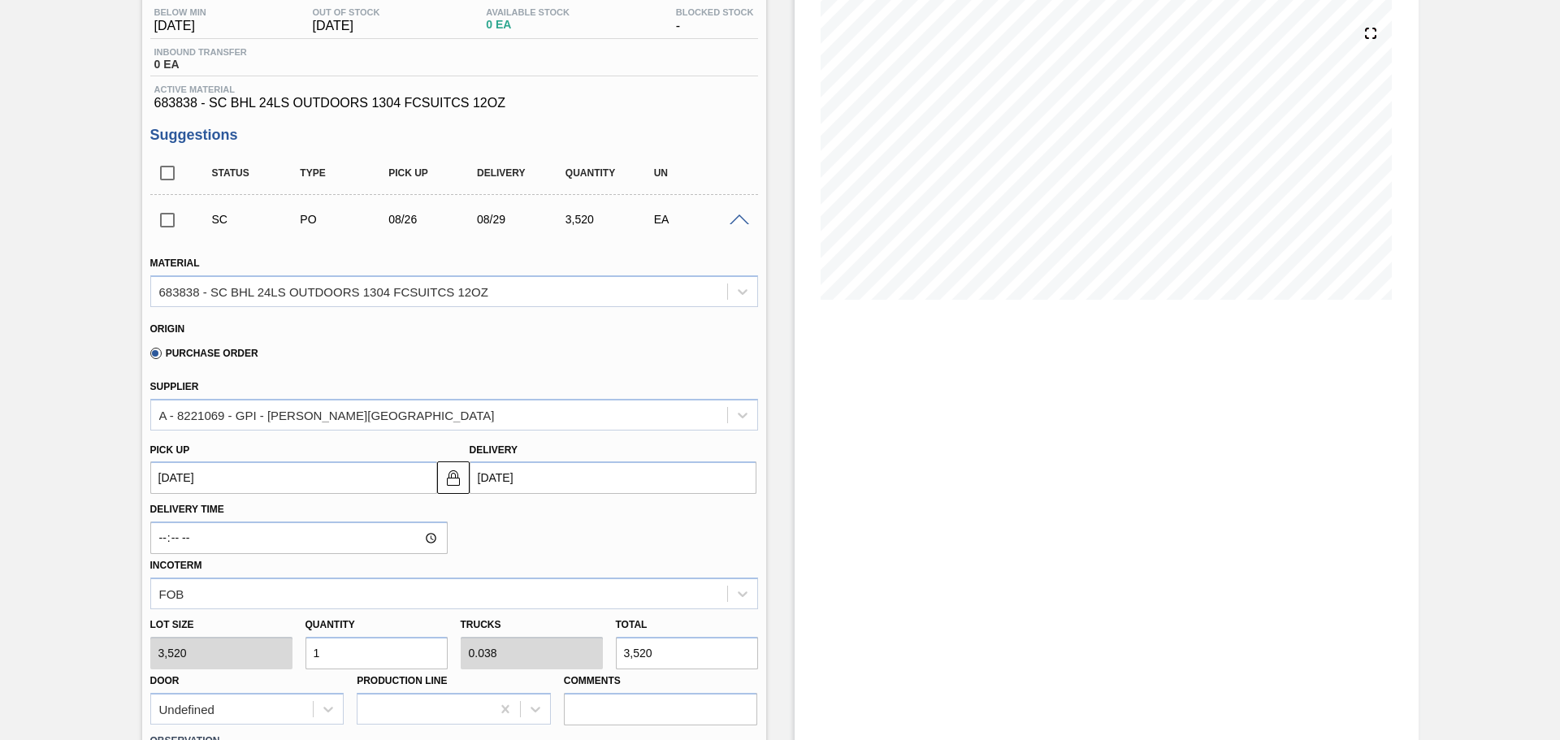
scroll to position [325, 0]
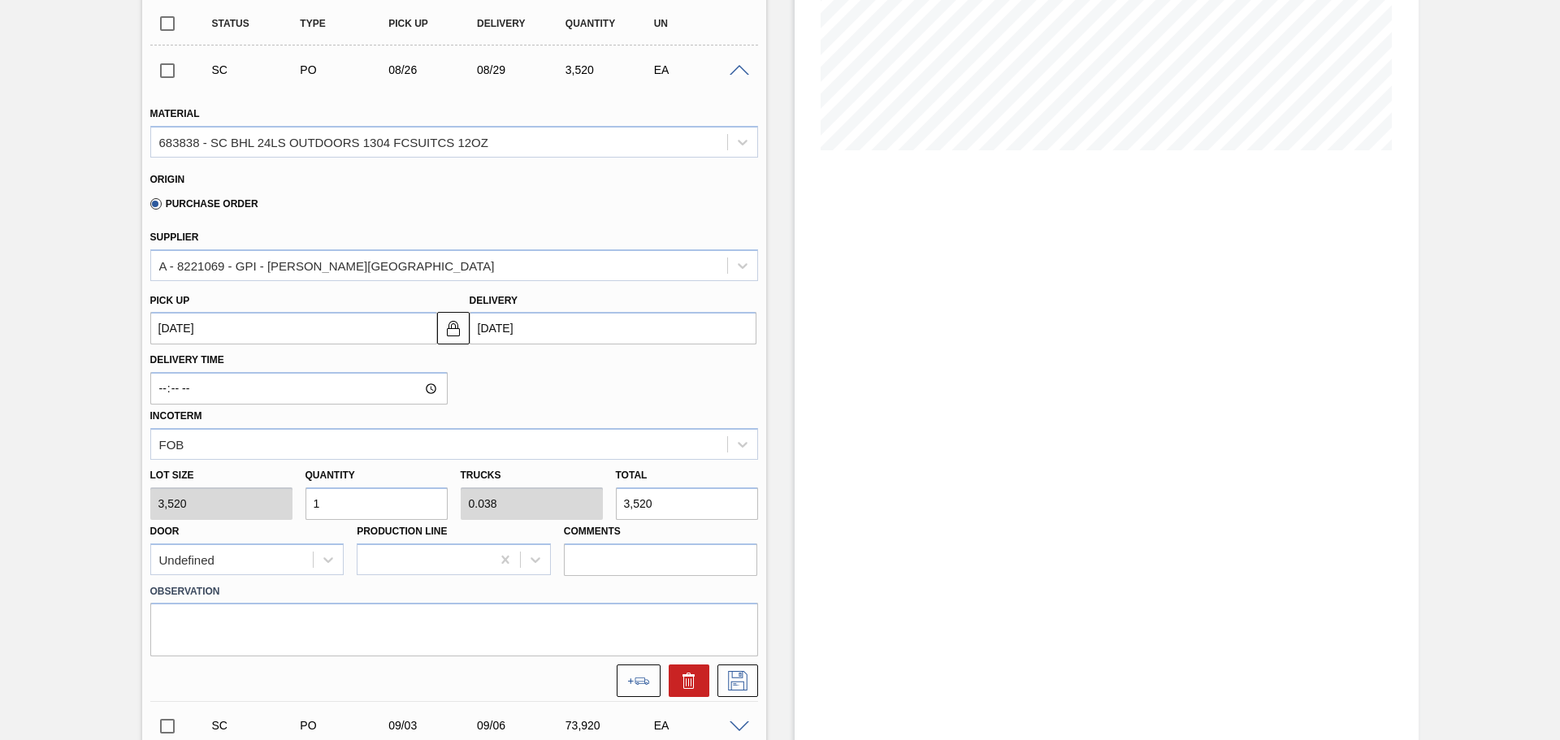
click at [432, 491] on input "1" at bounding box center [376, 503] width 142 height 32
click at [430, 496] on input "1" at bounding box center [376, 503] width 142 height 32
drag, startPoint x: 430, startPoint y: 496, endPoint x: 369, endPoint y: 499, distance: 61.0
click at [370, 500] on input "1" at bounding box center [376, 503] width 142 height 32
type input "6"
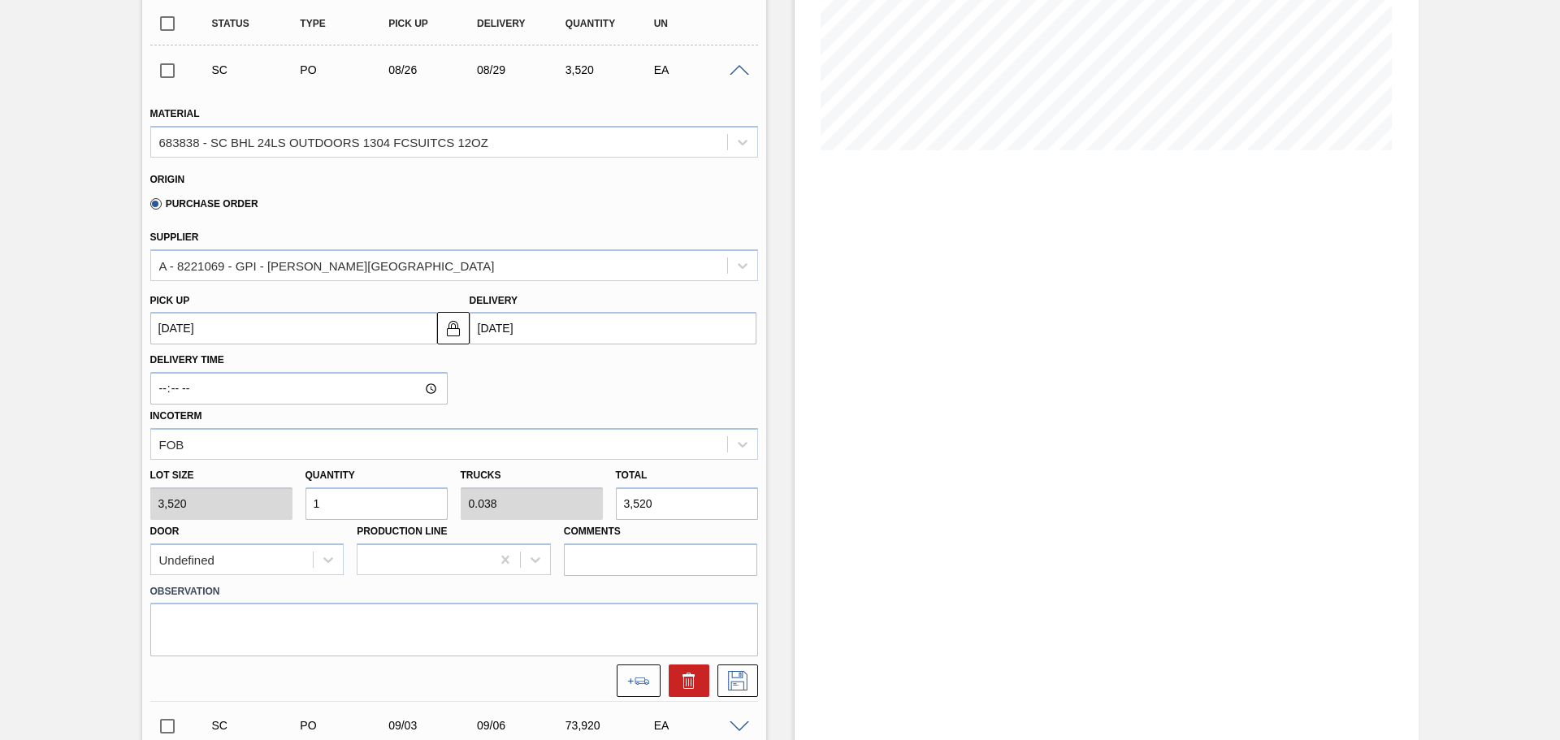
type input "0.231"
type input "21,120"
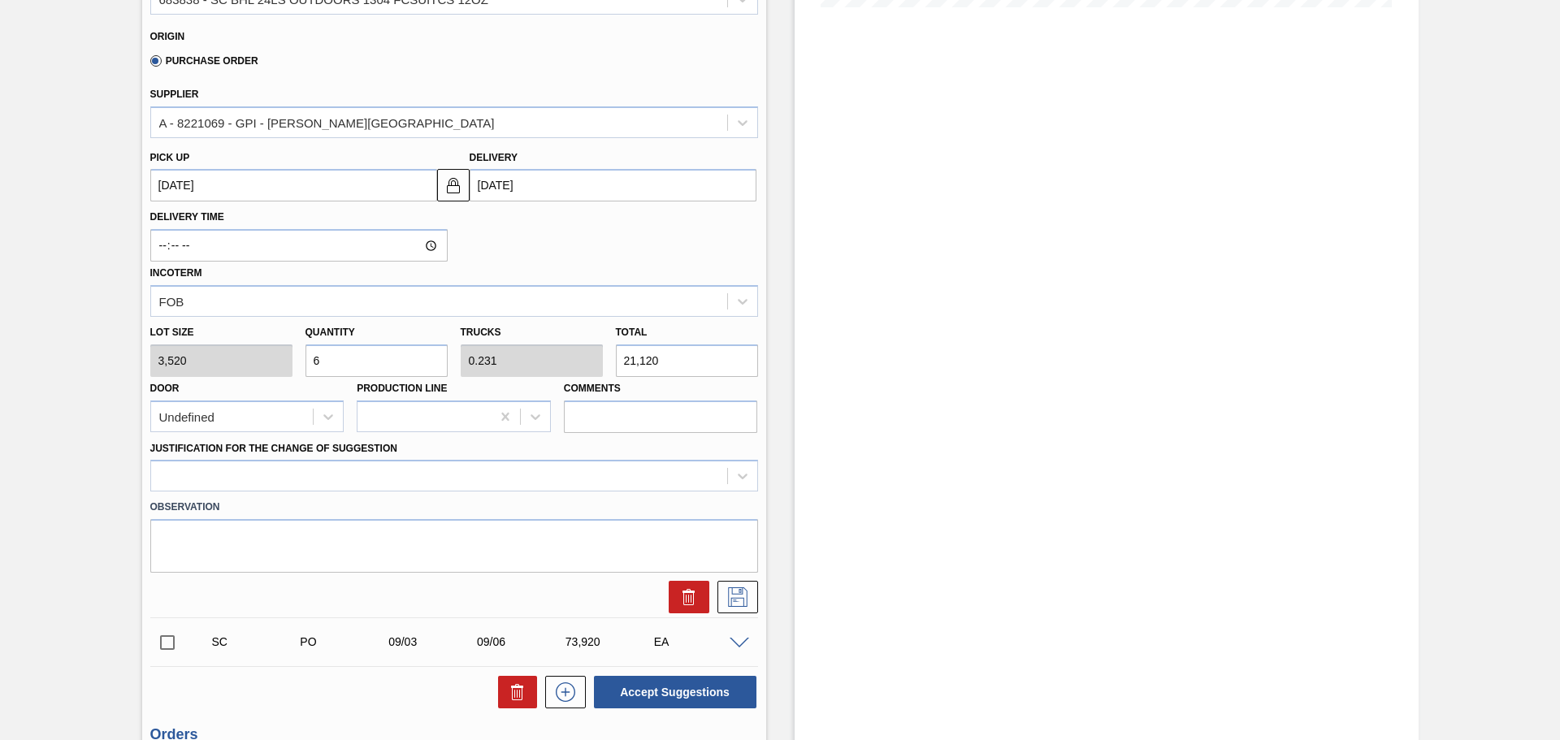
scroll to position [487, 0]
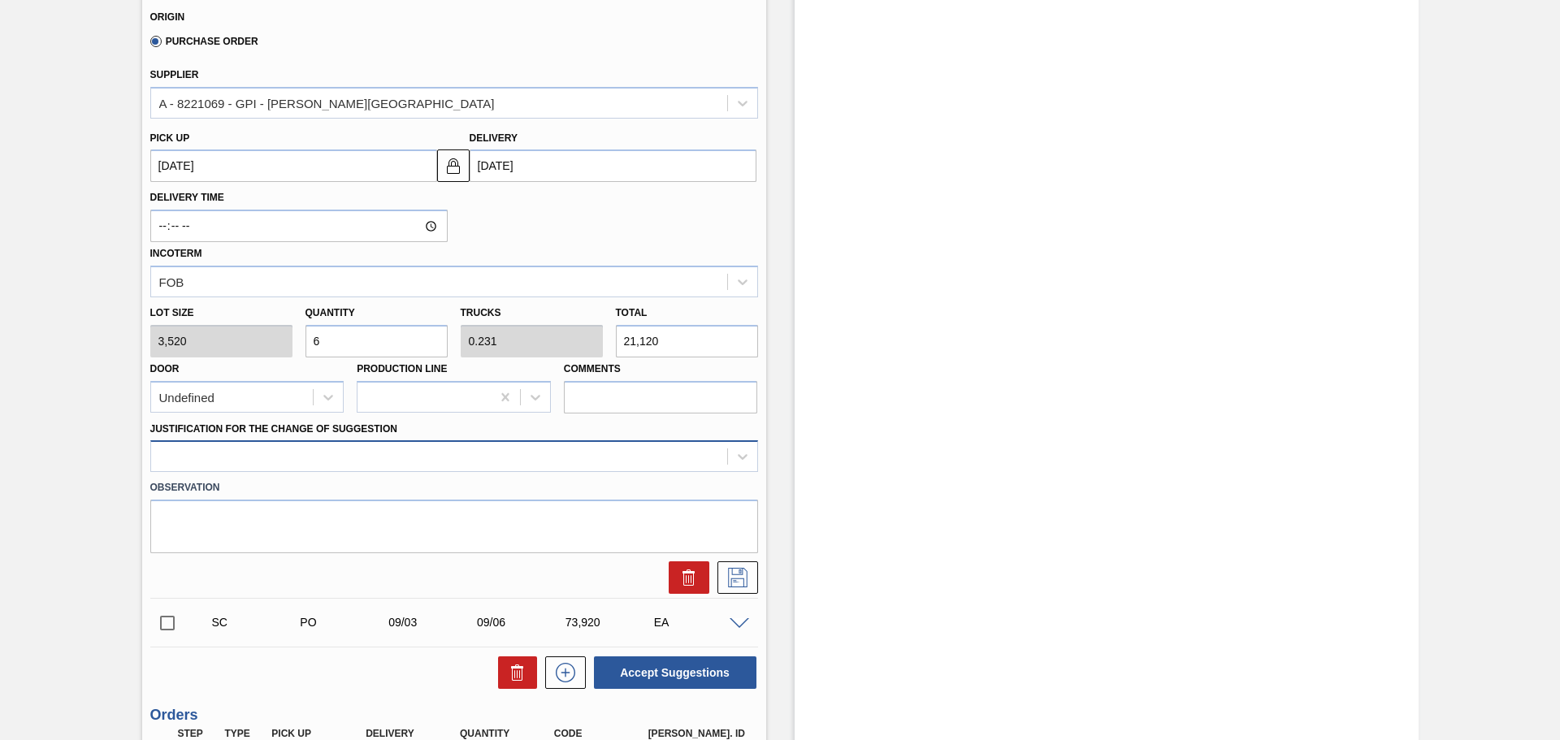
type input "6"
click at [712, 454] on div at bounding box center [439, 457] width 576 height 24
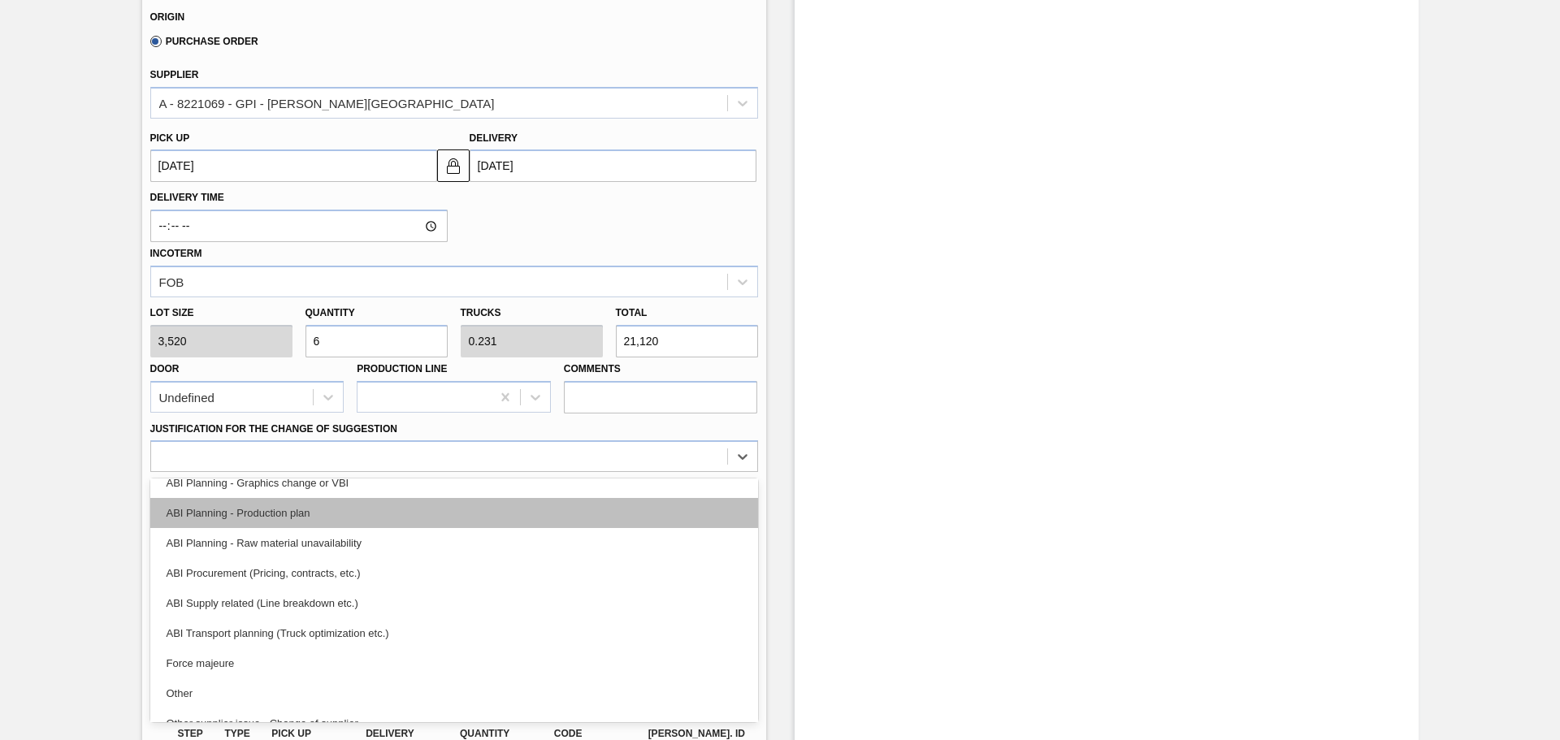
scroll to position [162, 0]
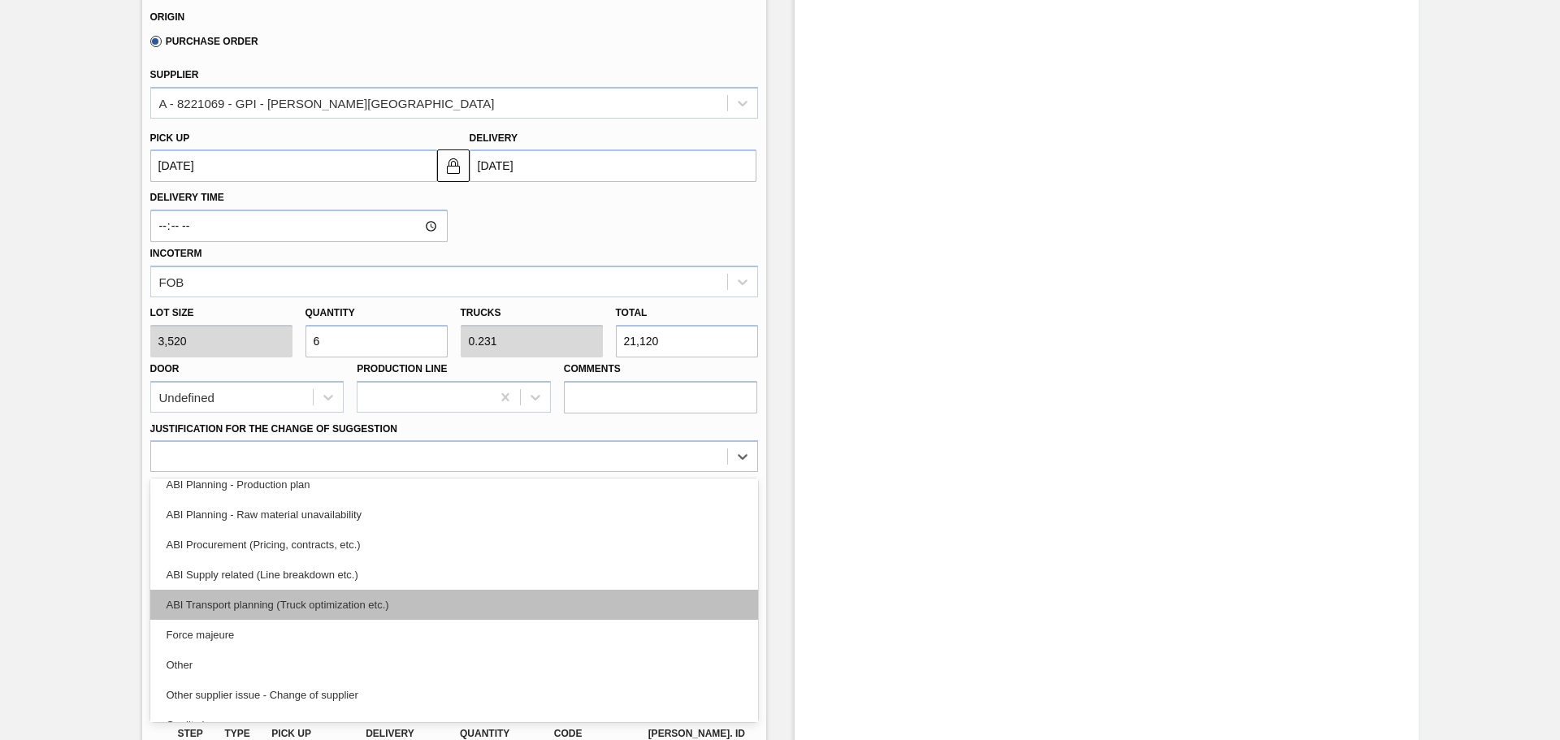
click at [295, 609] on div "ABI Transport planning (Truck optimization etc.)" at bounding box center [454, 605] width 608 height 30
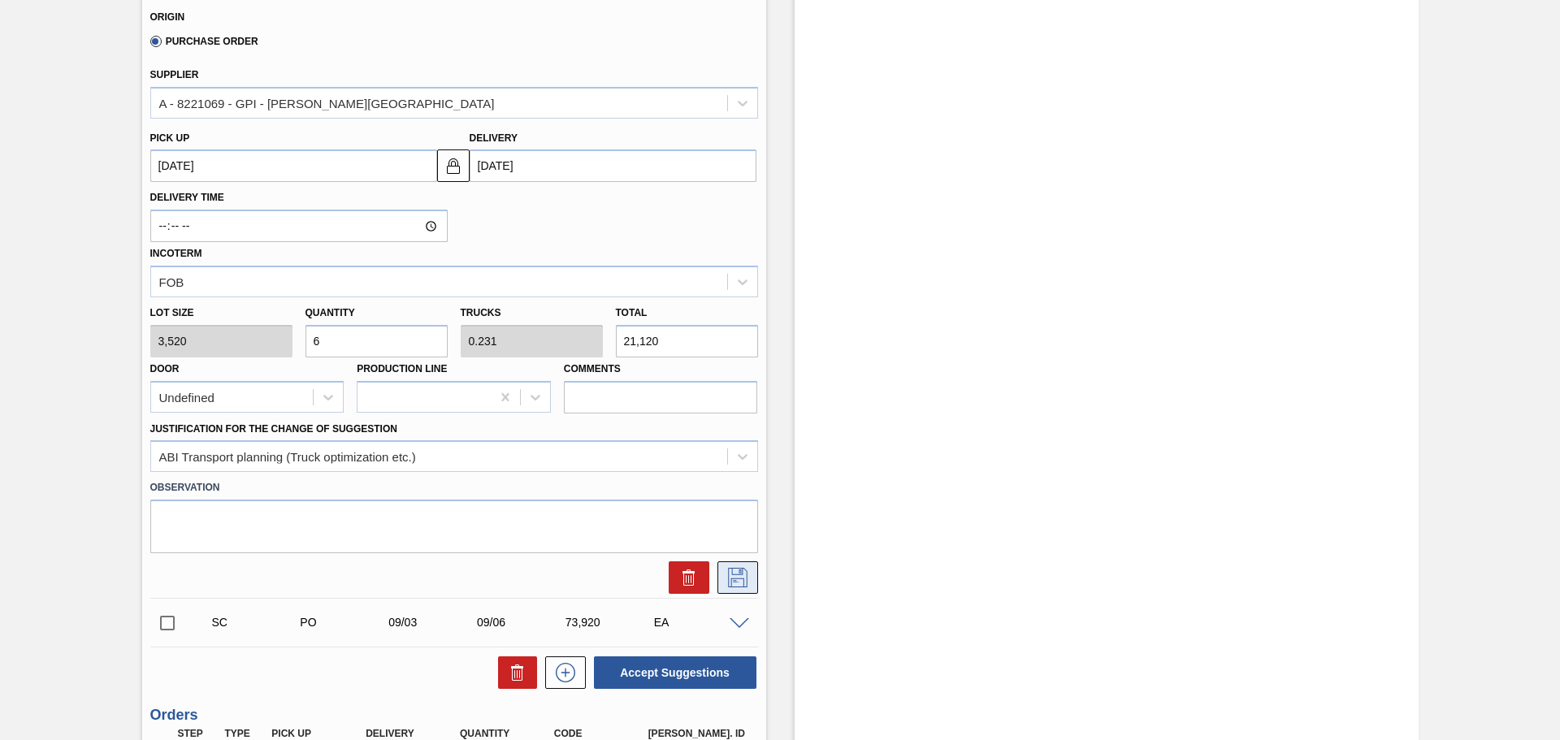
click at [738, 569] on icon at bounding box center [737, 577] width 19 height 19
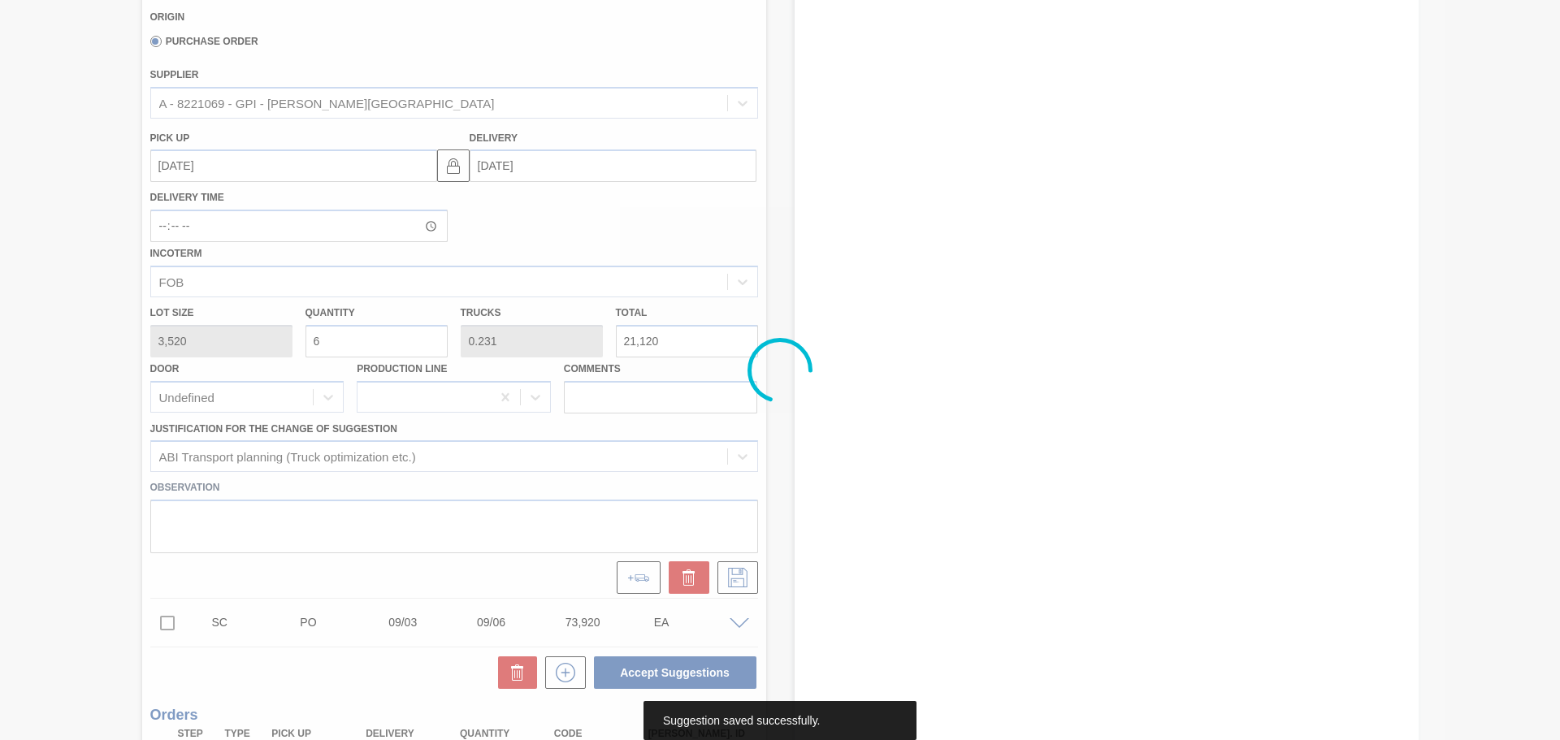
scroll to position [105, 0]
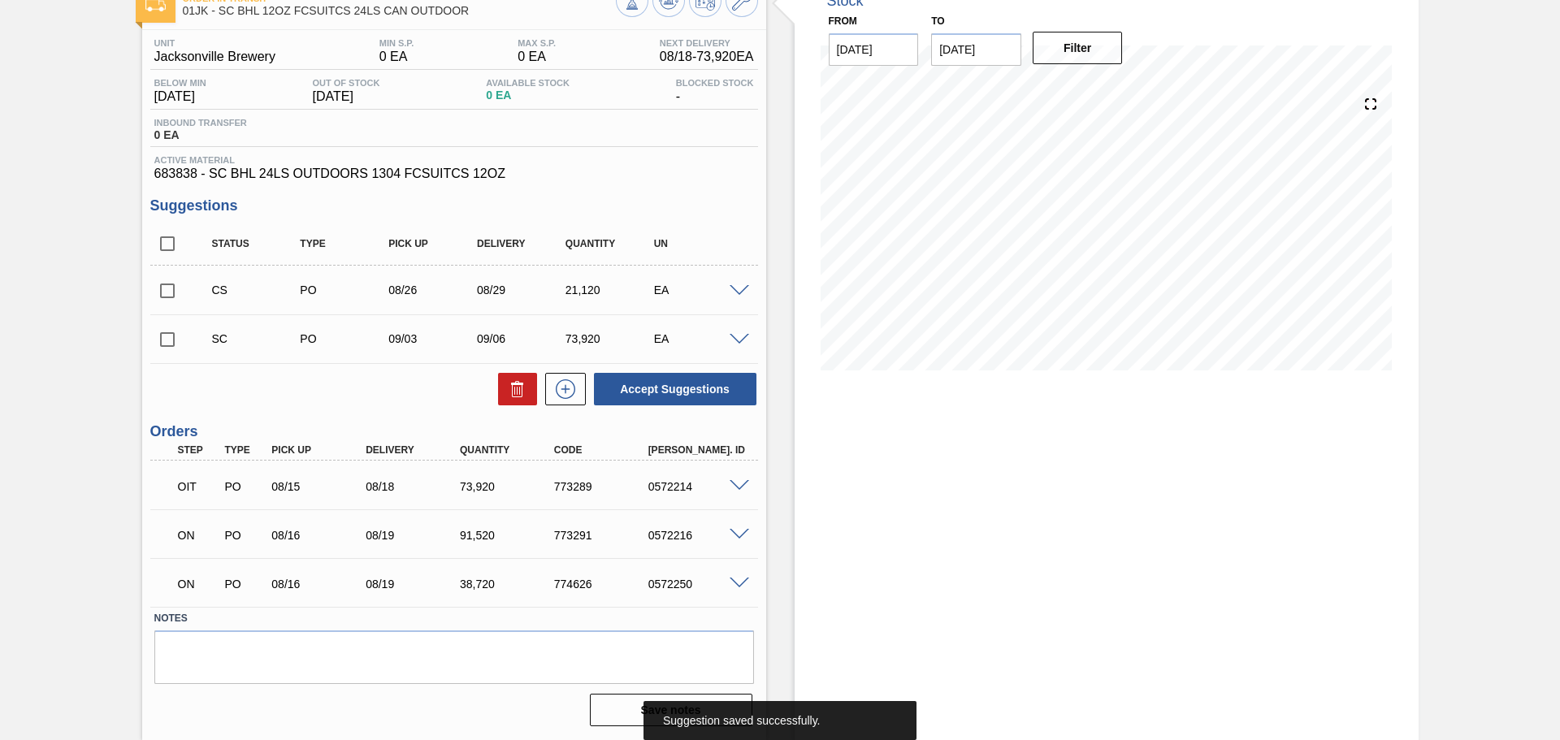
click at [754, 289] on div at bounding box center [741, 290] width 32 height 12
click at [740, 292] on span at bounding box center [739, 291] width 19 height 12
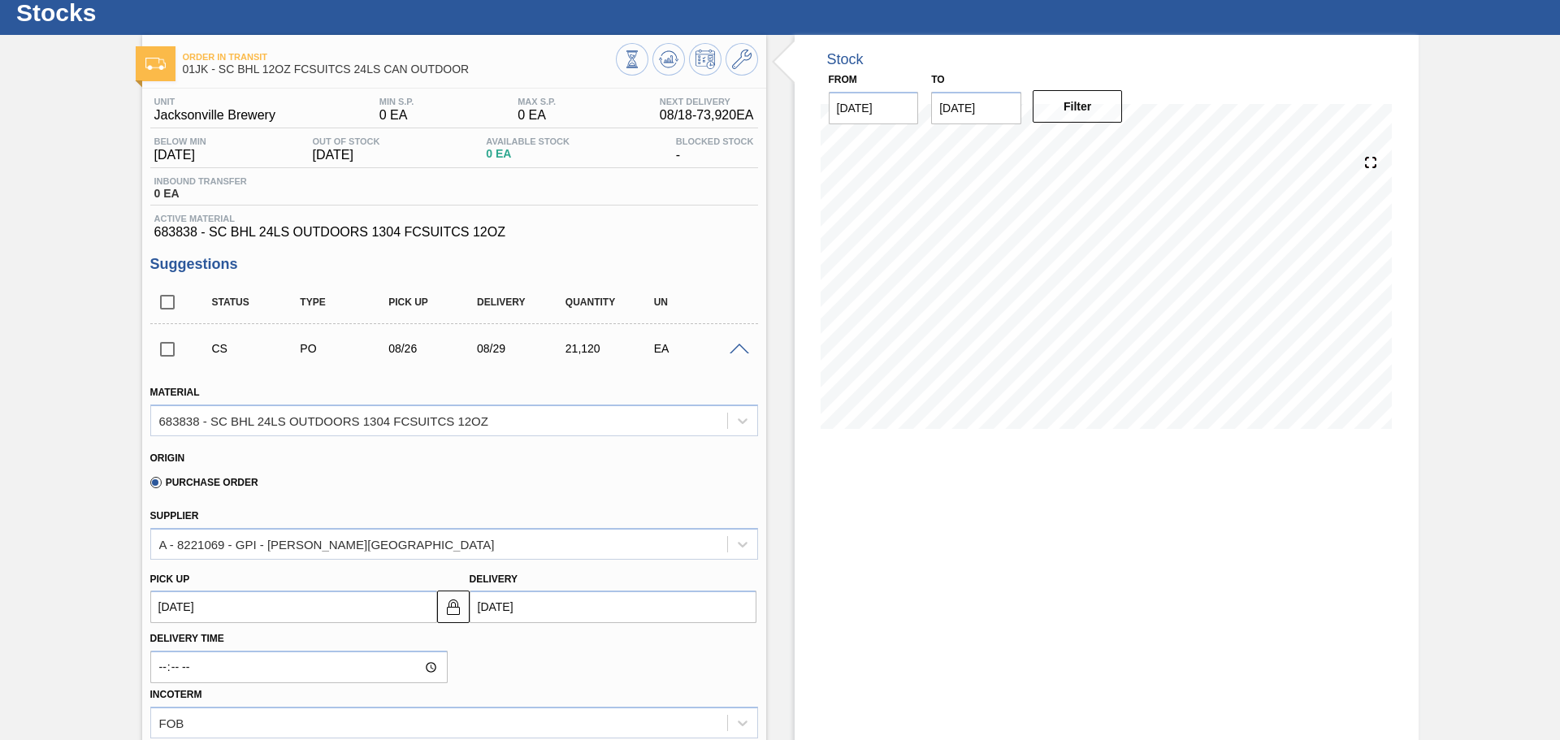
scroll to position [0, 0]
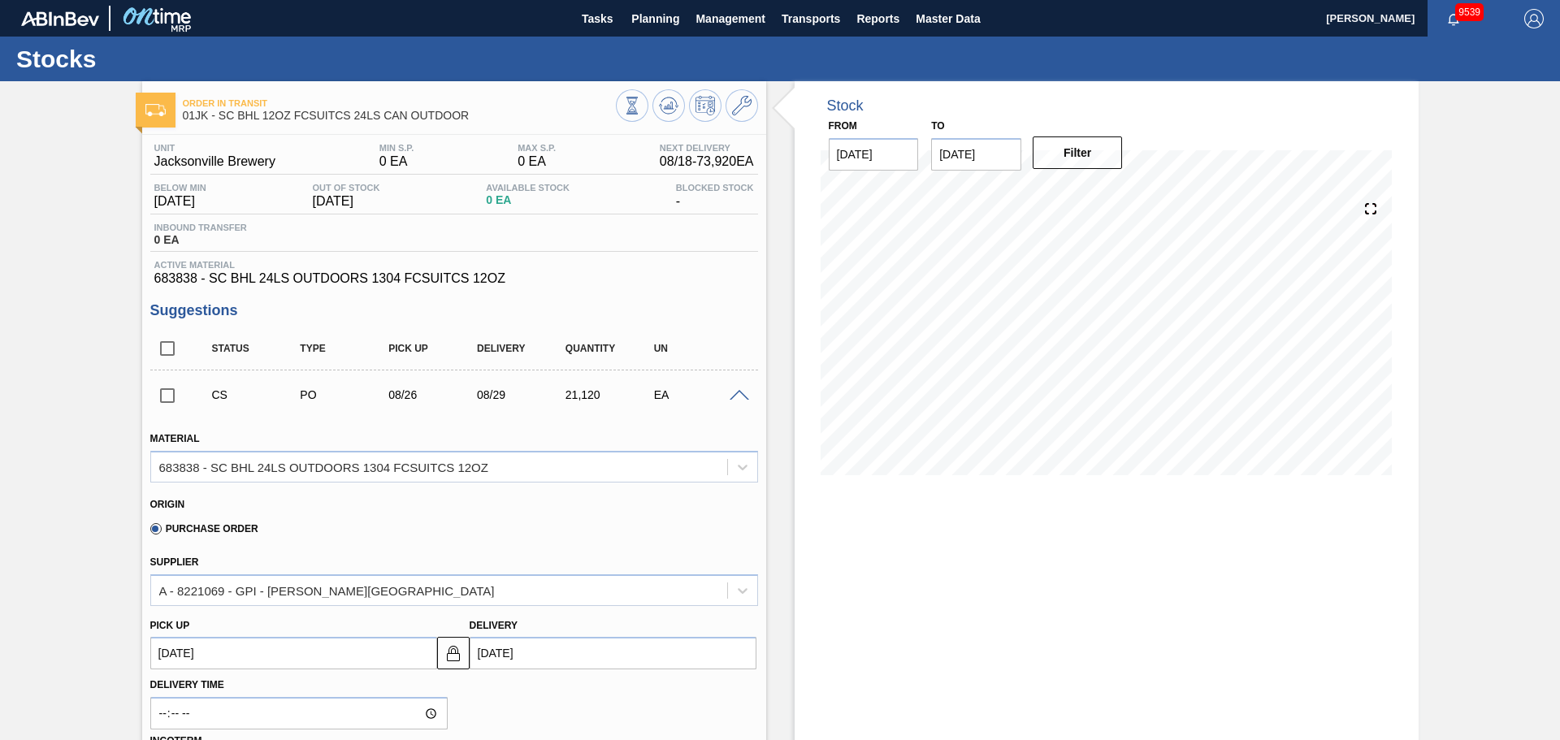
click at [730, 392] on span at bounding box center [739, 396] width 19 height 12
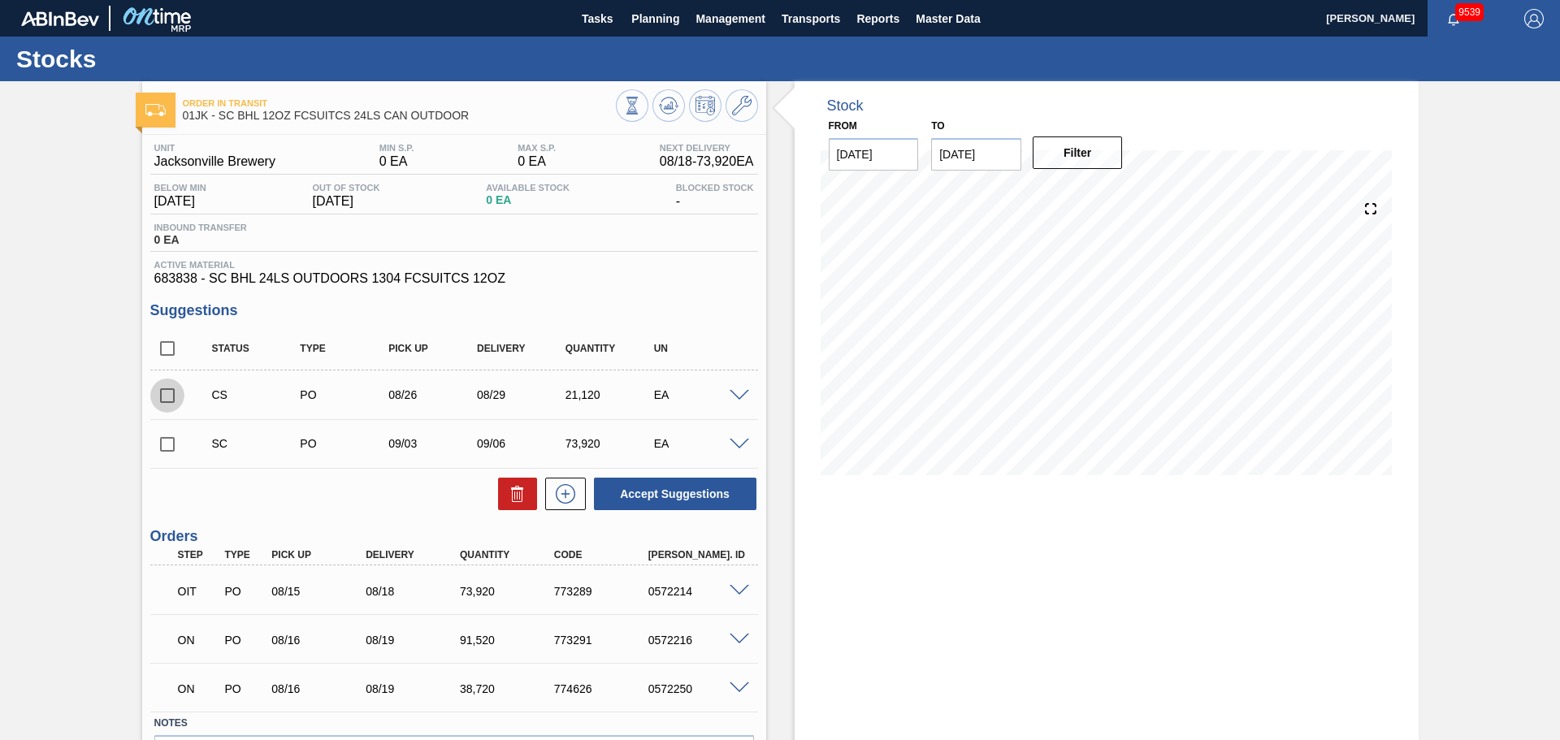
click at [168, 391] on input "checkbox" at bounding box center [167, 396] width 34 height 34
click at [670, 501] on button "Accept Suggestions" at bounding box center [675, 494] width 162 height 32
checkbox input "false"
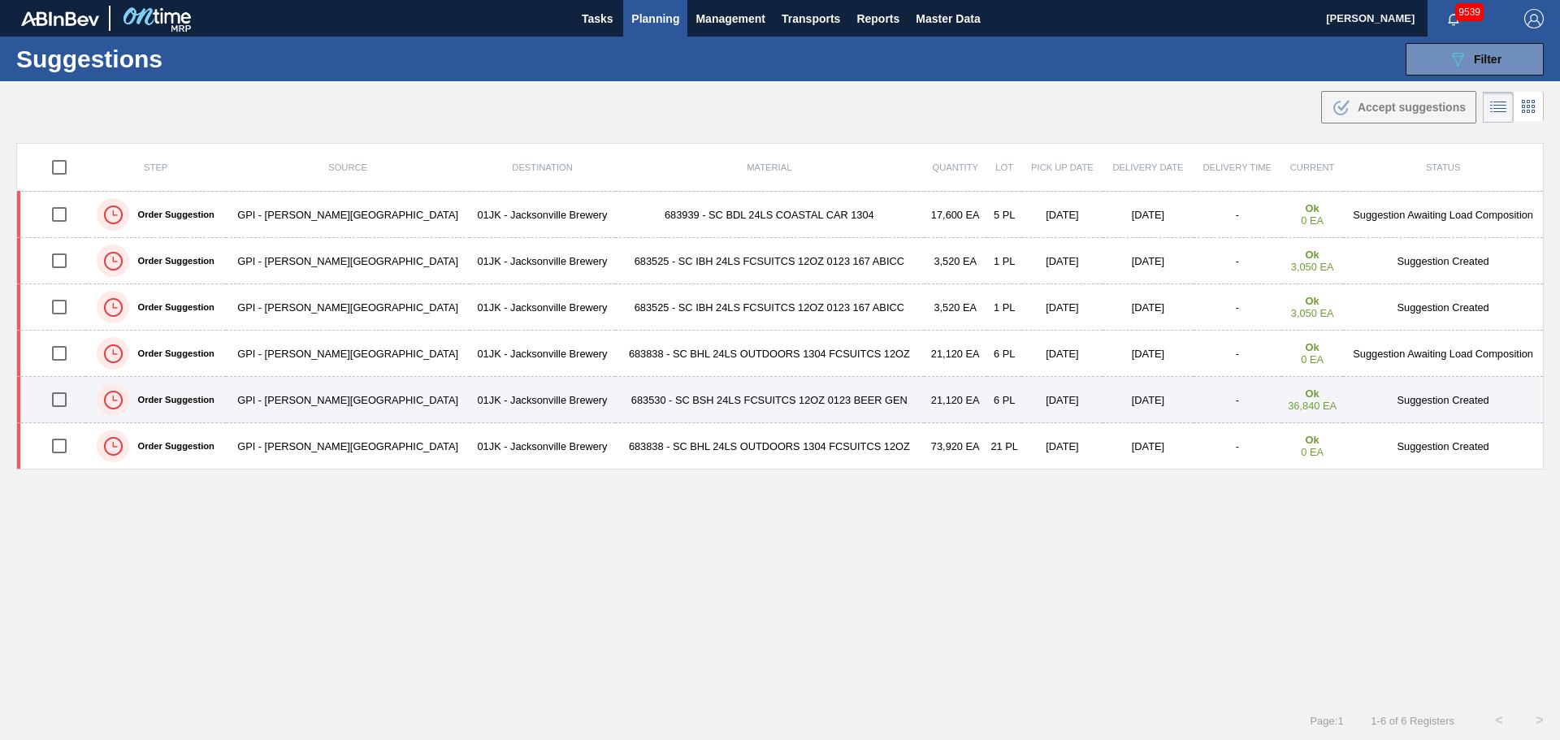
click at [615, 398] on td "683530 - SC BSH 24LS FCSUITCS 12OZ 0123 BEER GEN" at bounding box center [769, 400] width 309 height 46
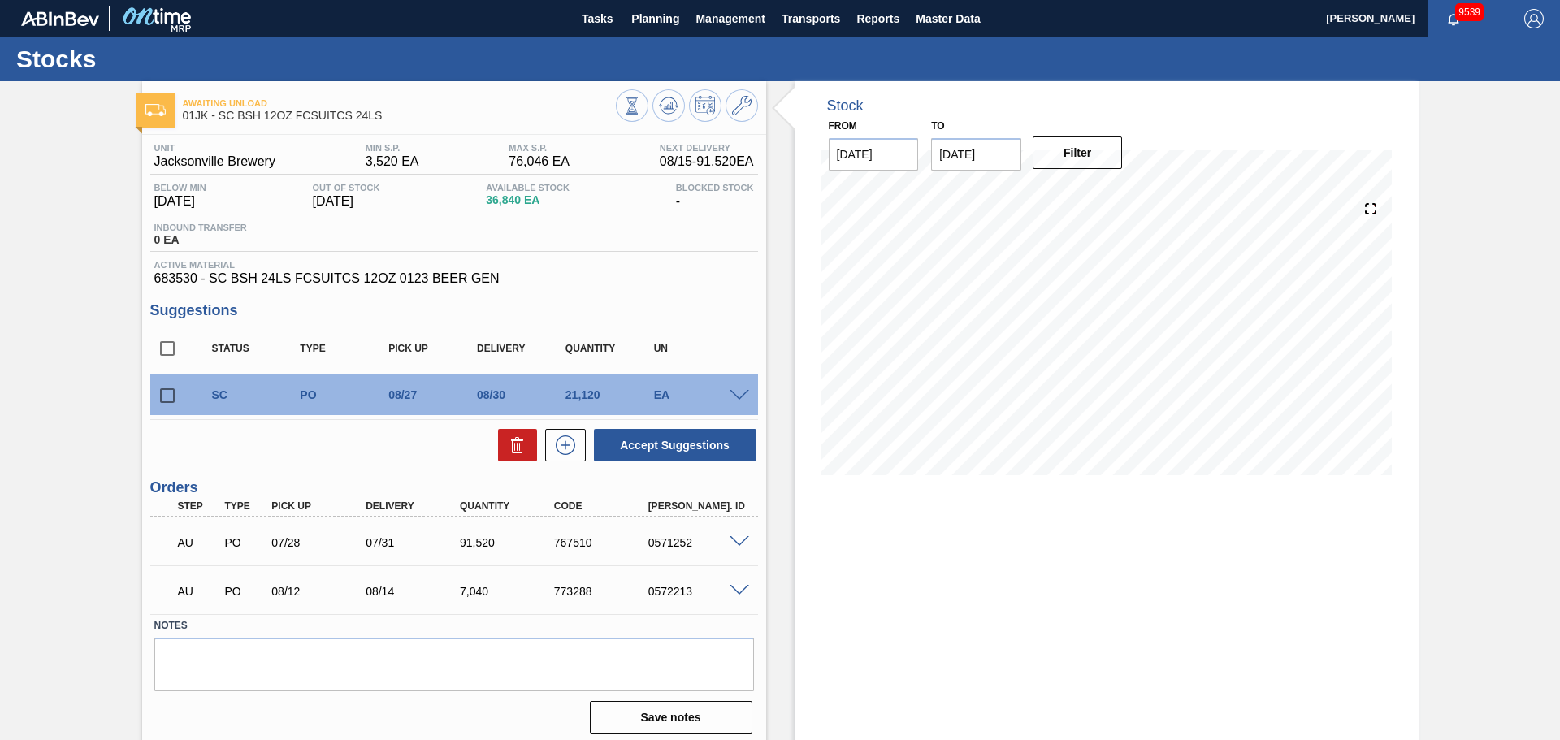
click at [732, 397] on span at bounding box center [739, 396] width 19 height 12
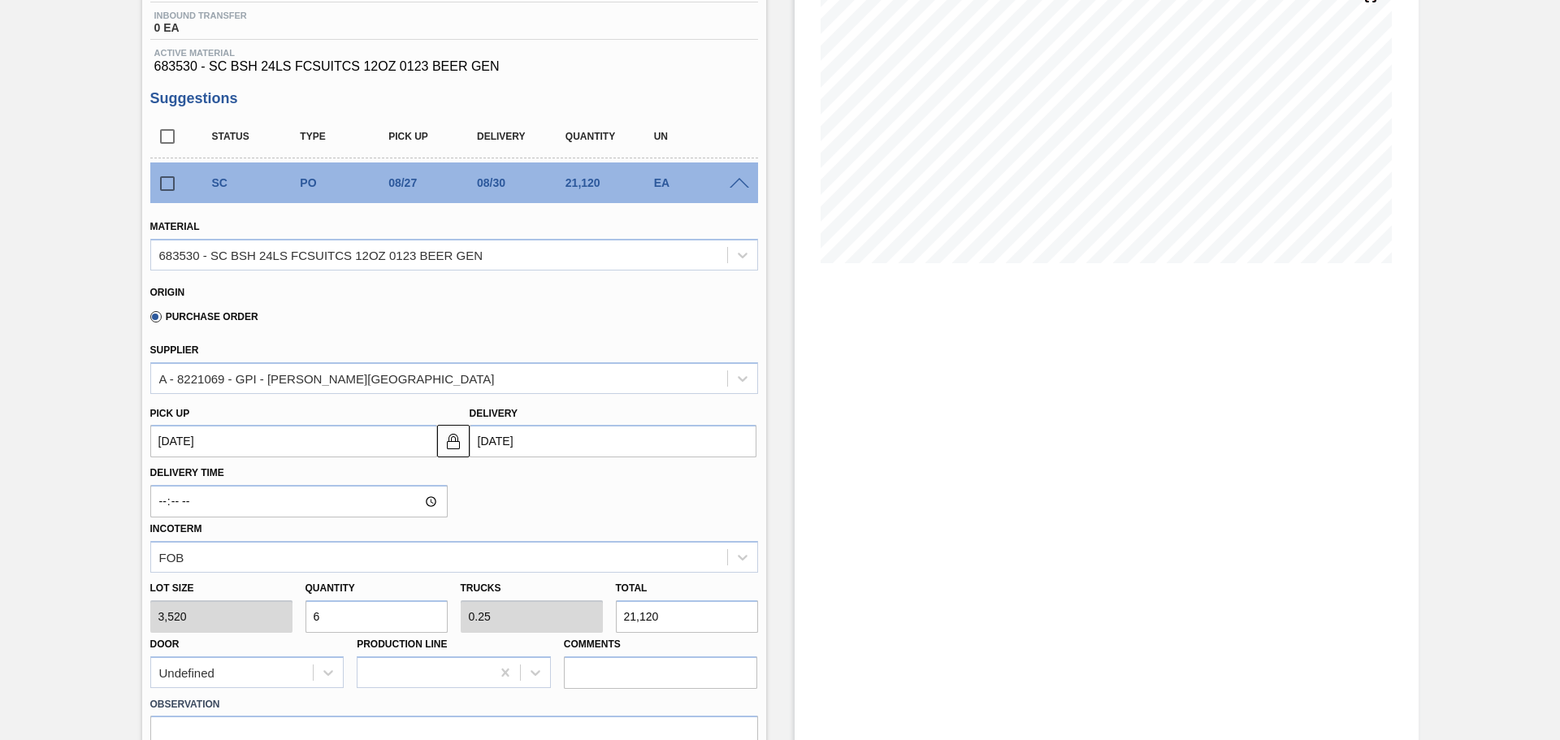
scroll to position [244, 0]
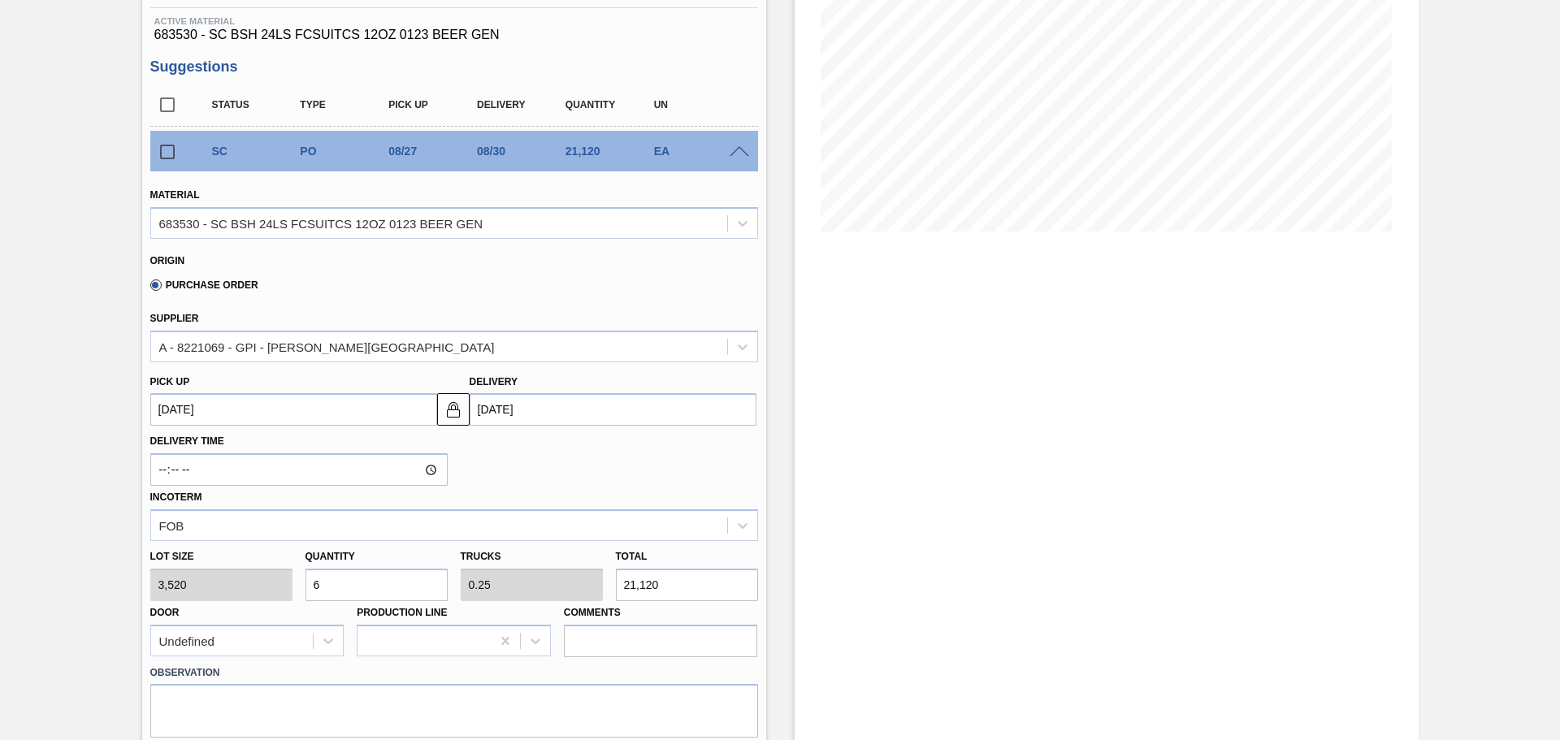
click at [401, 571] on input "6" at bounding box center [376, 585] width 142 height 32
type input "1"
type input "0.042"
type input "3,520"
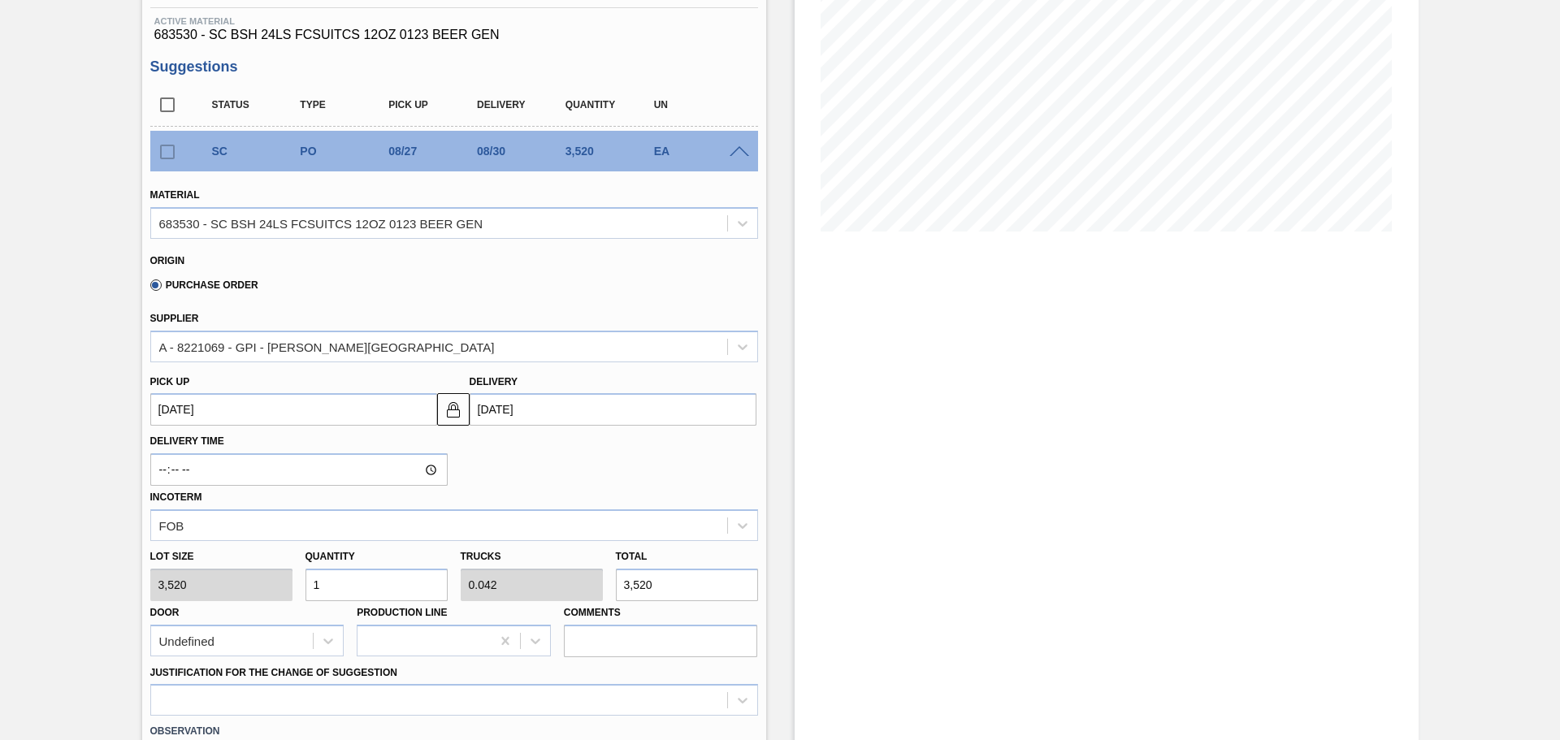
type input "12"
type input "0.5"
type input "42,240"
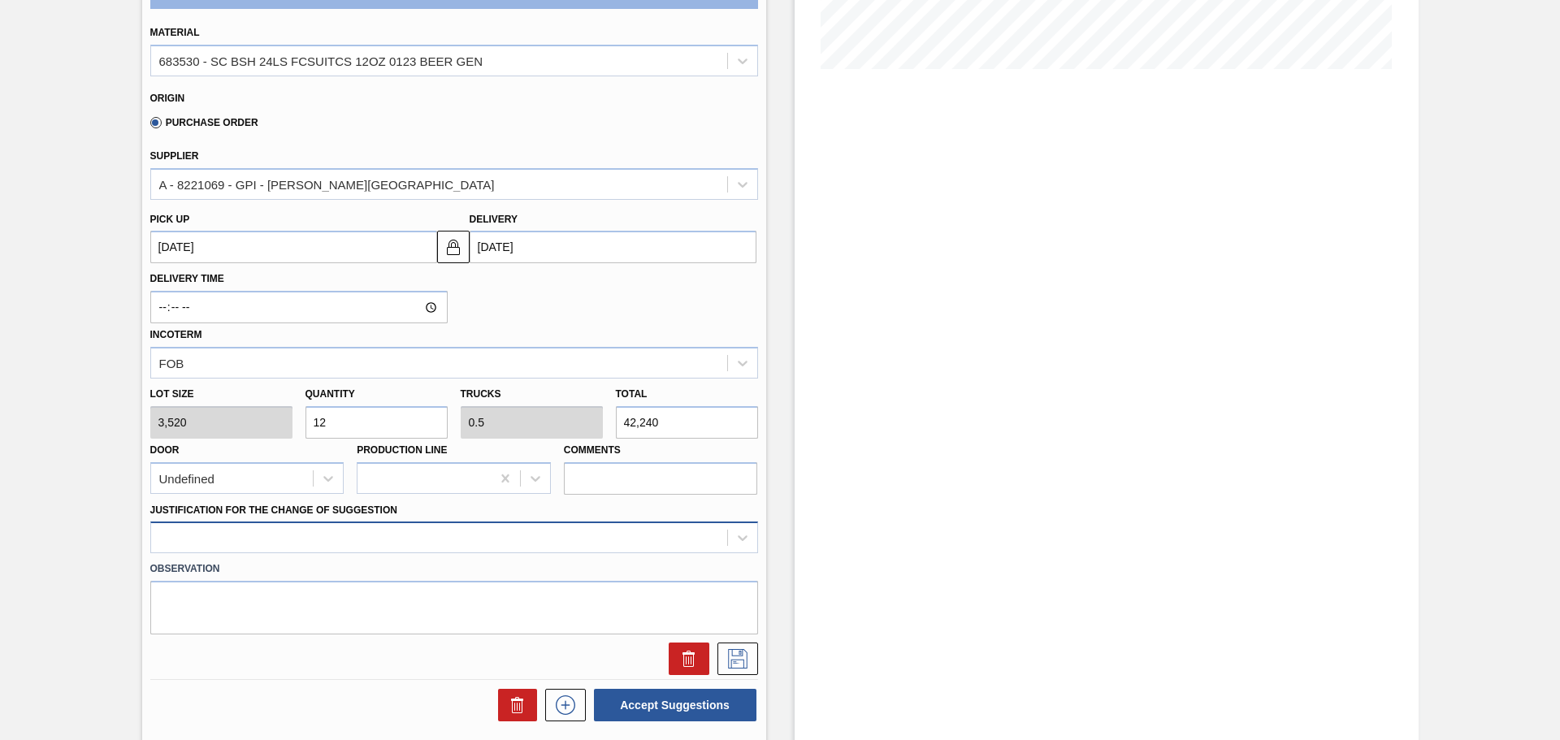
type input "12"
click at [596, 552] on div at bounding box center [454, 538] width 608 height 32
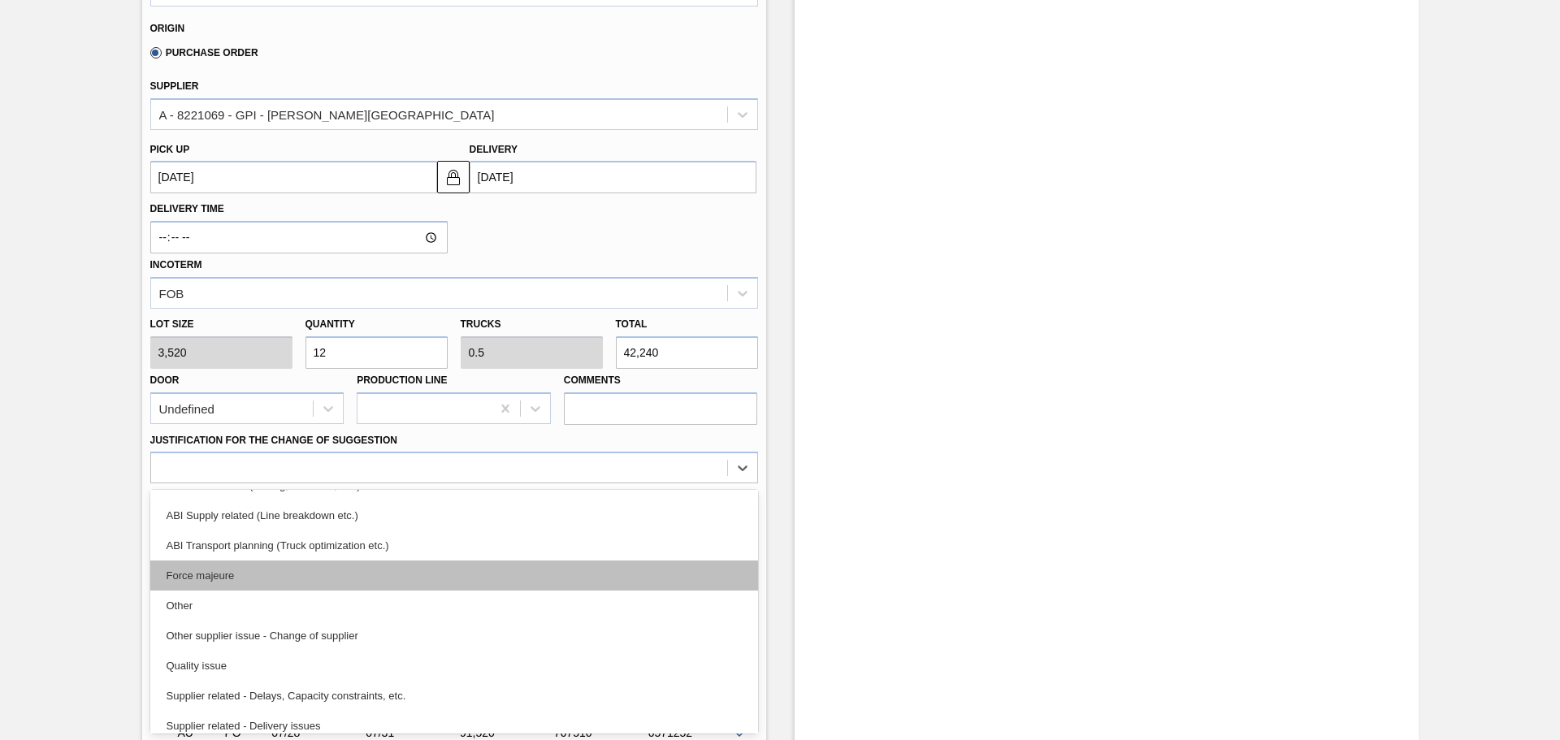
scroll to position [141, 0]
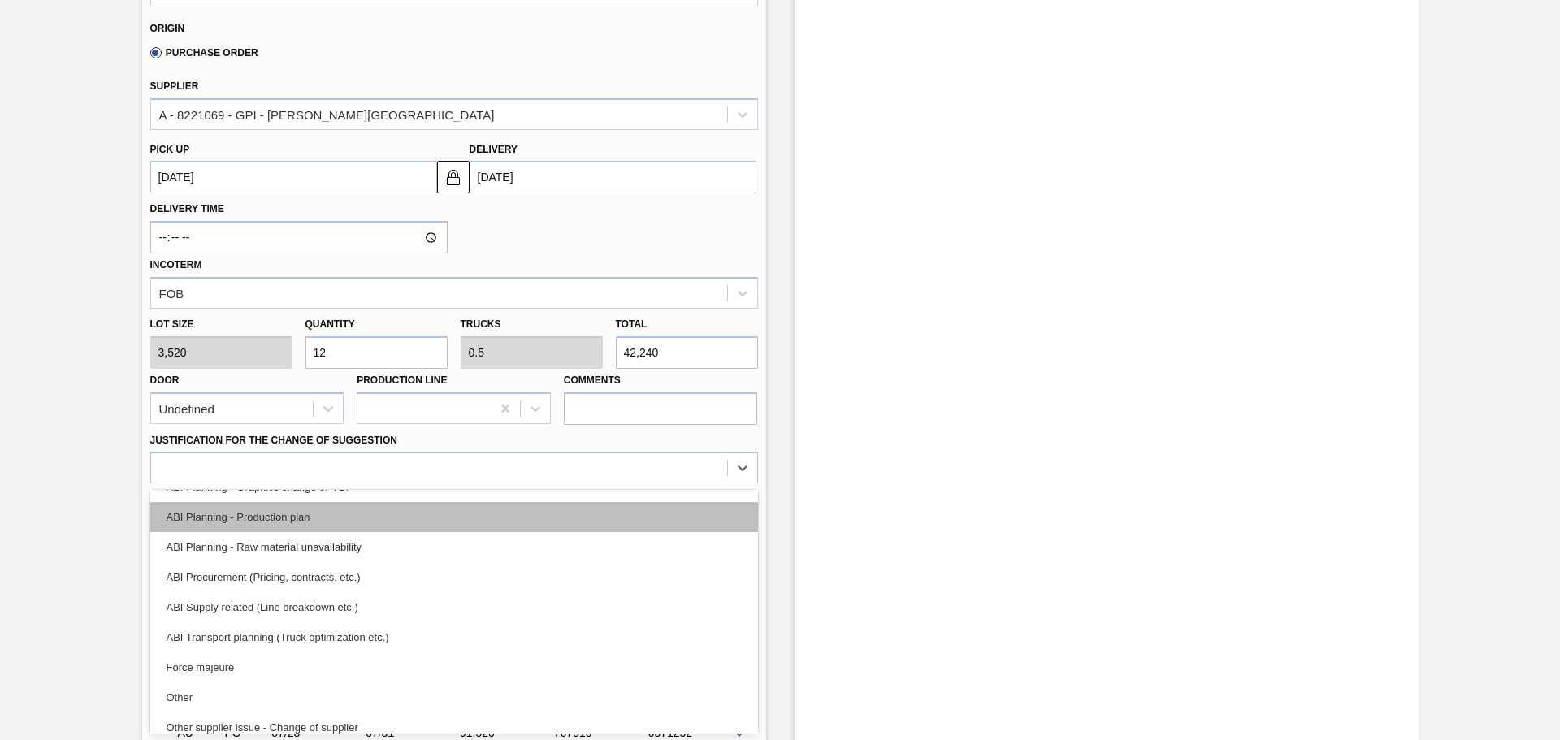
click at [337, 526] on div "ABI Planning - Production plan" at bounding box center [454, 517] width 608 height 30
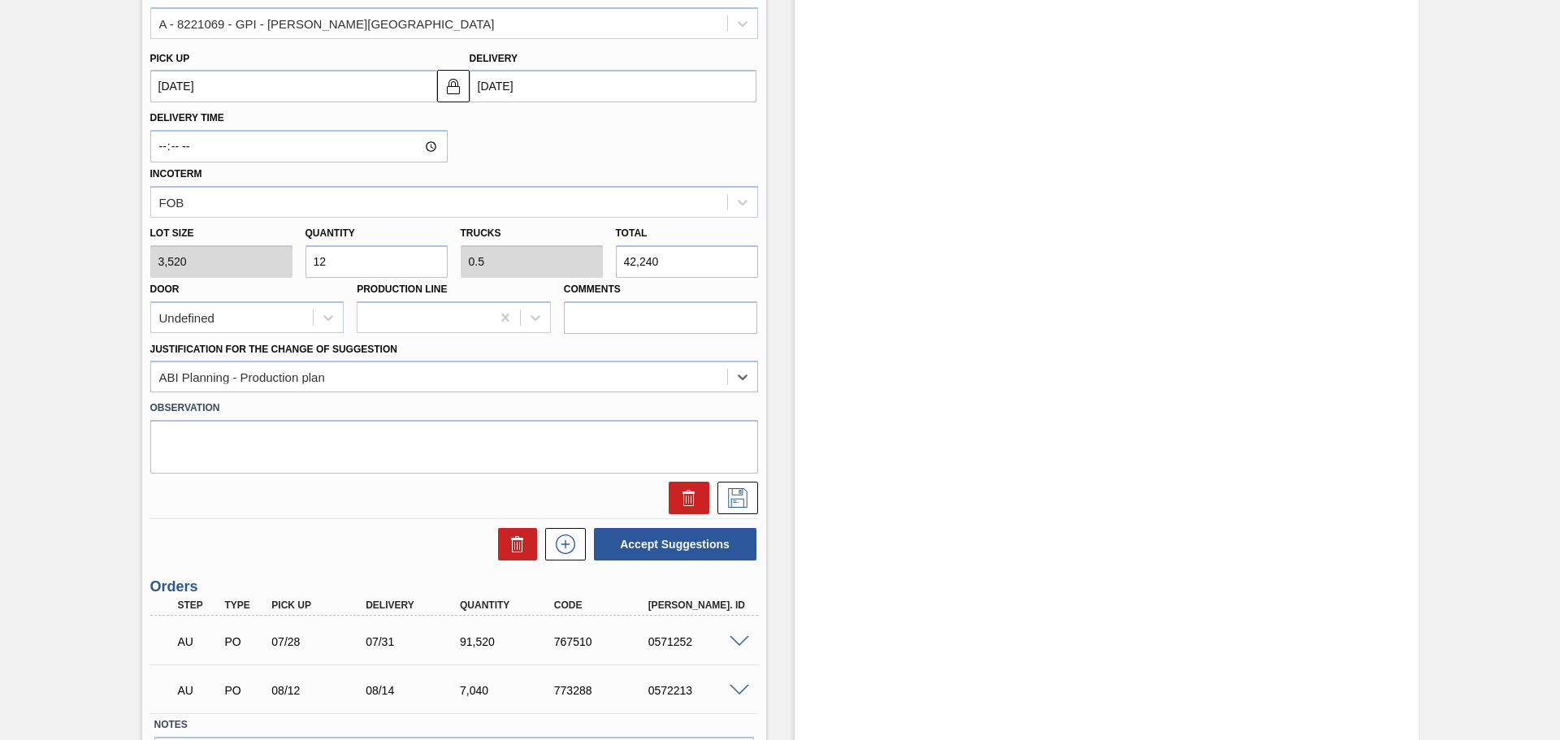
scroll to position [569, 0]
click at [737, 491] on icon at bounding box center [738, 496] width 26 height 19
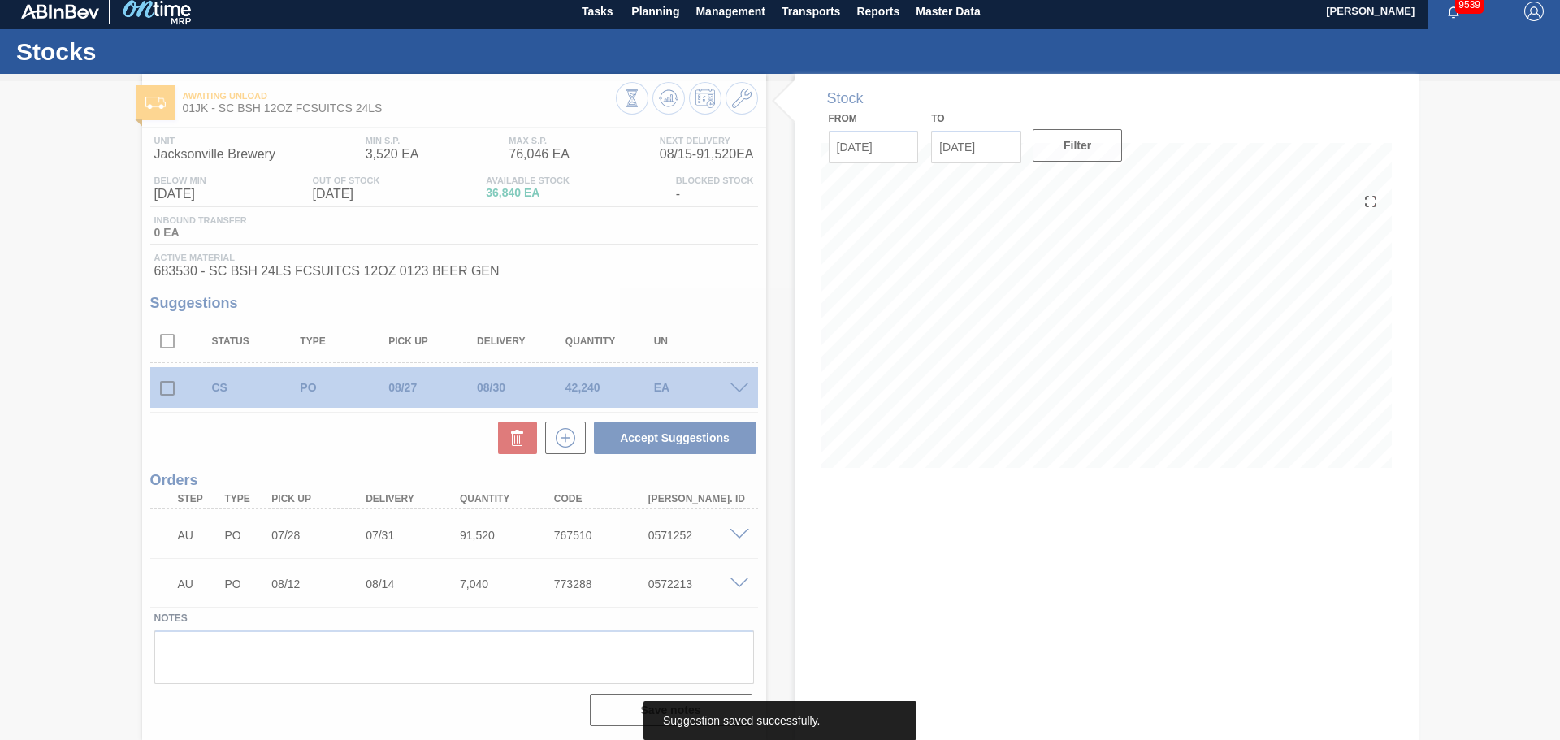
scroll to position [7, 0]
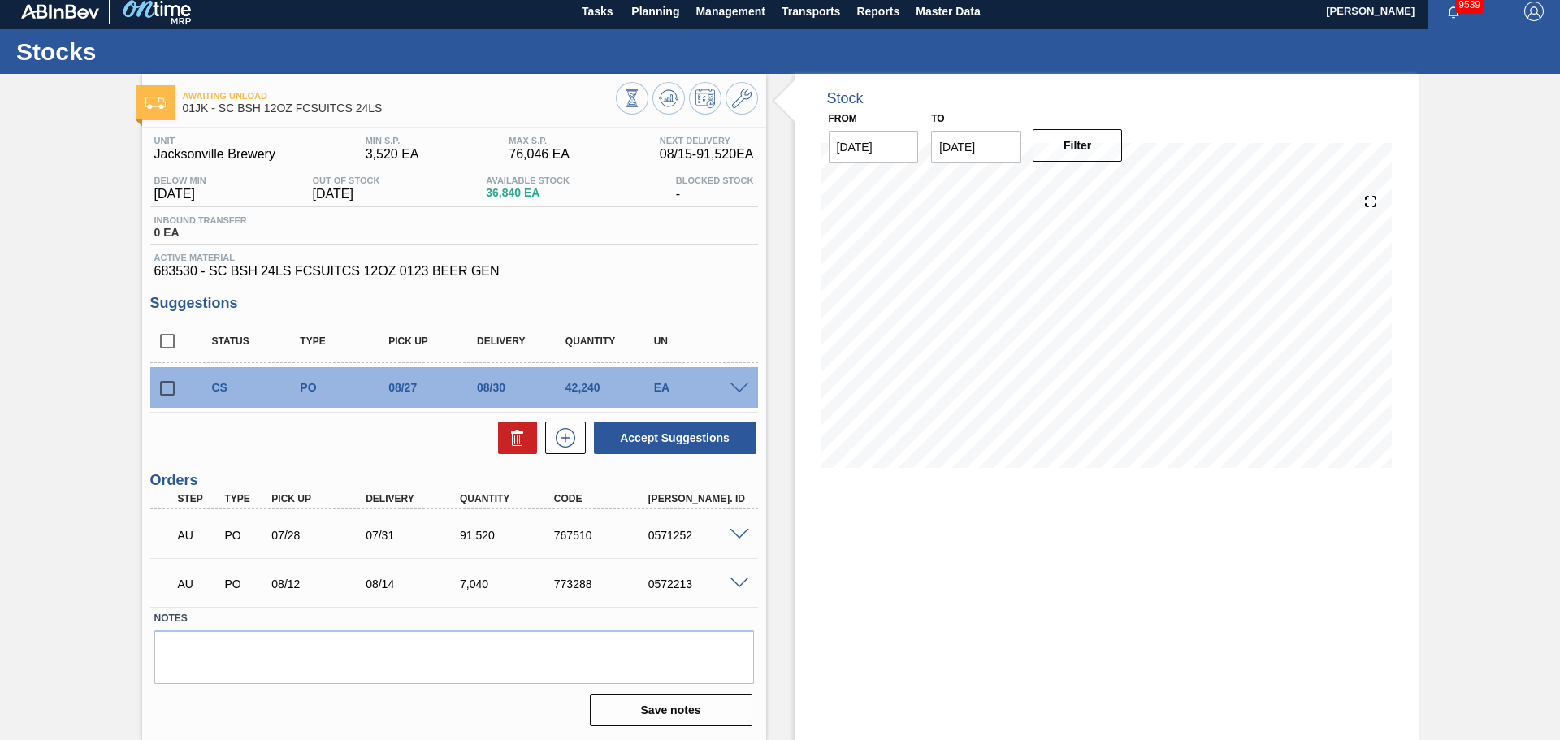
click at [739, 394] on div "CS PO 08/27 08/30 42,240 EA" at bounding box center [454, 387] width 608 height 41
click at [739, 388] on span at bounding box center [739, 389] width 19 height 12
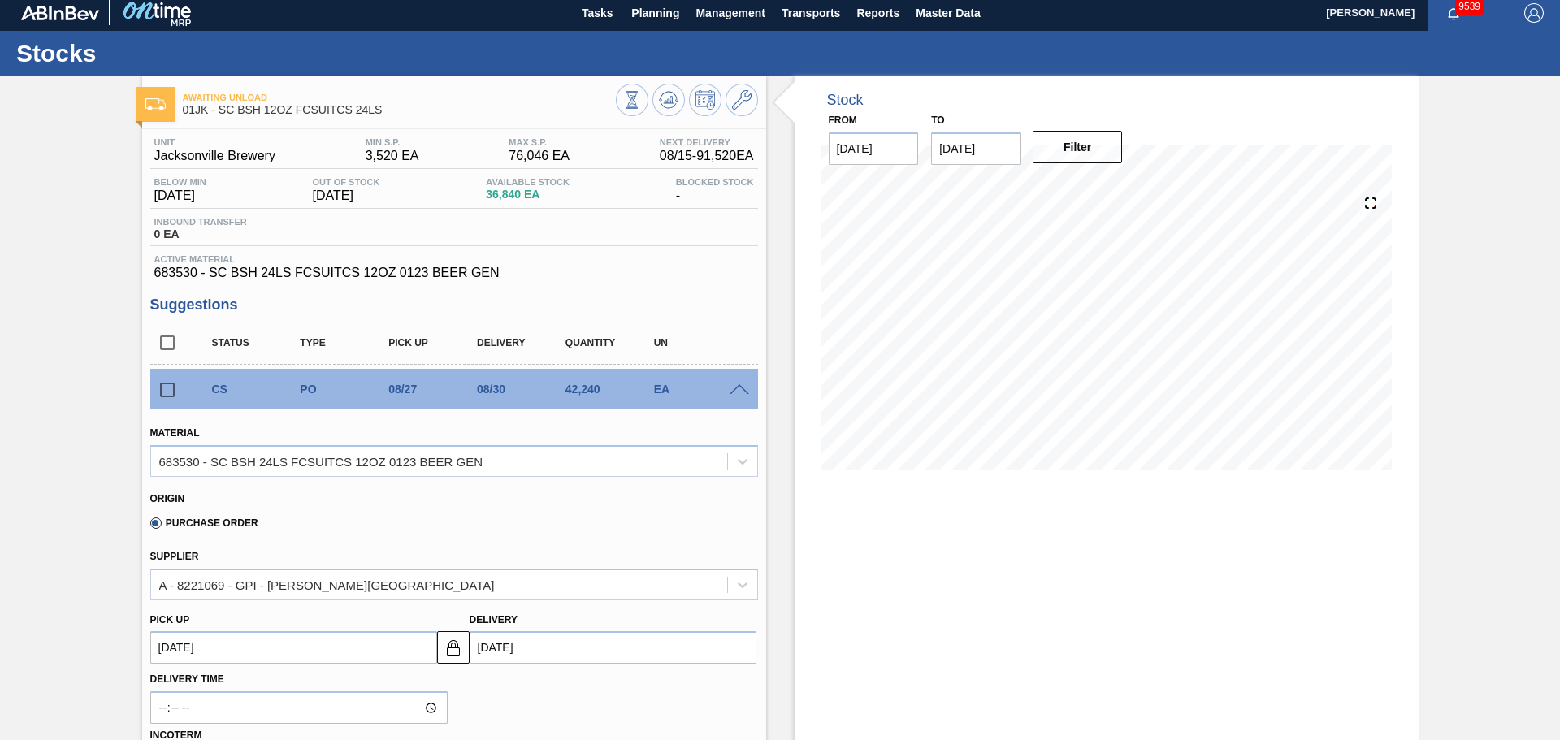
scroll to position [0, 0]
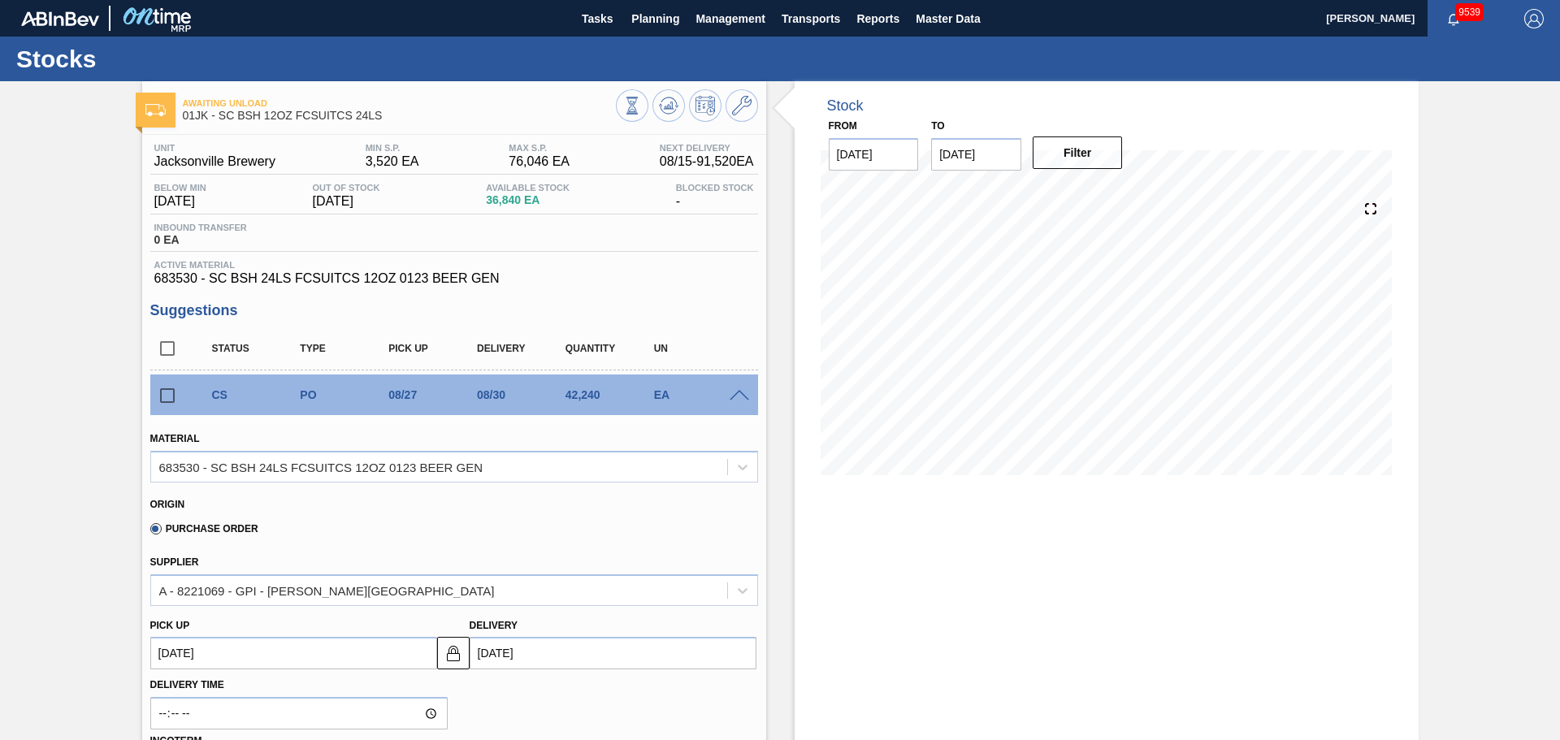
click at [734, 383] on div "CS PO 08/27 08/30 42,240 EA" at bounding box center [454, 395] width 608 height 41
click at [734, 388] on div "EA" at bounding box center [699, 394] width 98 height 13
drag, startPoint x: 721, startPoint y: 402, endPoint x: 733, endPoint y: 402, distance: 12.2
click at [727, 402] on div "CS PO 08/27 08/30 42,240 EA" at bounding box center [466, 395] width 531 height 32
click at [739, 400] on span at bounding box center [739, 396] width 19 height 12
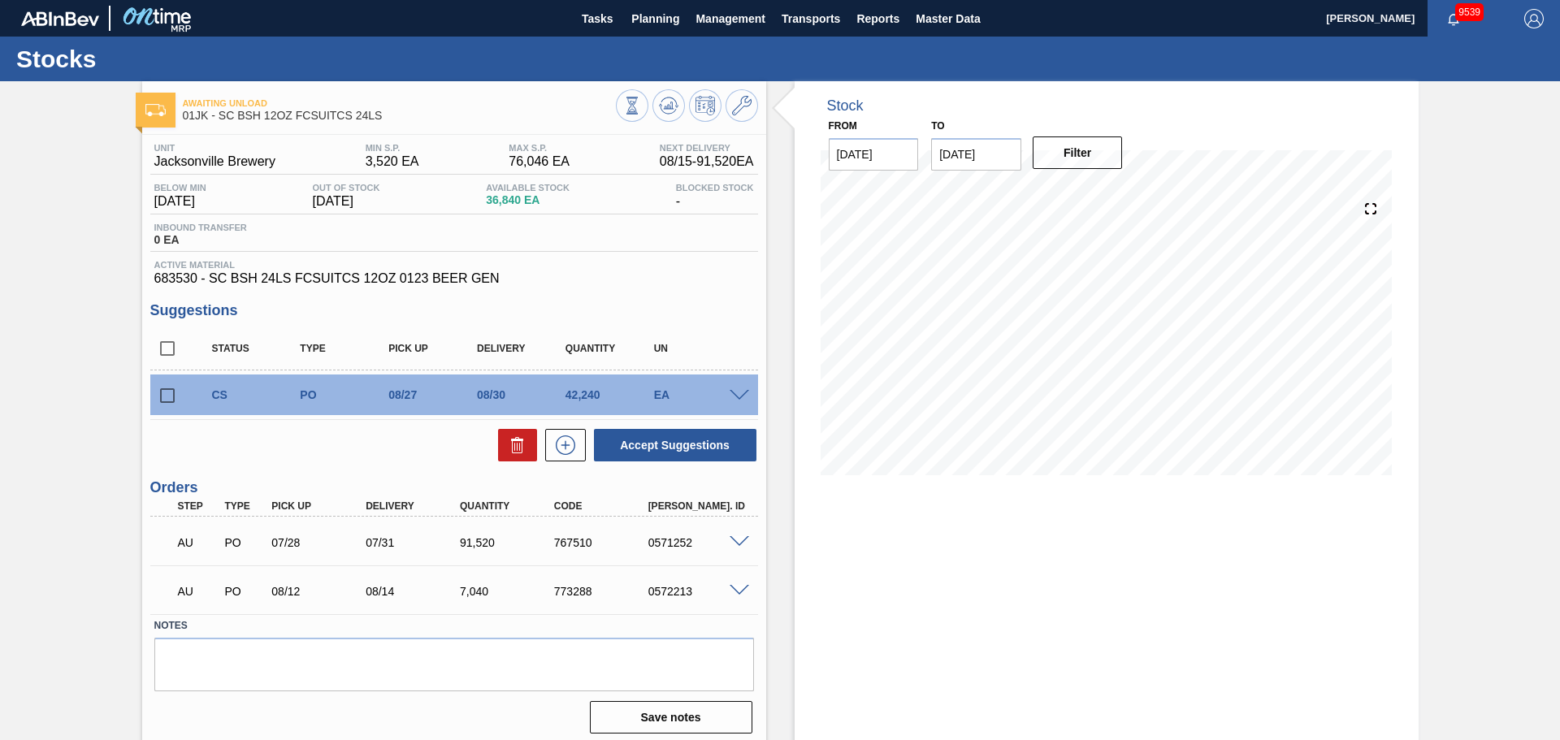
click at [158, 397] on input "checkbox" at bounding box center [167, 396] width 34 height 34
click at [711, 437] on button "Accept Suggestions" at bounding box center [675, 445] width 162 height 32
checkbox input "false"
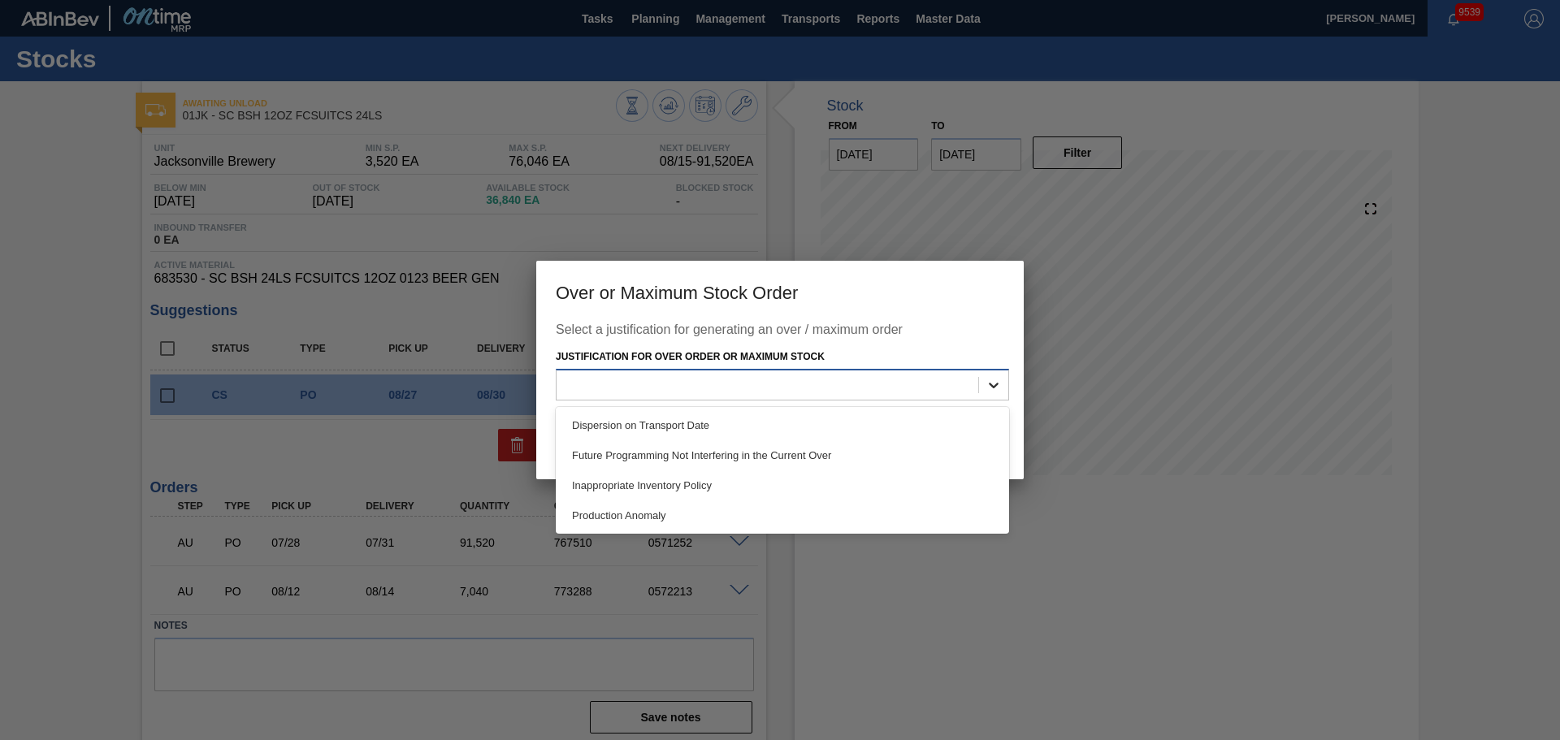
click at [1004, 380] on div at bounding box center [993, 384] width 29 height 29
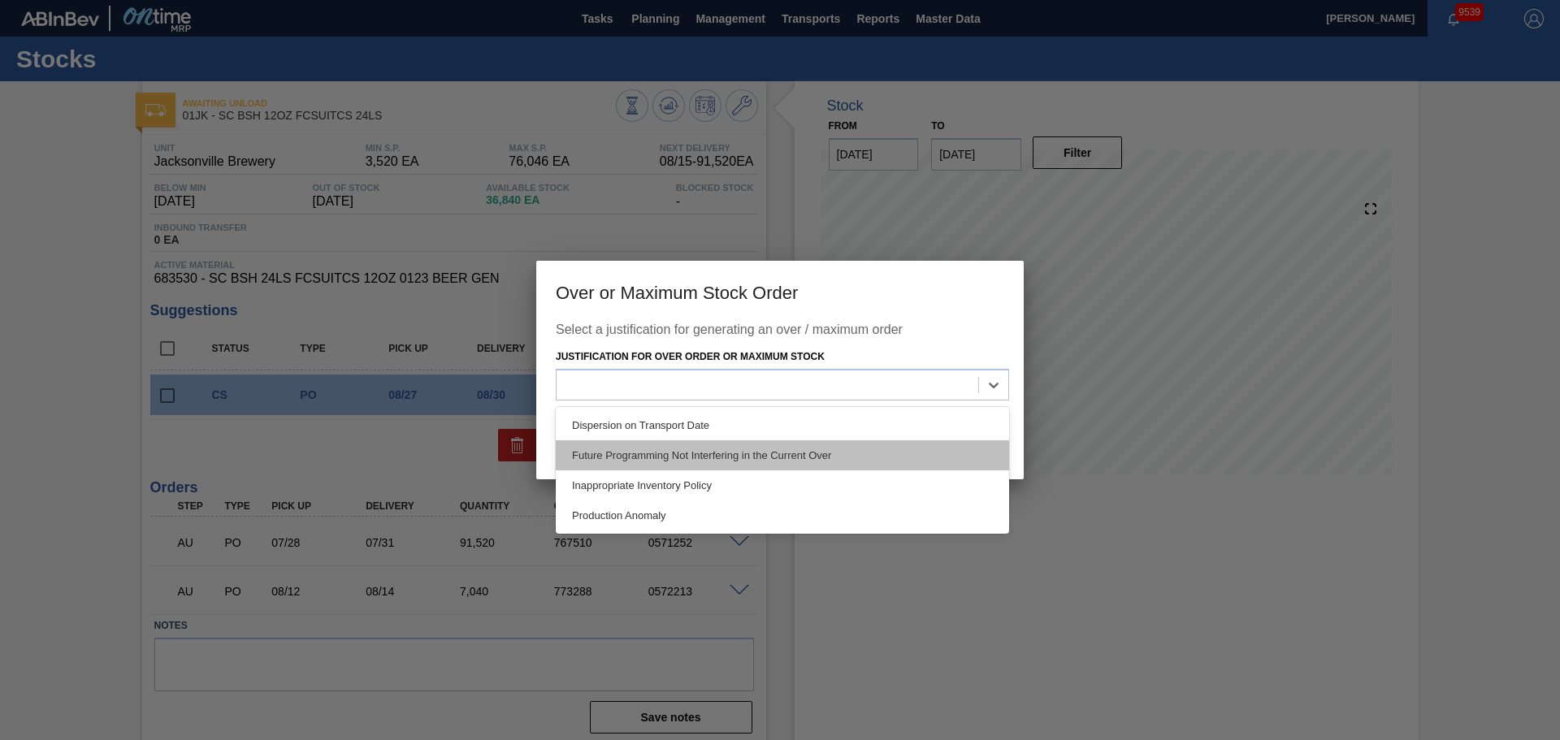
click at [831, 452] on div "Future Programming Not Interfering in the Current Over" at bounding box center [782, 455] width 453 height 30
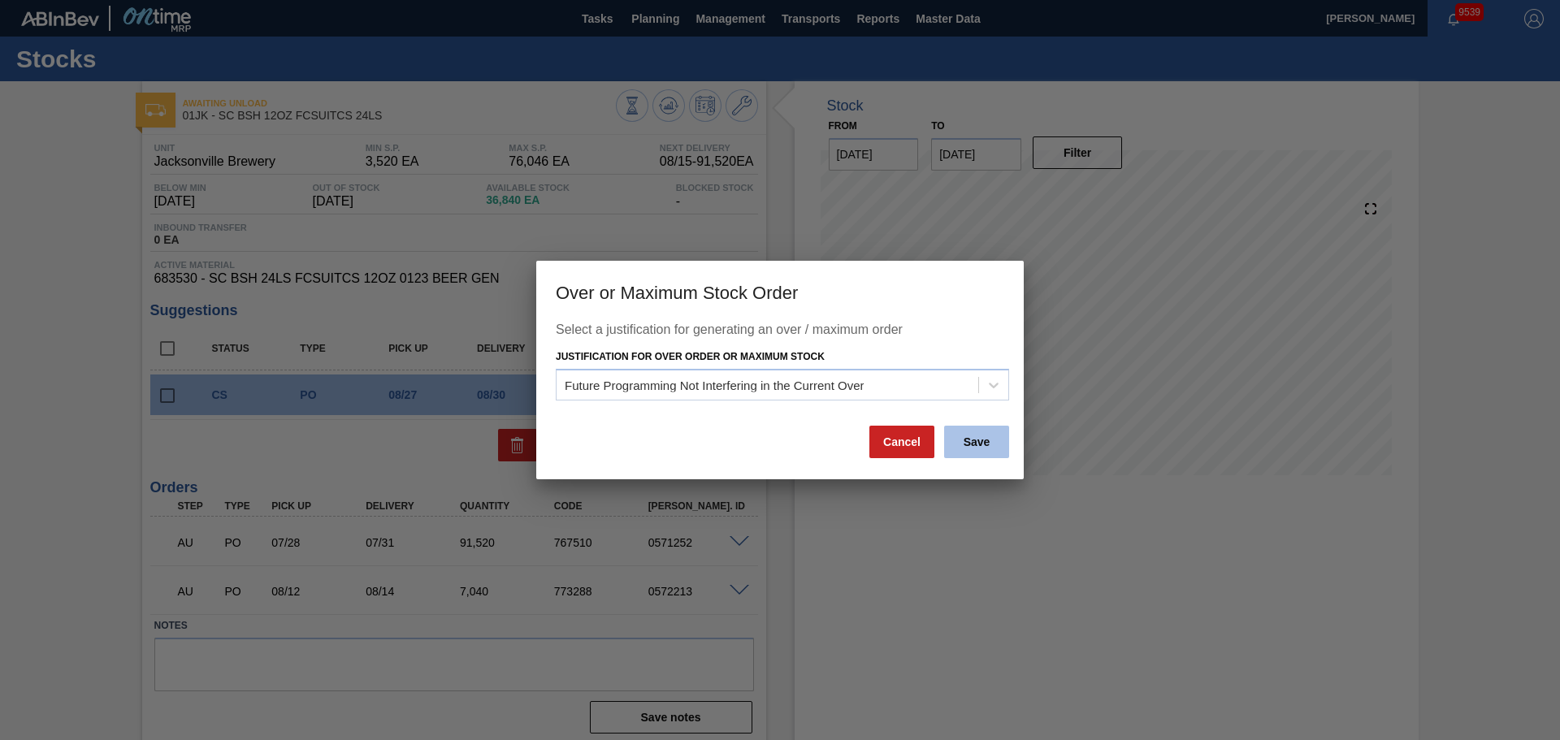
click at [966, 451] on button "Save" at bounding box center [976, 442] width 65 height 32
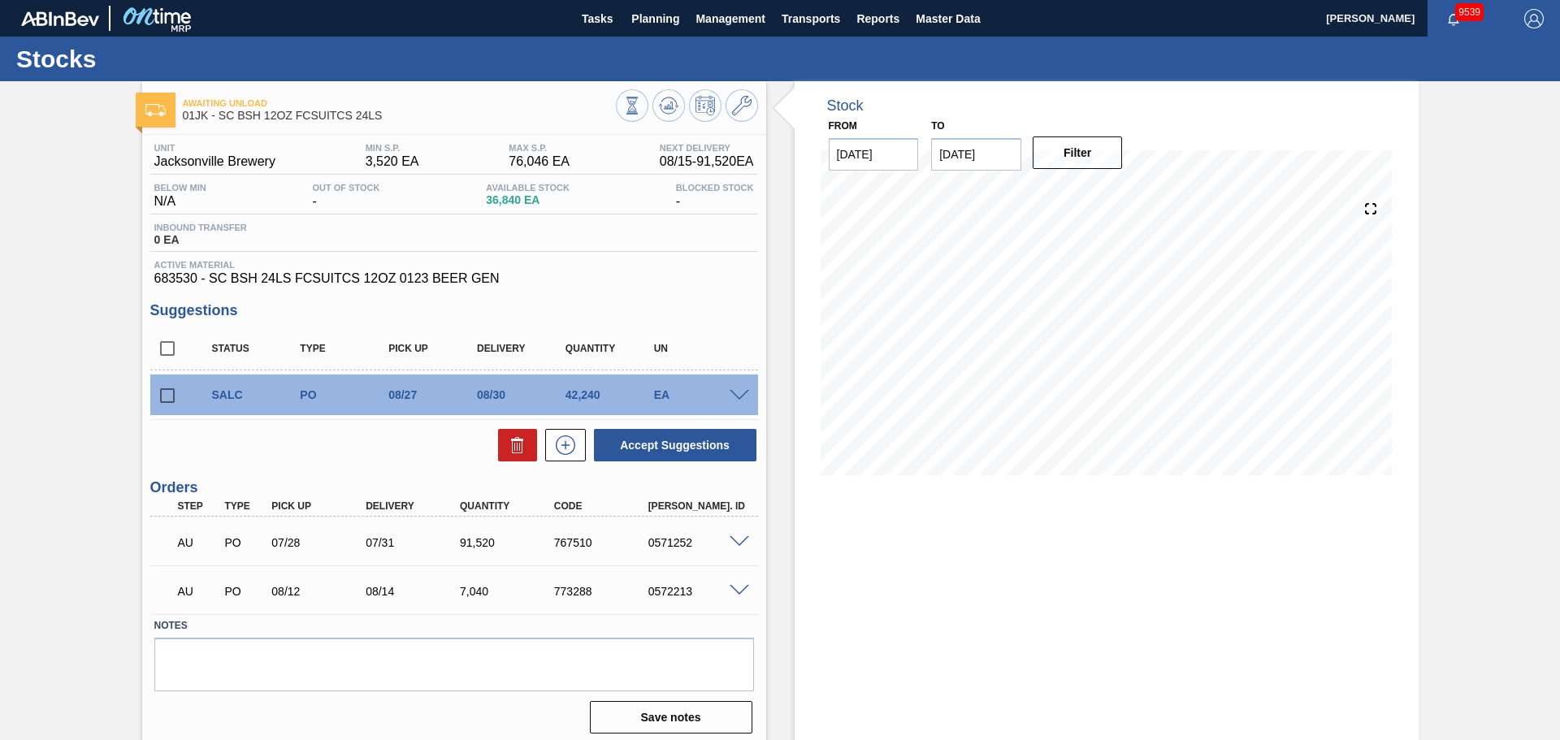
click at [742, 385] on div "SALC PO 08/27 08/30 42,240 EA" at bounding box center [454, 395] width 608 height 41
click at [742, 390] on span at bounding box center [739, 396] width 19 height 12
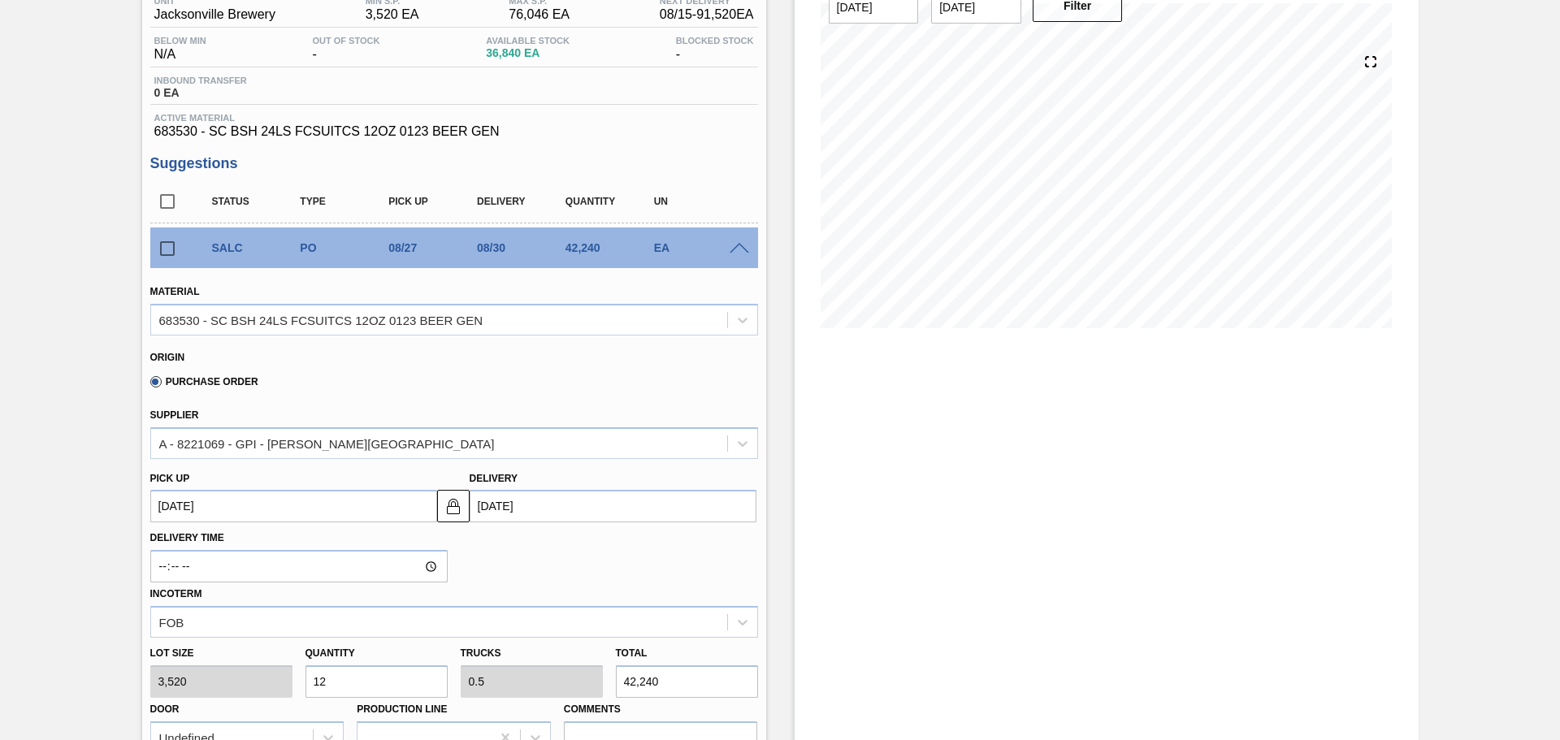
scroll to position [162, 0]
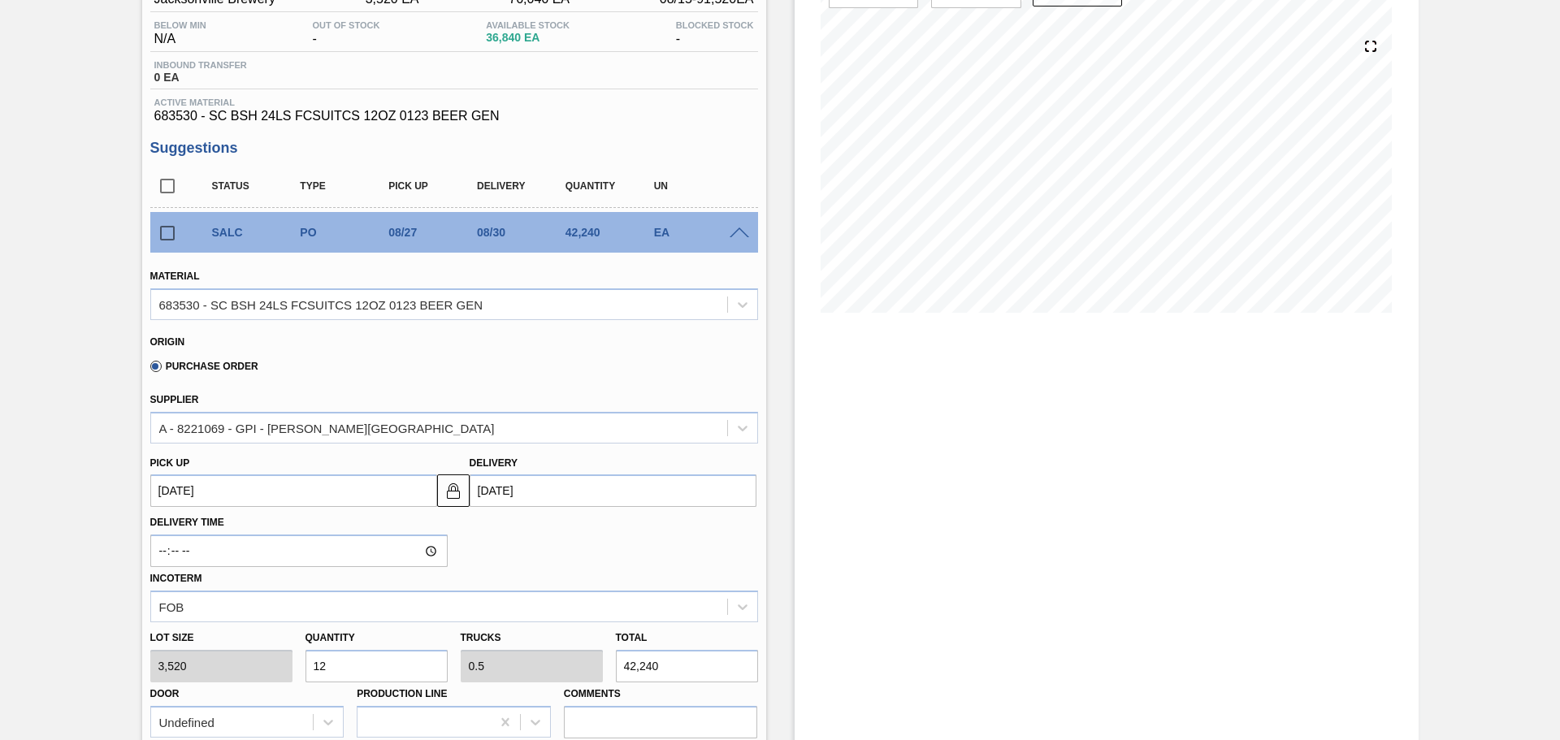
click at [727, 239] on div "SALC PO 08/27 08/30 42,240 EA" at bounding box center [466, 232] width 531 height 32
click at [741, 228] on span at bounding box center [739, 233] width 19 height 12
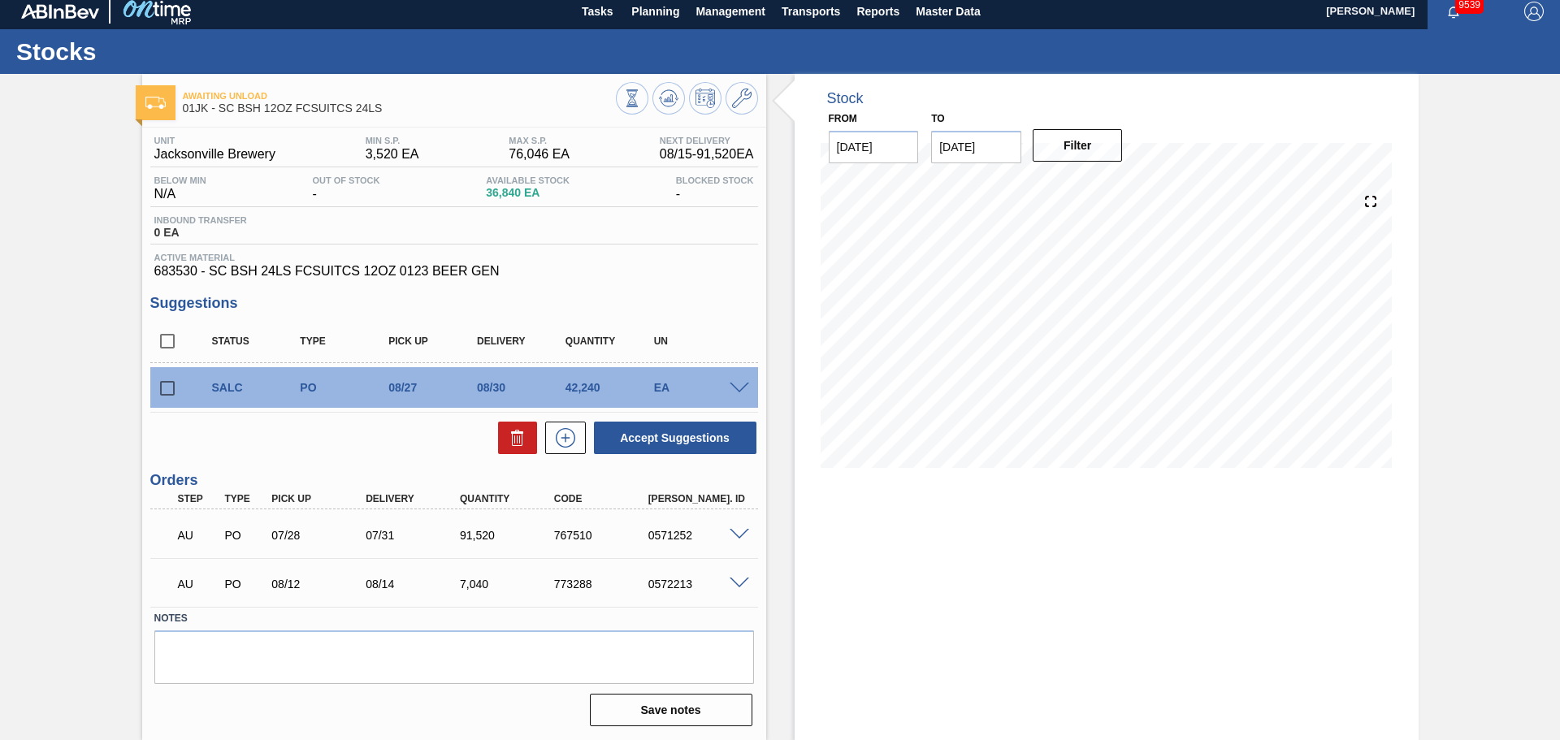
scroll to position [7, 0]
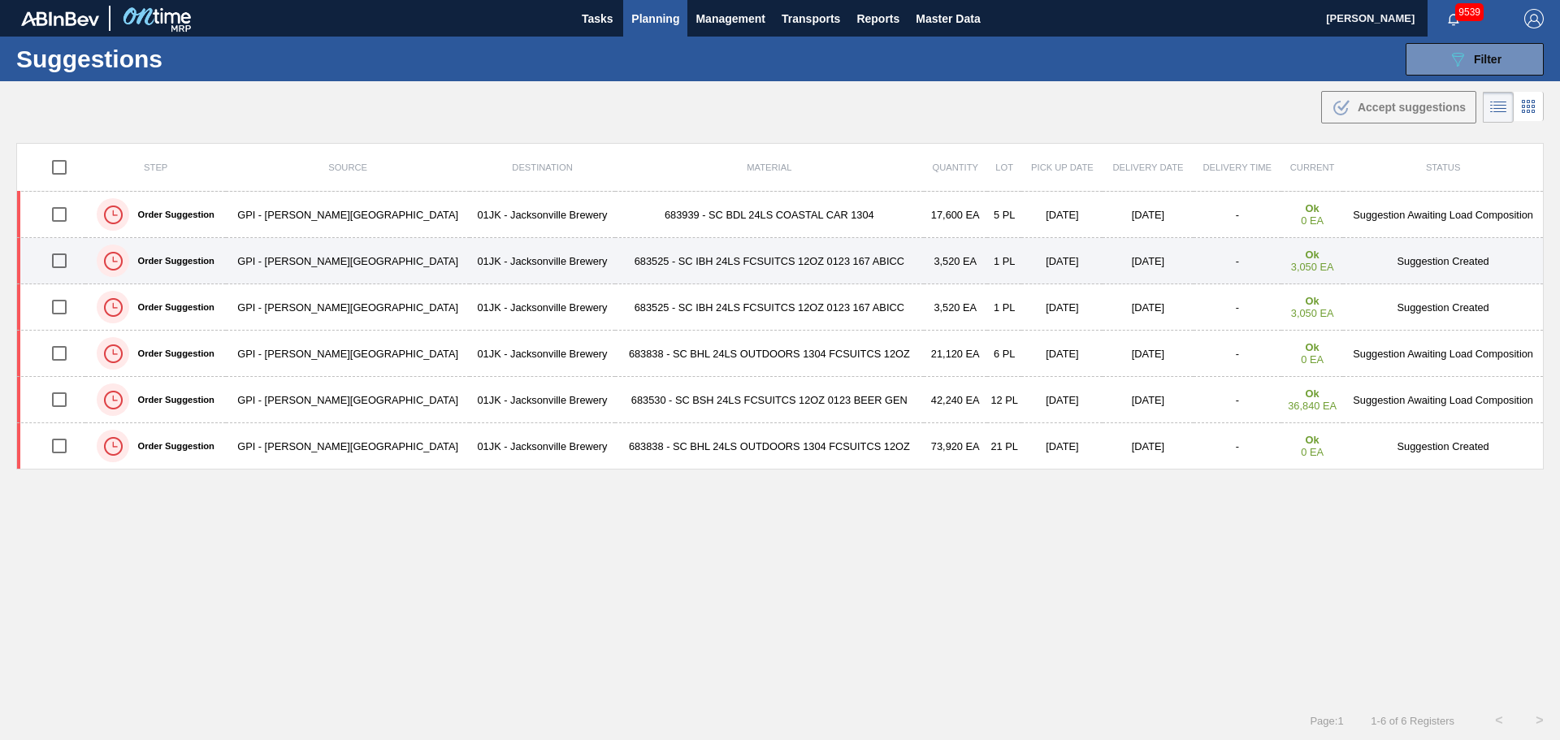
click at [692, 253] on td "683525 - SC IBH 24LS FCSUITCS 12OZ 0123 167 ABICC" at bounding box center [769, 261] width 309 height 46
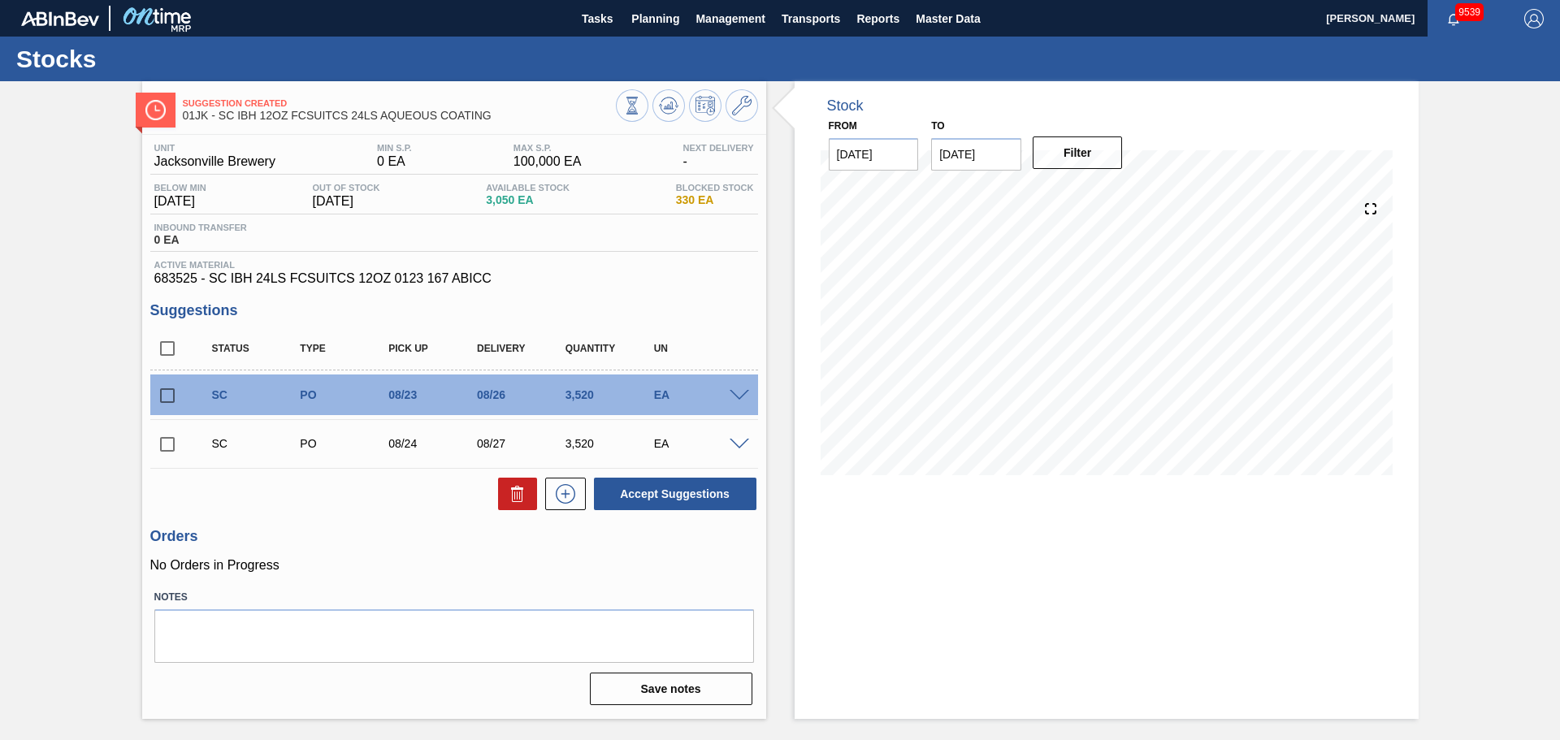
click at [751, 384] on div "SC PO 08/23 08/26 3,520 EA" at bounding box center [454, 395] width 608 height 41
click at [745, 387] on div "SC PO 08/23 08/26 3,520 EA" at bounding box center [454, 395] width 608 height 41
click at [741, 391] on span at bounding box center [739, 396] width 19 height 12
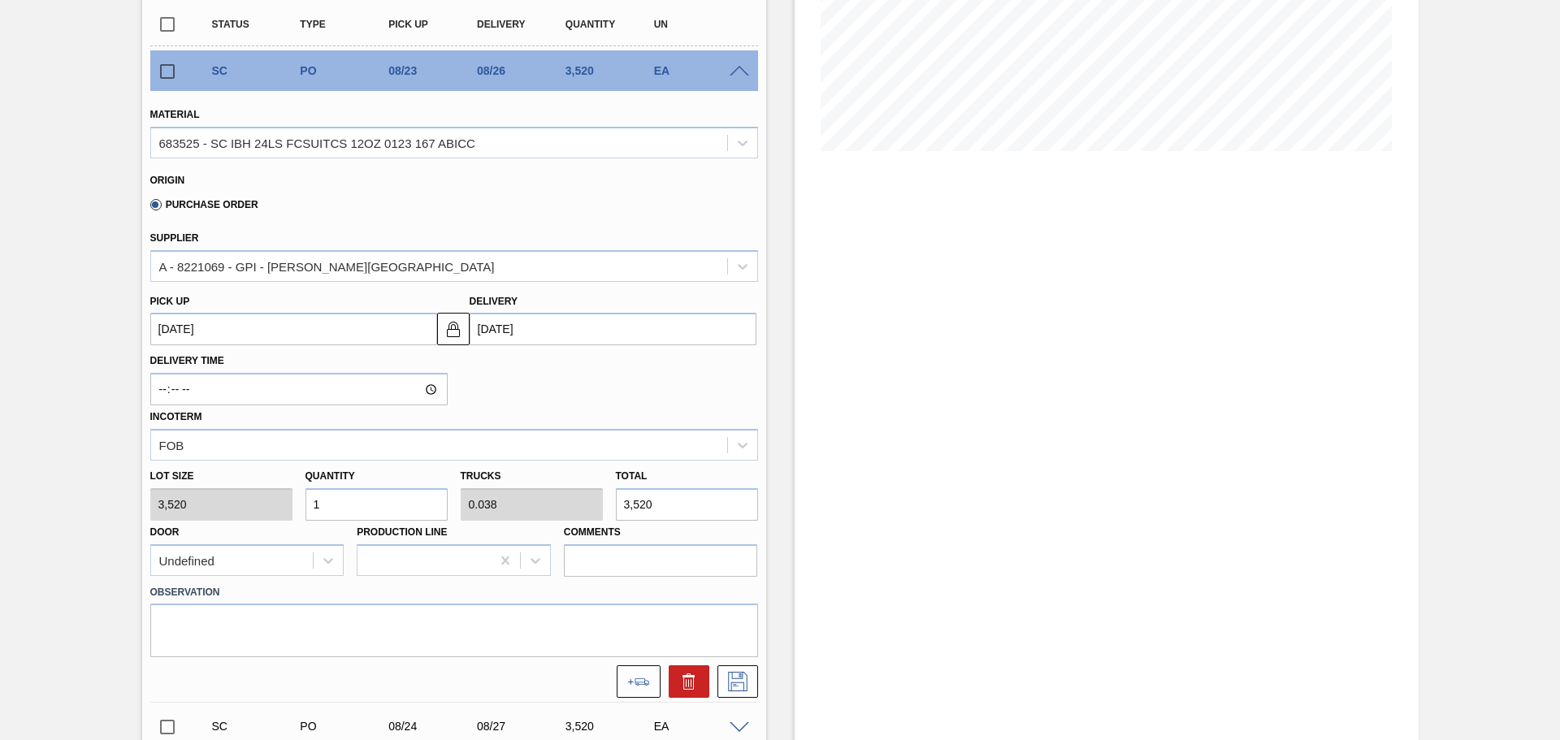
scroll to position [325, 0]
click at [381, 503] on input "1" at bounding box center [376, 503] width 142 height 32
type input "2"
type input "0.077"
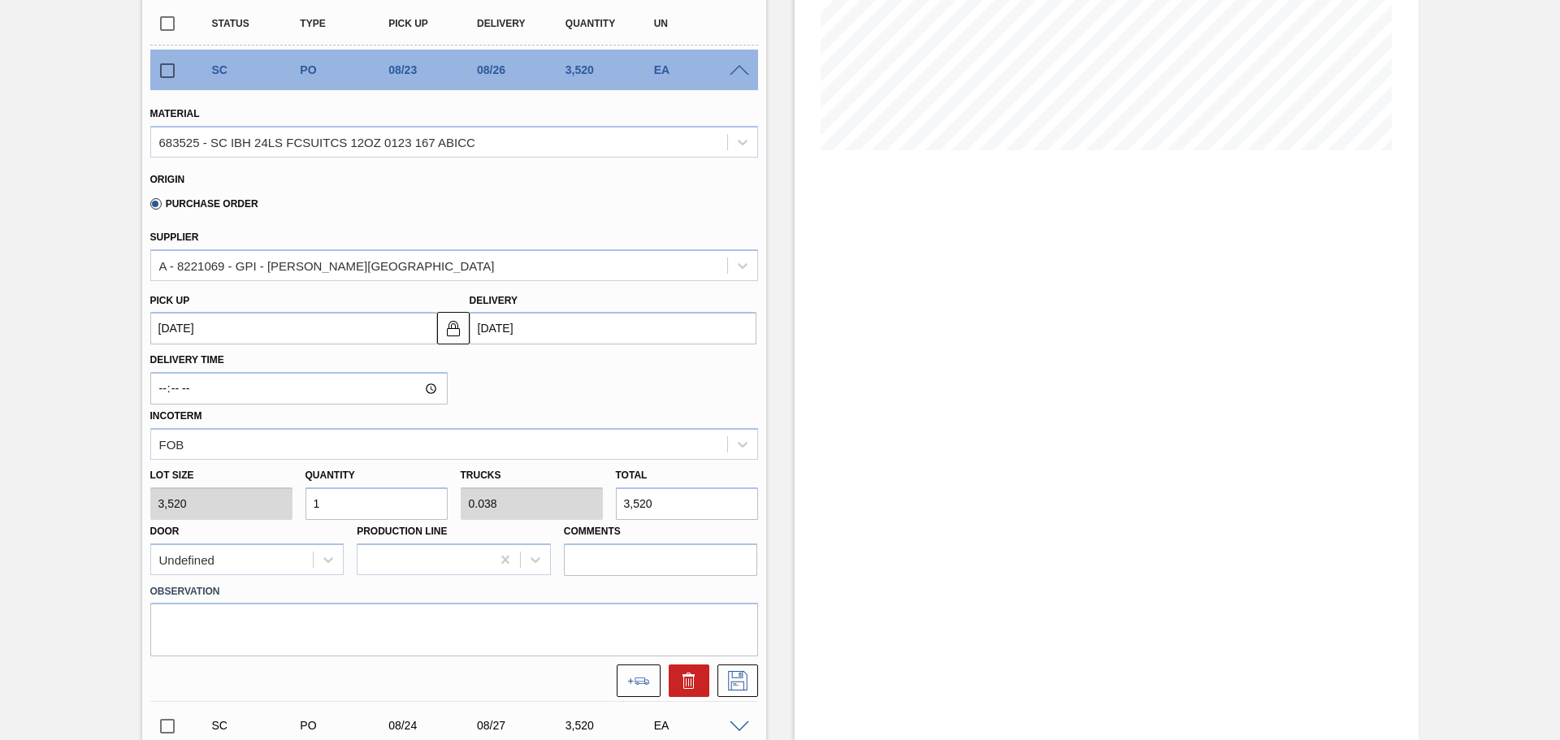
type input "7,040"
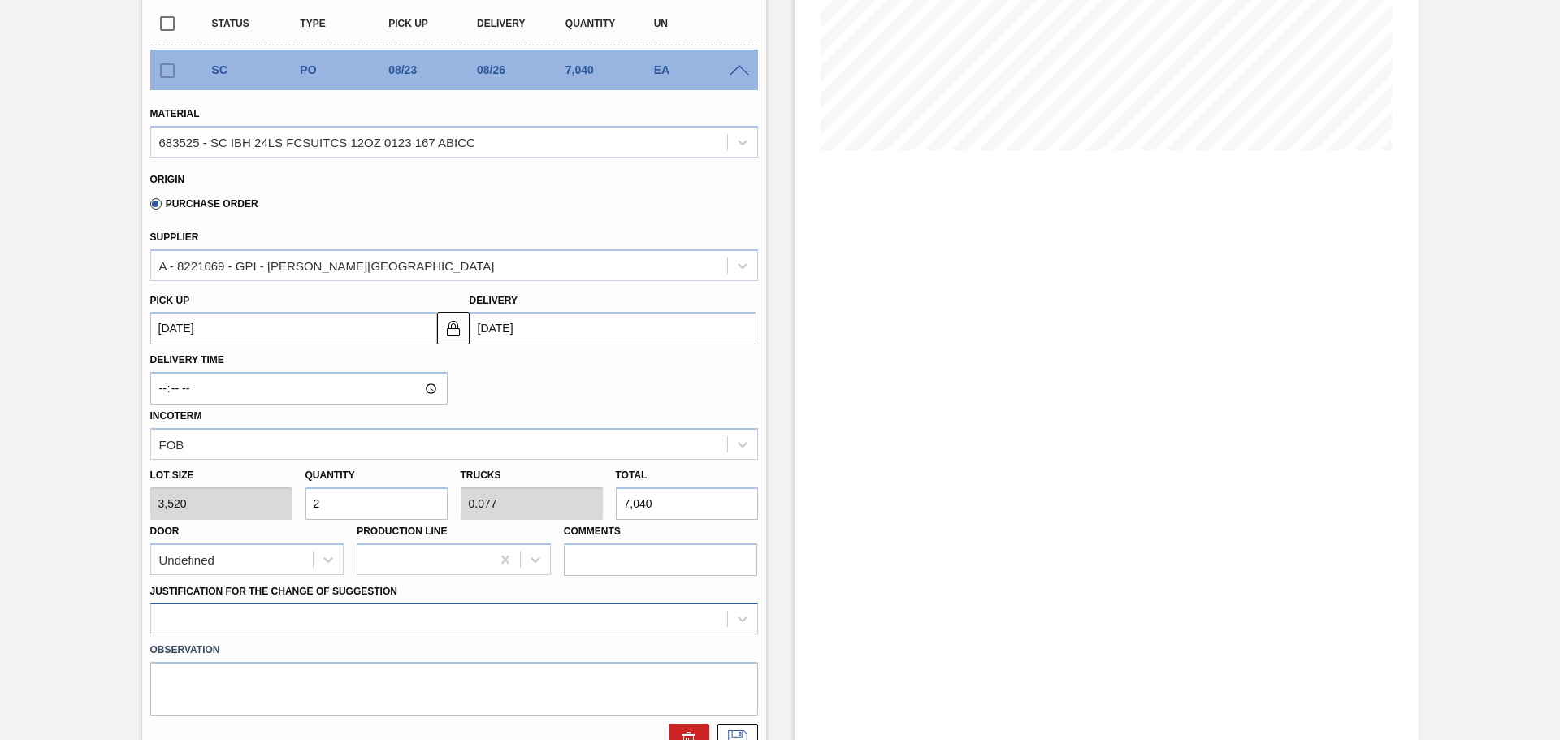
type input "2"
click at [371, 625] on div at bounding box center [454, 619] width 608 height 32
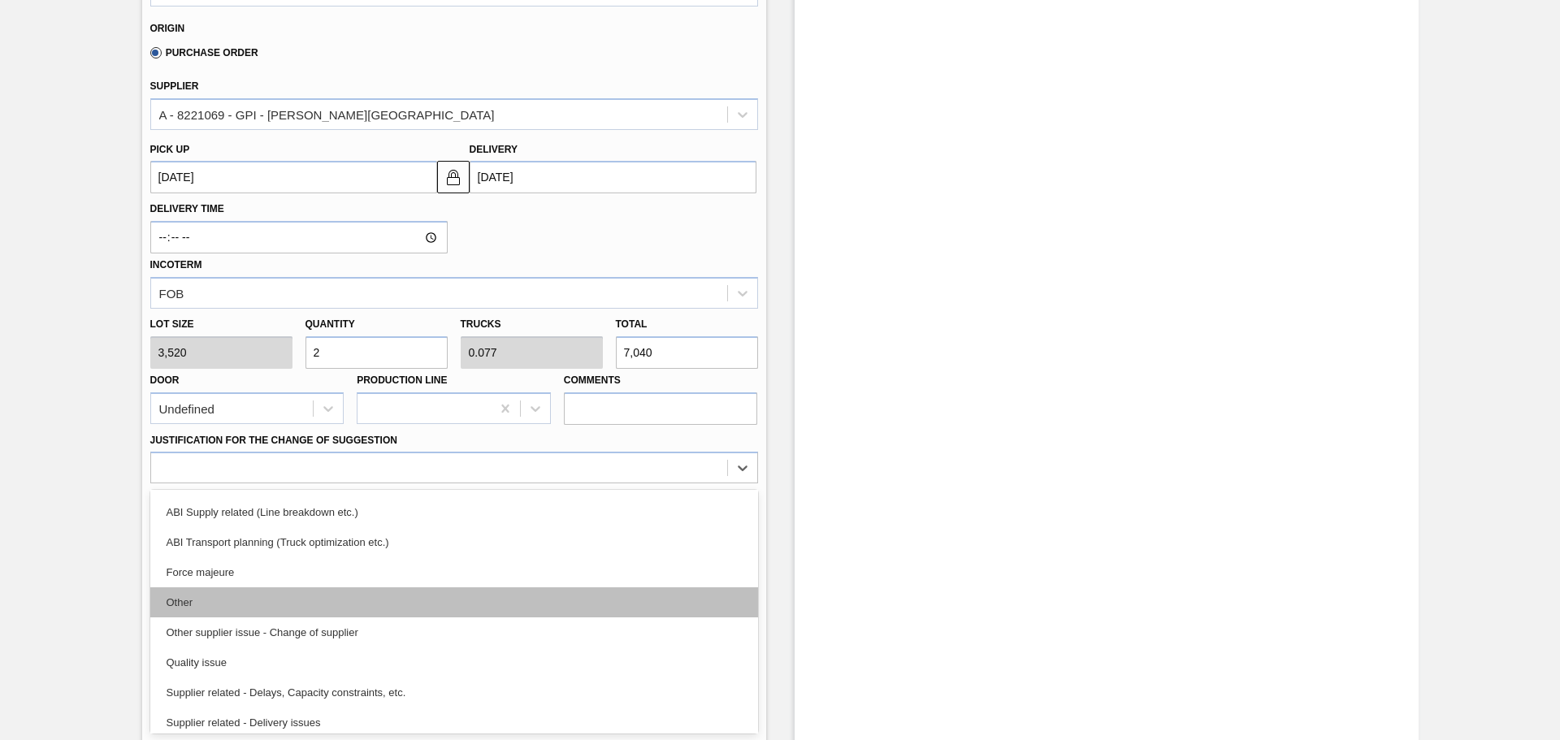
scroll to position [244, 0]
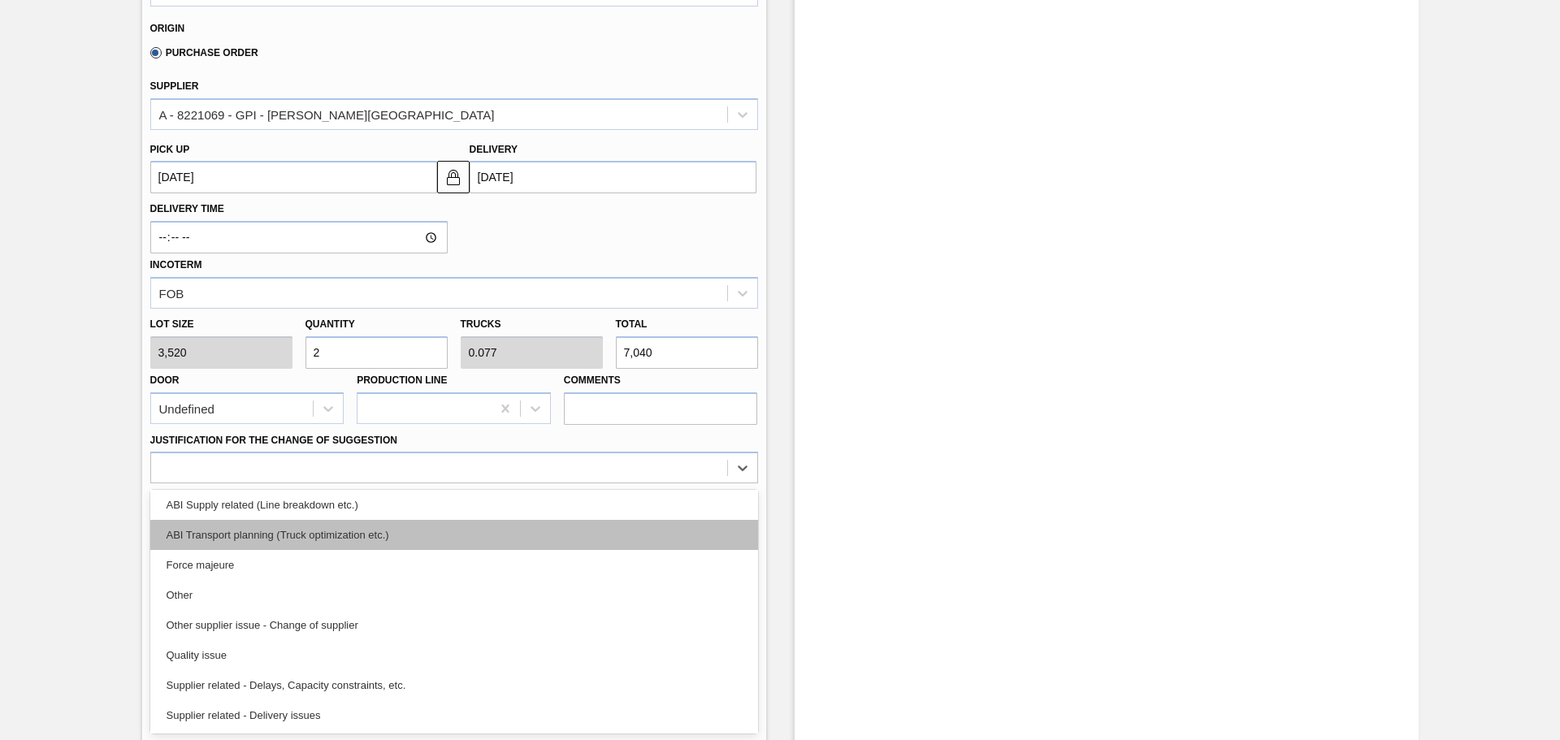
click at [351, 526] on div "ABI Transport planning (Truck optimization etc.)" at bounding box center [454, 535] width 608 height 30
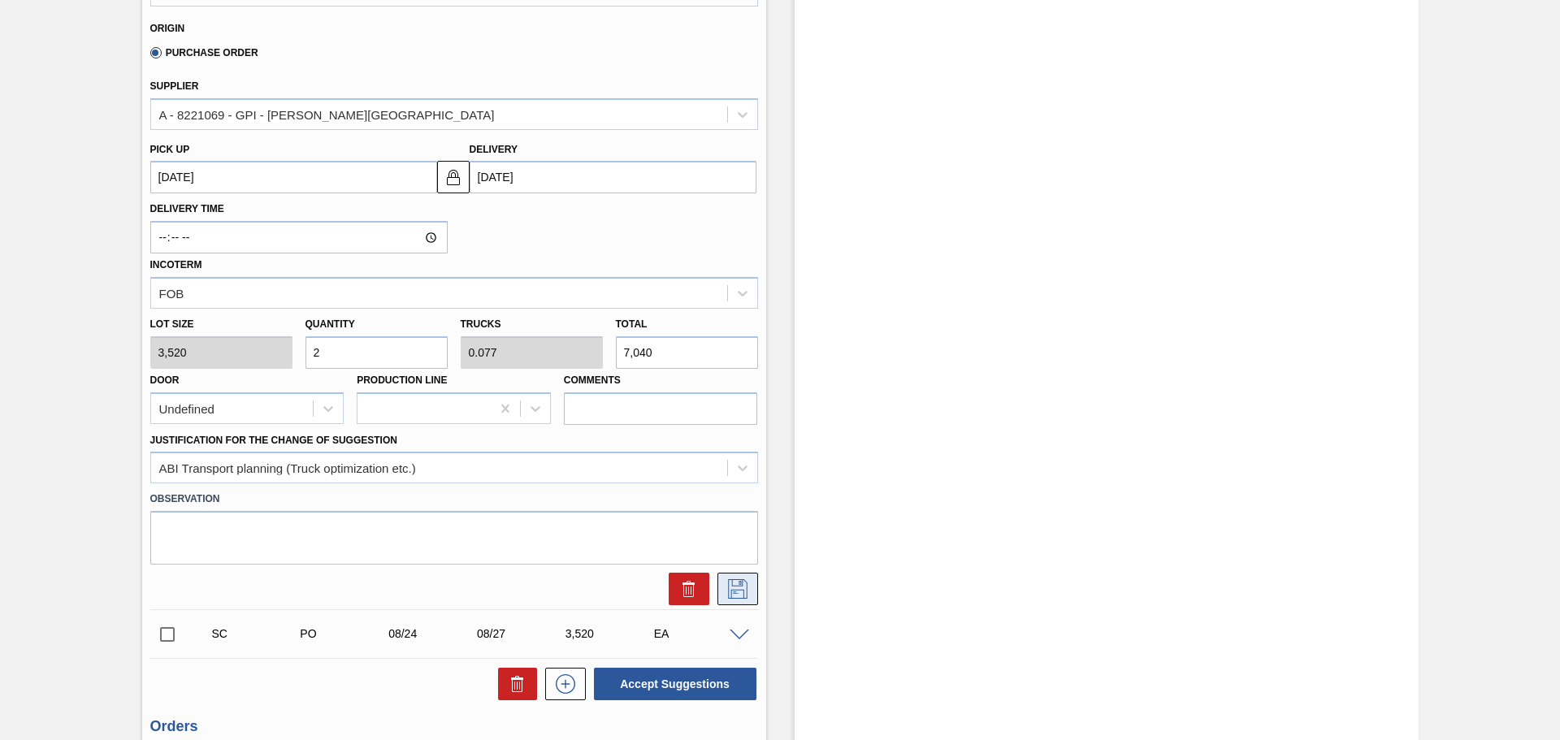
click at [722, 583] on button at bounding box center [737, 589] width 41 height 32
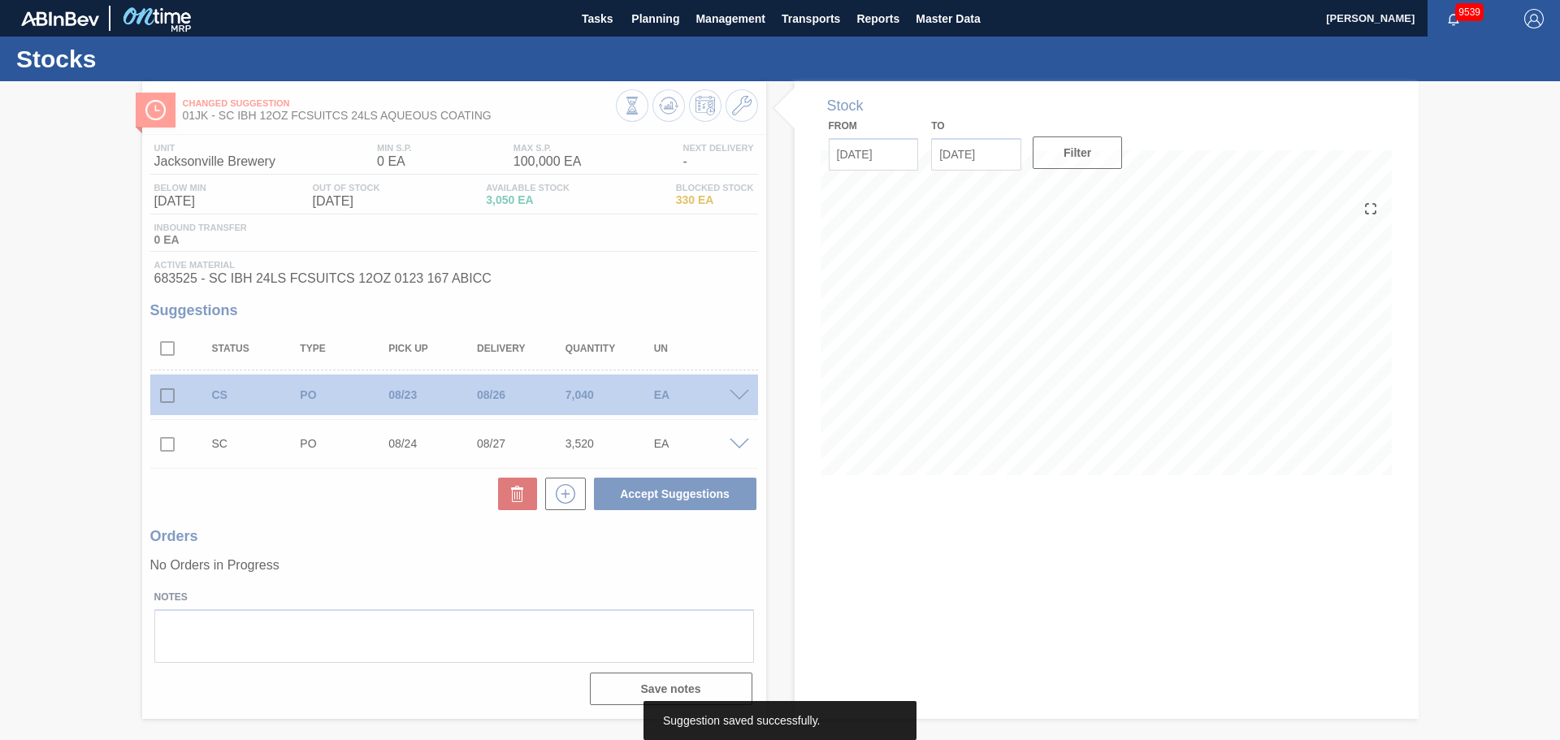
scroll to position [0, 0]
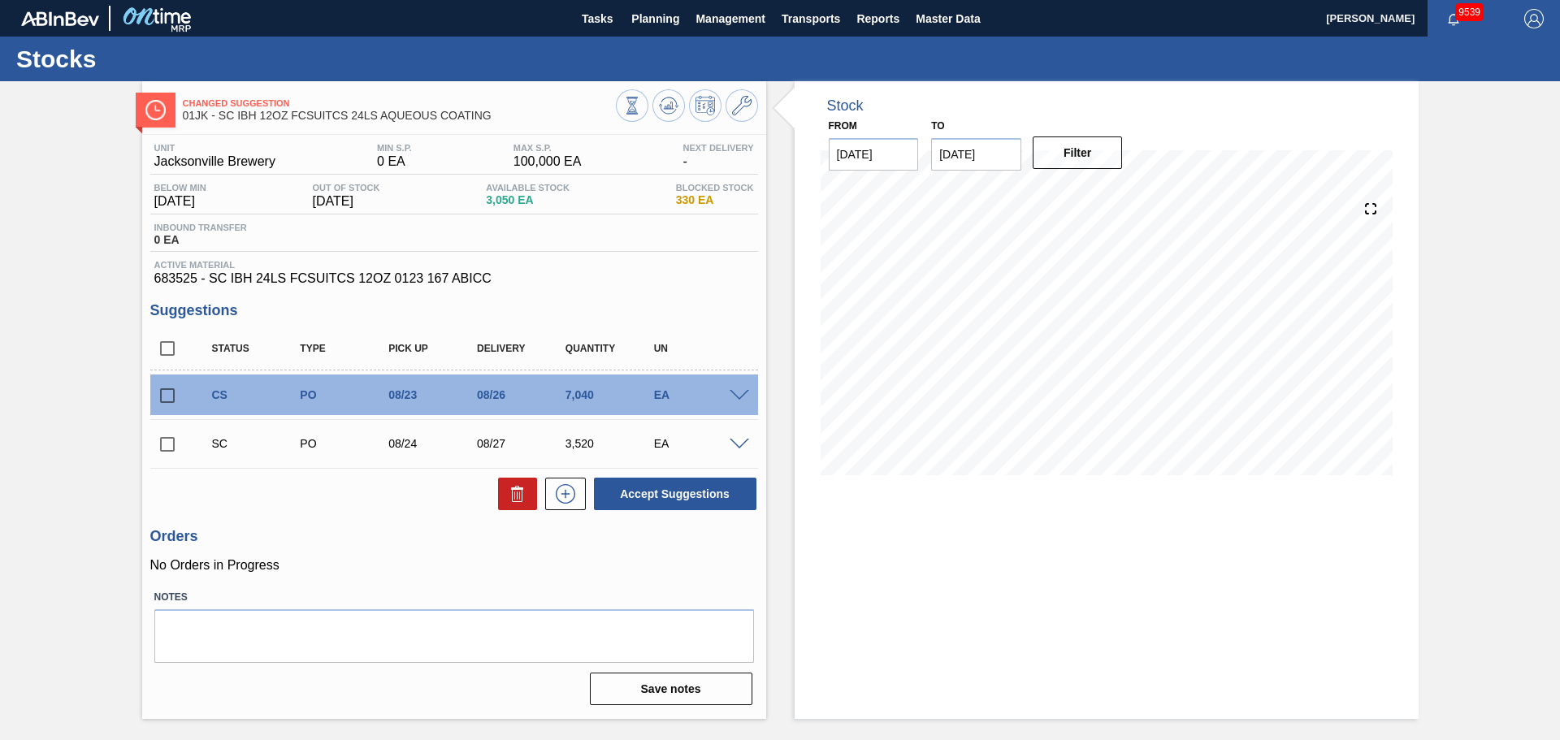
click at [175, 393] on input "checkbox" at bounding box center [167, 396] width 34 height 34
checkbox input "true"
click at [175, 443] on input "checkbox" at bounding box center [167, 444] width 34 height 34
checkbox input "true"
click at [676, 498] on button "Accept Suggestions" at bounding box center [675, 494] width 162 height 32
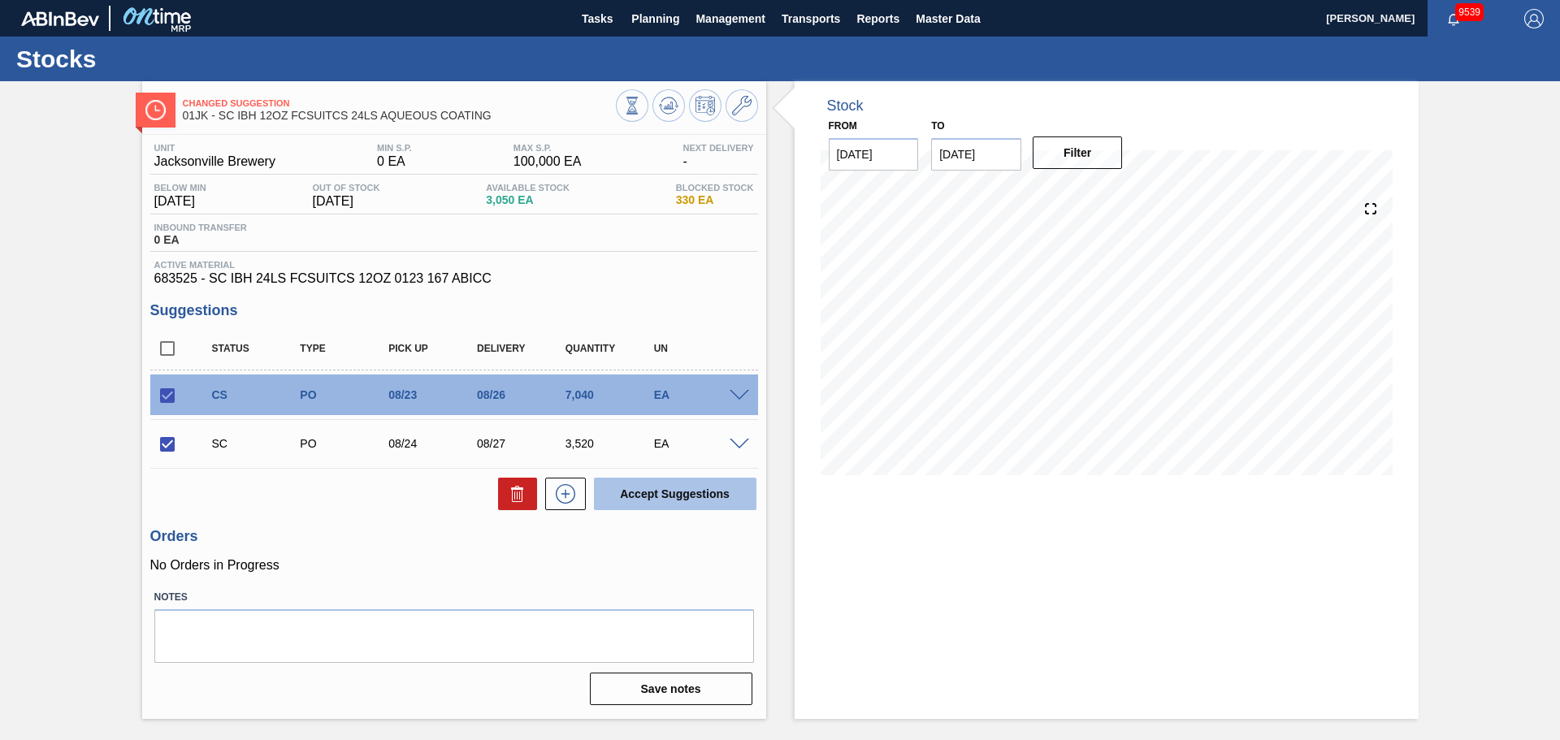
checkbox input "false"
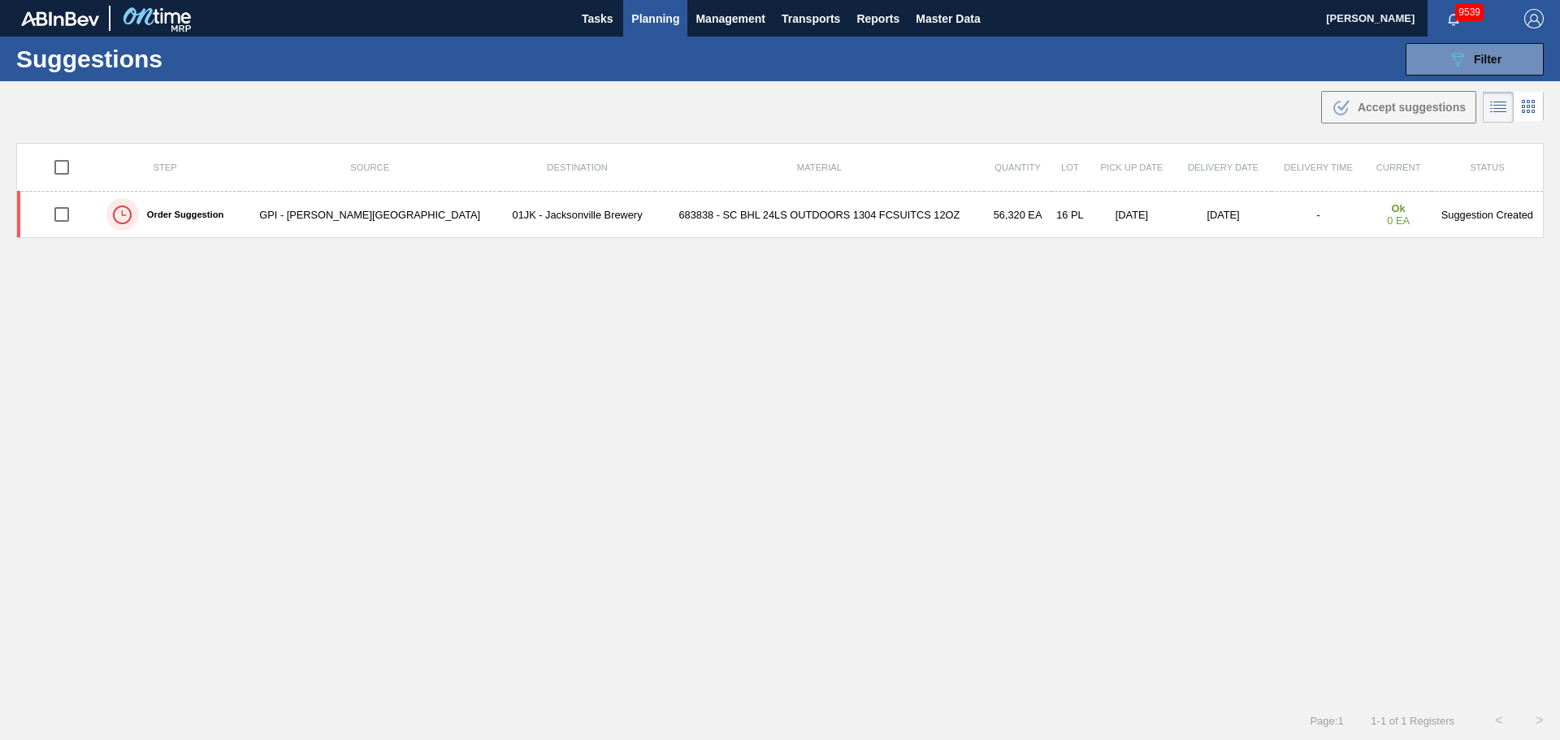
click at [1480, 84] on div ".b{fill:var(--color-action-default)} Accept suggestions" at bounding box center [780, 103] width 1560 height 45
click at [1483, 72] on button "089F7B8B-B2A5-4AFE-B5C0-19BA573D28AC Filter" at bounding box center [1474, 59] width 138 height 32
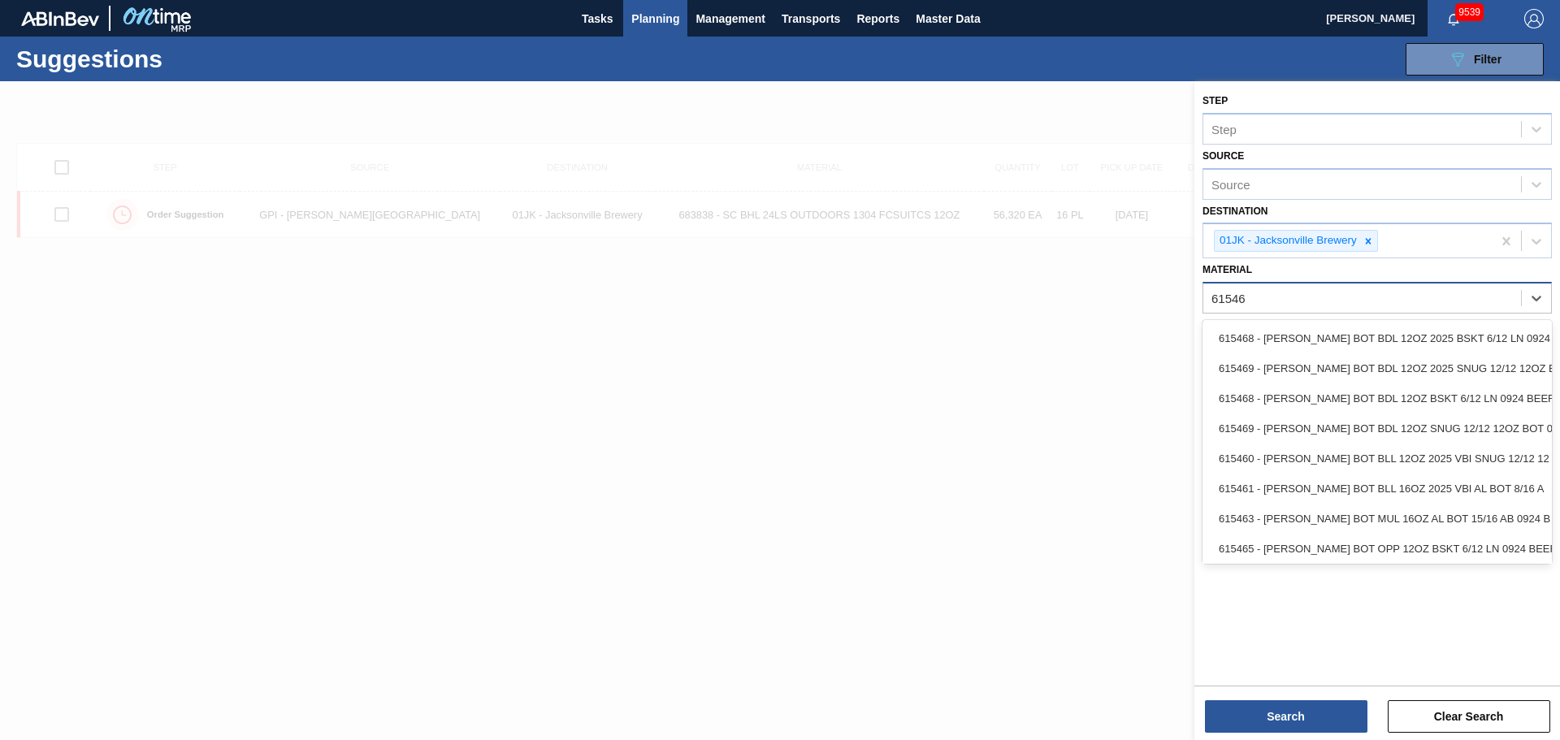
type input "615469"
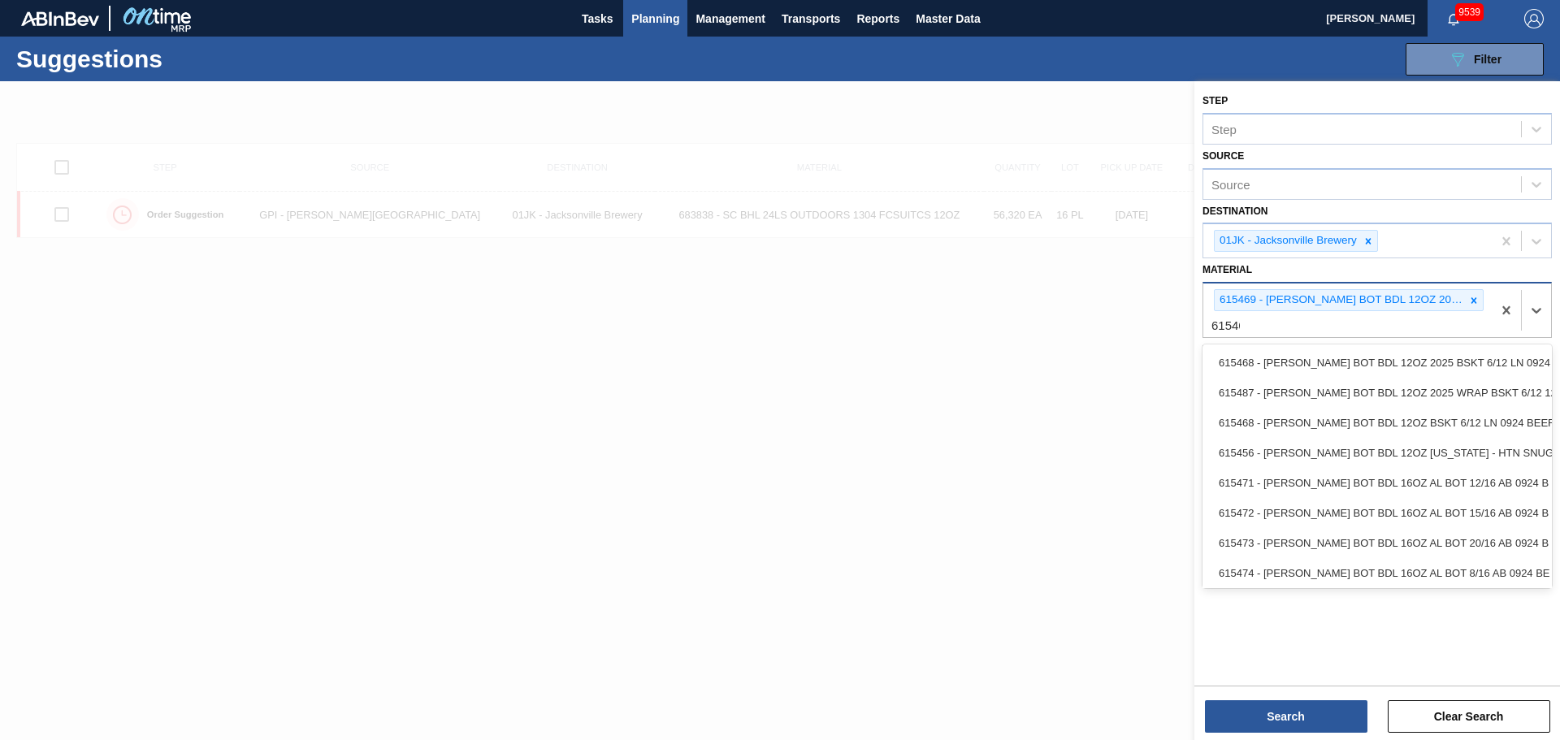
type input "615464"
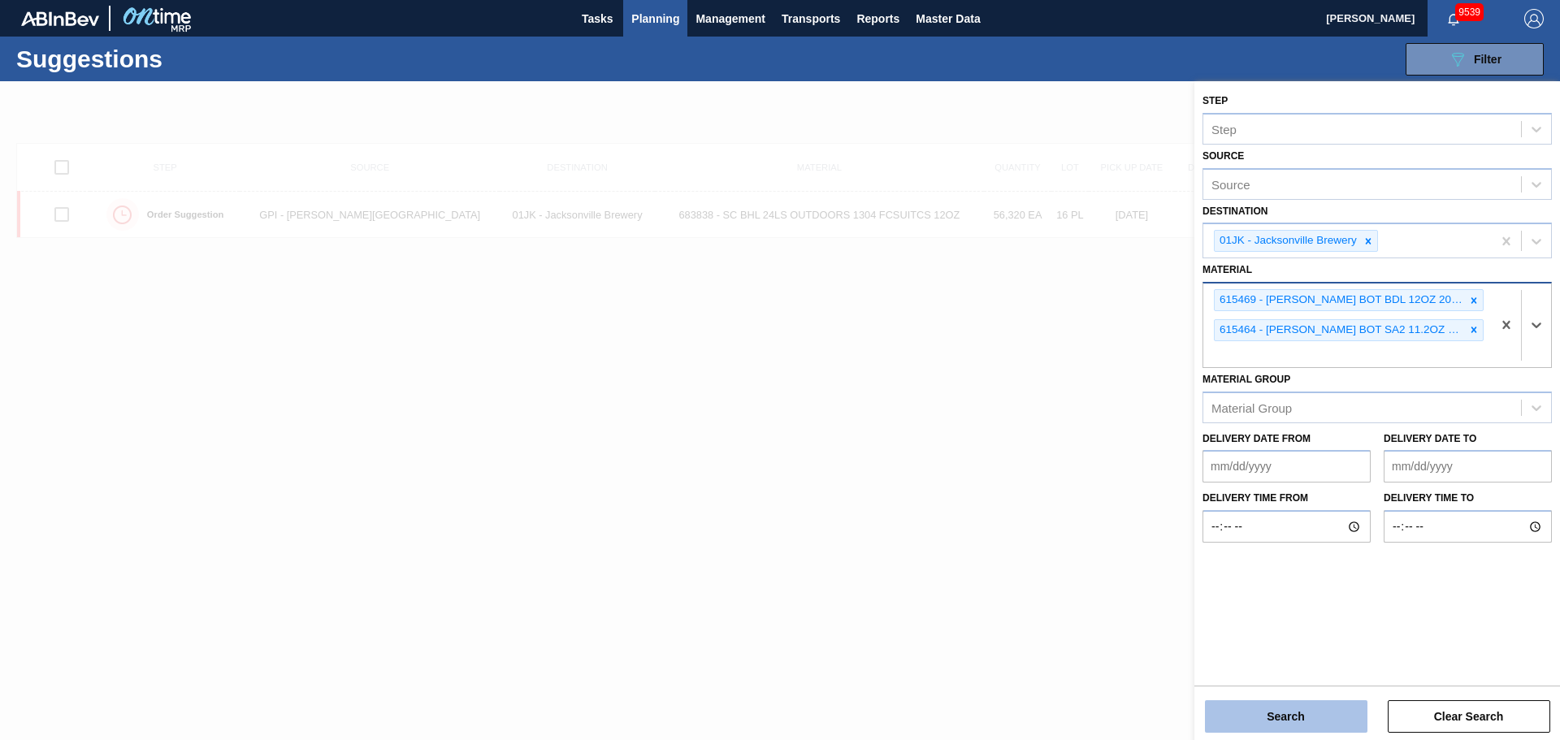
click at [1325, 702] on div "Search Clear Search" at bounding box center [1377, 708] width 366 height 45
click at [1332, 705] on button "Search" at bounding box center [1286, 716] width 162 height 32
